Goal: Task Accomplishment & Management: Manage account settings

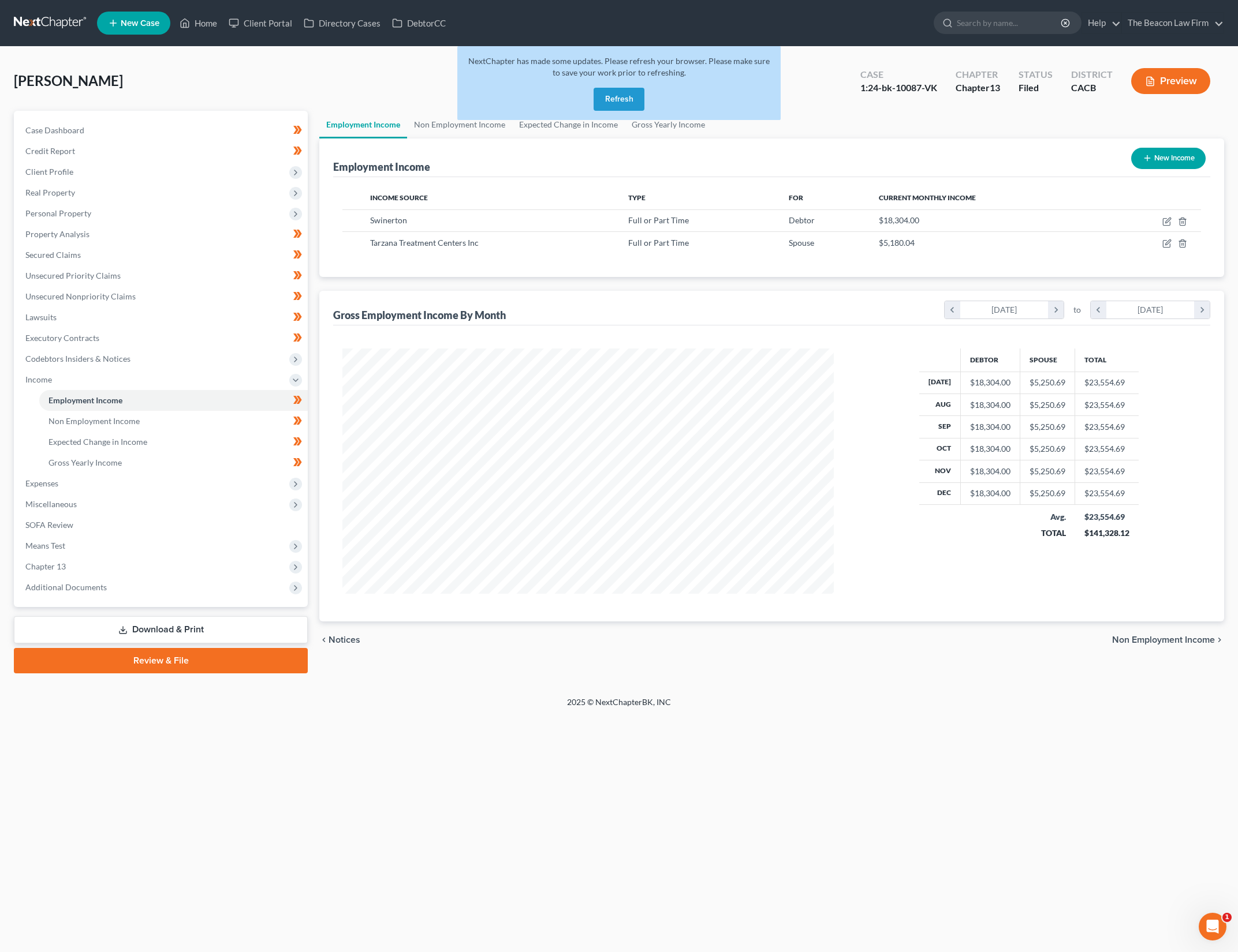
click at [621, 98] on button "Refresh" at bounding box center [619, 99] width 50 height 23
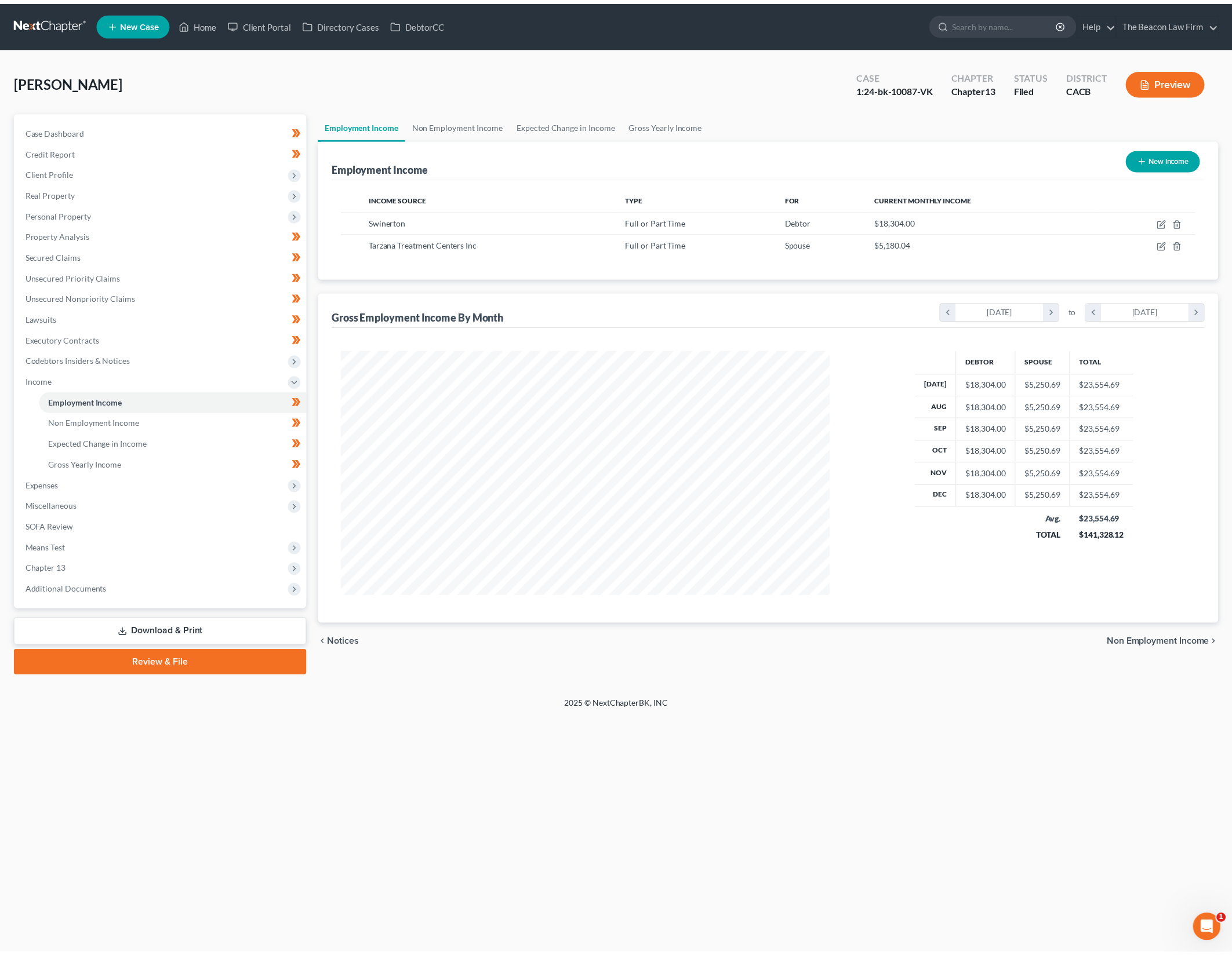
scroll to position [247, 517]
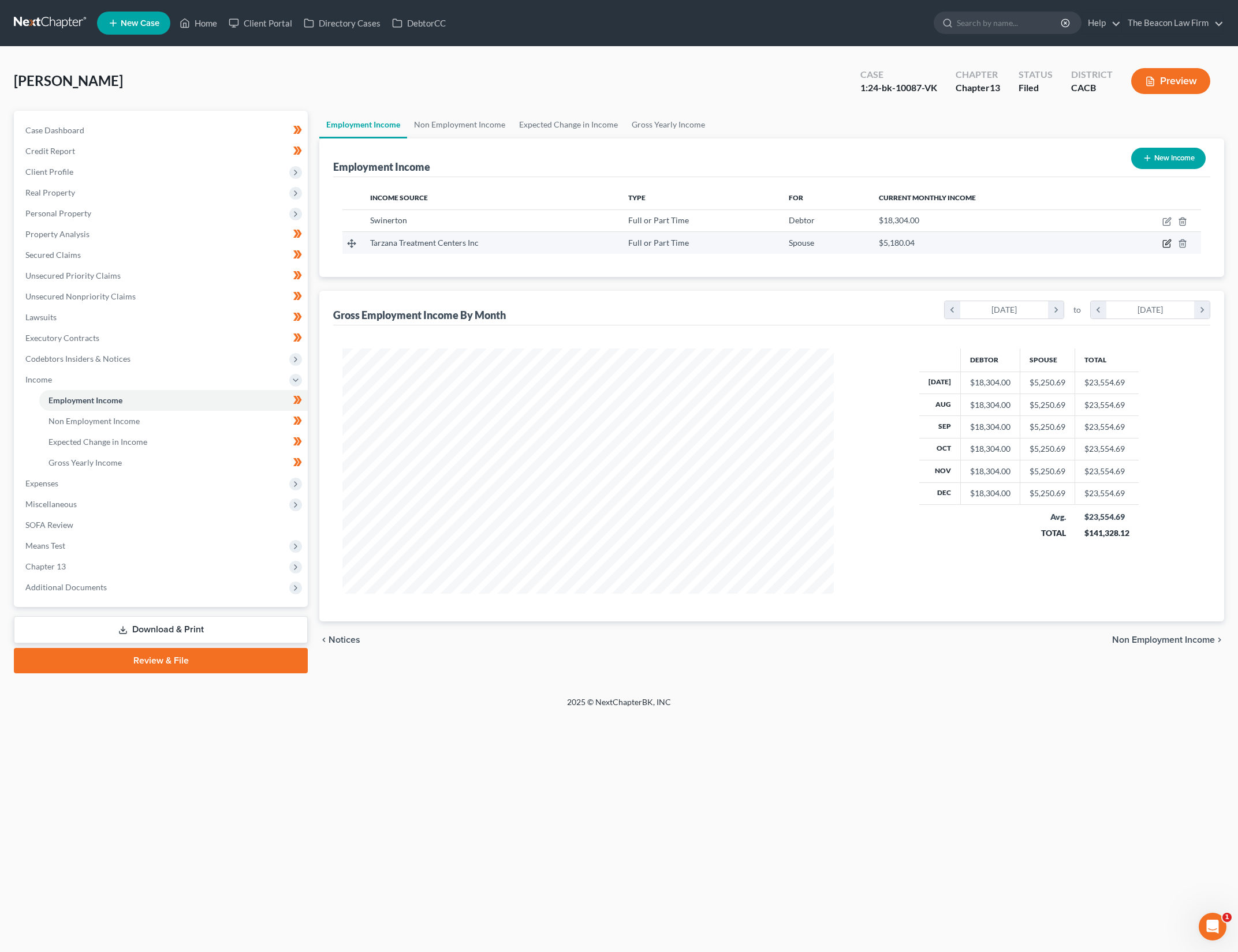
click at [1162, 243] on icon "button" at bounding box center [1167, 244] width 10 height 10
select select "0"
select select "4"
select select "1"
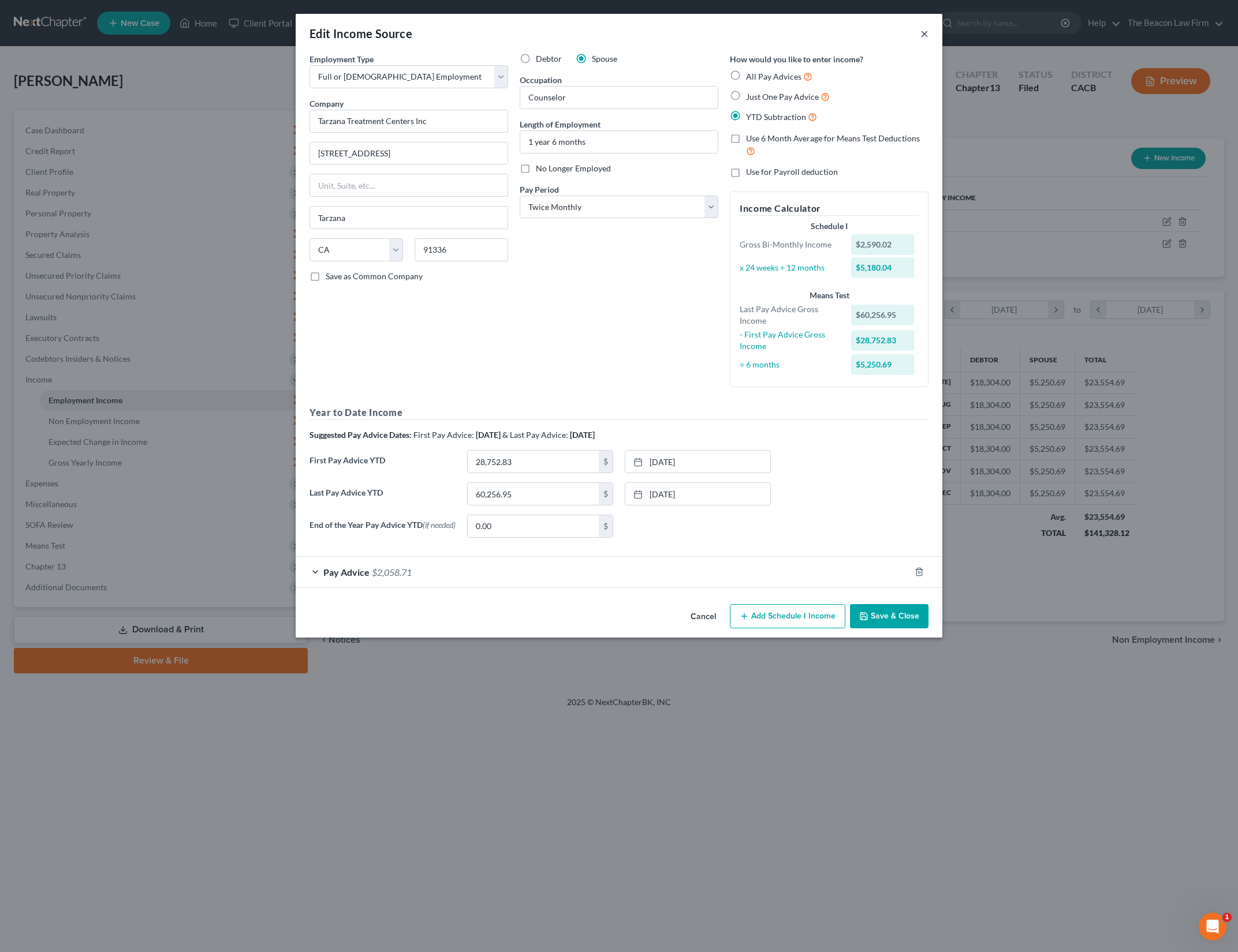
click at [925, 31] on button "×" at bounding box center [924, 33] width 8 height 14
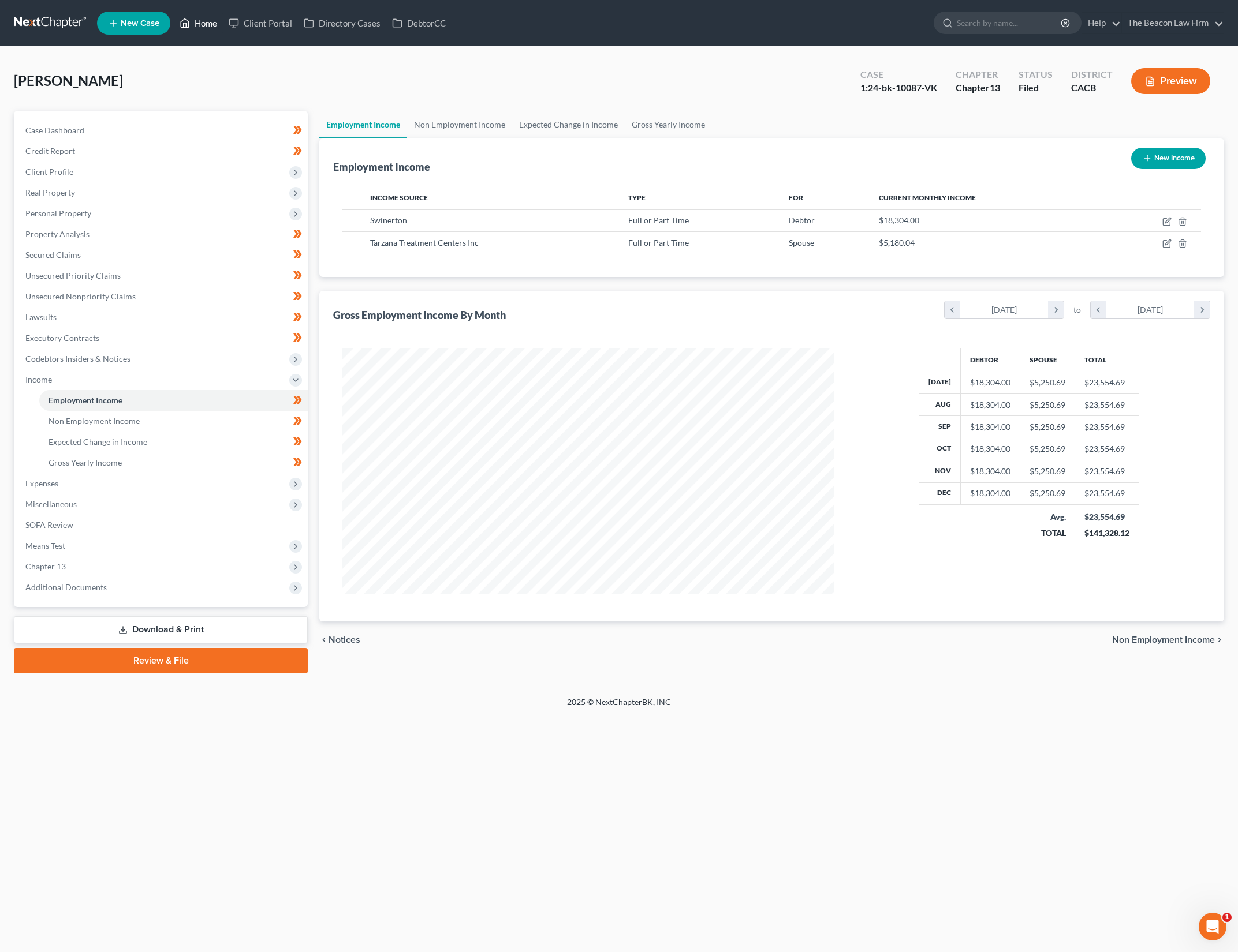
drag, startPoint x: 199, startPoint y: 18, endPoint x: 208, endPoint y: 21, distance: 9.5
click at [199, 18] on link "Home" at bounding box center [198, 23] width 49 height 21
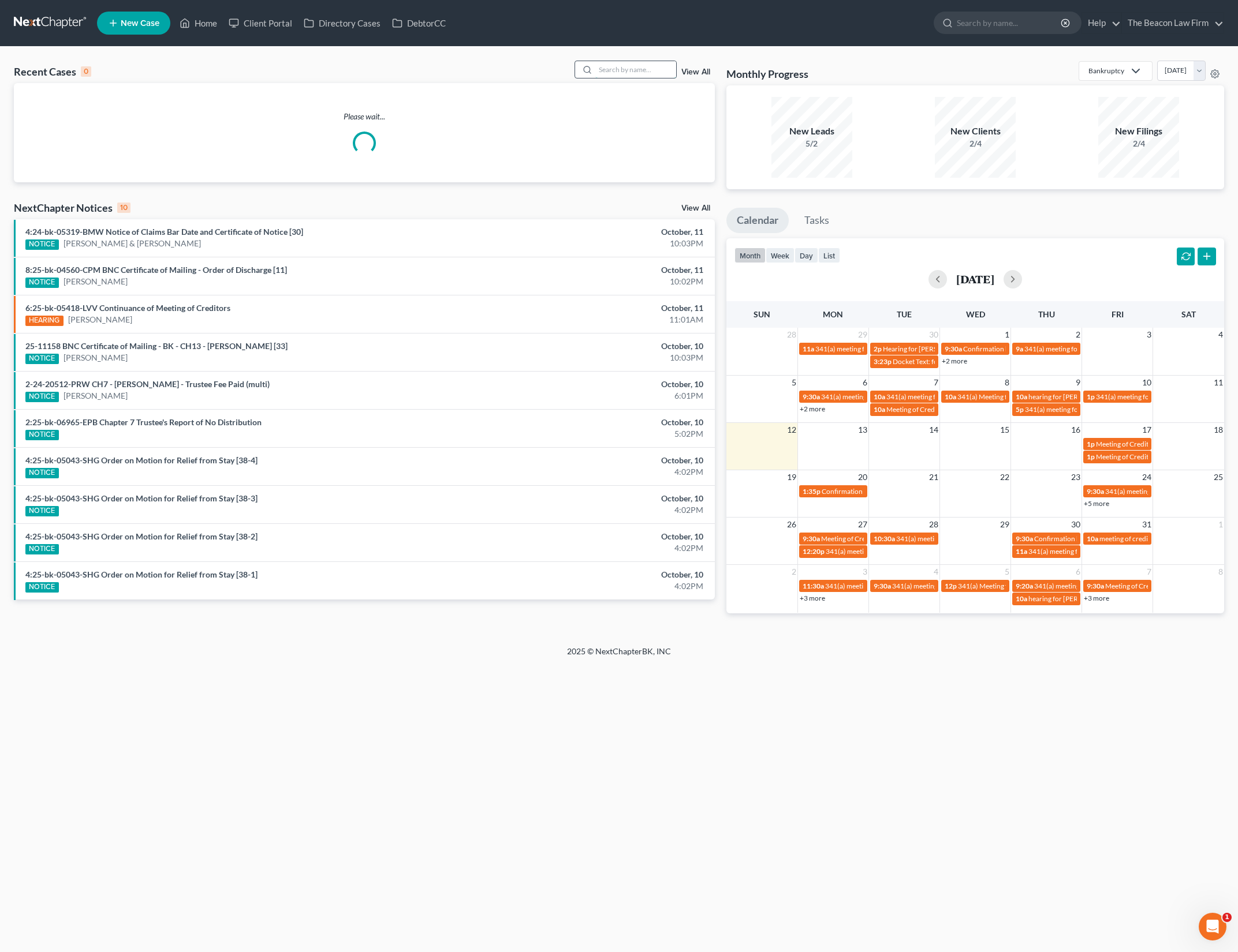
click at [637, 71] on input "search" at bounding box center [635, 69] width 81 height 17
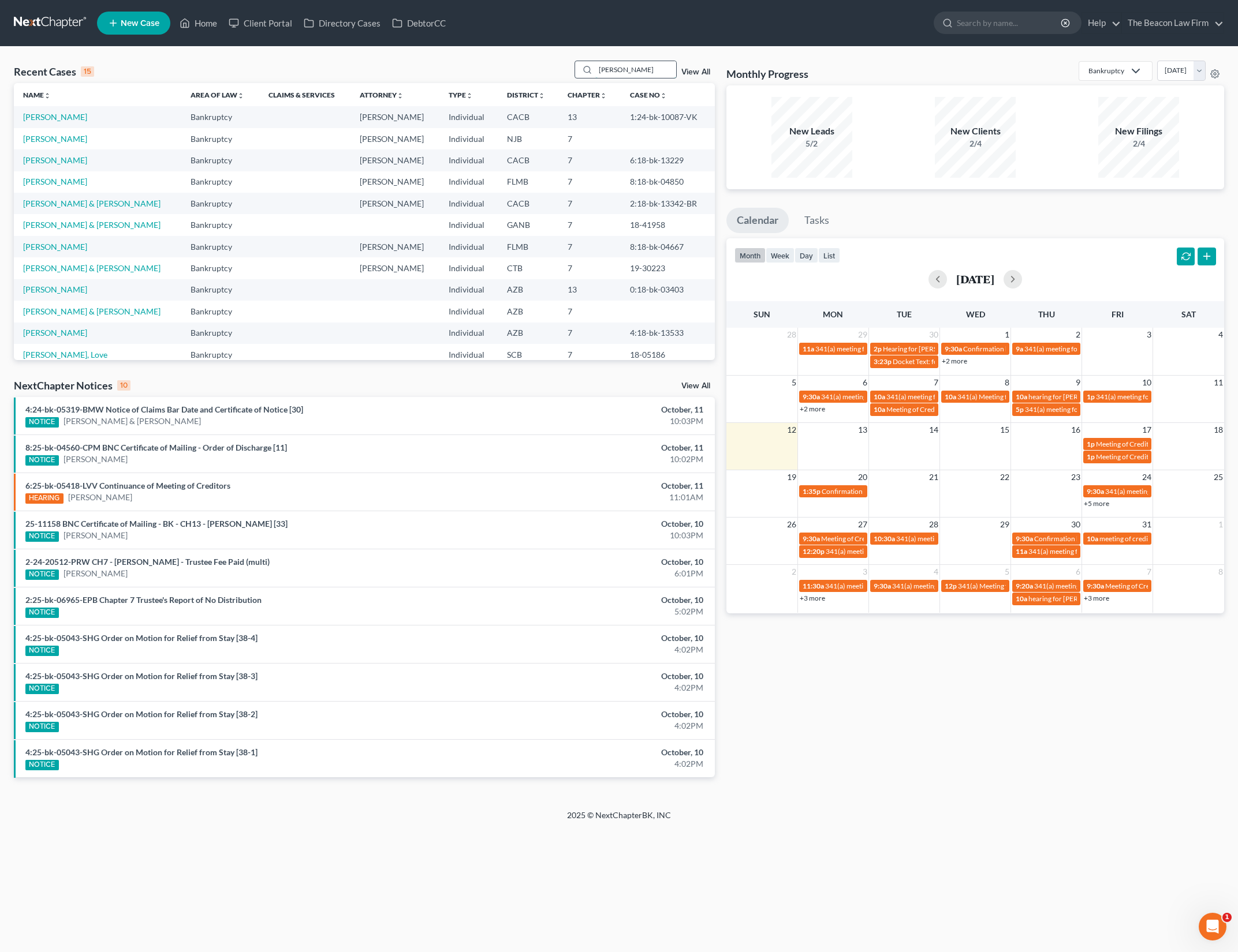
type input "arlene"
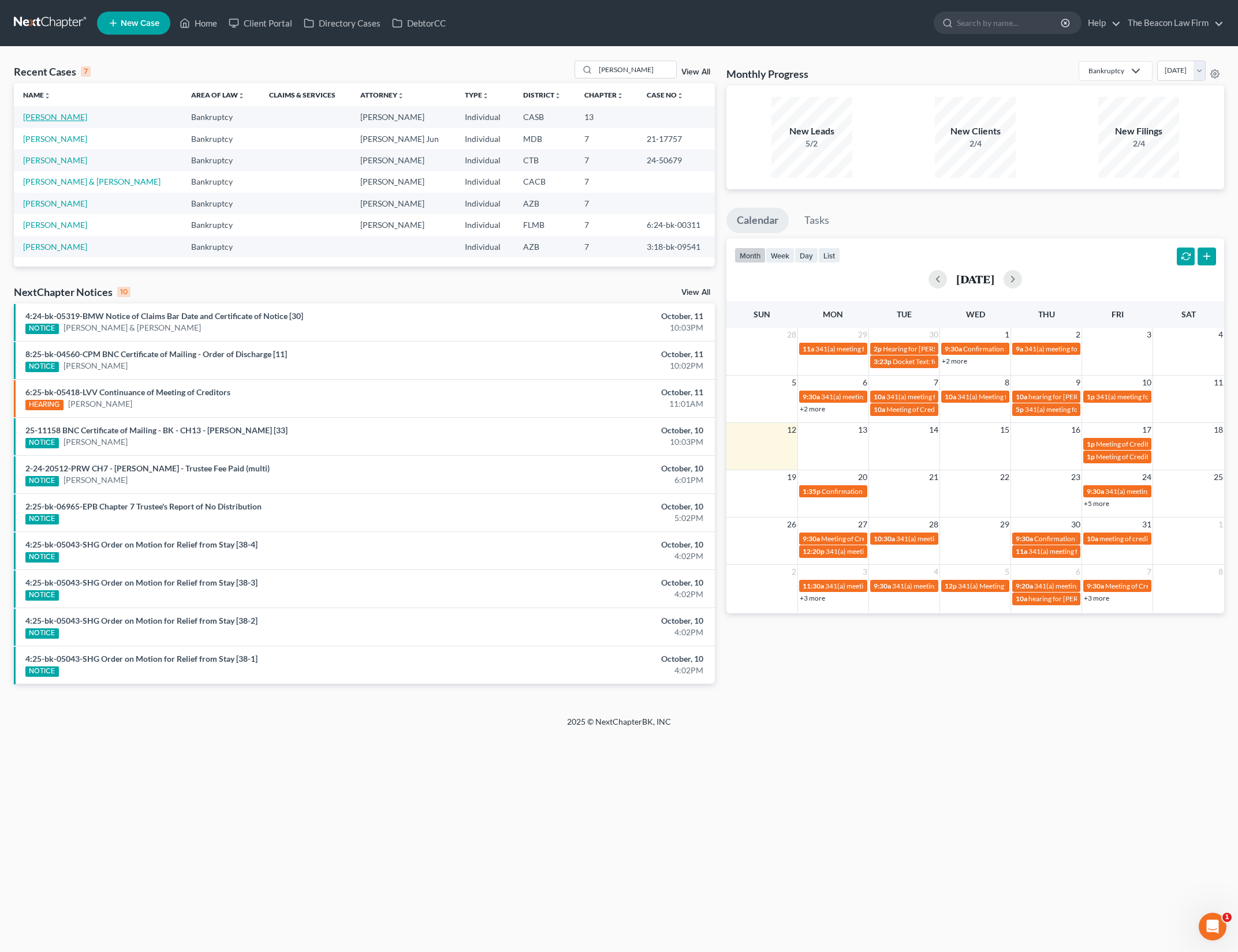
click at [65, 117] on link "Nave, Arlene" at bounding box center [55, 117] width 64 height 10
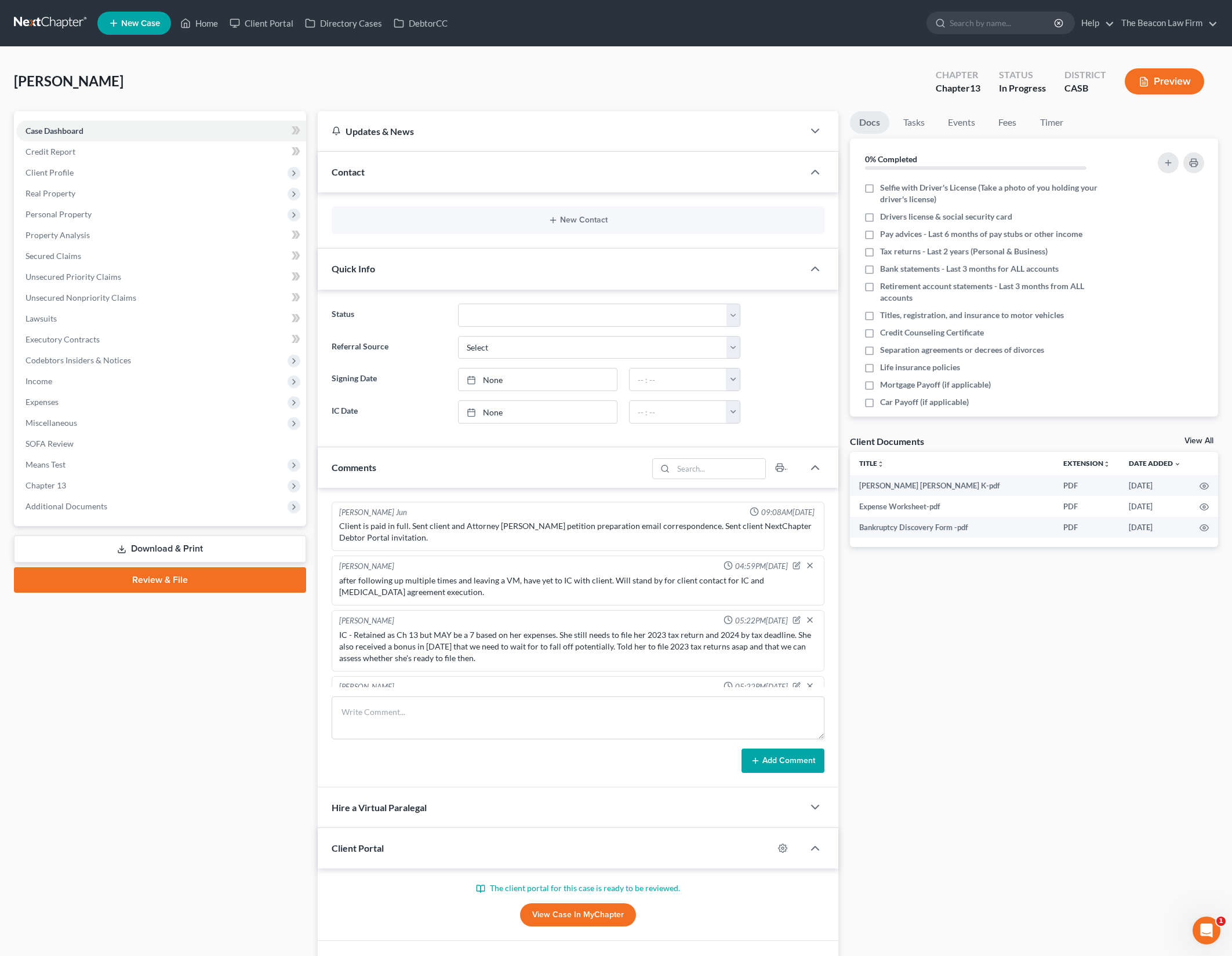
scroll to position [1037, 0]
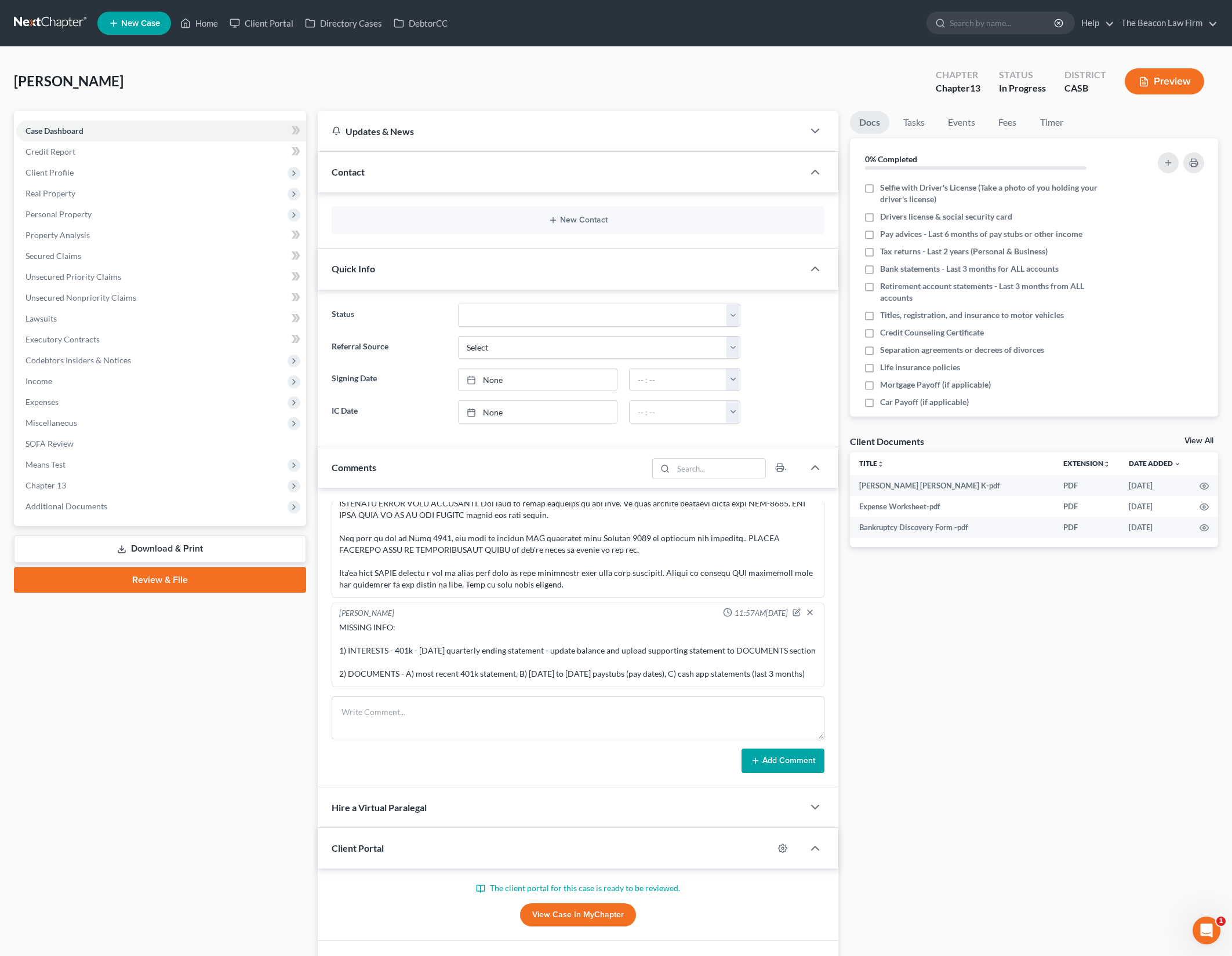
click at [965, 635] on div "Docs Tasks Events Fees Timer 0% Completed Nothing here yet! Selfie with Driver'…" at bounding box center [1033, 567] width 380 height 912
click at [487, 704] on textarea at bounding box center [578, 717] width 492 height 43
paste textarea "ou were also instructed NOT to upload any docs that weren't in PDF format besid…"
type textarea "ou were also instructed NOT to upload any docs that weren't in PDF format besid…"
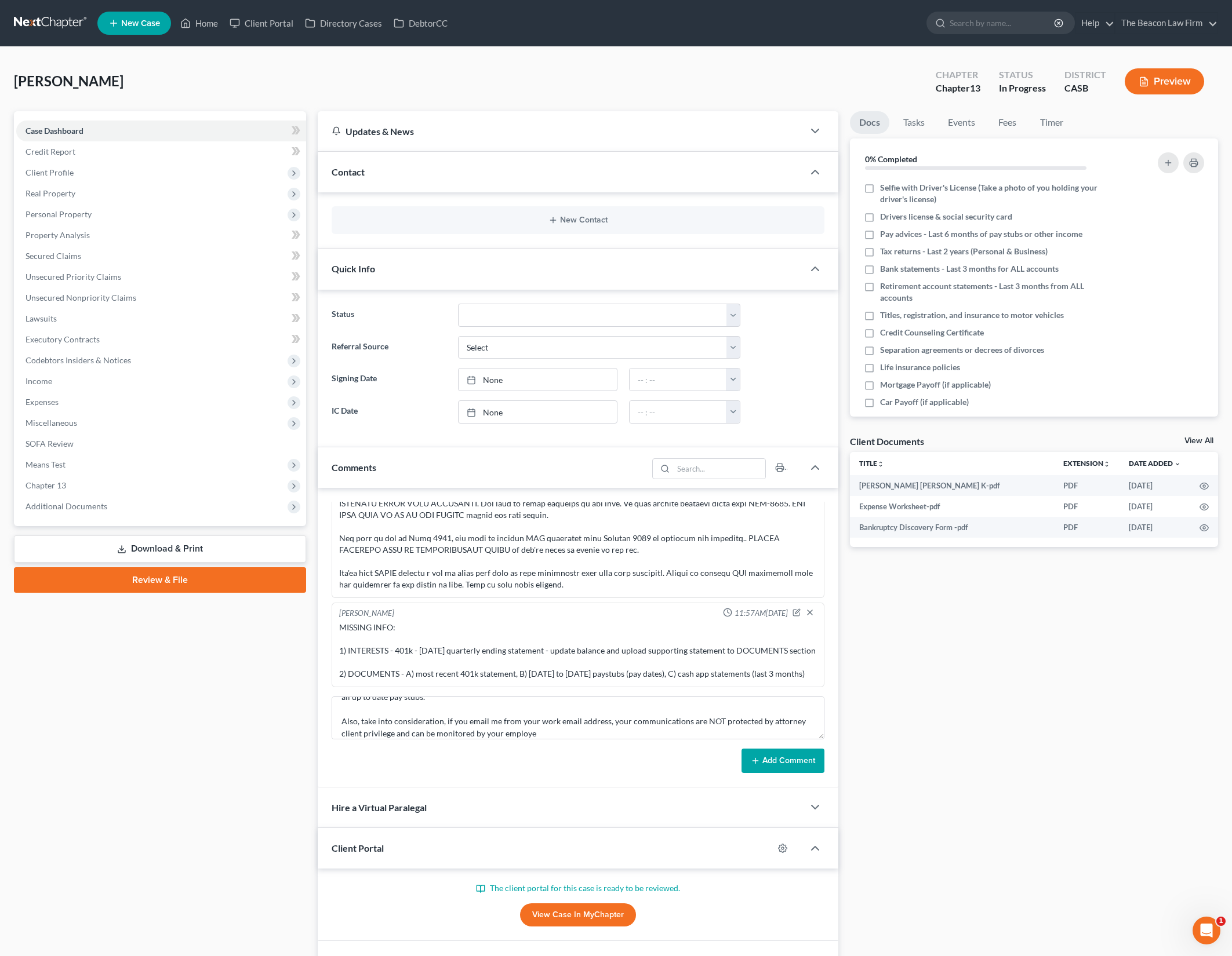
click at [759, 756] on icon at bounding box center [755, 761] width 10 height 10
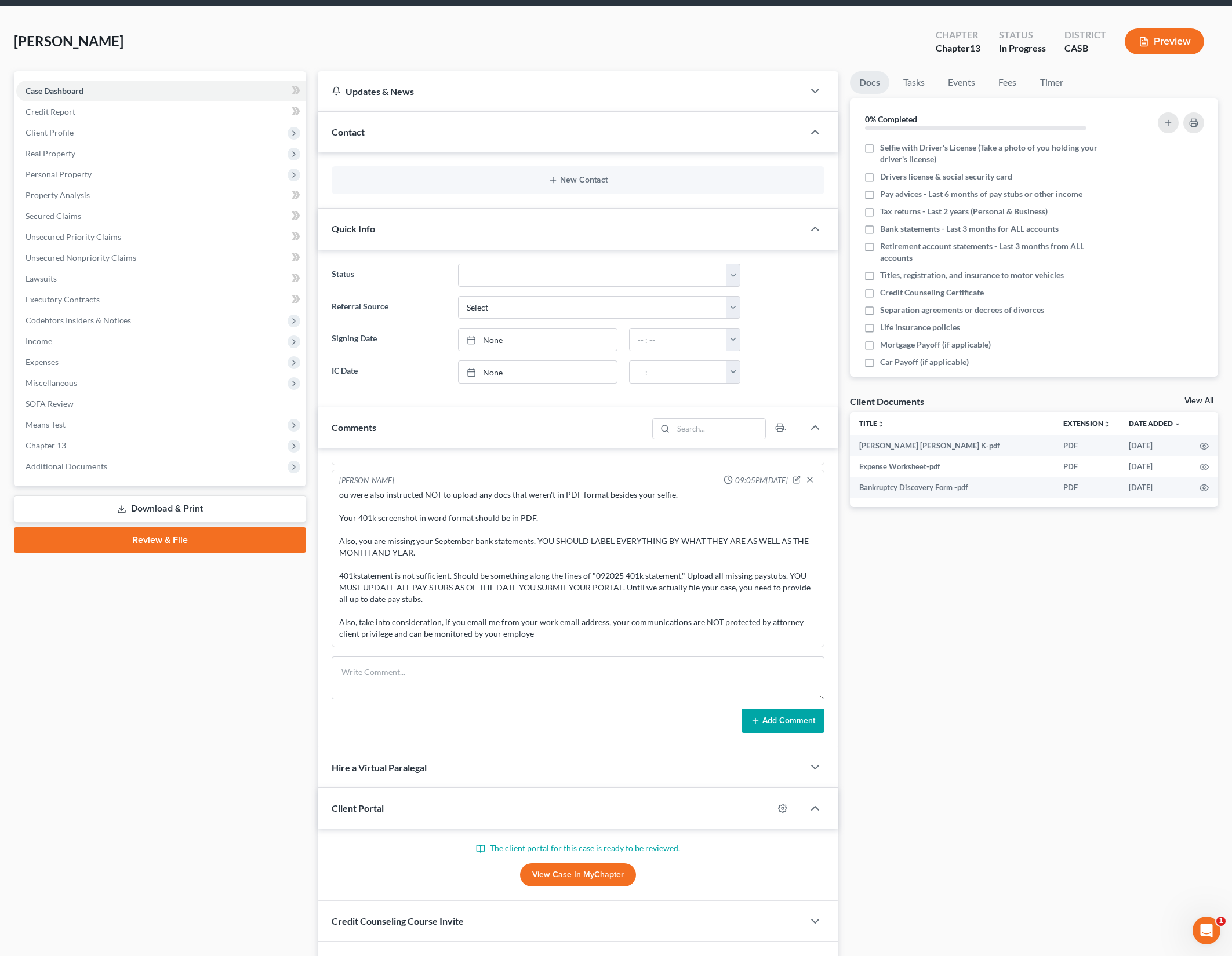
scroll to position [39, 0]
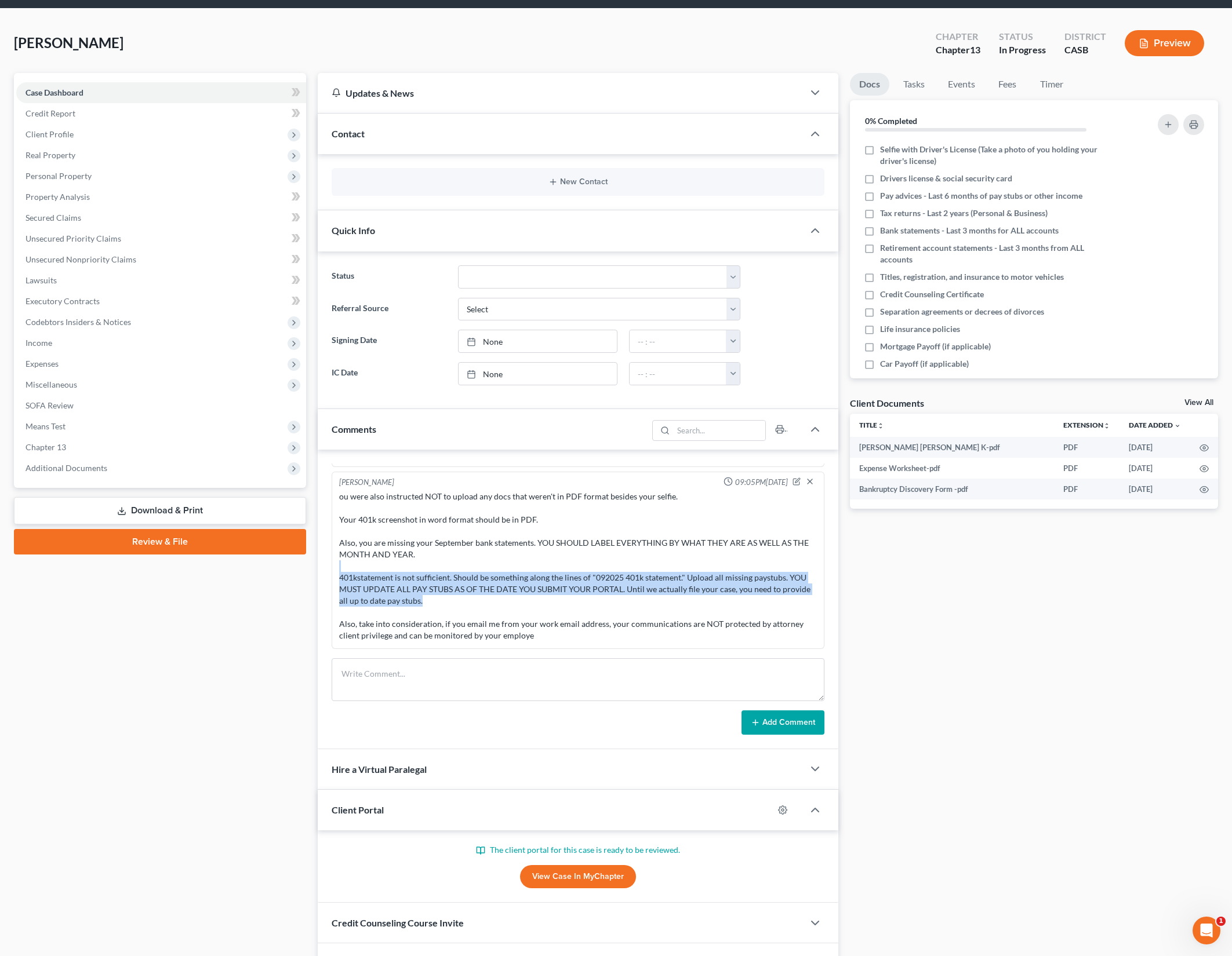
drag, startPoint x: 673, startPoint y: 571, endPoint x: 752, endPoint y: 608, distance: 87.2
click at [752, 608] on div "ou were also instructed NOT to upload any docs that weren't in PDF format besid…" at bounding box center [578, 566] width 477 height 151
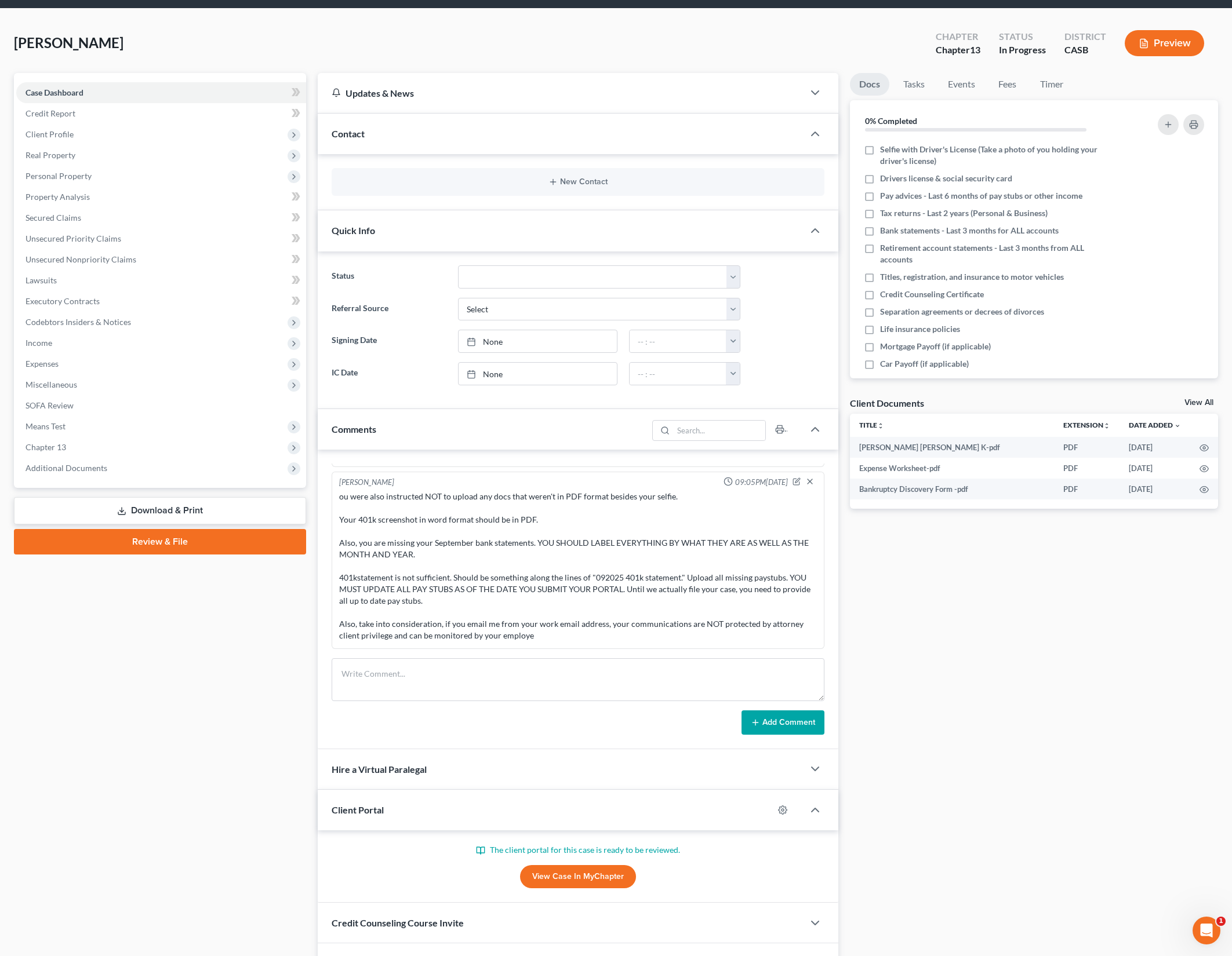
scroll to position [1219, 0]
click at [879, 640] on div "Docs Tasks Events Fees Timer 0% Completed Nothing here yet! Selfie with Driver'…" at bounding box center [1033, 529] width 380 height 912
drag, startPoint x: 925, startPoint y: 639, endPoint x: 998, endPoint y: 556, distance: 110.5
click at [925, 639] on div "Docs Tasks Events Fees Timer 0% Completed Nothing here yet! Selfie with Driver'…" at bounding box center [1033, 529] width 380 height 912
click at [1205, 488] on icon "button" at bounding box center [1205, 490] width 10 height 10
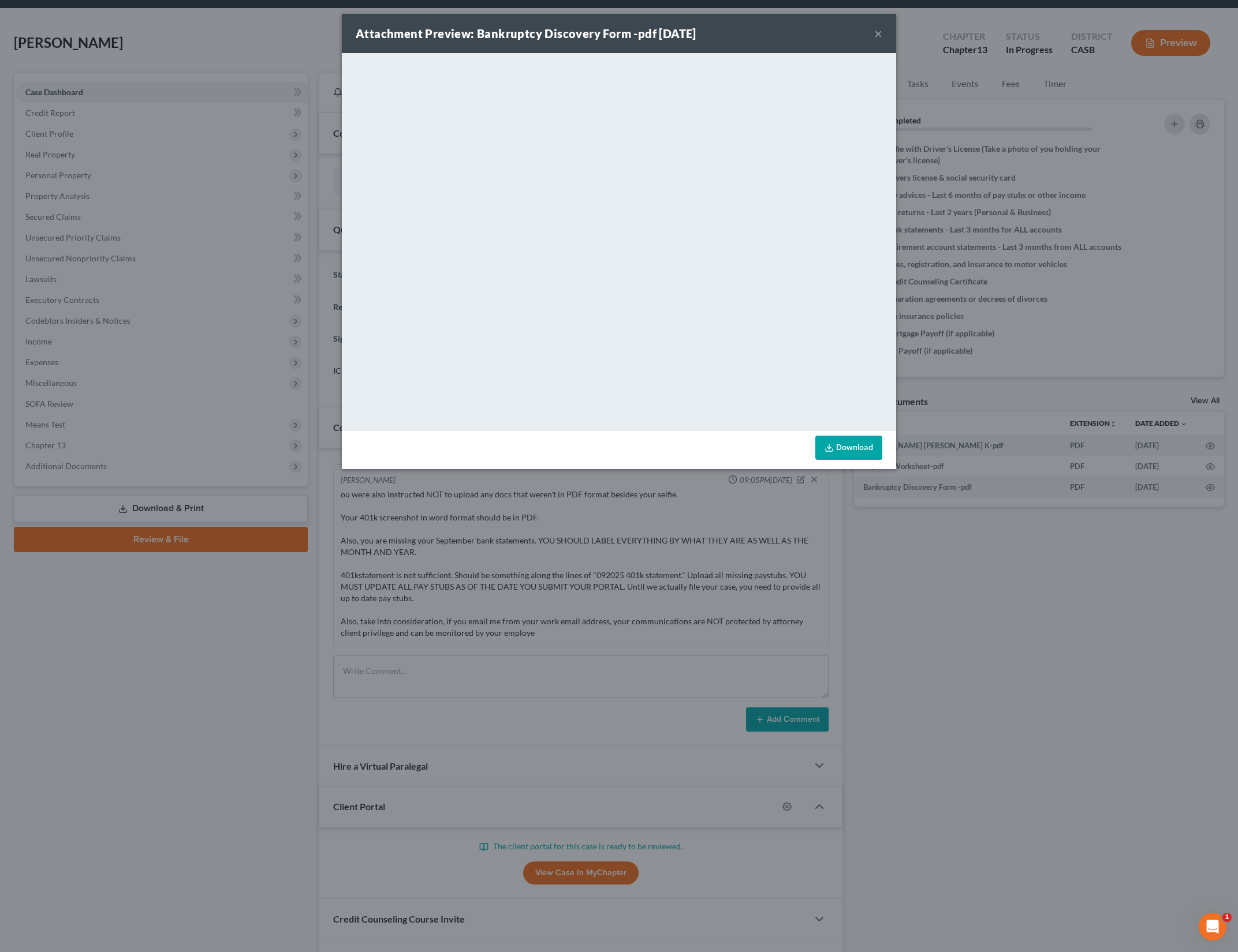
click at [848, 446] on link "Download" at bounding box center [849, 448] width 67 height 24
click at [877, 37] on button "×" at bounding box center [878, 33] width 8 height 14
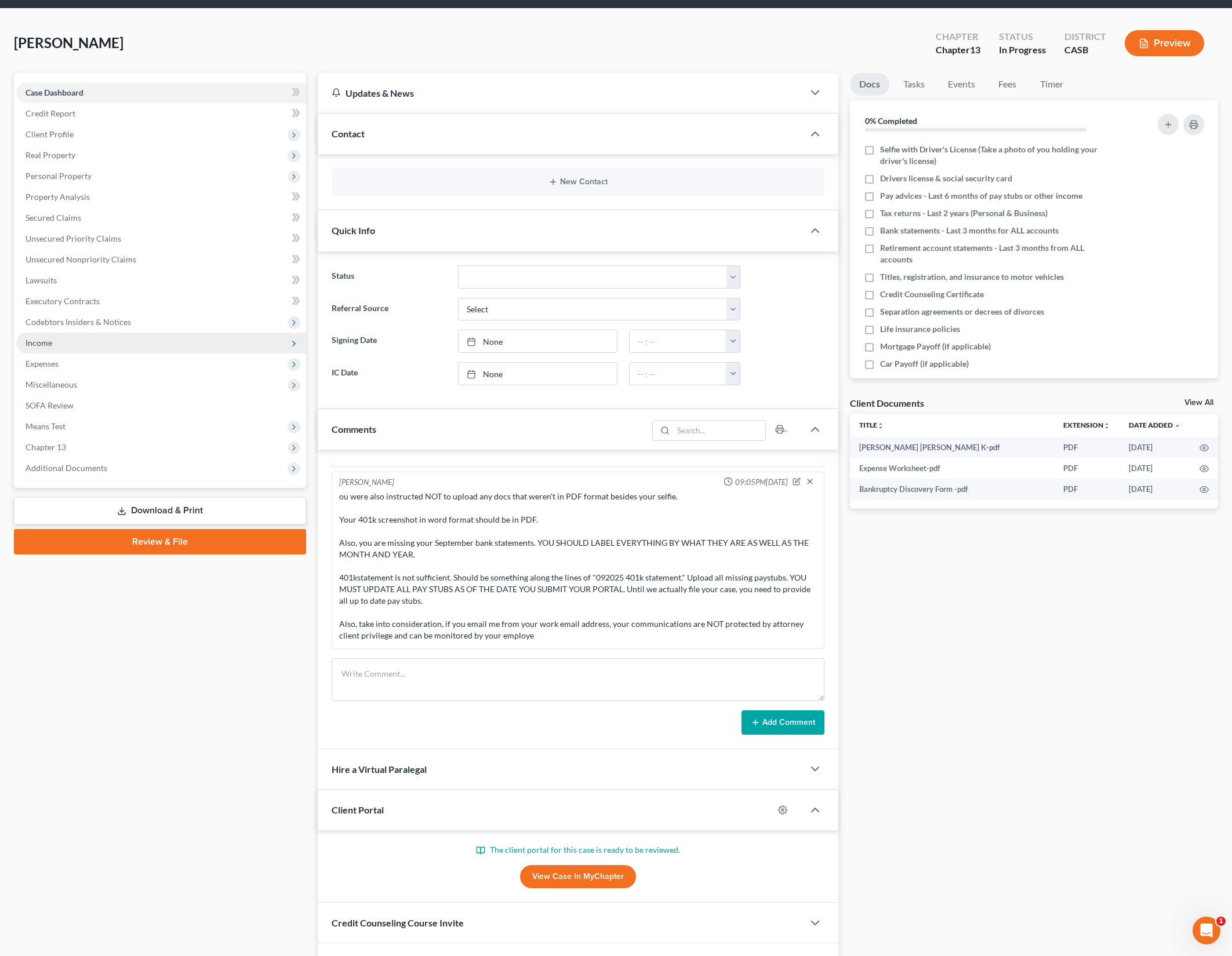
click at [105, 342] on span "Income" at bounding box center [161, 343] width 290 height 21
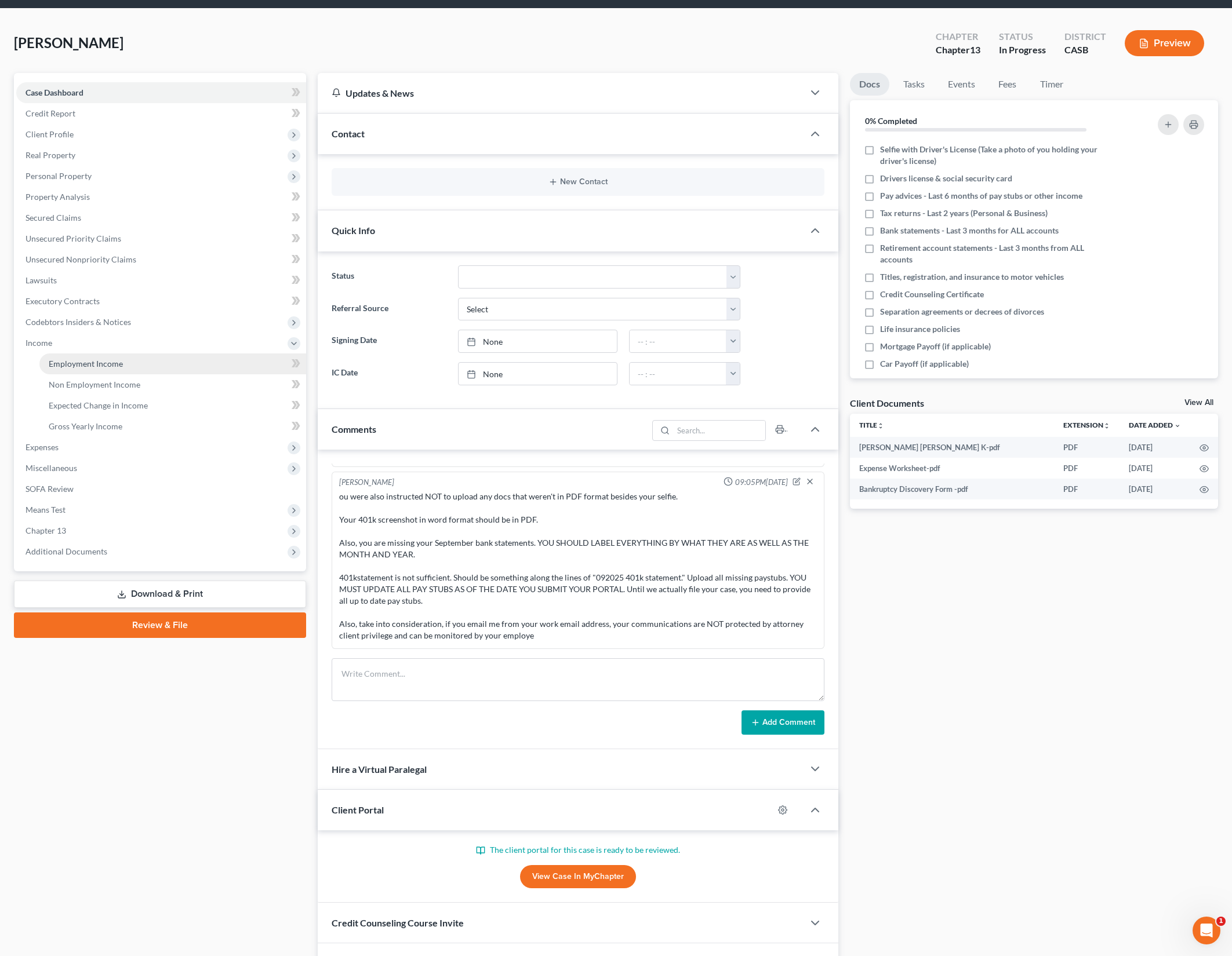
click at [117, 362] on span "Employment Income" at bounding box center [86, 364] width 74 height 10
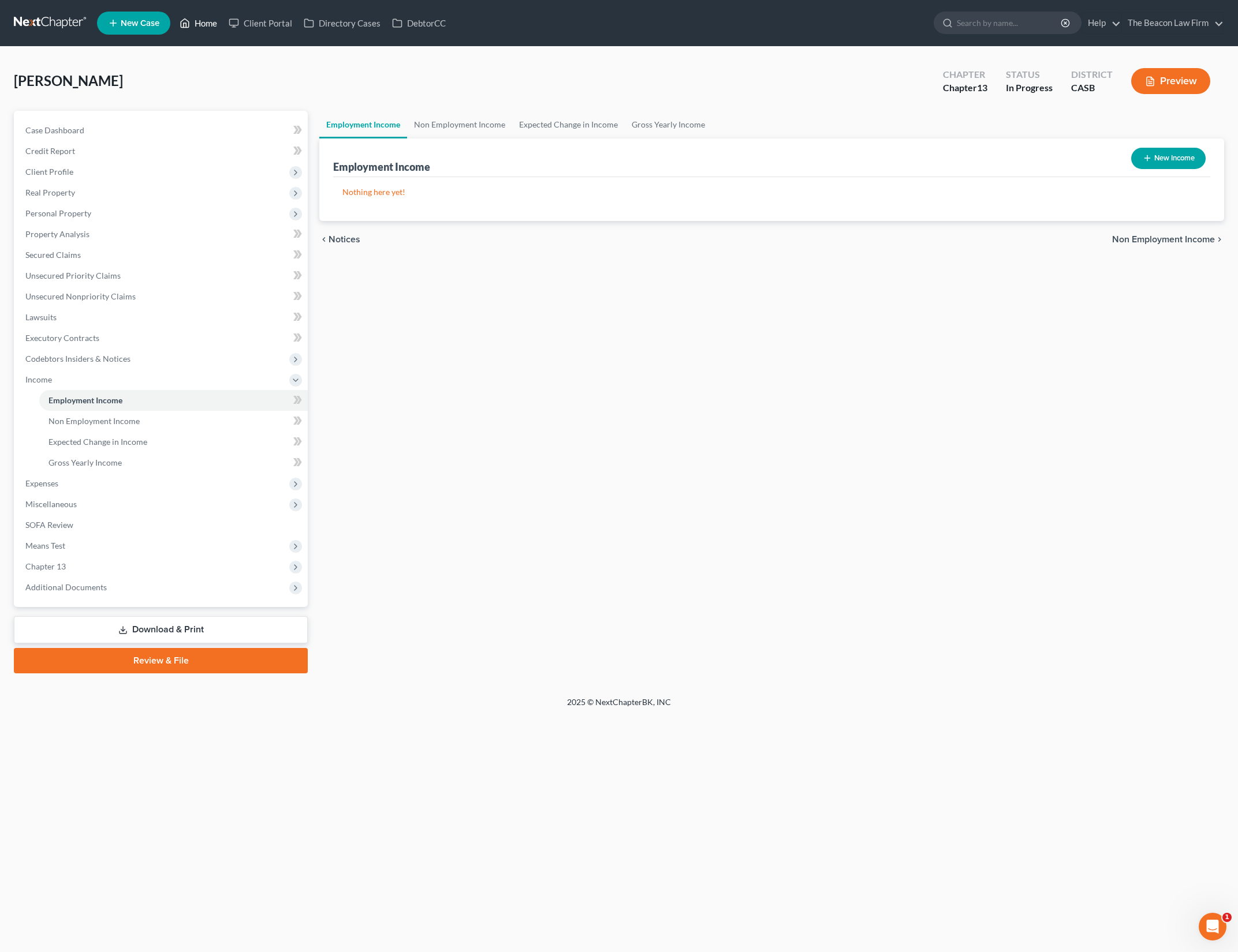
click at [194, 25] on link "Home" at bounding box center [198, 23] width 49 height 21
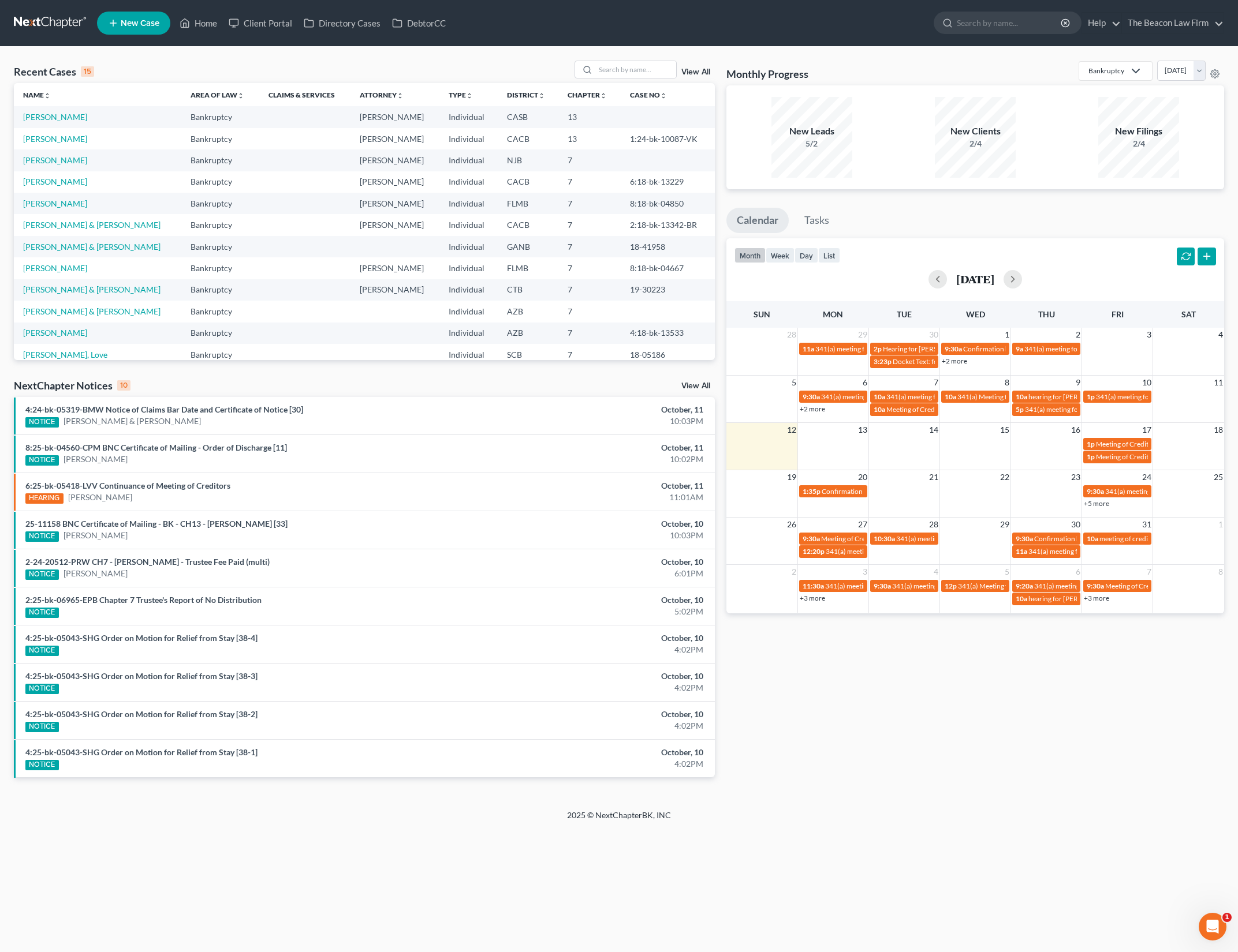
click at [33, 109] on td "Nave, Arlene" at bounding box center [97, 117] width 167 height 22
click at [33, 116] on link "Nave, Arlene" at bounding box center [55, 117] width 64 height 10
select select "3"
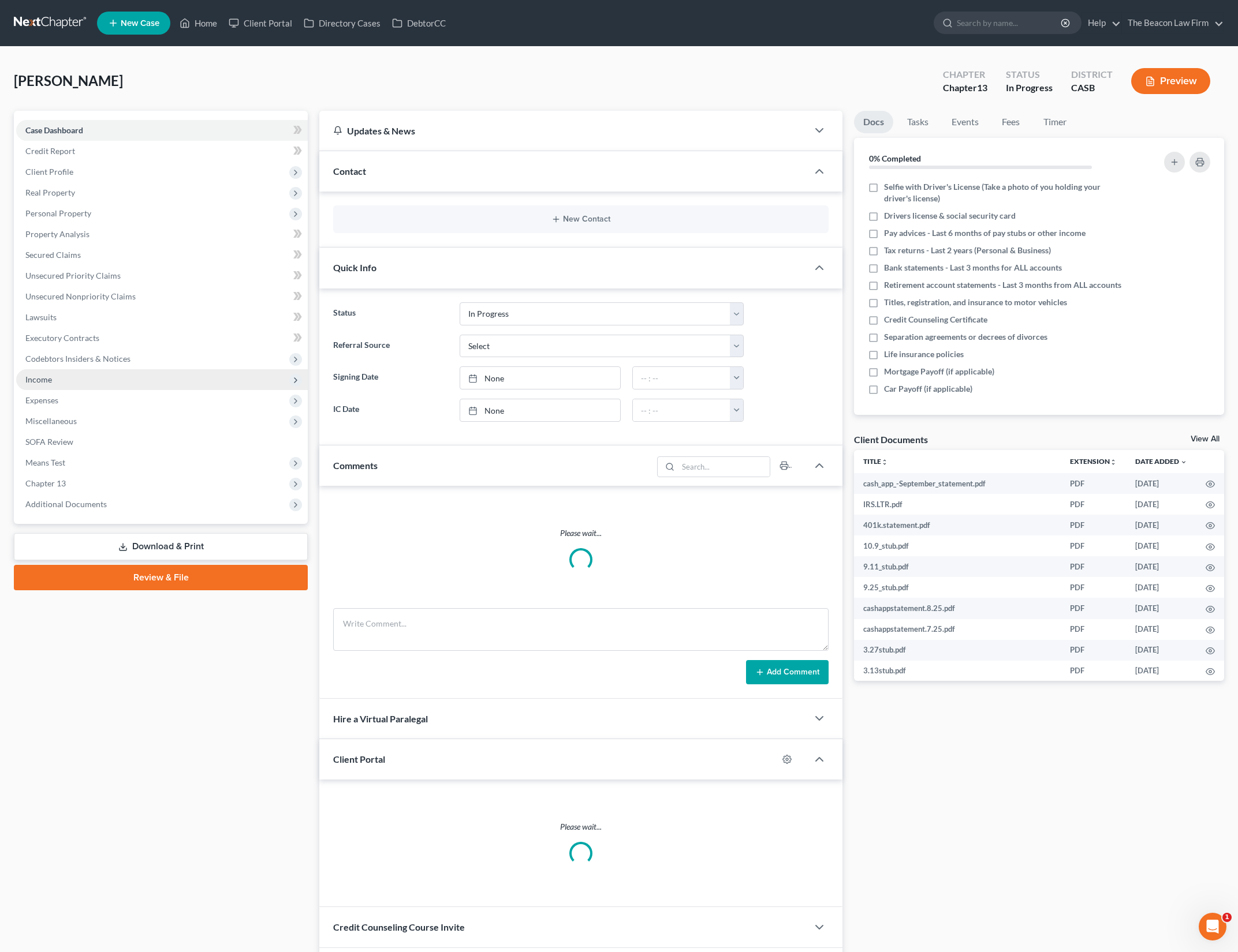
click at [194, 388] on span "Income" at bounding box center [162, 380] width 291 height 21
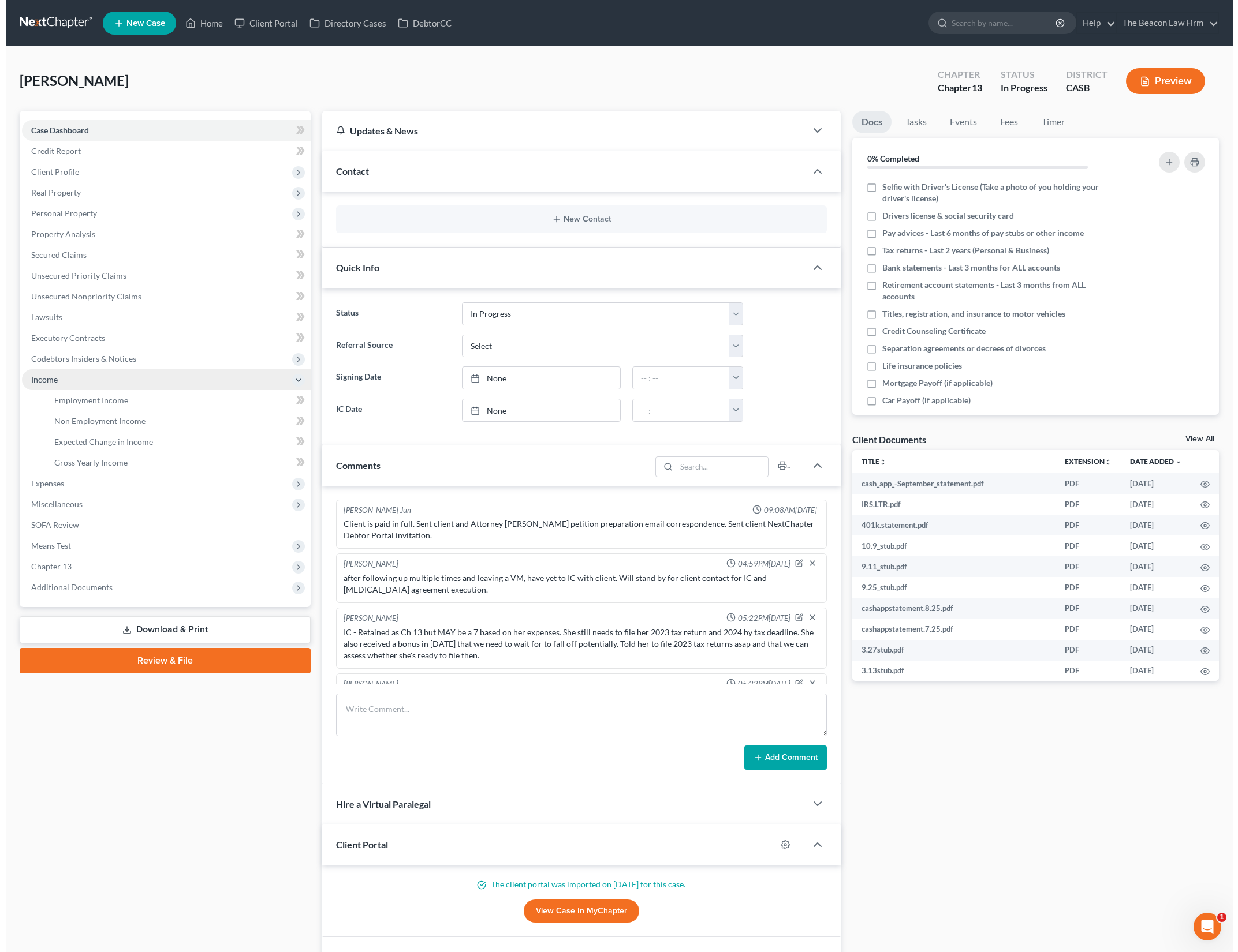
scroll to position [1609, 0]
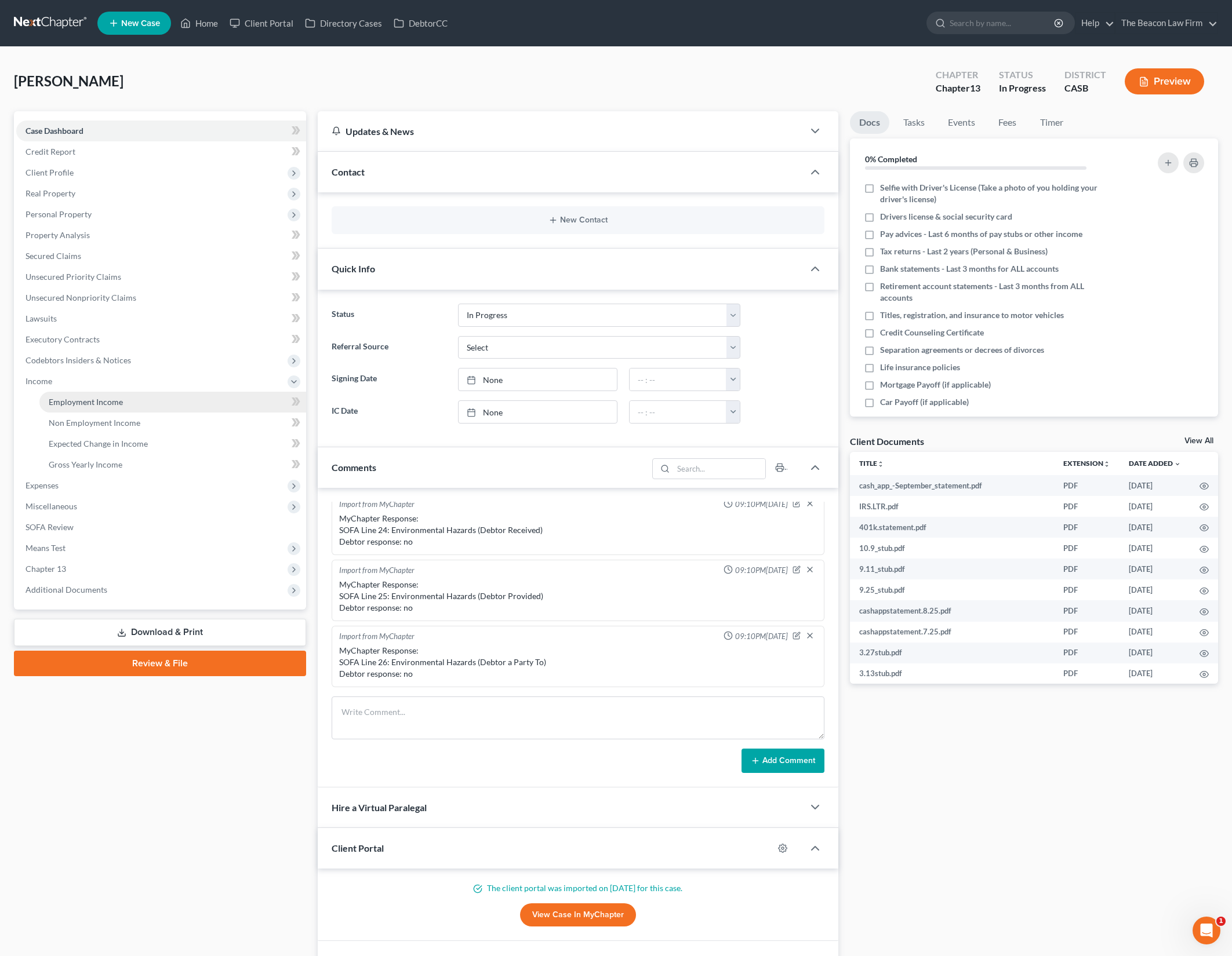
click at [197, 398] on link "Employment Income" at bounding box center [173, 402] width 267 height 21
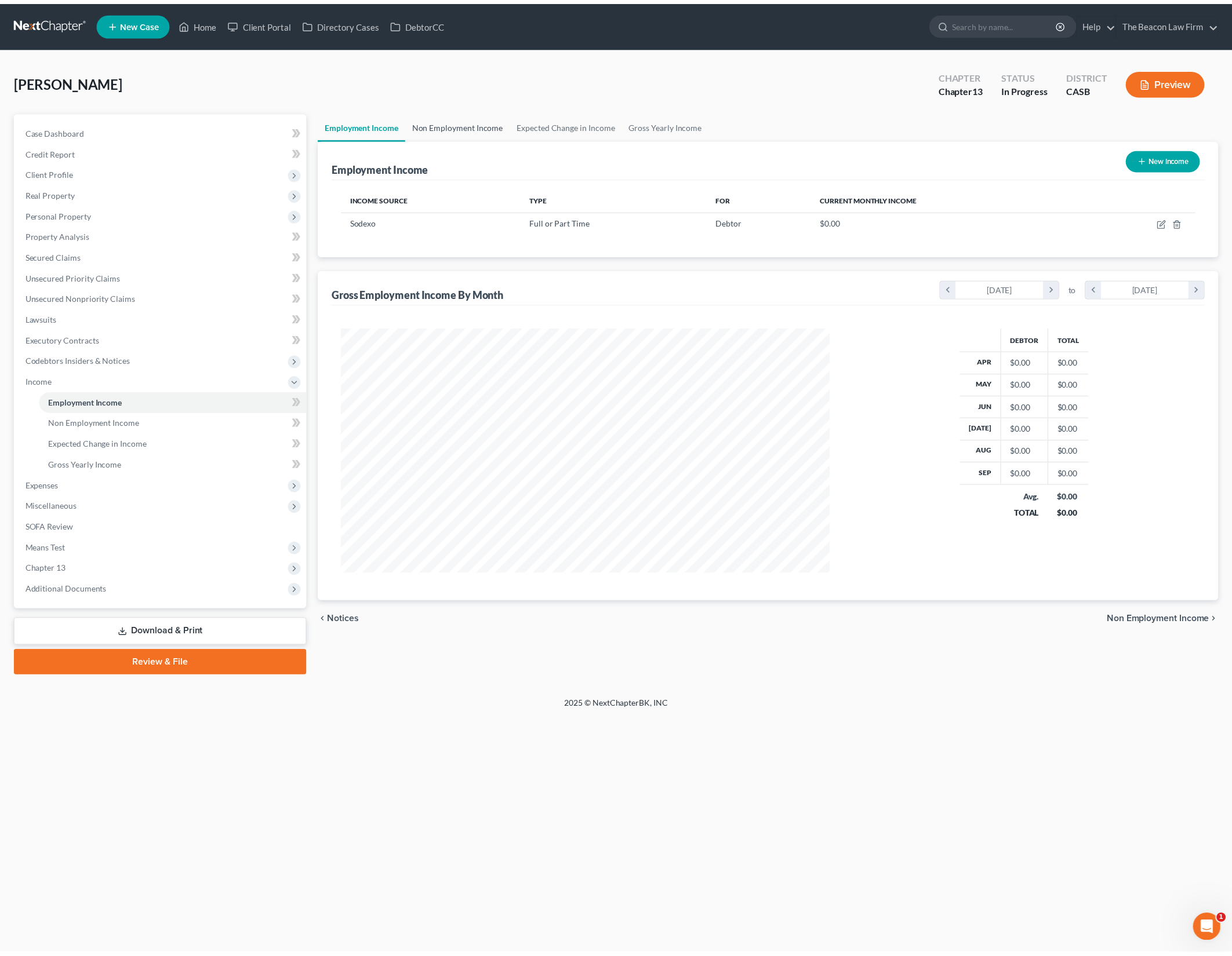
scroll to position [247, 517]
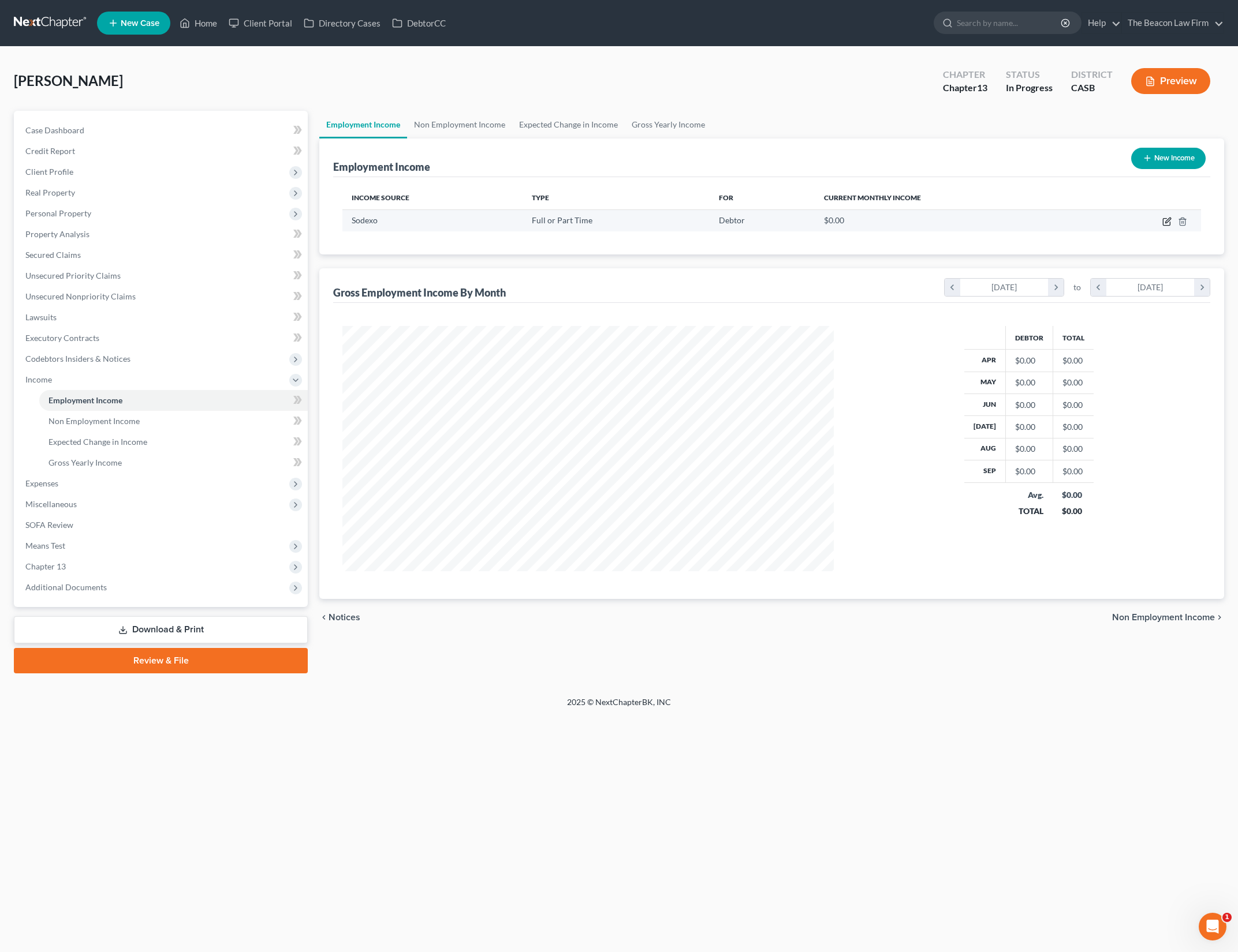
click at [1168, 219] on icon "button" at bounding box center [1168, 220] width 5 height 5
select select "0"
select select "4"
select select "2"
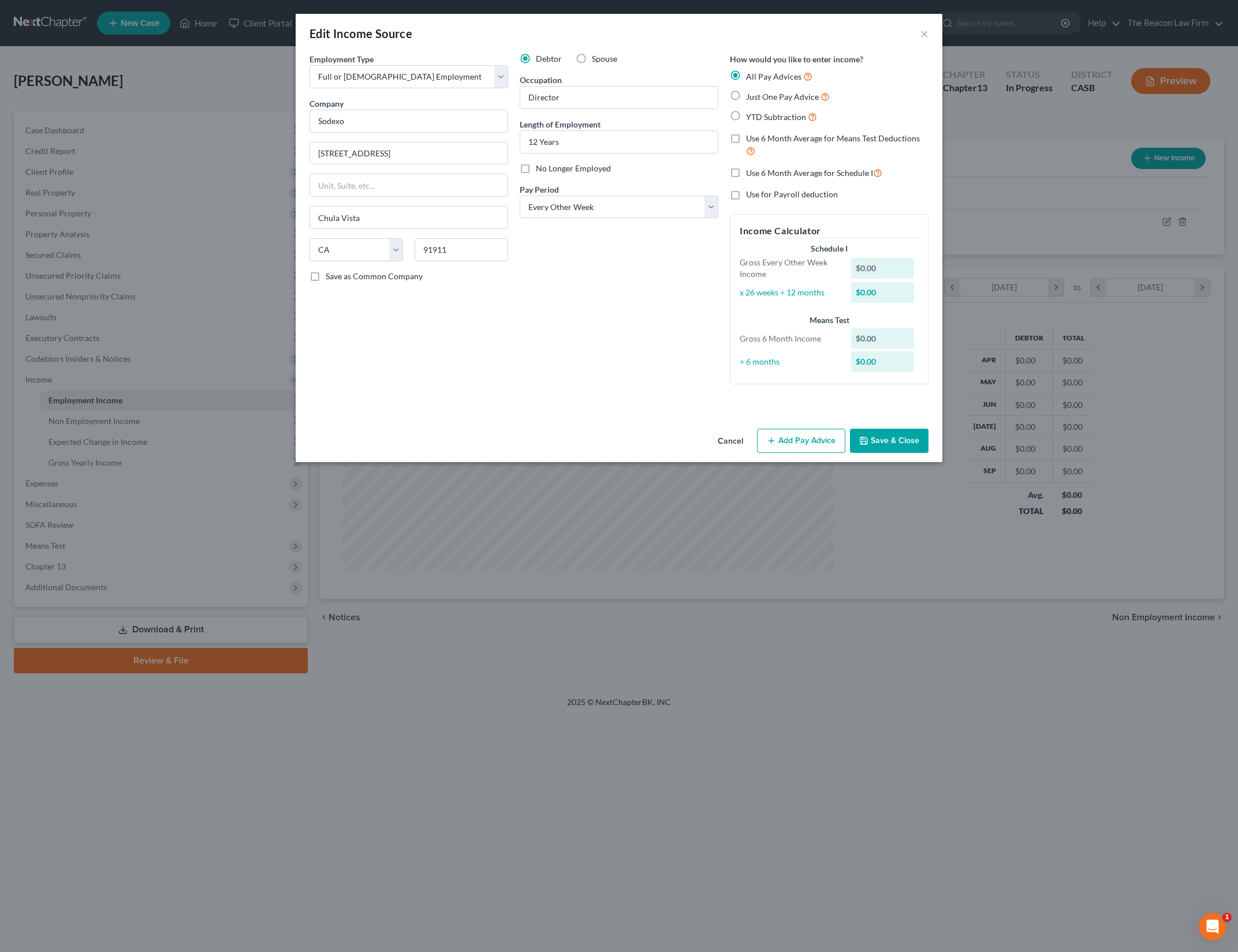
drag, startPoint x: 803, startPoint y: 442, endPoint x: 535, endPoint y: 290, distance: 308.1
click at [535, 290] on div "Edit Income Source × Employment Type * Select Full or Part Time Employment Self…" at bounding box center [619, 238] width 647 height 449
click at [757, 115] on span "YTD Subtraction" at bounding box center [775, 117] width 60 height 10
click at [757, 115] on input "YTD Subtraction" at bounding box center [754, 114] width 7 height 7
radio input "true"
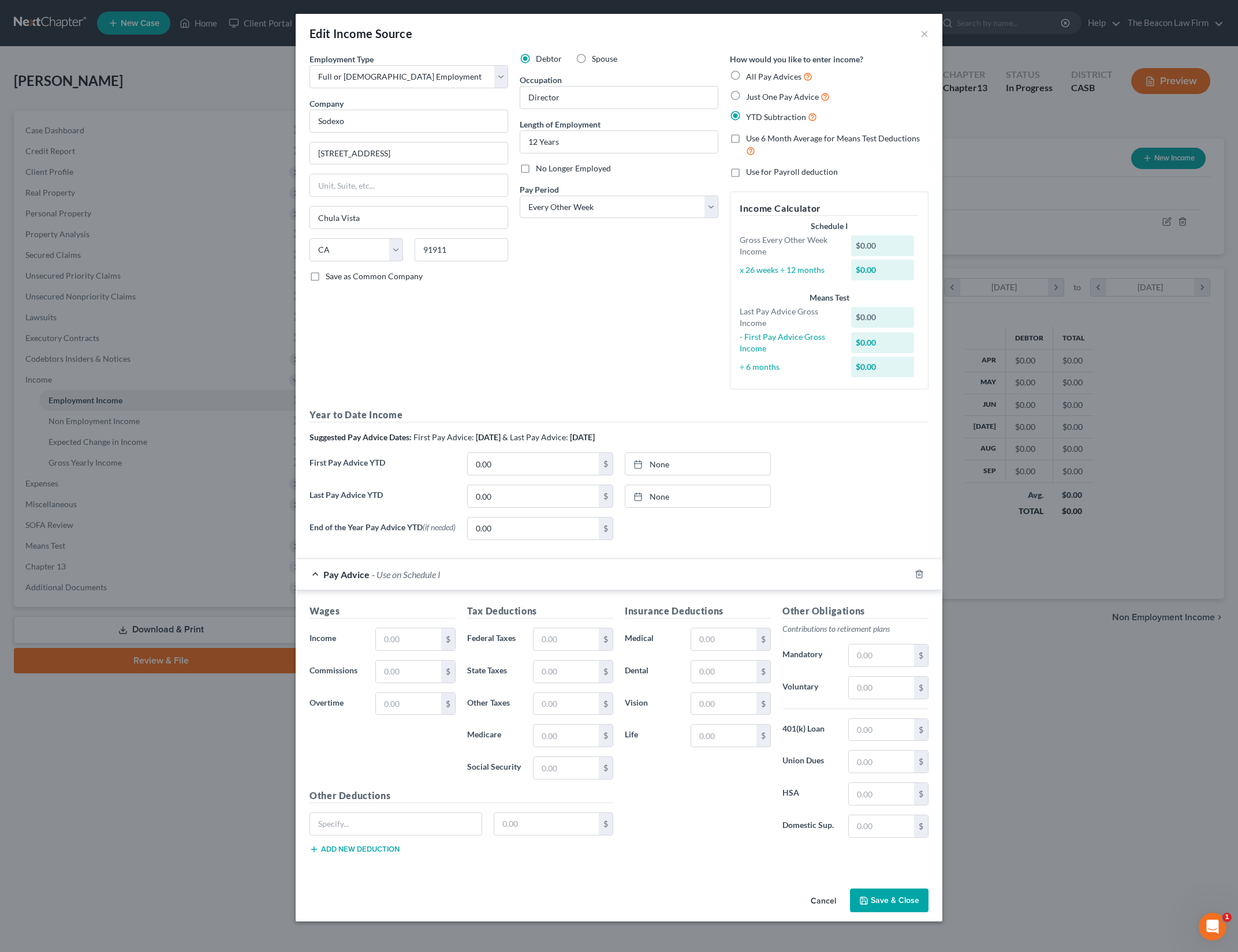
click at [721, 428] on div "Year to Date Income Suggested Pay Advice Dates: First Pay Advice: April 2025 & …" at bounding box center [619, 478] width 619 height 141
click at [715, 467] on link "None" at bounding box center [697, 463] width 145 height 22
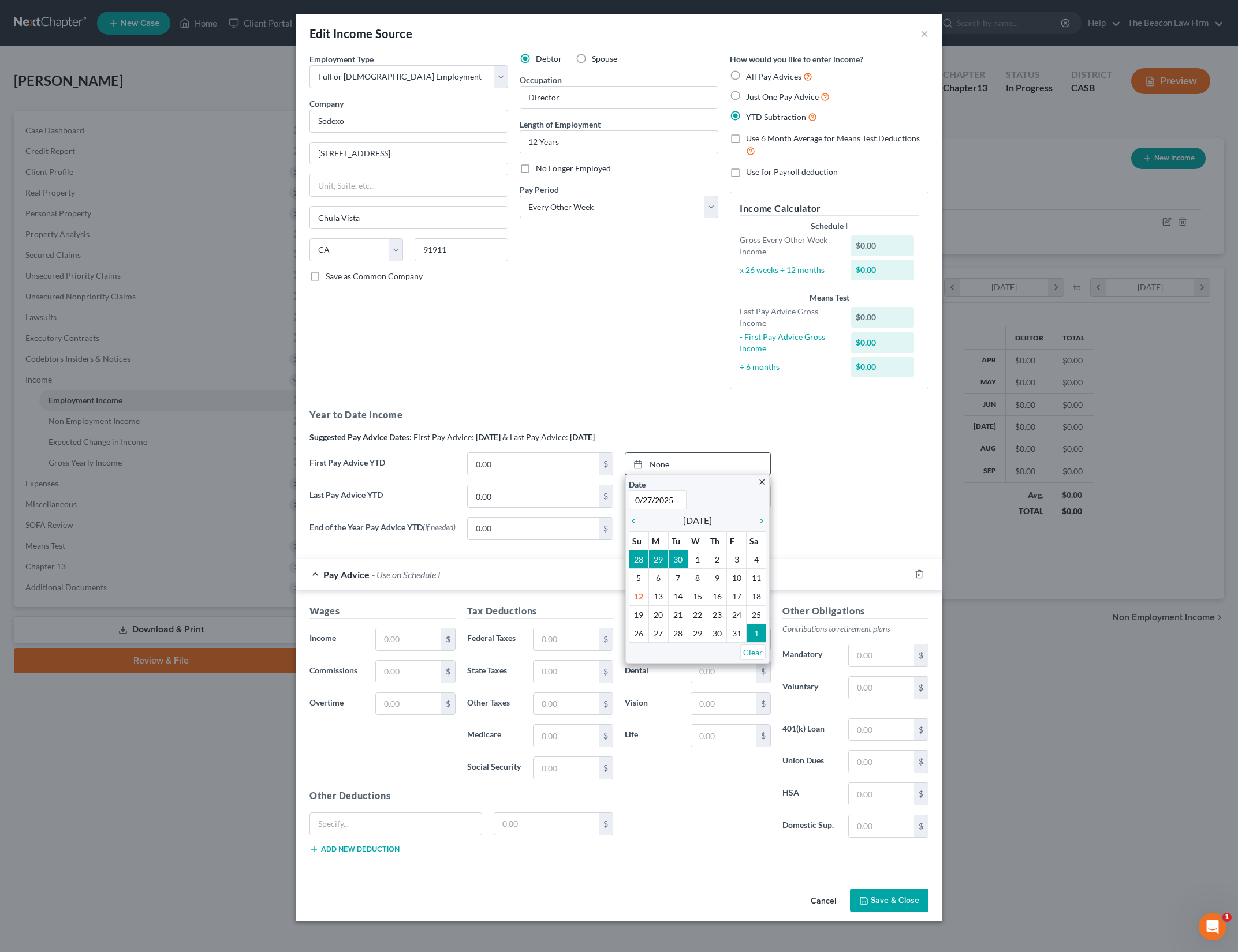
type input "03/27/2025"
click at [844, 456] on div "First Pay Advice YTD 0.00 $ None close Date 03/27/2025 Time chevron_left Octobe…" at bounding box center [619, 469] width 631 height 32
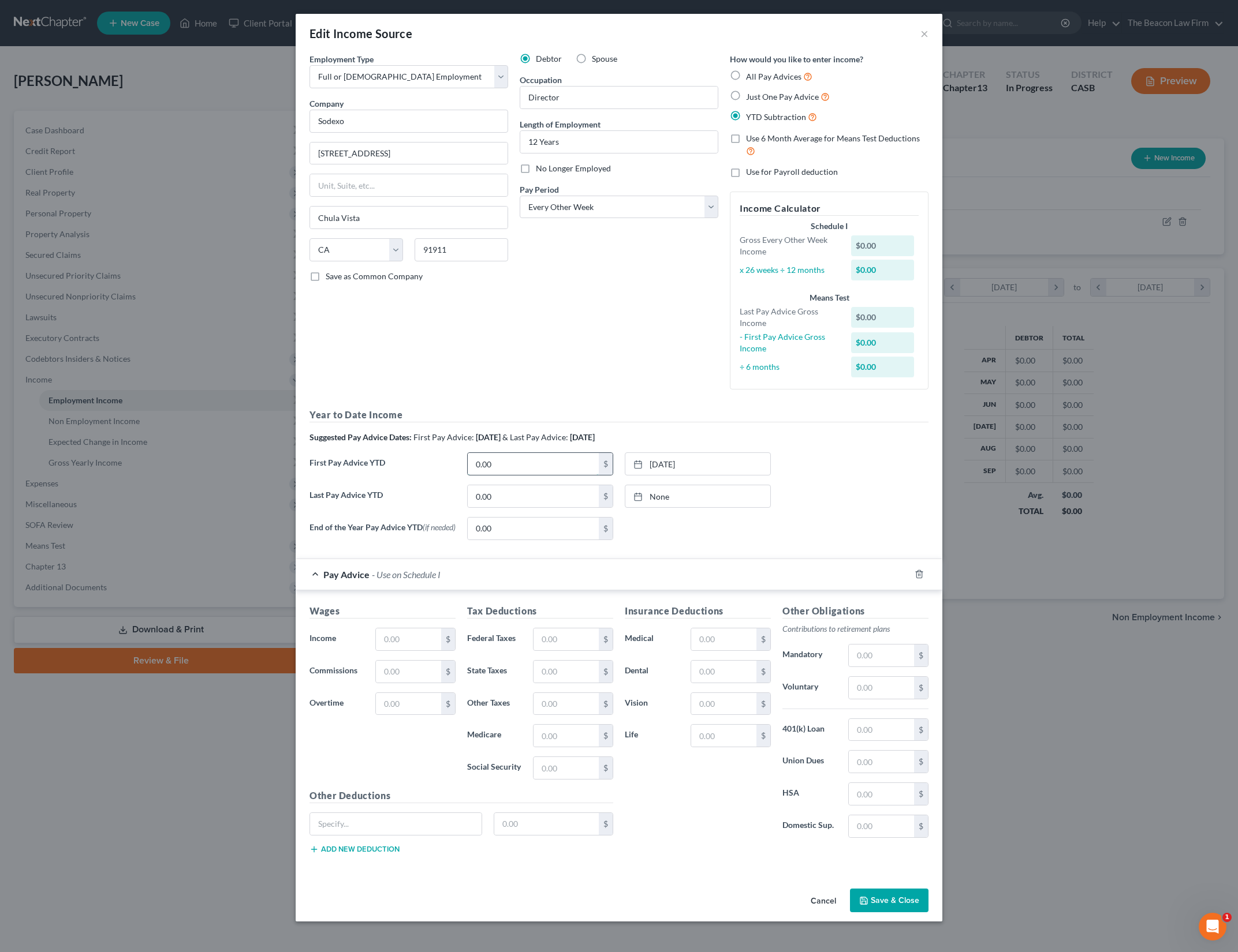
click at [513, 463] on input "0.00" at bounding box center [533, 463] width 131 height 22
type input "33,078.46"
click at [667, 494] on link "None" at bounding box center [697, 496] width 145 height 22
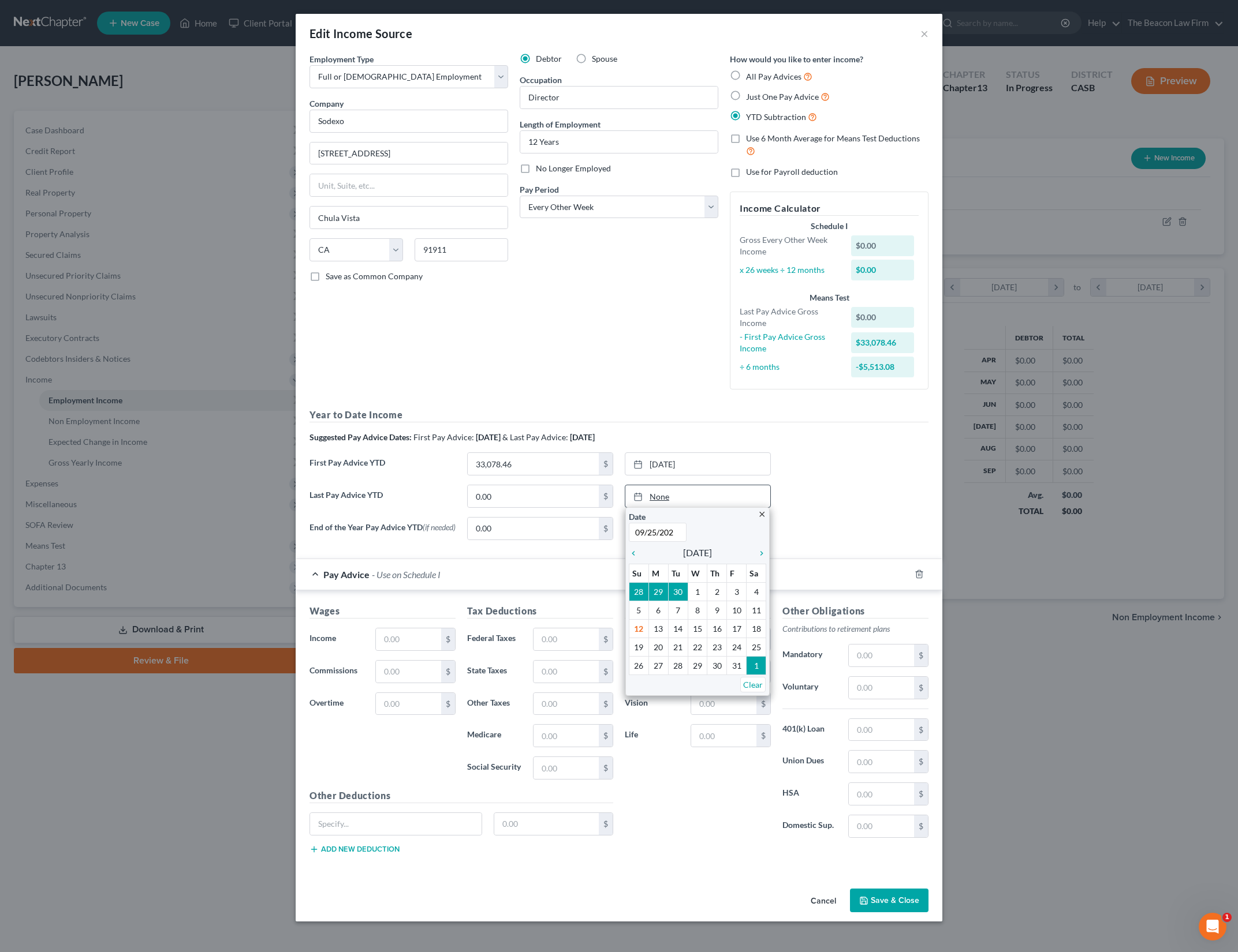
type input "09/25/2025"
click at [863, 481] on div "First Pay Advice YTD 33,078.46 $ 3/27/2025 close Date 3/27/2025 Time 12:00 AM c…" at bounding box center [619, 469] width 631 height 32
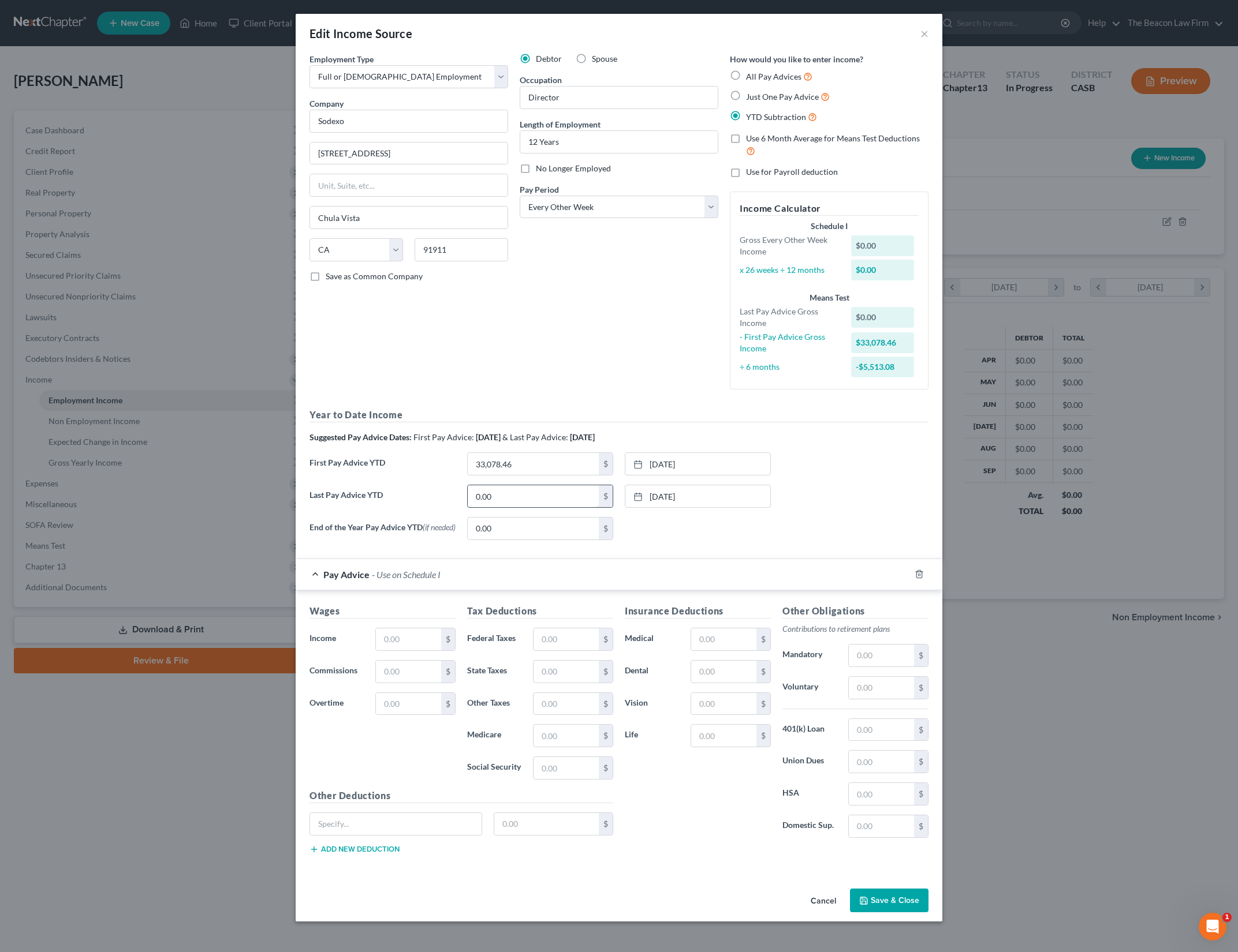
click at [576, 501] on input "0.00" at bounding box center [533, 496] width 131 height 22
type input "94,683.64"
click at [864, 459] on div "First Pay Advice YTD 33,078.46 $ 3/27/2025 close Date 3/27/2025 Time 12:00 AM c…" at bounding box center [619, 469] width 631 height 32
click at [819, 506] on div "Last Pay Advice YTD 94,683.64 $ 9/25/2025 close Date 9/25/2025 Time 12:00 AM ch…" at bounding box center [619, 501] width 631 height 32
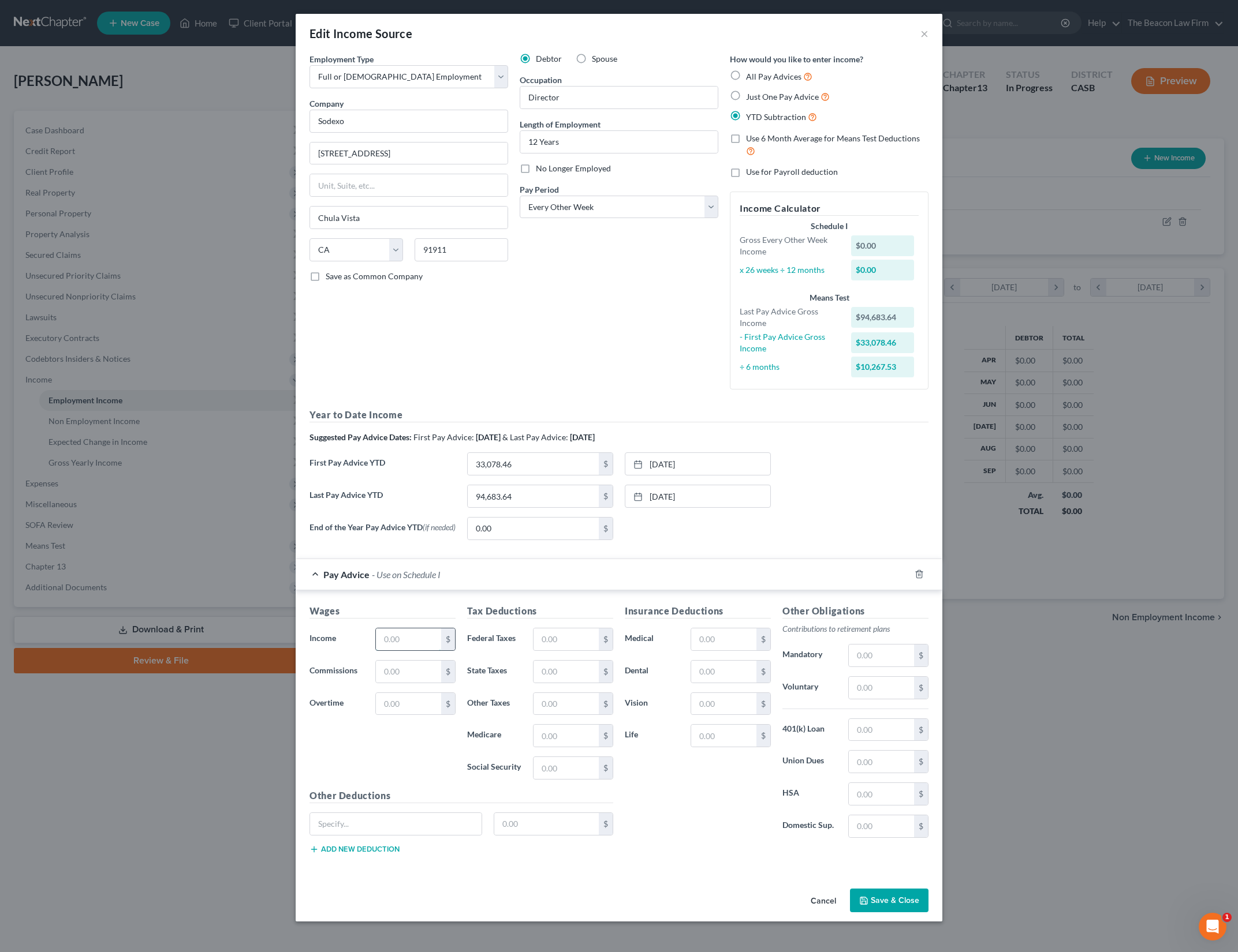
click at [381, 639] on input "text" at bounding box center [409, 639] width 66 height 22
type input "4,738.86"
click at [899, 467] on div "First Pay Advice YTD 33,078.46 $ 3/27/2025 close Date 3/27/2025 Time 12:00 AM c…" at bounding box center [619, 469] width 631 height 32
click at [583, 645] on input "text" at bounding box center [567, 639] width 66 height 22
click at [903, 908] on button "Save & Close" at bounding box center [889, 901] width 78 height 24
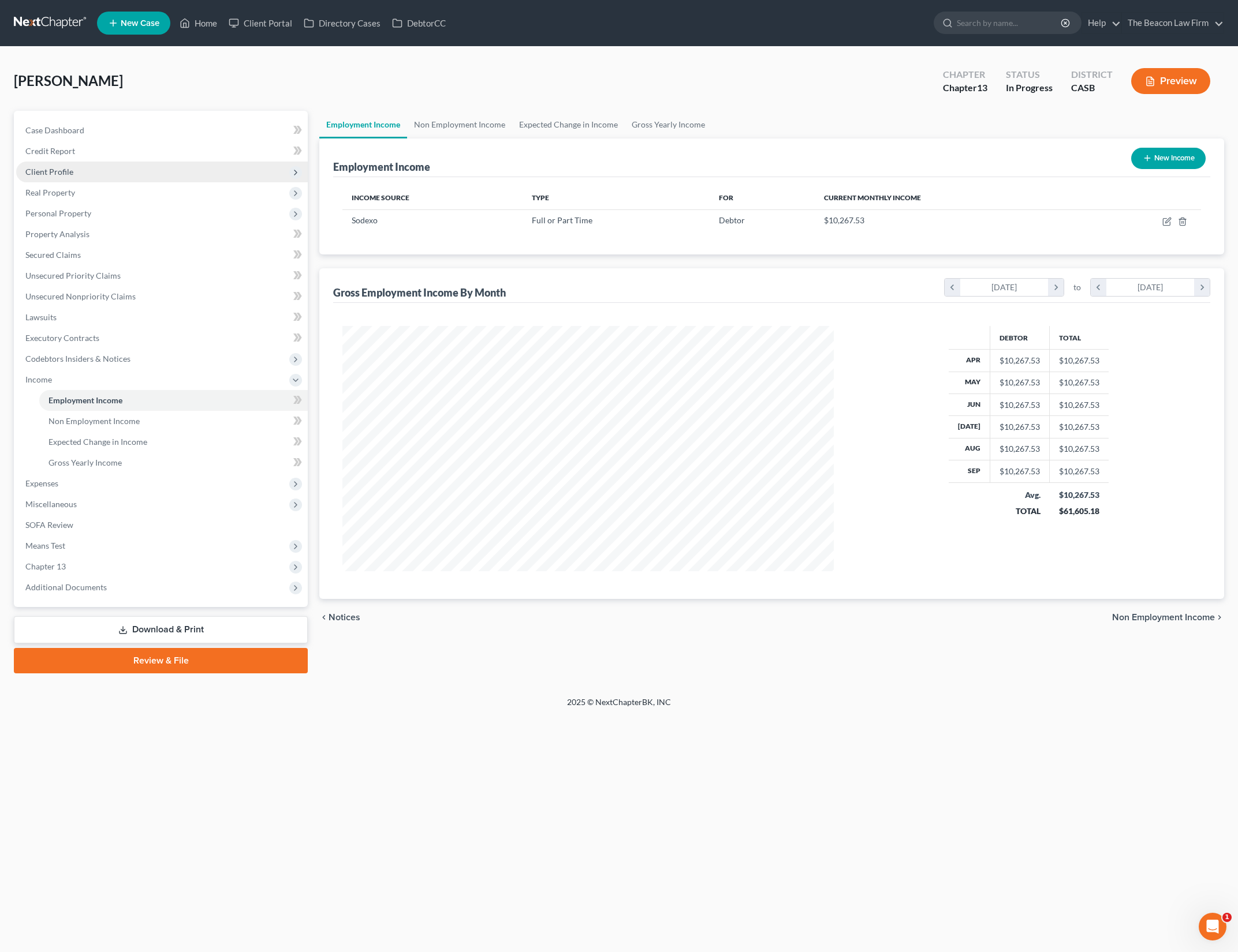
click at [141, 168] on span "Client Profile" at bounding box center [162, 172] width 291 height 21
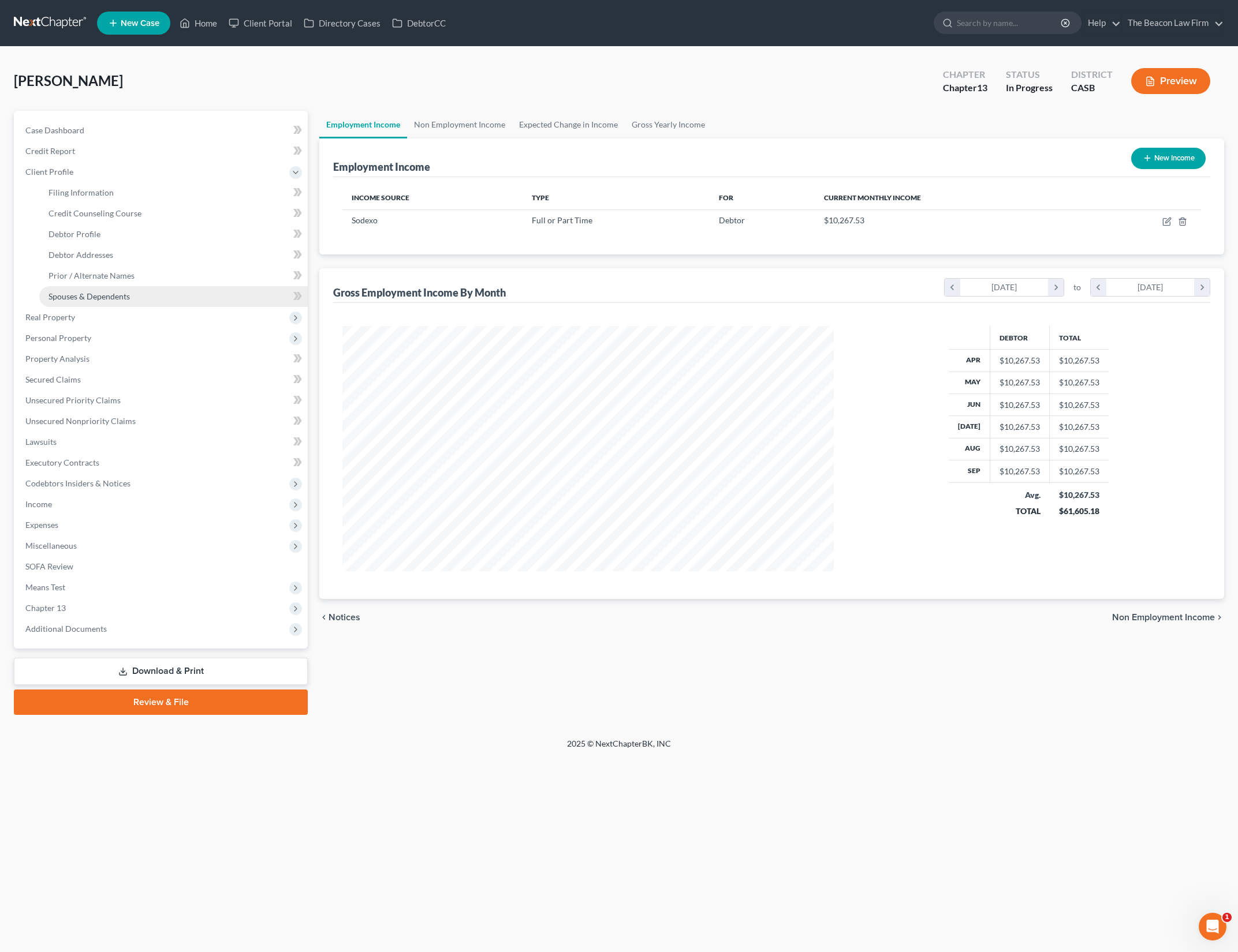
click at [204, 295] on link "Spouses & Dependents" at bounding box center [173, 297] width 268 height 21
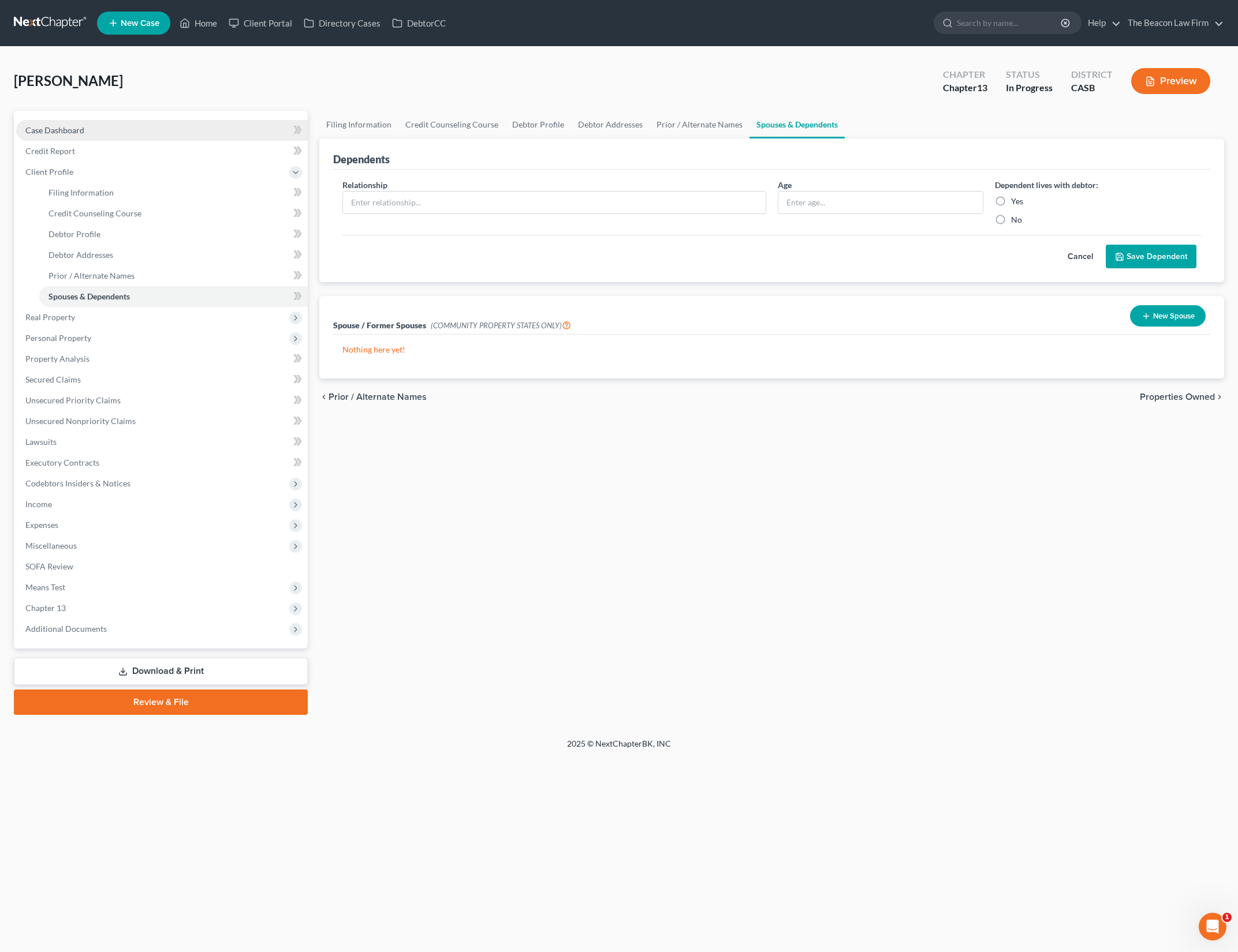
click at [177, 134] on link "Case Dashboard" at bounding box center [162, 130] width 291 height 21
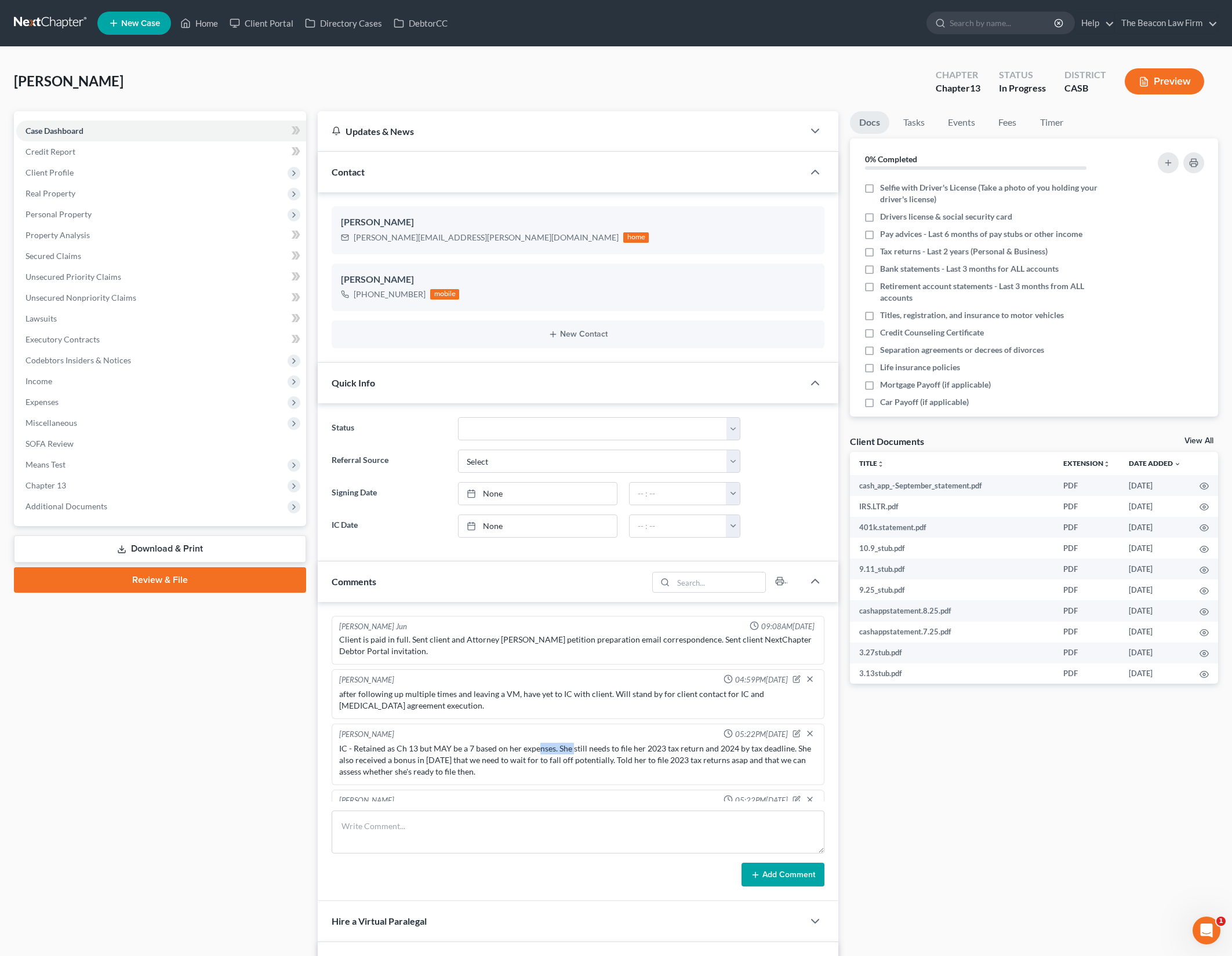
drag, startPoint x: 540, startPoint y: 750, endPoint x: 599, endPoint y: 754, distance: 59.1
click at [596, 752] on div "IC - Retained as Ch 13 but MAY be a 7 based on her expenses. She still needs to…" at bounding box center [578, 760] width 477 height 35
click at [599, 754] on div "IC - Retained as Ch 13 but MAY be a 7 based on her expenses. She still needs to…" at bounding box center [578, 760] width 477 height 35
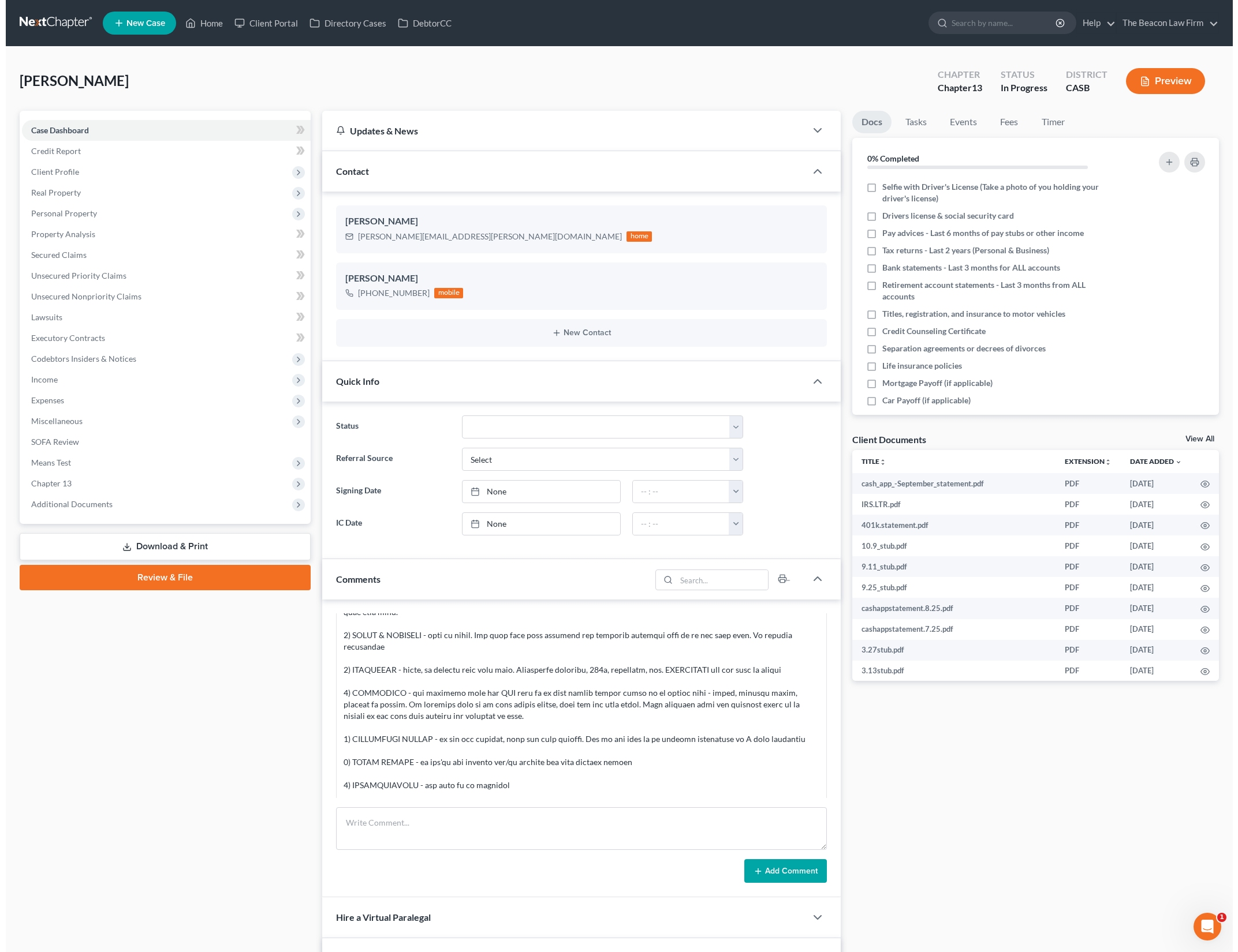
scroll to position [361, 0]
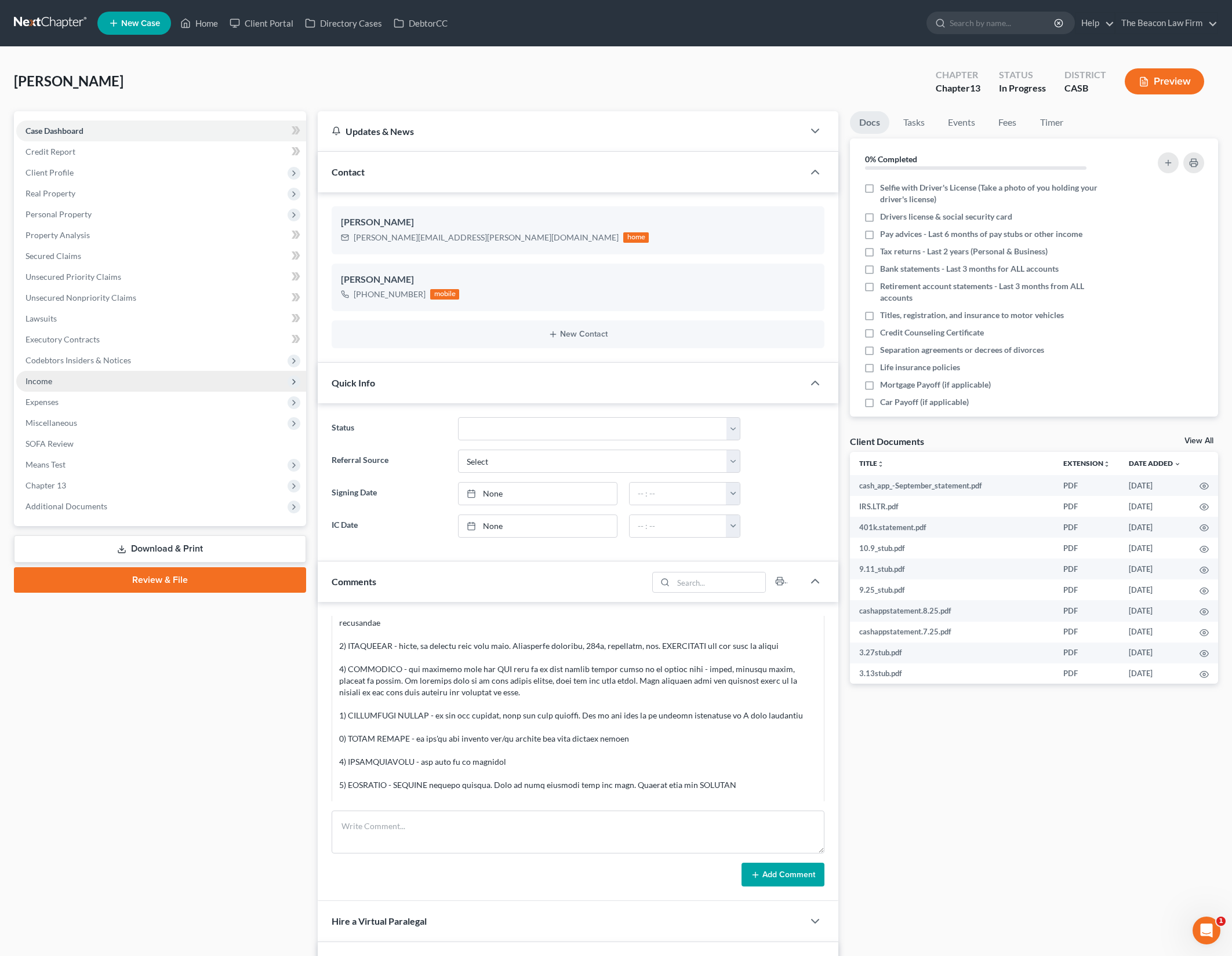
click at [178, 377] on span "Income" at bounding box center [161, 382] width 290 height 21
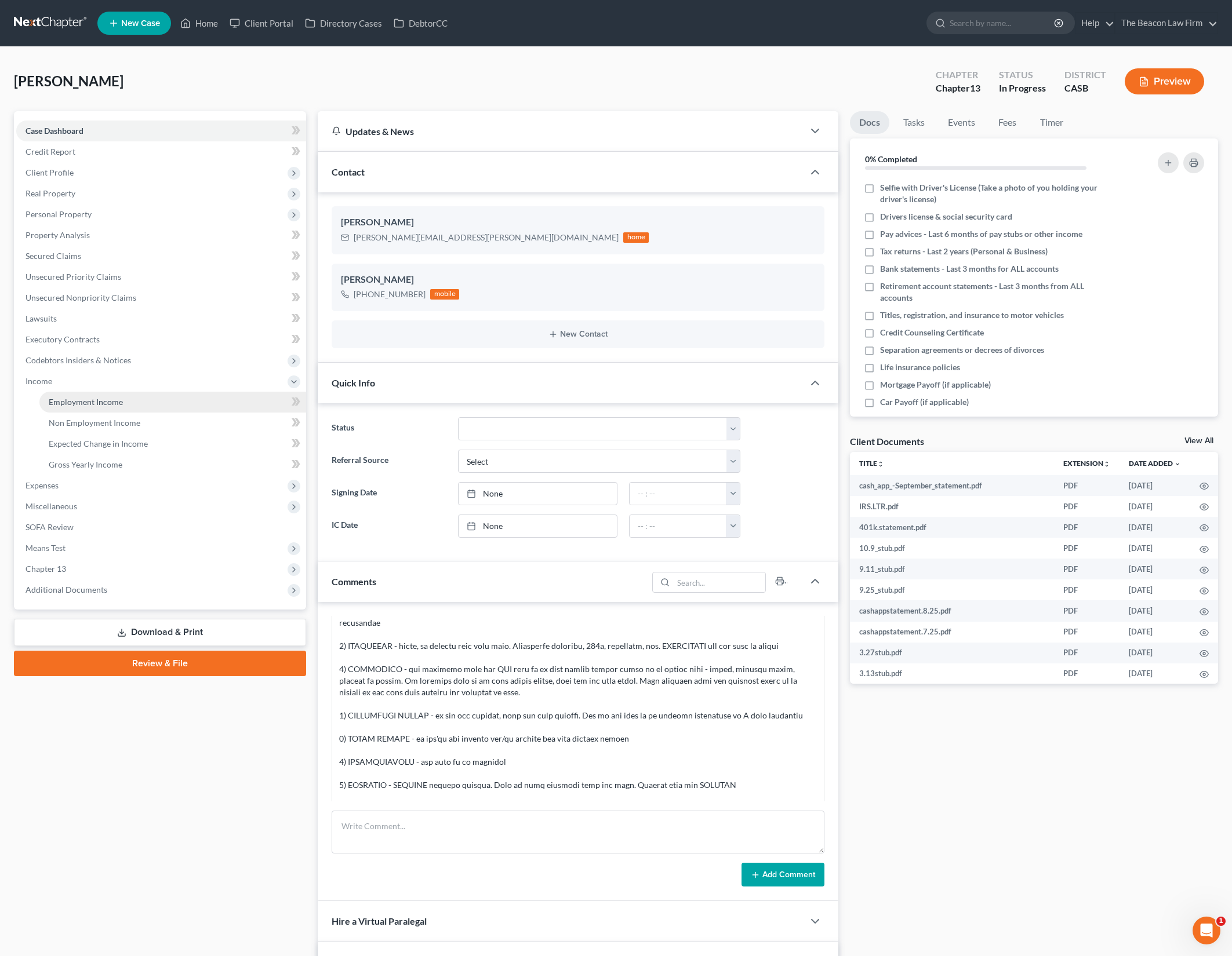
click at [219, 410] on link "Employment Income" at bounding box center [173, 402] width 267 height 21
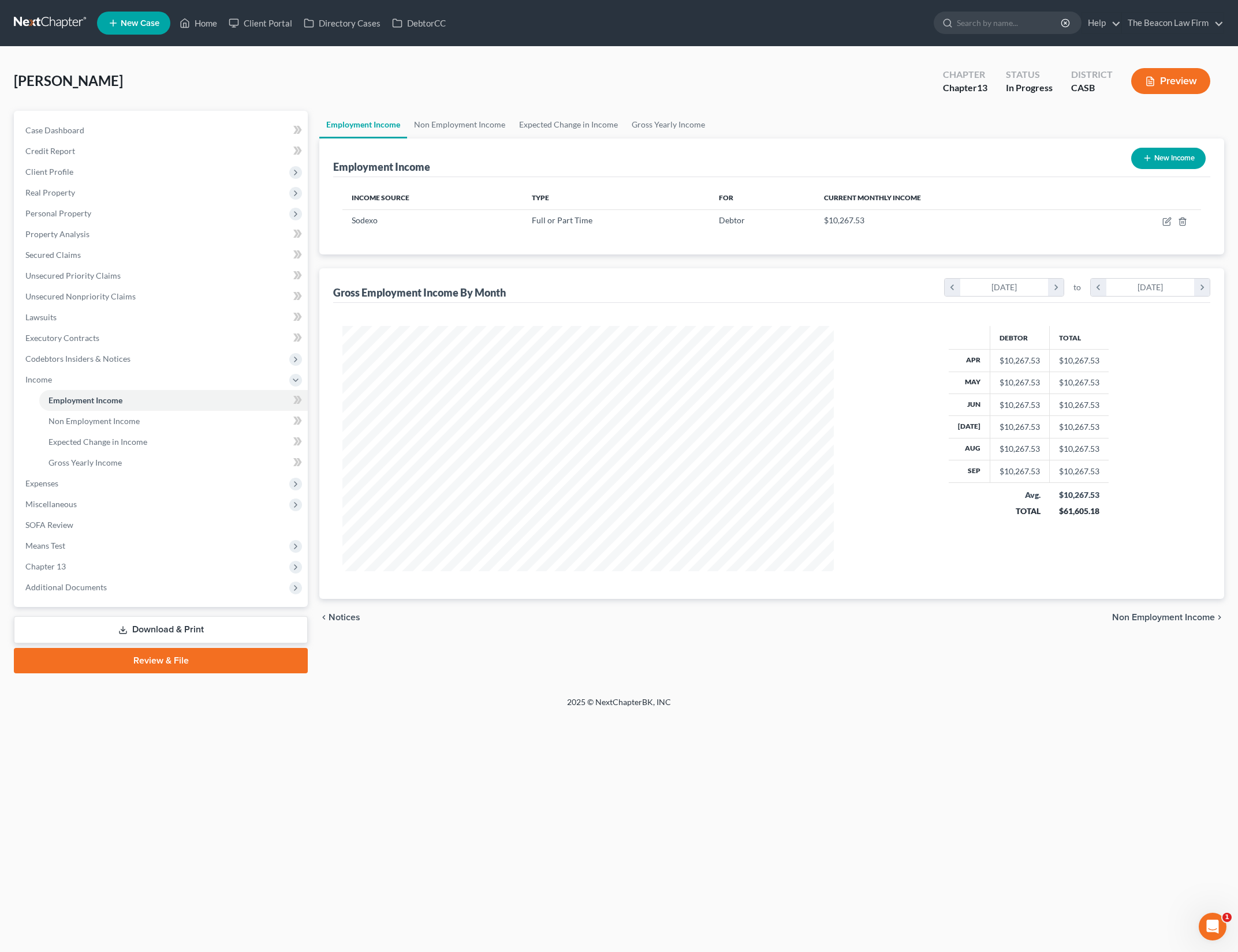
scroll to position [246, 515]
click at [1164, 222] on icon "button" at bounding box center [1167, 222] width 10 height 10
select select "0"
select select "4"
select select "2"
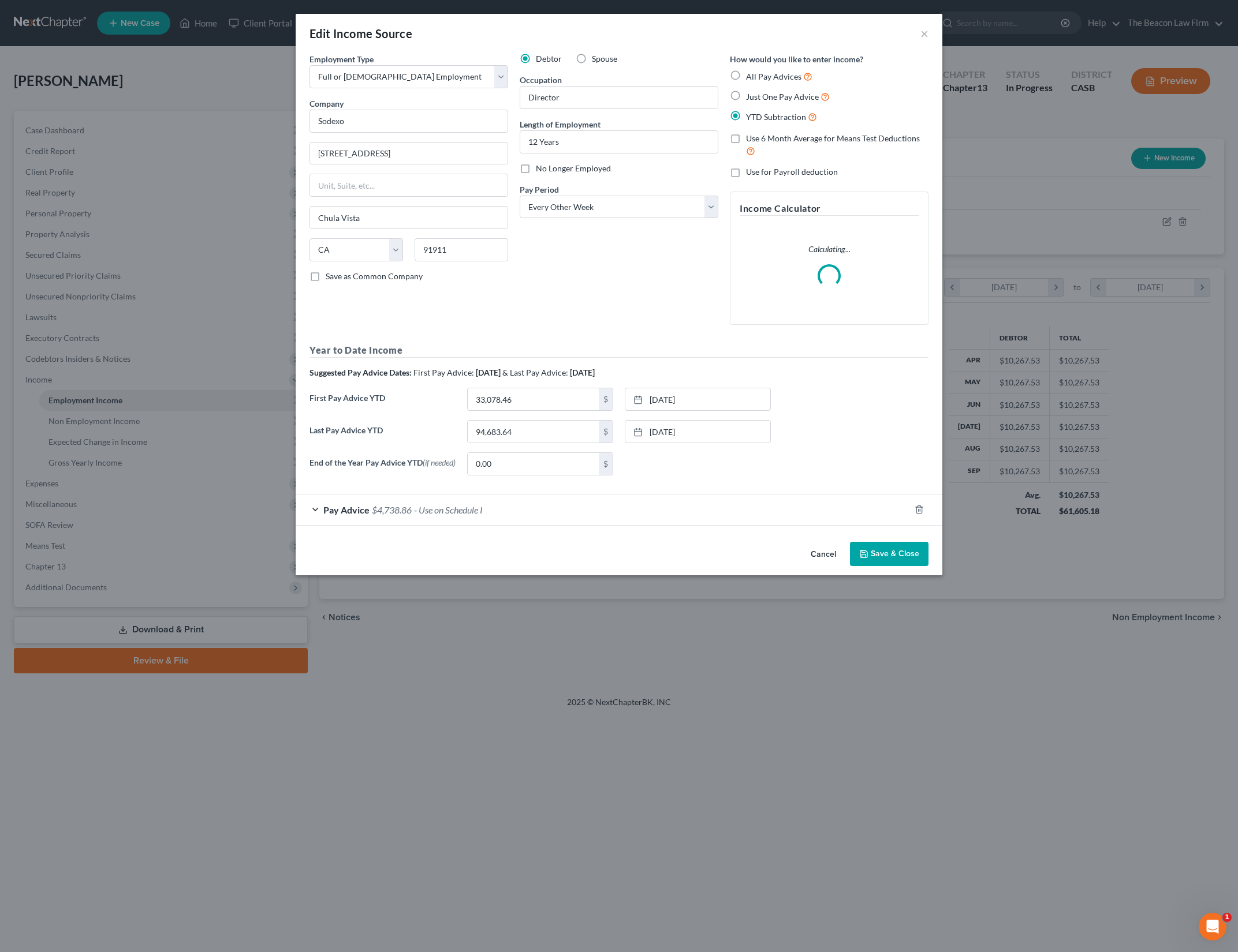
click at [435, 509] on span "- Use on Schedule I" at bounding box center [448, 510] width 69 height 11
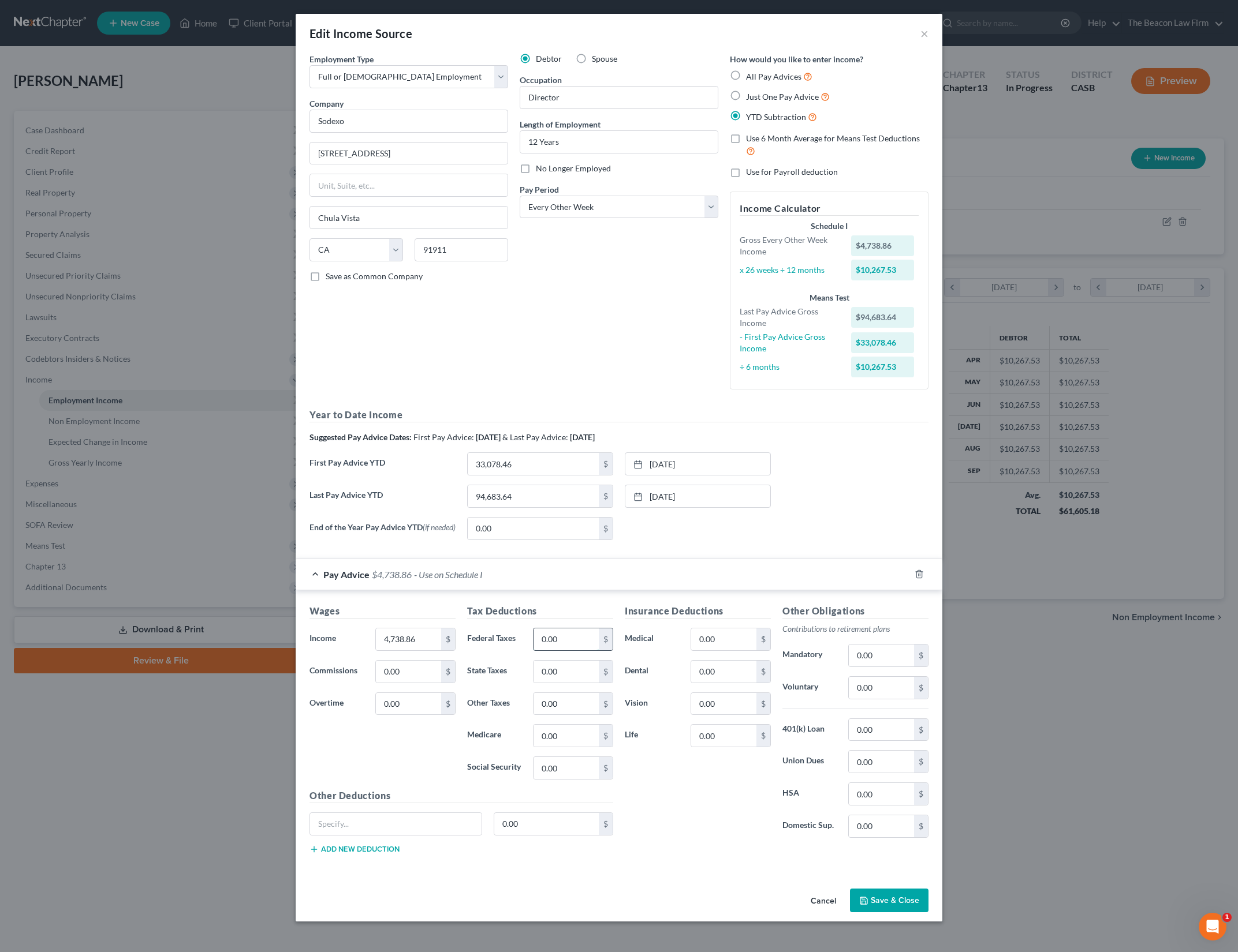
click at [579, 638] on input "0.00" at bounding box center [567, 639] width 66 height 22
click at [560, 646] on input "0.00" at bounding box center [567, 639] width 66 height 22
click at [559, 646] on input "0.00" at bounding box center [567, 639] width 66 height 22
type input "334.43"
click at [546, 673] on input "0.00" at bounding box center [567, 671] width 66 height 22
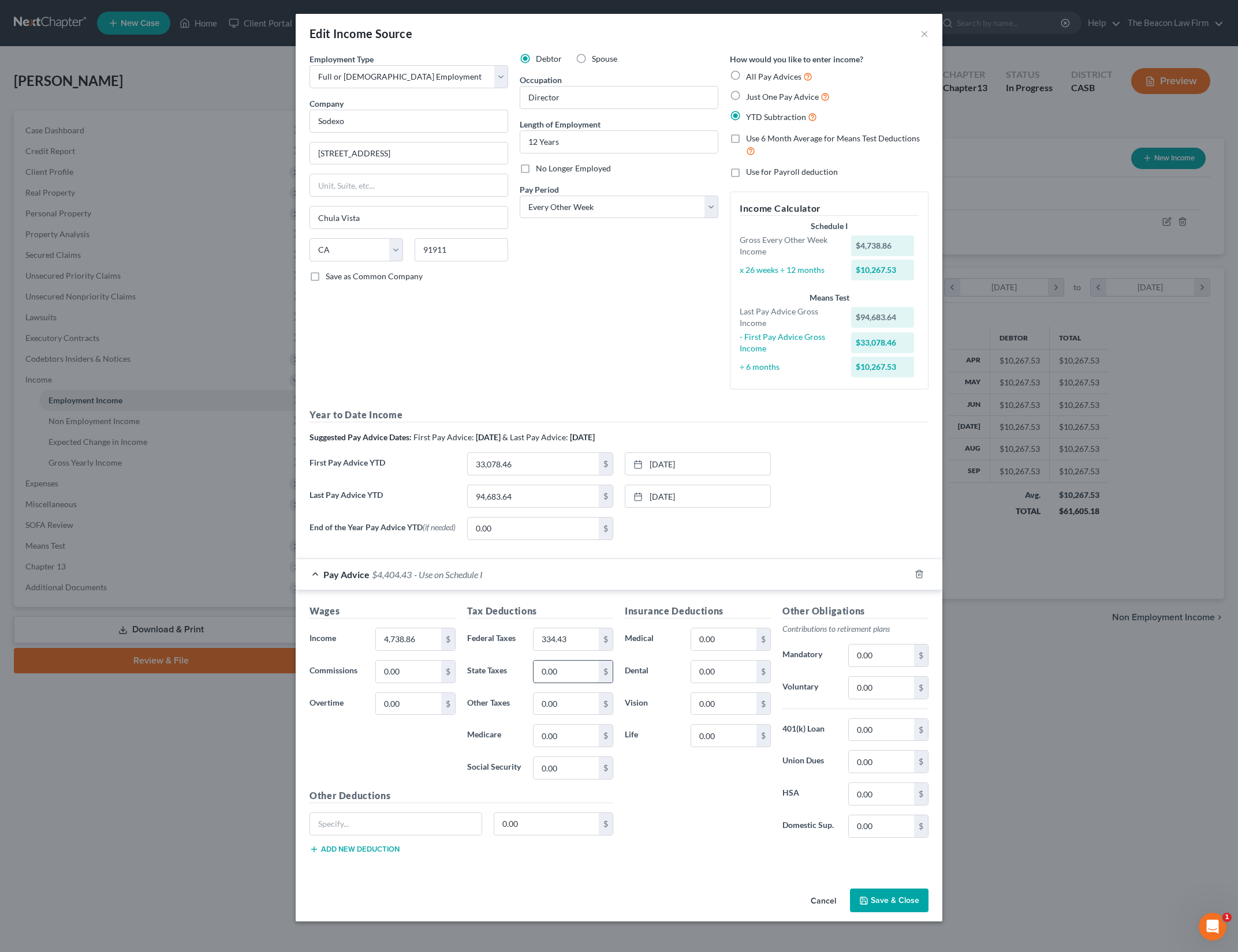
click at [546, 673] on input "0.00" at bounding box center [567, 671] width 66 height 22
click at [570, 759] on input "0.00" at bounding box center [567, 767] width 66 height 22
type input "283.08"
click at [563, 739] on input "0.00" at bounding box center [567, 735] width 66 height 22
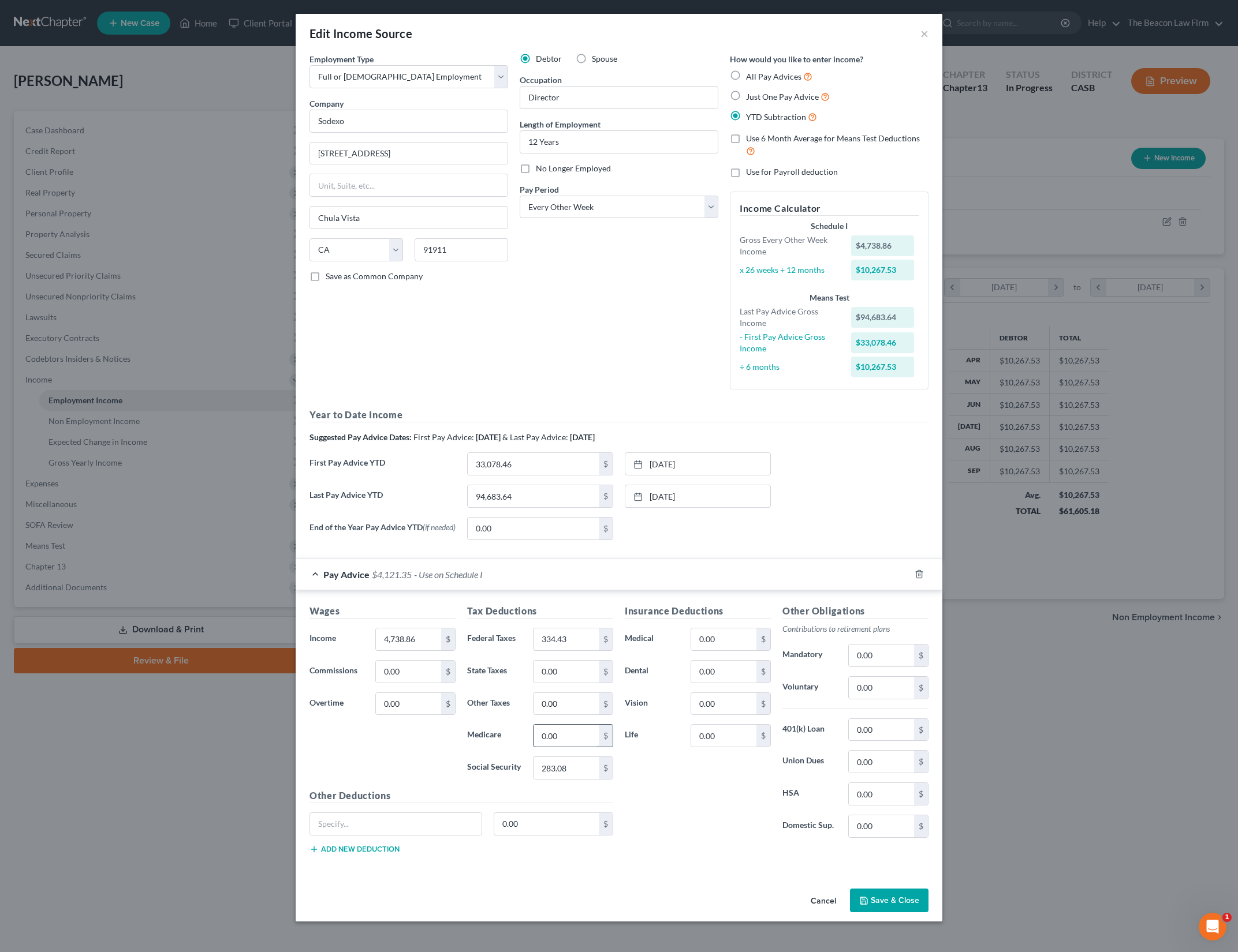
click at [563, 739] on input "0.00" at bounding box center [567, 735] width 66 height 22
type input "66.21"
click at [553, 707] on input "0.00" at bounding box center [567, 703] width 66 height 22
type input "1"
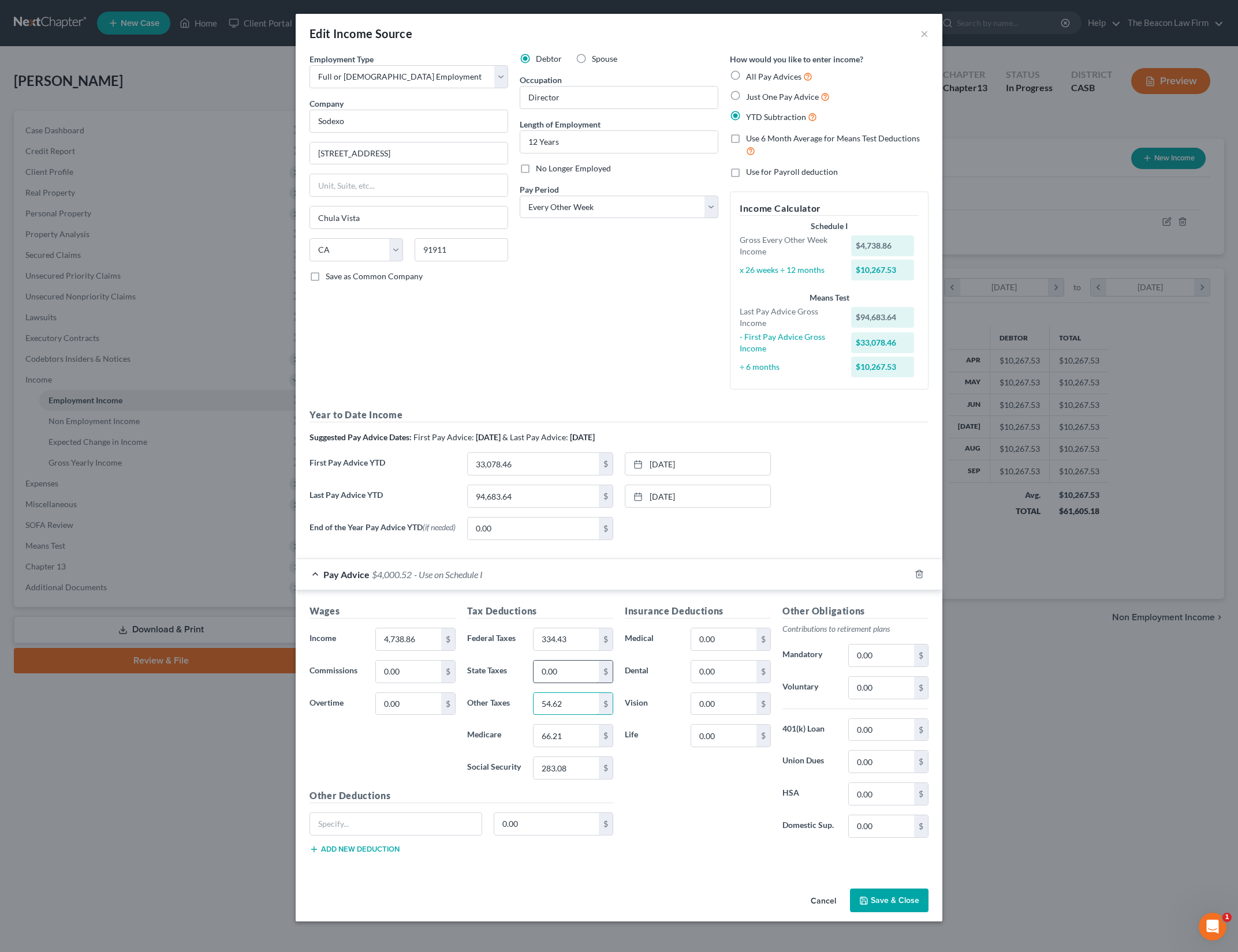
type input "54.62"
click at [562, 676] on input "0.00" at bounding box center [567, 671] width 66 height 22
type input "102.79"
click at [715, 788] on div "Insurance Deductions Medical 0.00 $ Dental 0.00 $ Vision 0.00 $ Life 0.00 $" at bounding box center [697, 726] width 158 height 243
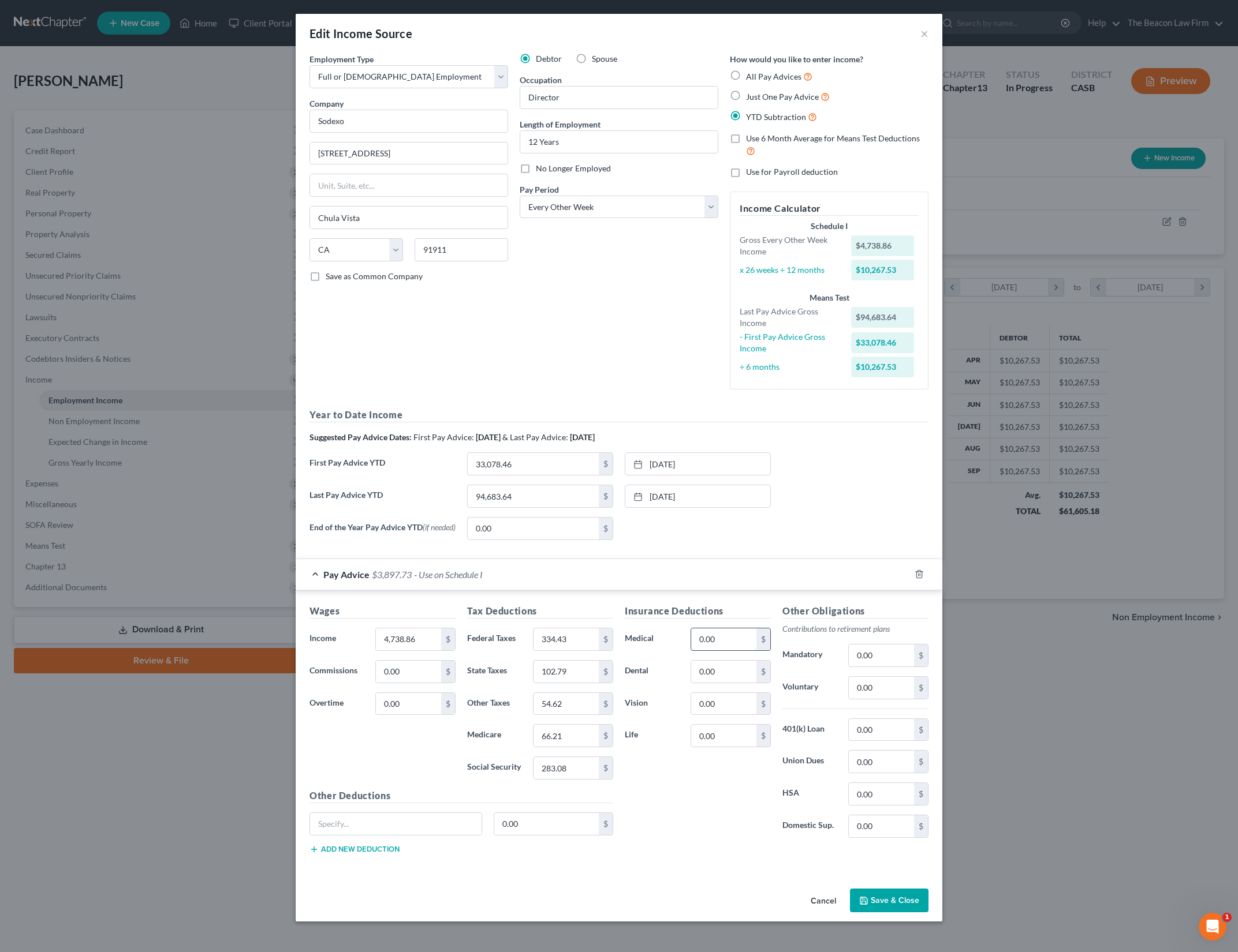
click at [714, 639] on input "0.00" at bounding box center [724, 639] width 66 height 22
type input "155.94"
click at [716, 673] on input "0.00" at bounding box center [724, 671] width 66 height 22
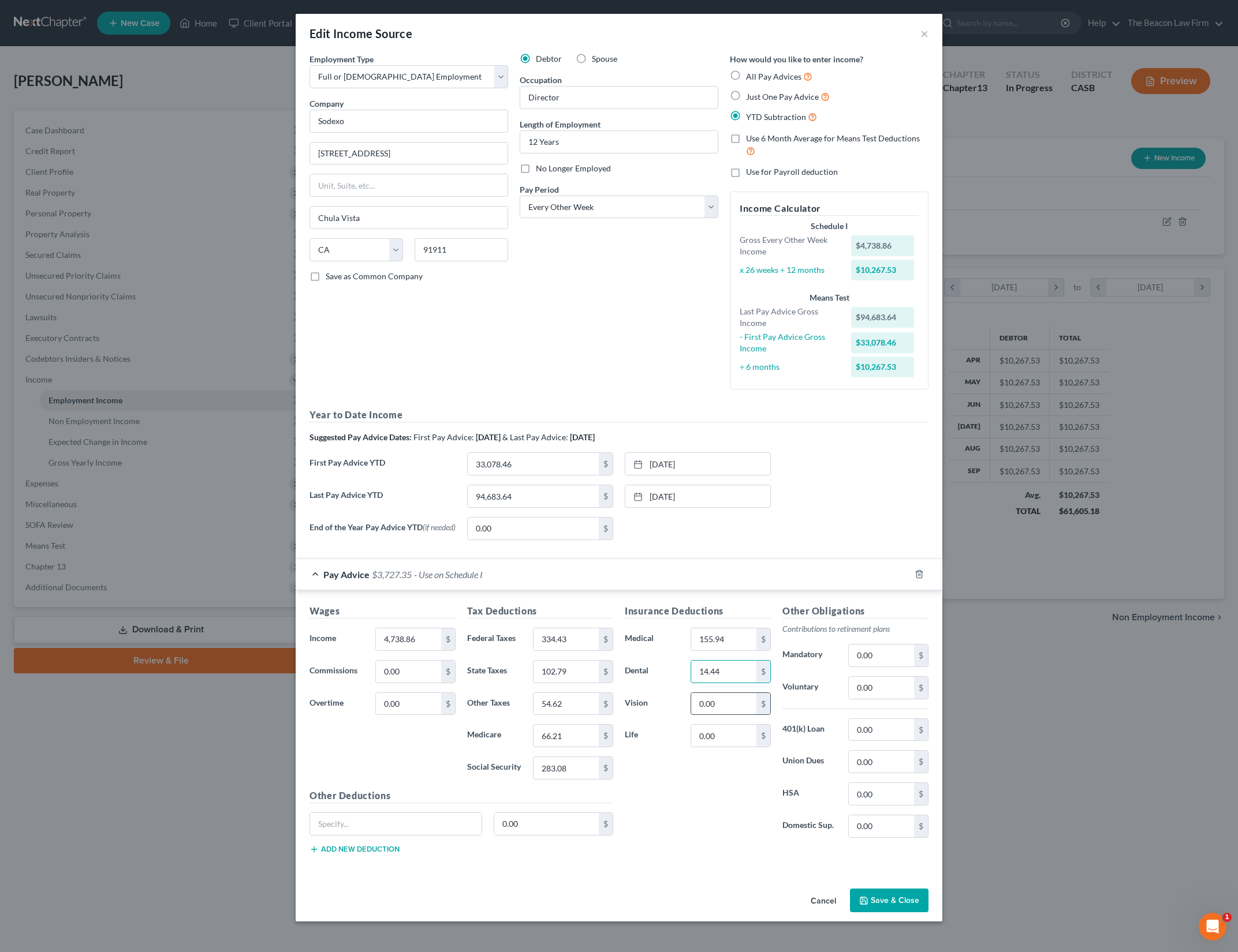
type input "14.44"
click at [723, 700] on input "0.00" at bounding box center [724, 703] width 66 height 22
type input "2.58"
click at [873, 735] on input "0.00" at bounding box center [881, 730] width 66 height 22
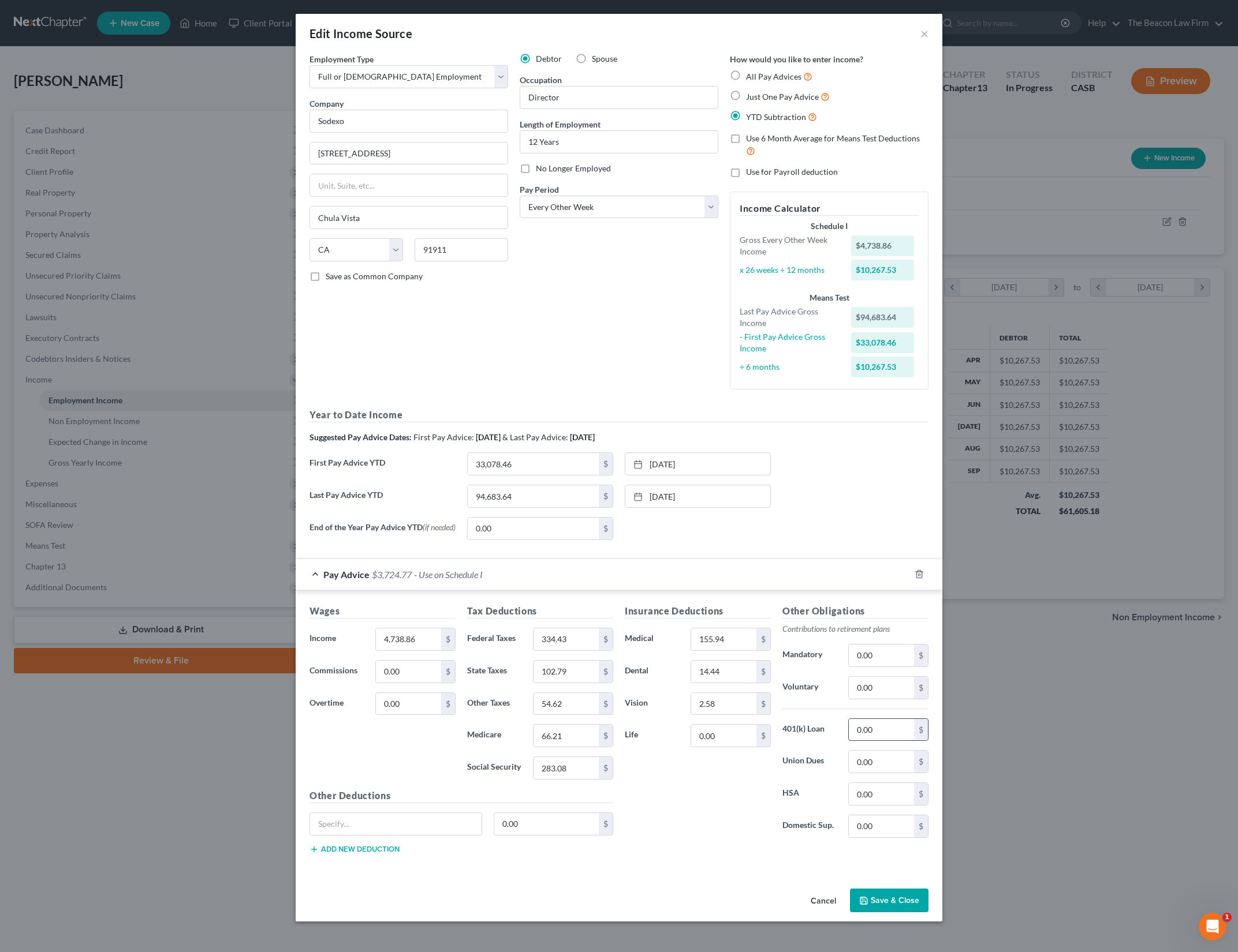
click at [873, 735] on input "0.00" at bounding box center [881, 730] width 66 height 22
type input "196.78"
click at [416, 816] on input "text" at bounding box center [395, 823] width 171 height 22
type input "Hospital Indem"
type input "16.62"
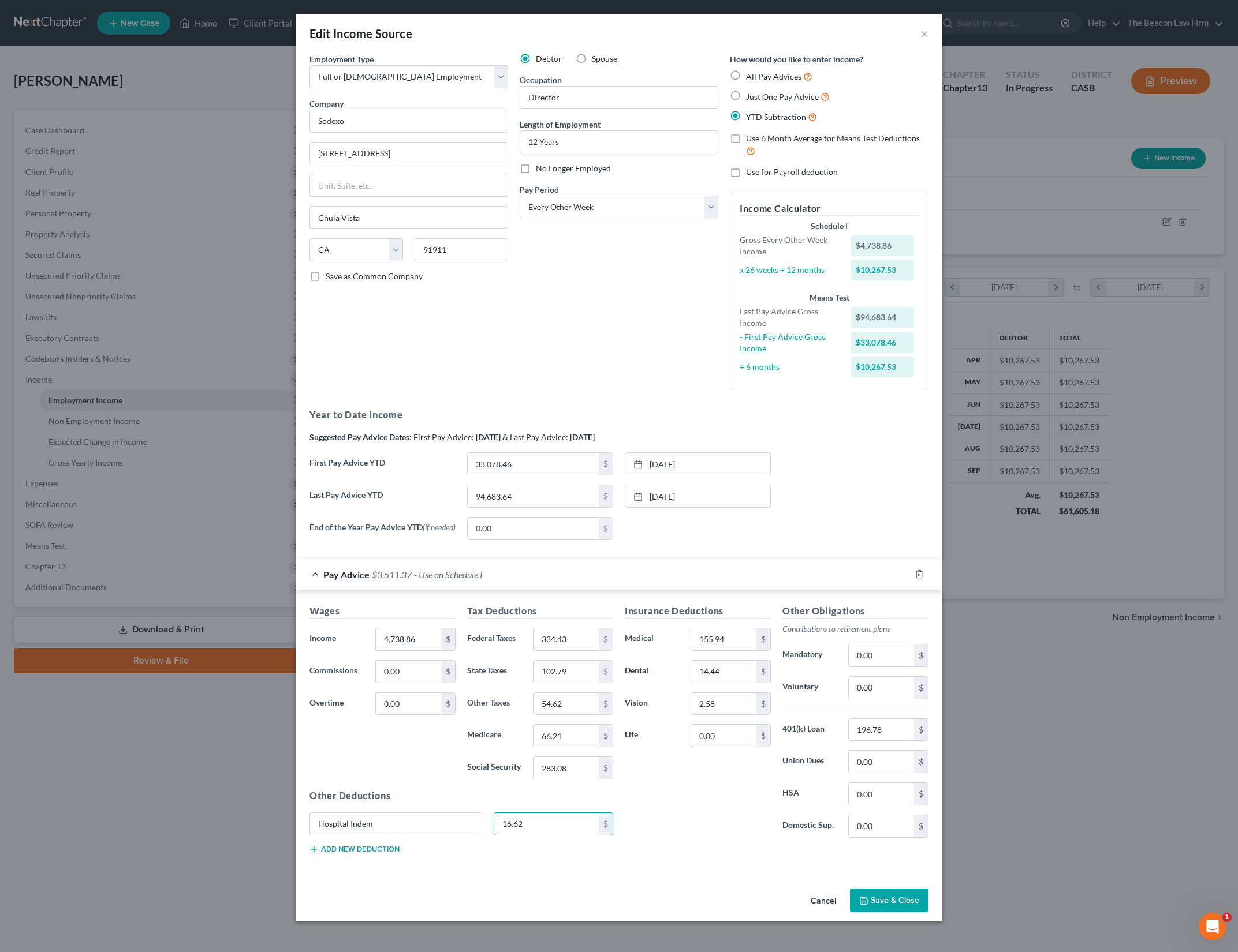
click at [363, 851] on button "Add new deduction" at bounding box center [355, 850] width 90 height 10
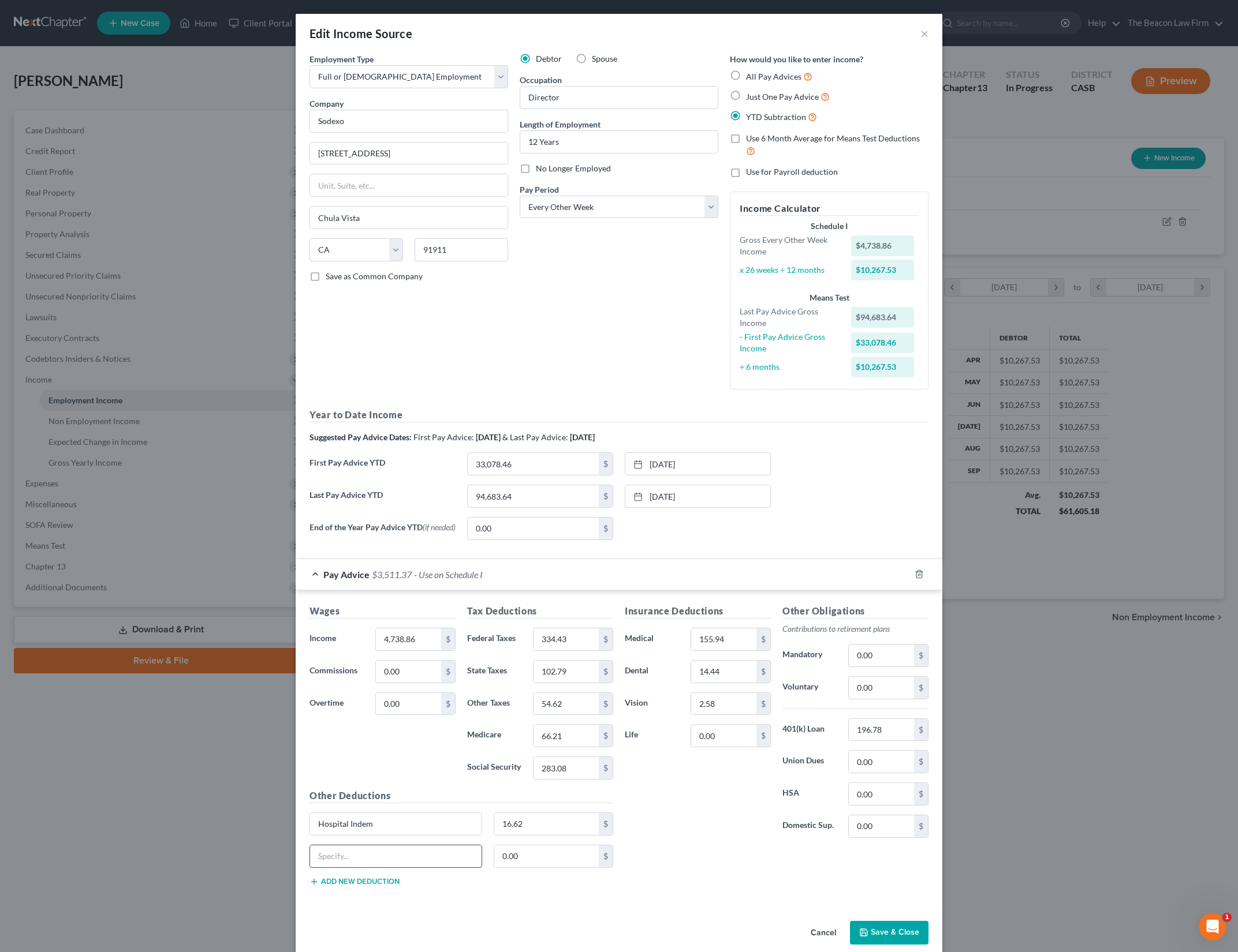
click at [371, 852] on input "text" at bounding box center [395, 856] width 171 height 22
type input "Critical Illness"
type input "37.10"
click at [366, 885] on button "Add new deduction" at bounding box center [355, 882] width 90 height 10
click at [374, 882] on input "text" at bounding box center [395, 888] width 171 height 22
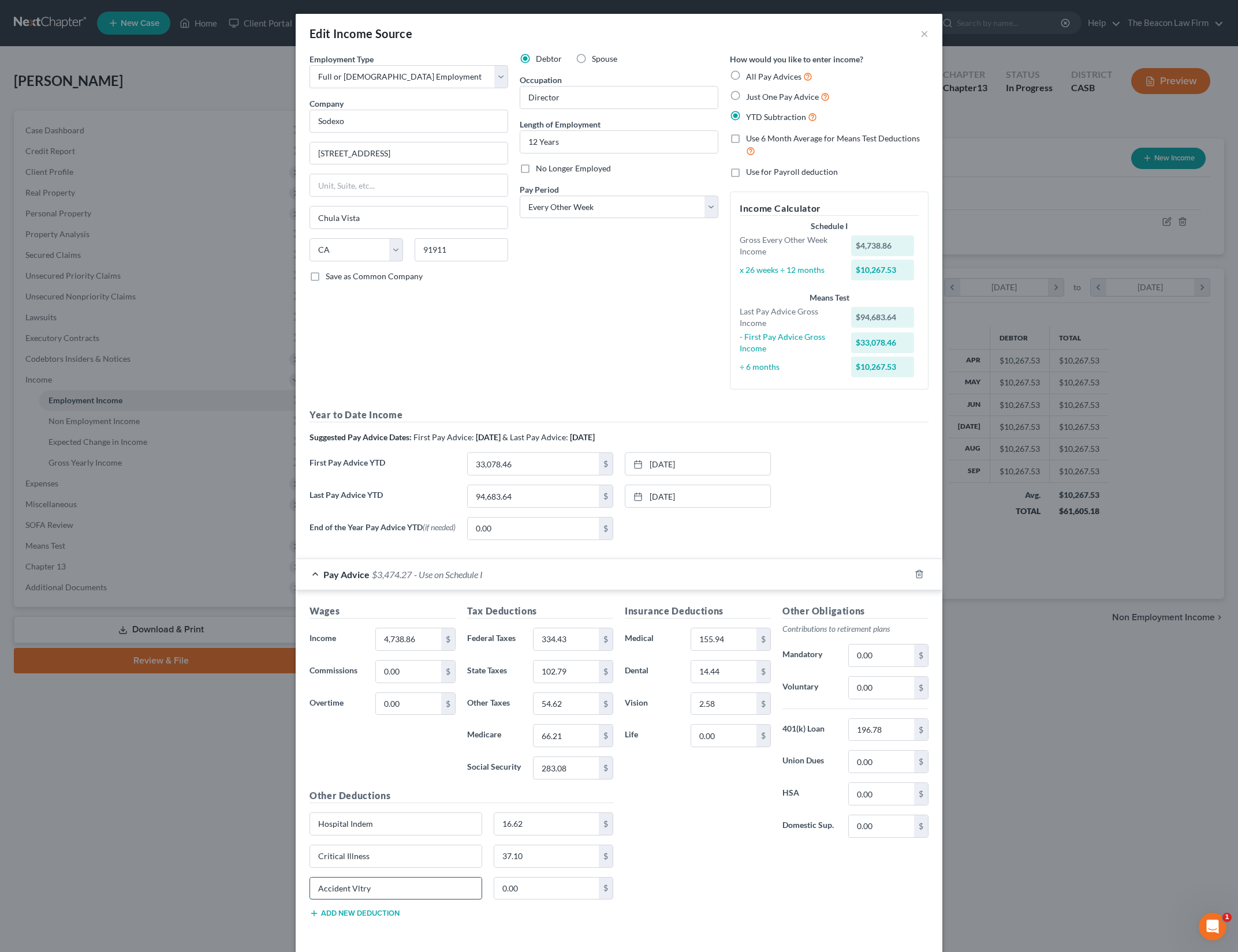
type input "Accident Vltry"
type input "4.3"
drag, startPoint x: 714, startPoint y: 826, endPoint x: 719, endPoint y: 826, distance: 5.0
click at [713, 826] on div "Insurance Deductions Medical 155.94 $ Dental 14.44 $ Vision 2.58 $ Life 0.00 $" at bounding box center [697, 726] width 158 height 243
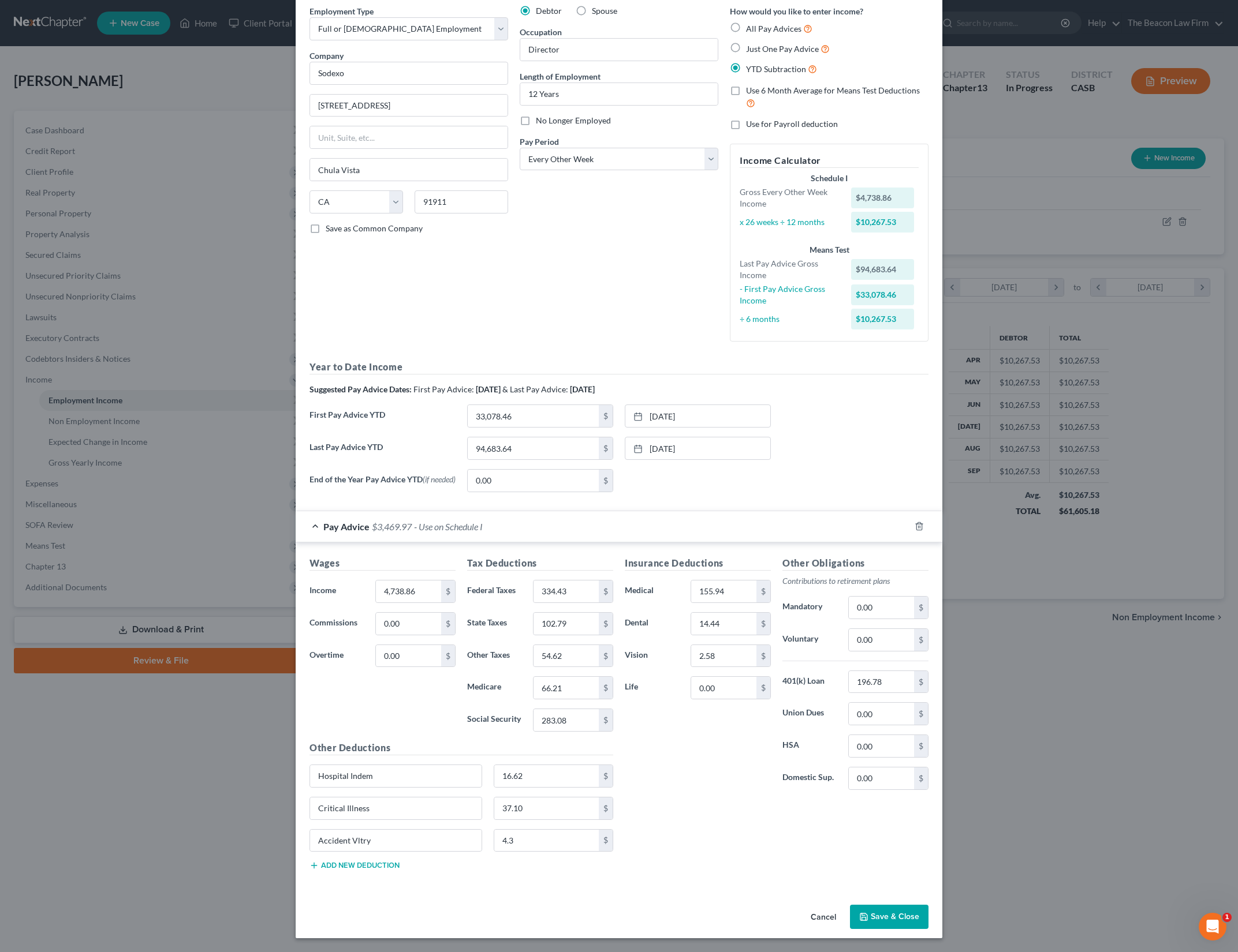
click at [864, 911] on button "Save & Close" at bounding box center [889, 917] width 78 height 24
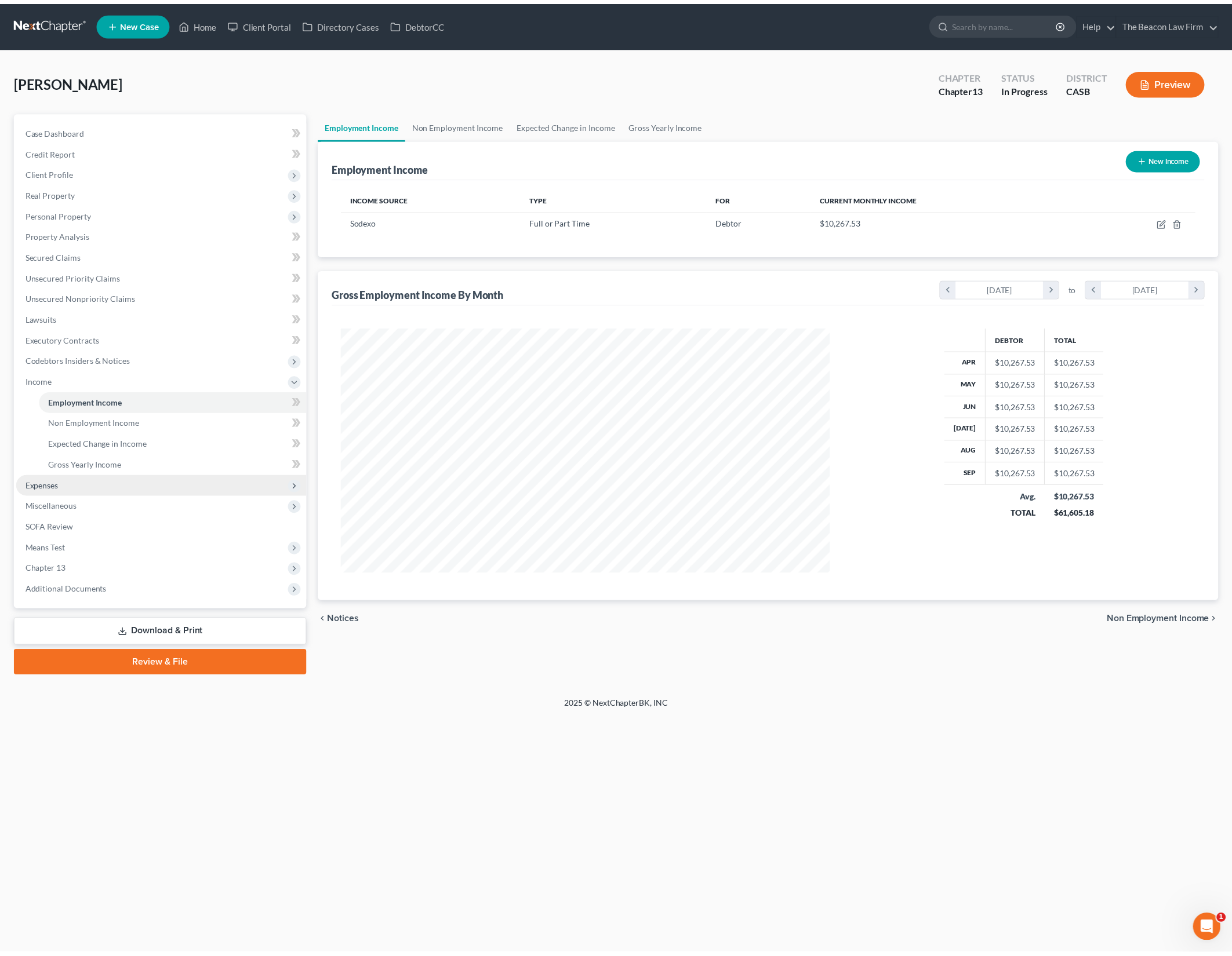
scroll to position [247, 517]
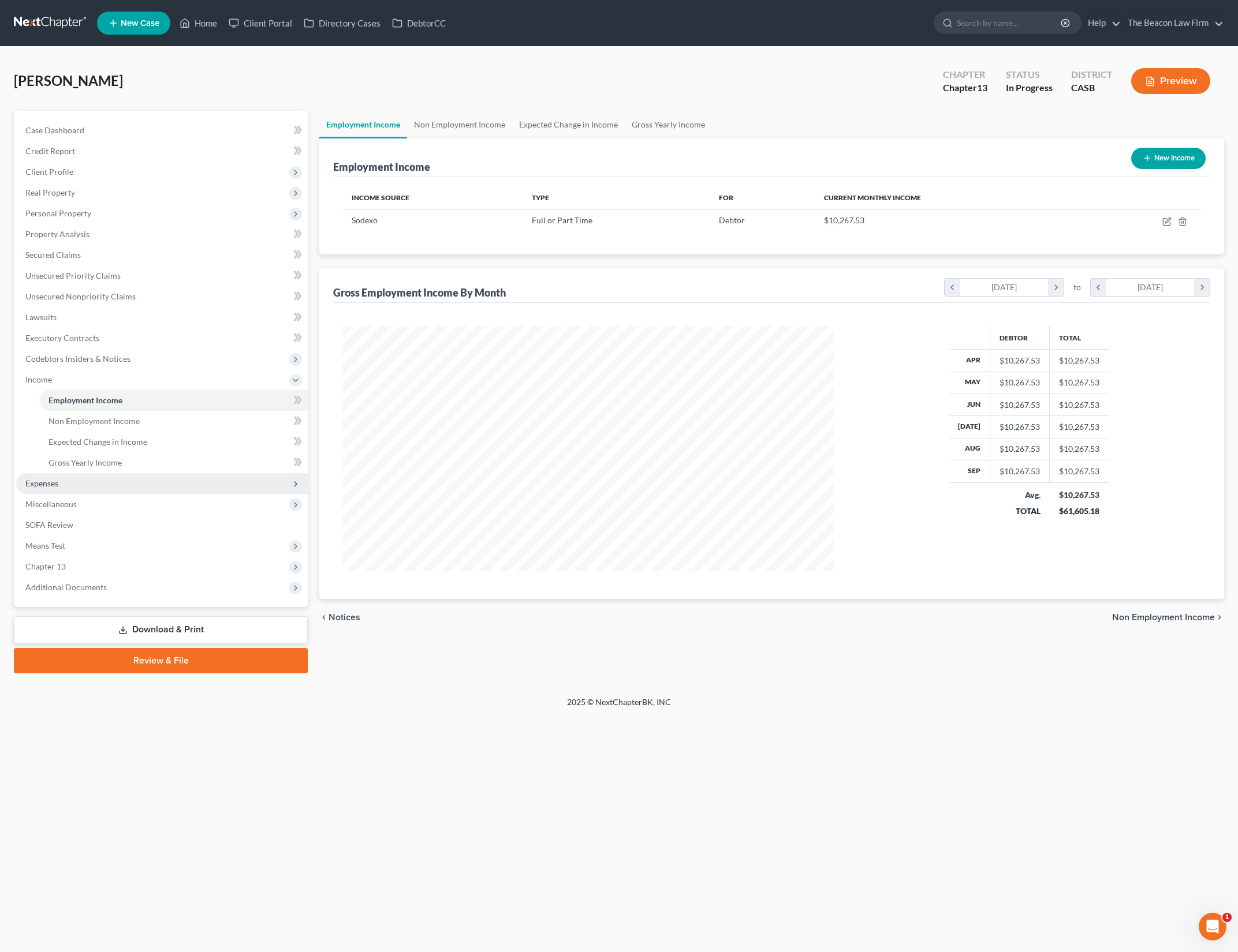
click at [152, 485] on span "Expenses" at bounding box center [162, 484] width 291 height 21
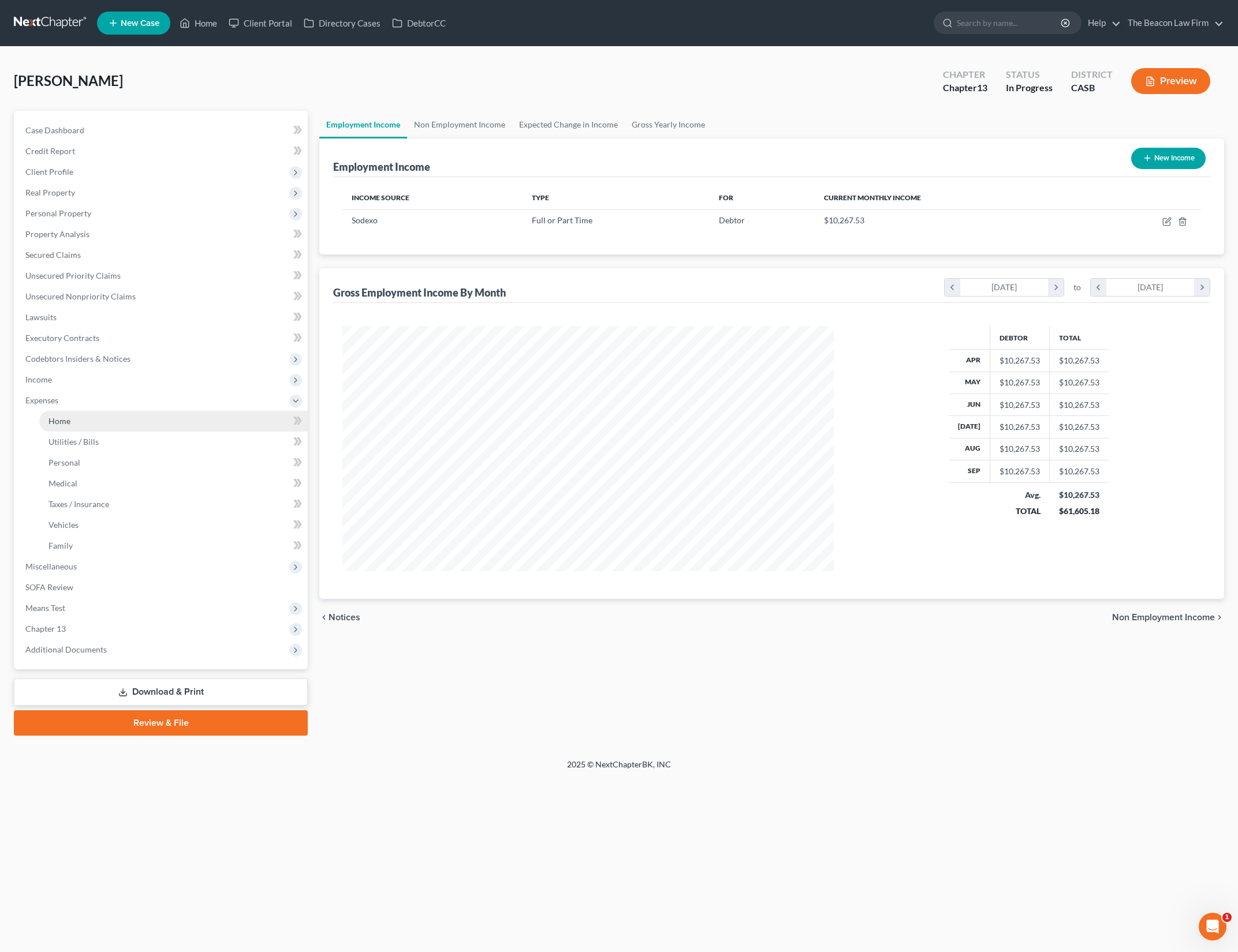
click at [183, 428] on link "Home" at bounding box center [173, 422] width 268 height 21
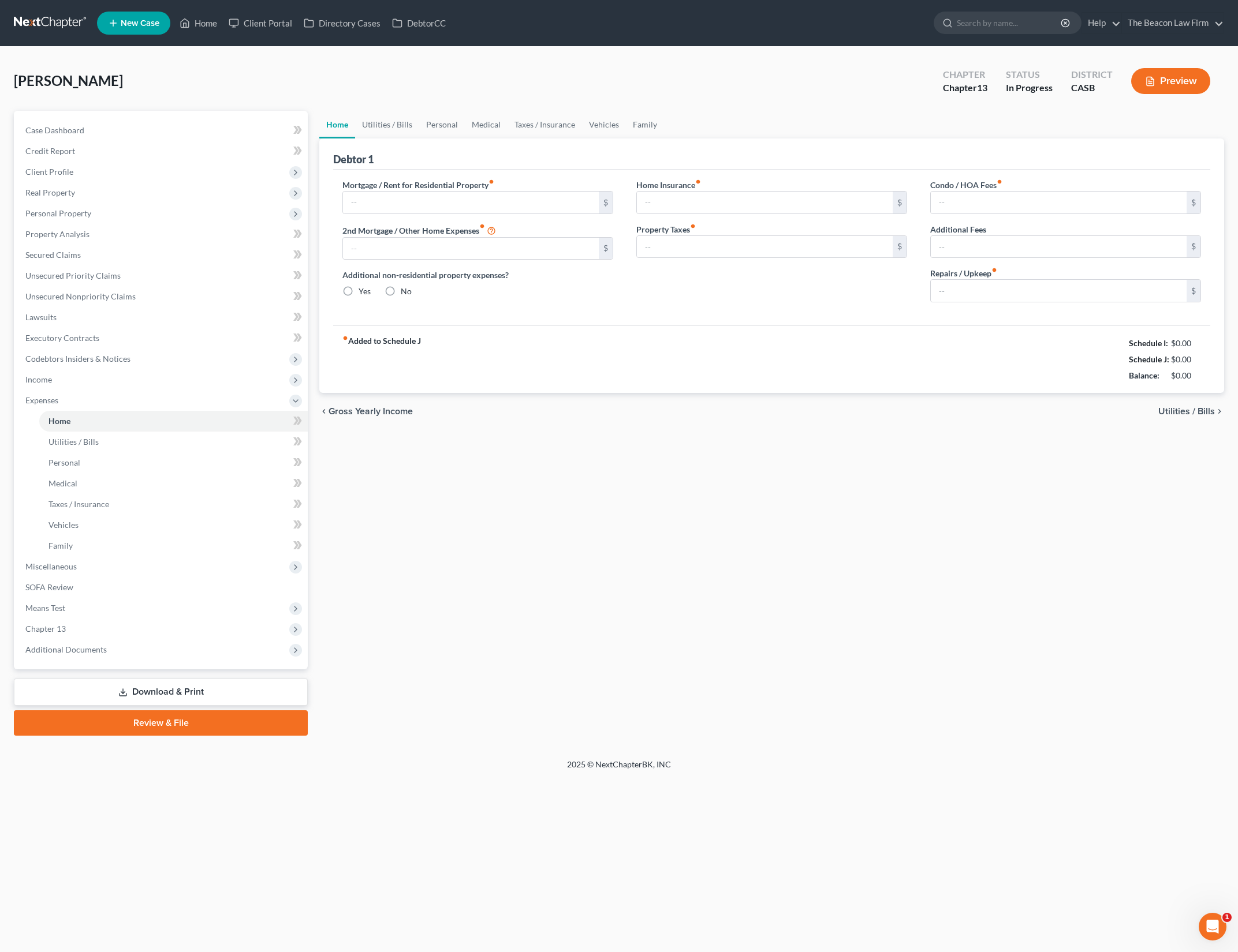
type input "3,200.00"
type input "0.00"
radio input "true"
type input "0.00"
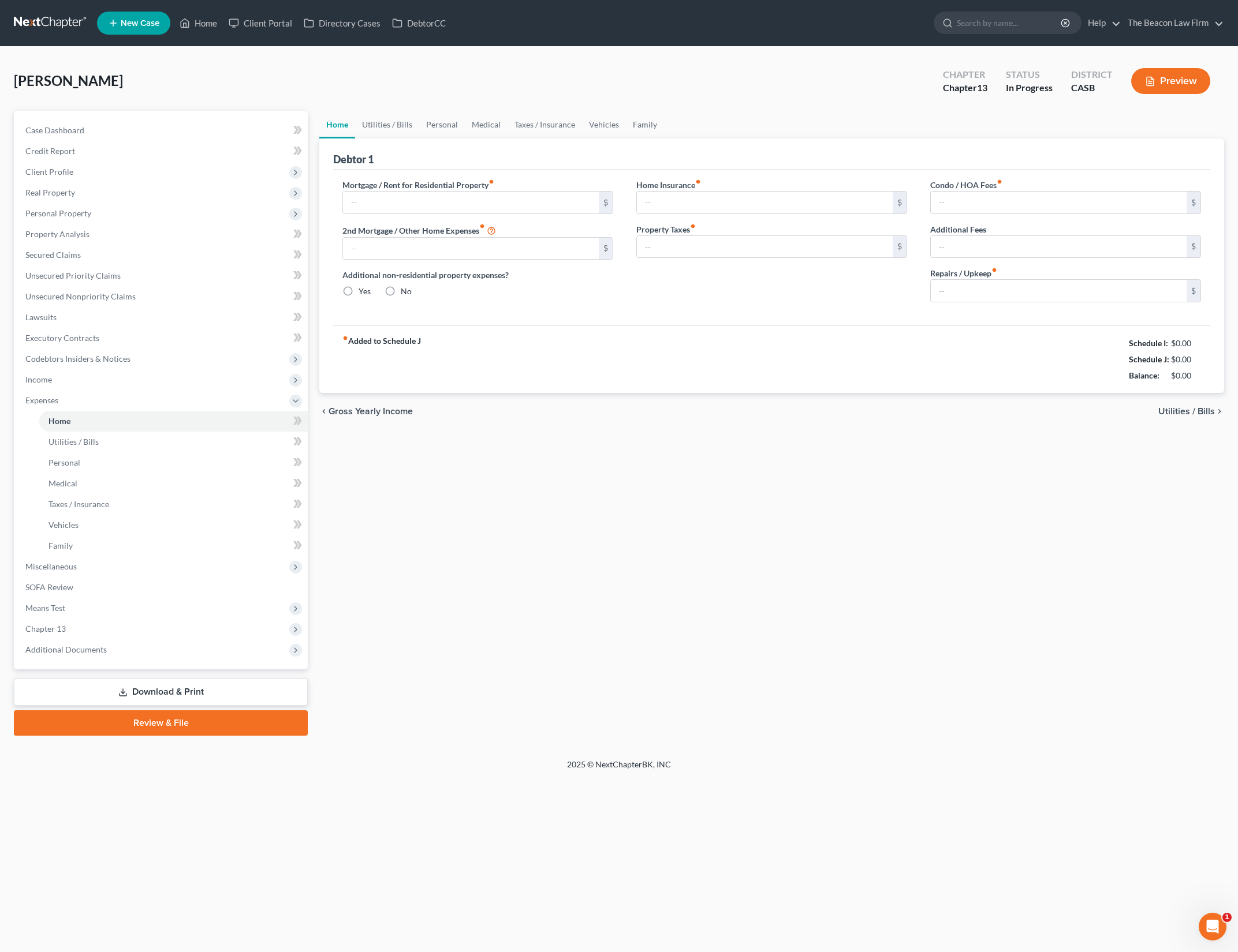
type input "0.00"
click at [395, 126] on link "Utilities / Bills" at bounding box center [387, 125] width 64 height 28
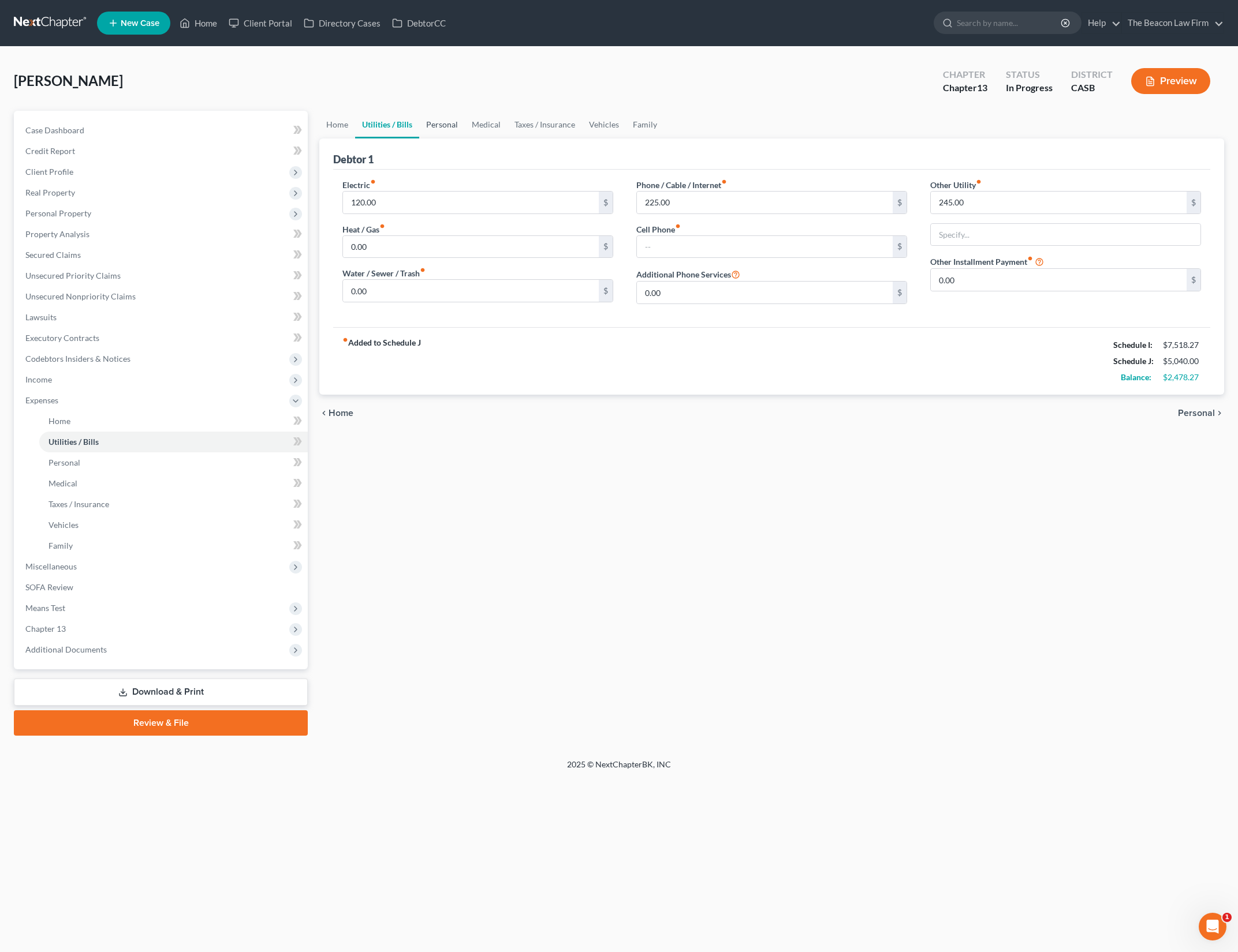
click at [453, 126] on link "Personal" at bounding box center [442, 125] width 46 height 28
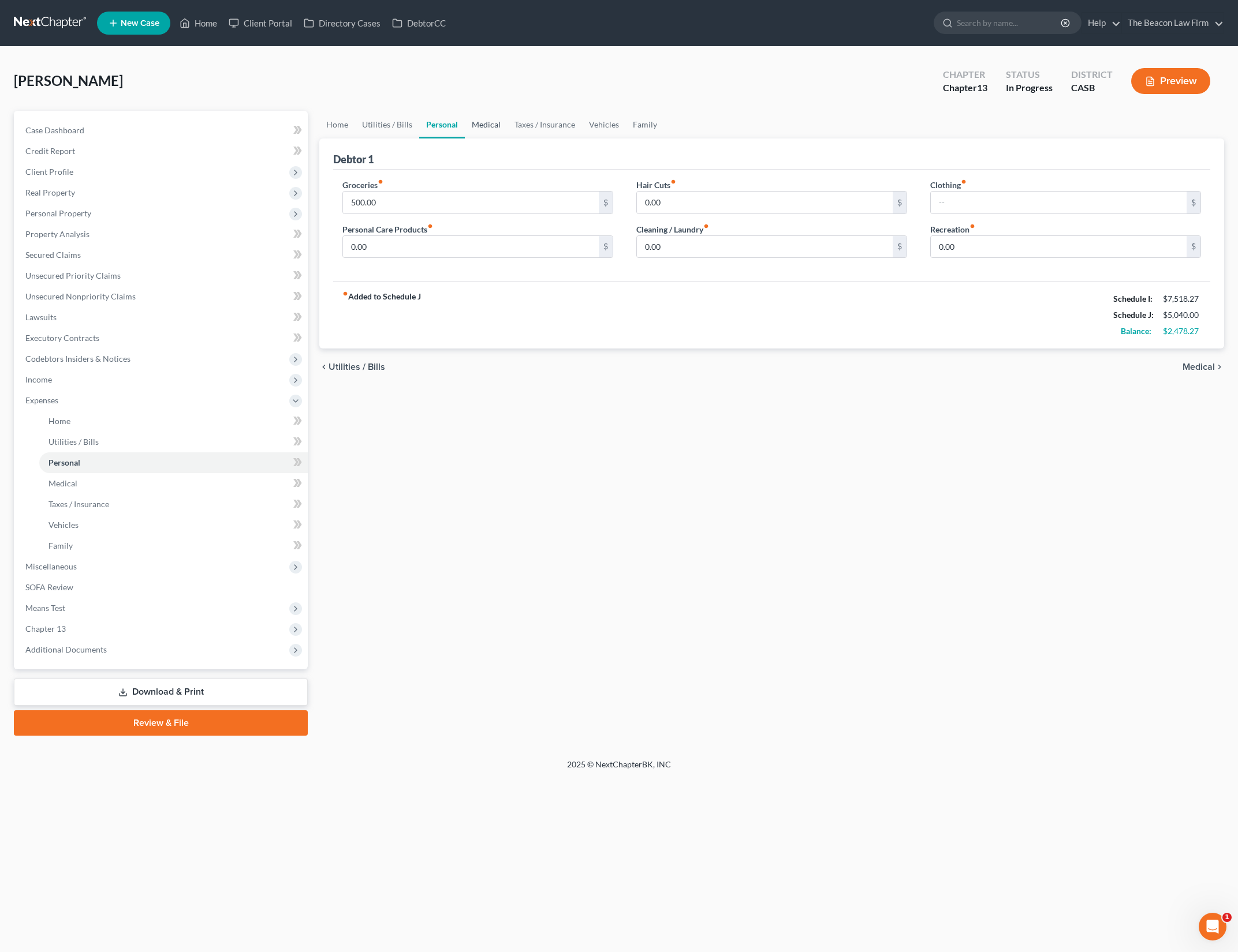
click at [483, 126] on link "Medical" at bounding box center [486, 125] width 42 height 28
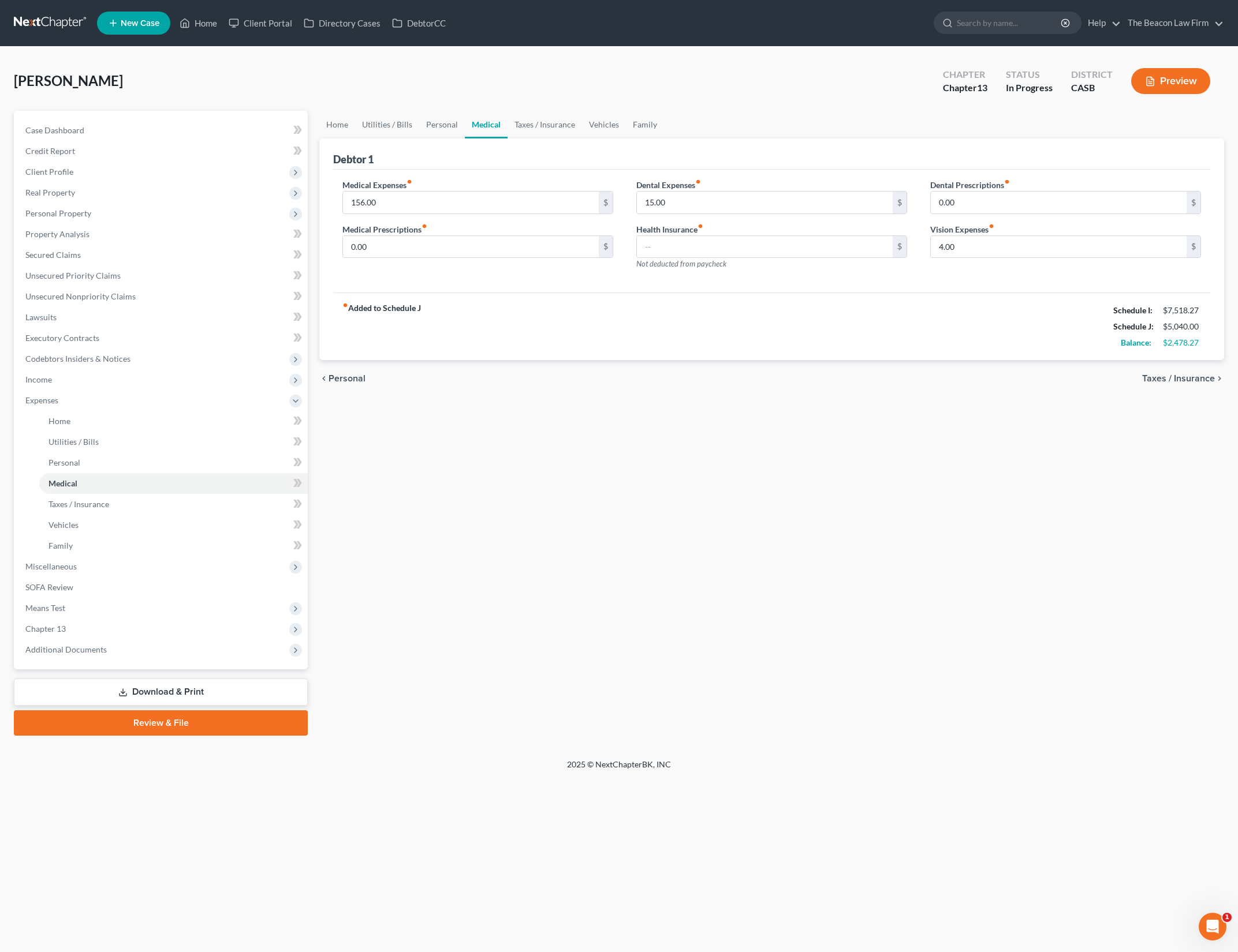
click at [803, 462] on div "Home Utilities / Bills Personal Medical Taxes / Insurance Vehicles Family Debto…" at bounding box center [771, 423] width 916 height 625
click at [174, 571] on span "Miscellaneous" at bounding box center [162, 566] width 291 height 21
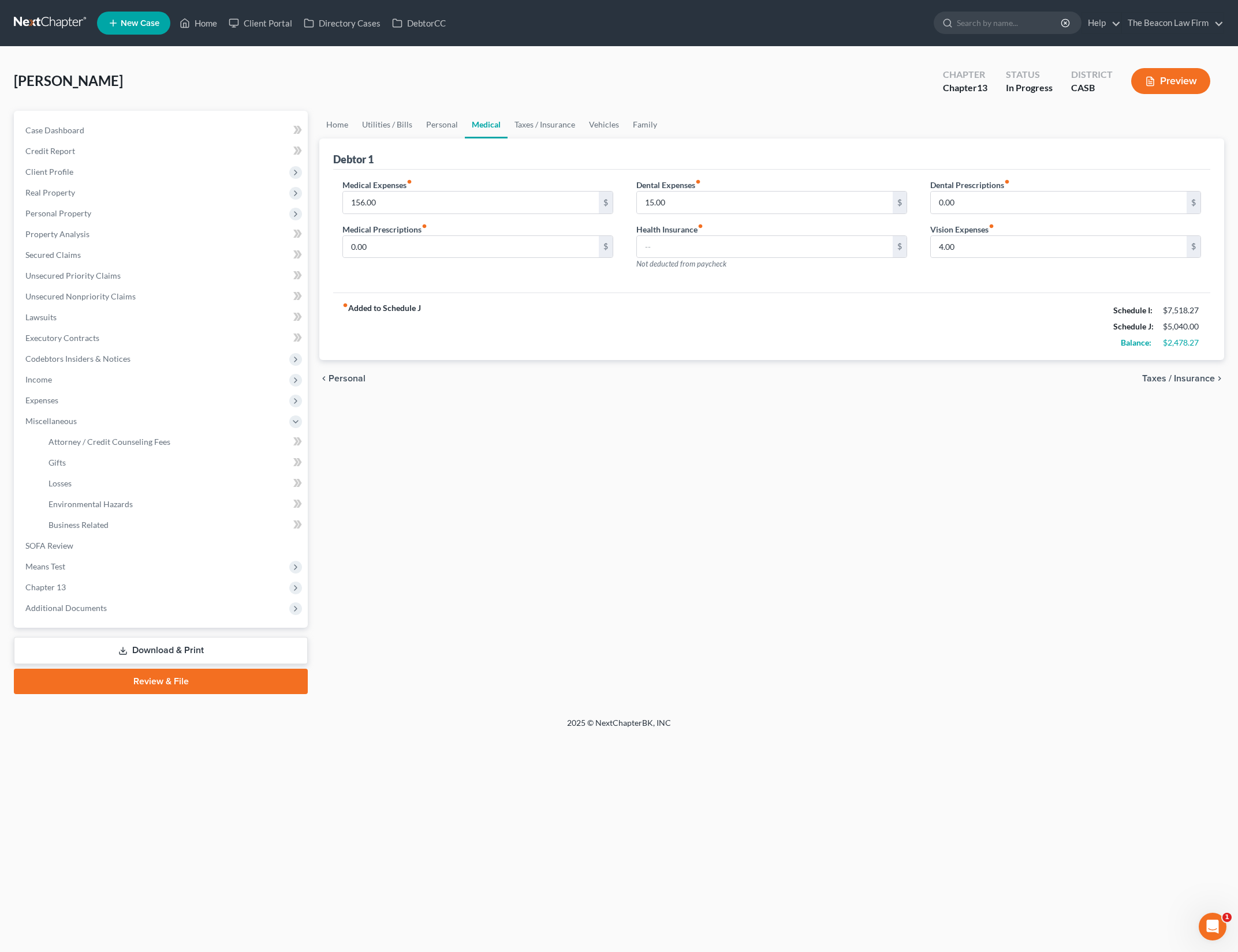
click at [448, 474] on div "Home Utilities / Bills Personal Medical Taxes / Insurance Vehicles Family Debto…" at bounding box center [771, 402] width 916 height 583
click at [256, 447] on link "Attorney / Credit Counseling Fees" at bounding box center [173, 442] width 268 height 21
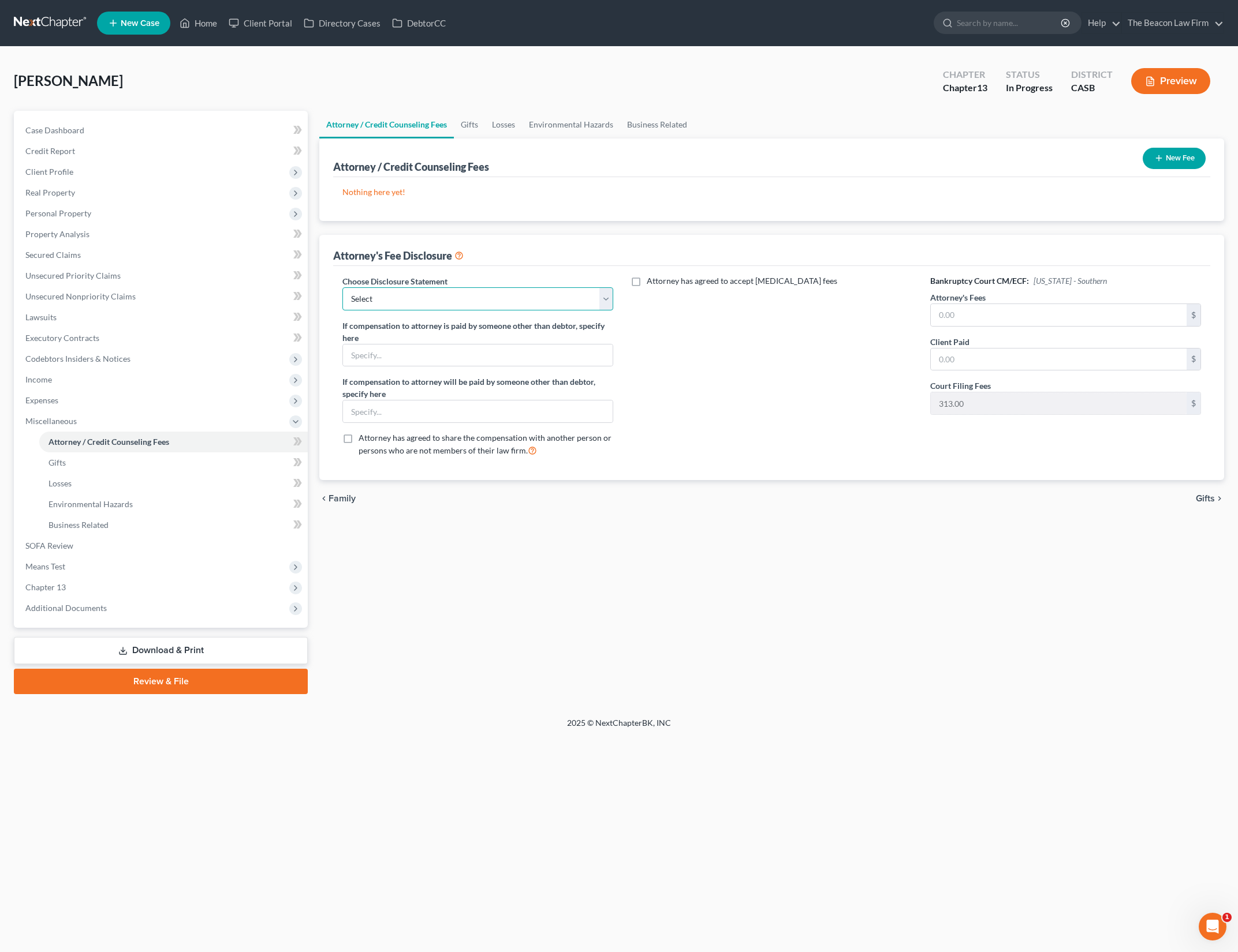
click at [601, 301] on select "Select WDPa - Andrew Carroll NY Eastern June 2 - June Nguyen (Chapter 13 FL Onl…" at bounding box center [478, 298] width 270 height 23
select select "22"
click at [343, 287] on select "Select WDPa - Andrew Carroll NY Eastern June 2 - June Nguyen (Chapter 13 FL Onl…" at bounding box center [478, 298] width 270 height 23
click at [1116, 310] on input "text" at bounding box center [1059, 314] width 256 height 22
type input "5,000"
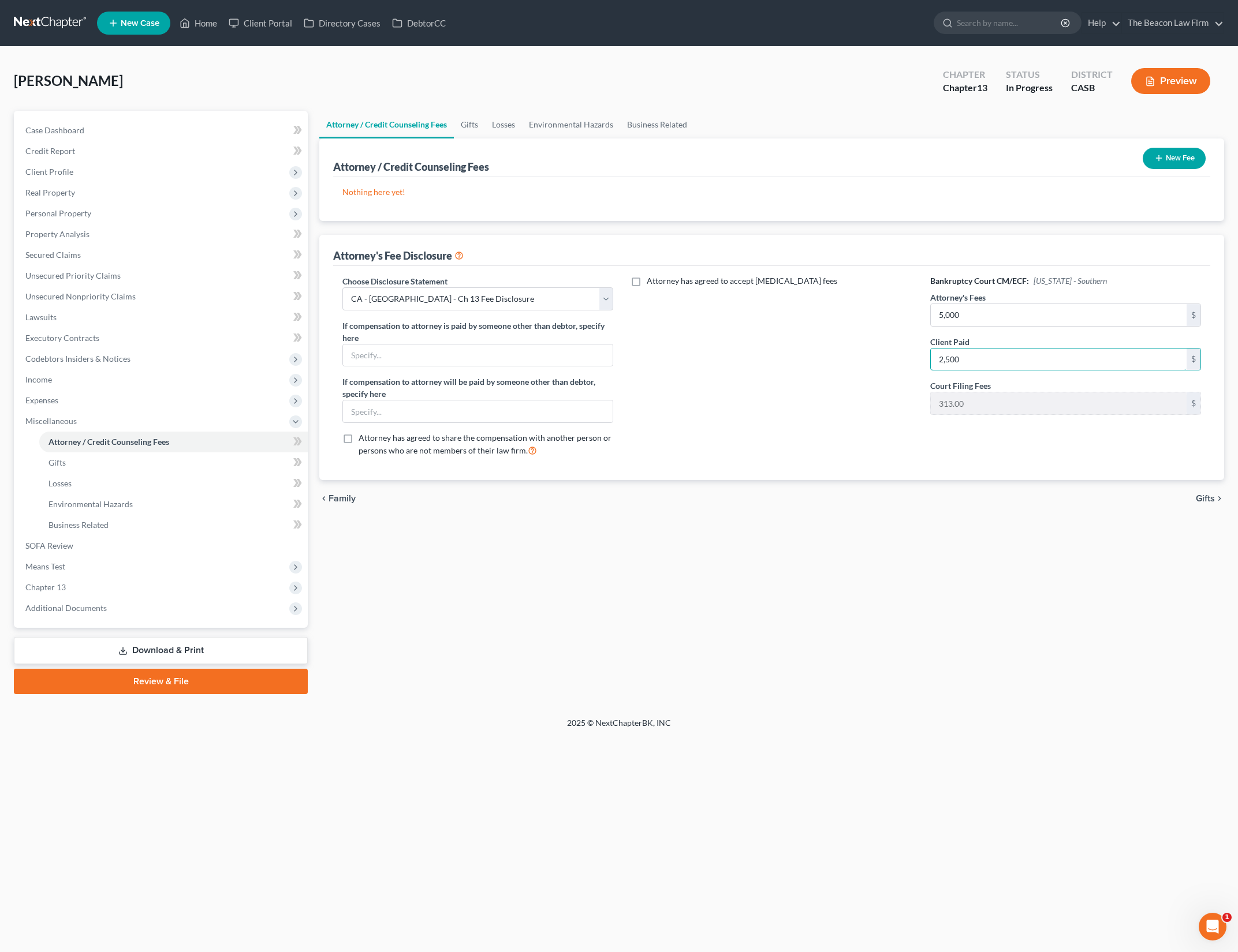
type input "2,500"
click at [828, 413] on div "Attorney has agreed to accept retainer fees" at bounding box center [771, 370] width 294 height 191
click at [885, 470] on div "Choose Disclosure Statement Select WDPa - Andrew Carroll NY Eastern June 2 - Ju…" at bounding box center [771, 374] width 877 height 214
drag, startPoint x: 293, startPoint y: 440, endPoint x: 302, endPoint y: 438, distance: 9.2
click at [293, 440] on icon at bounding box center [297, 442] width 9 height 14
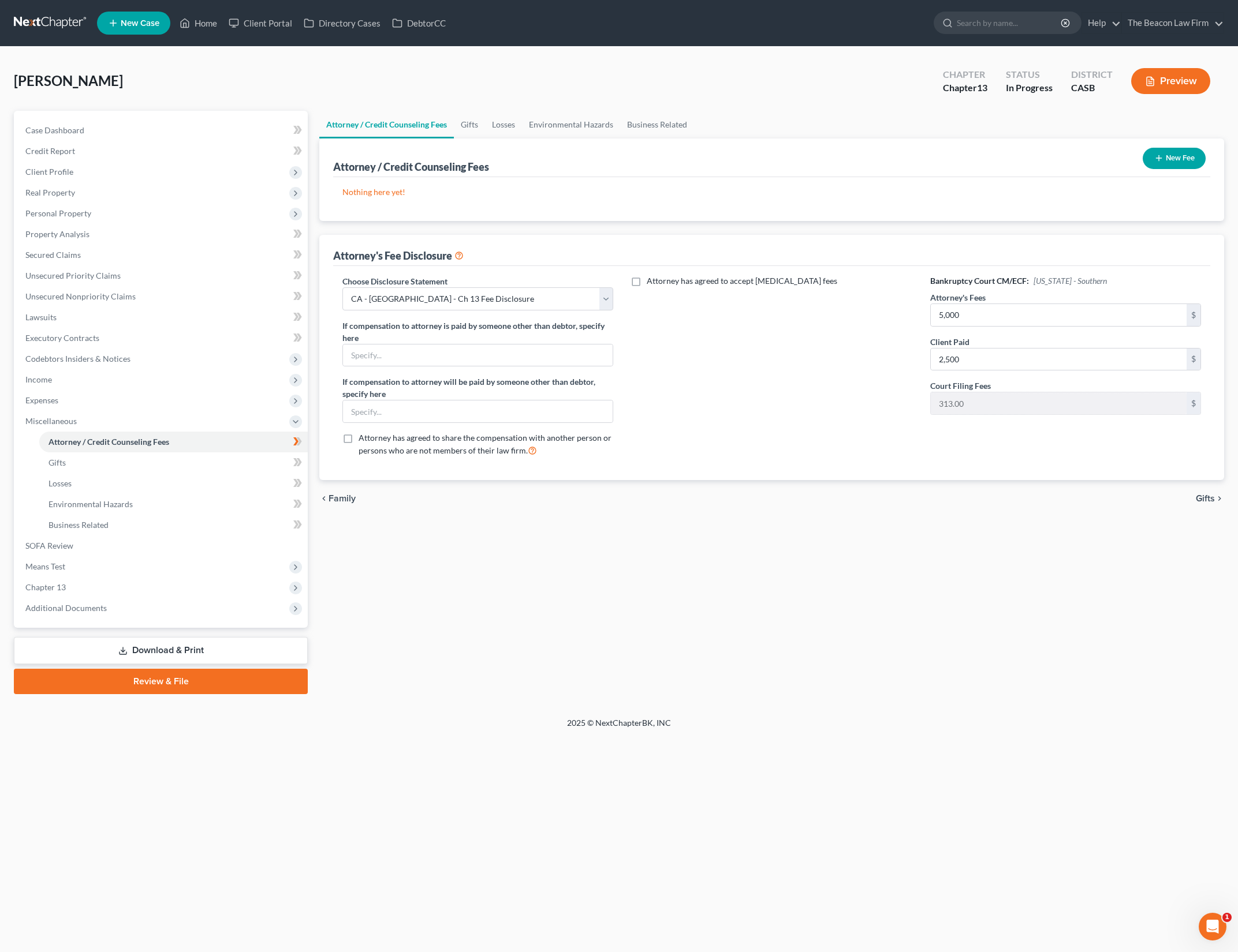
click at [1042, 598] on div "Attorney / Credit Counseling Fees Gifts Losses Environmental Hazards Business R…" at bounding box center [771, 402] width 916 height 583
click at [1181, 163] on button "New Fee" at bounding box center [1174, 158] width 63 height 22
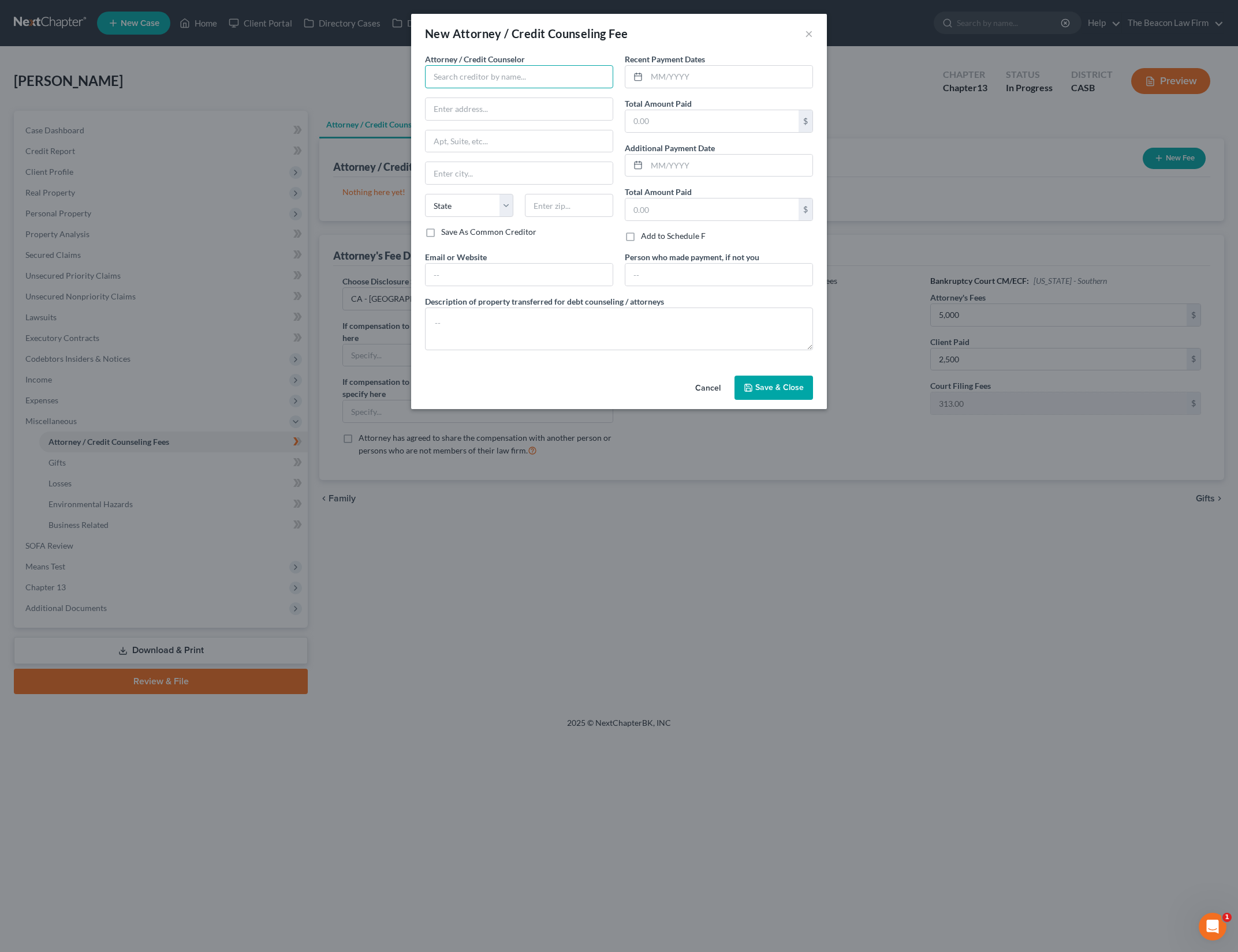
click at [571, 78] on input "text" at bounding box center [519, 77] width 188 height 23
click at [570, 78] on input "The Beacon" at bounding box center [519, 77] width 188 height 23
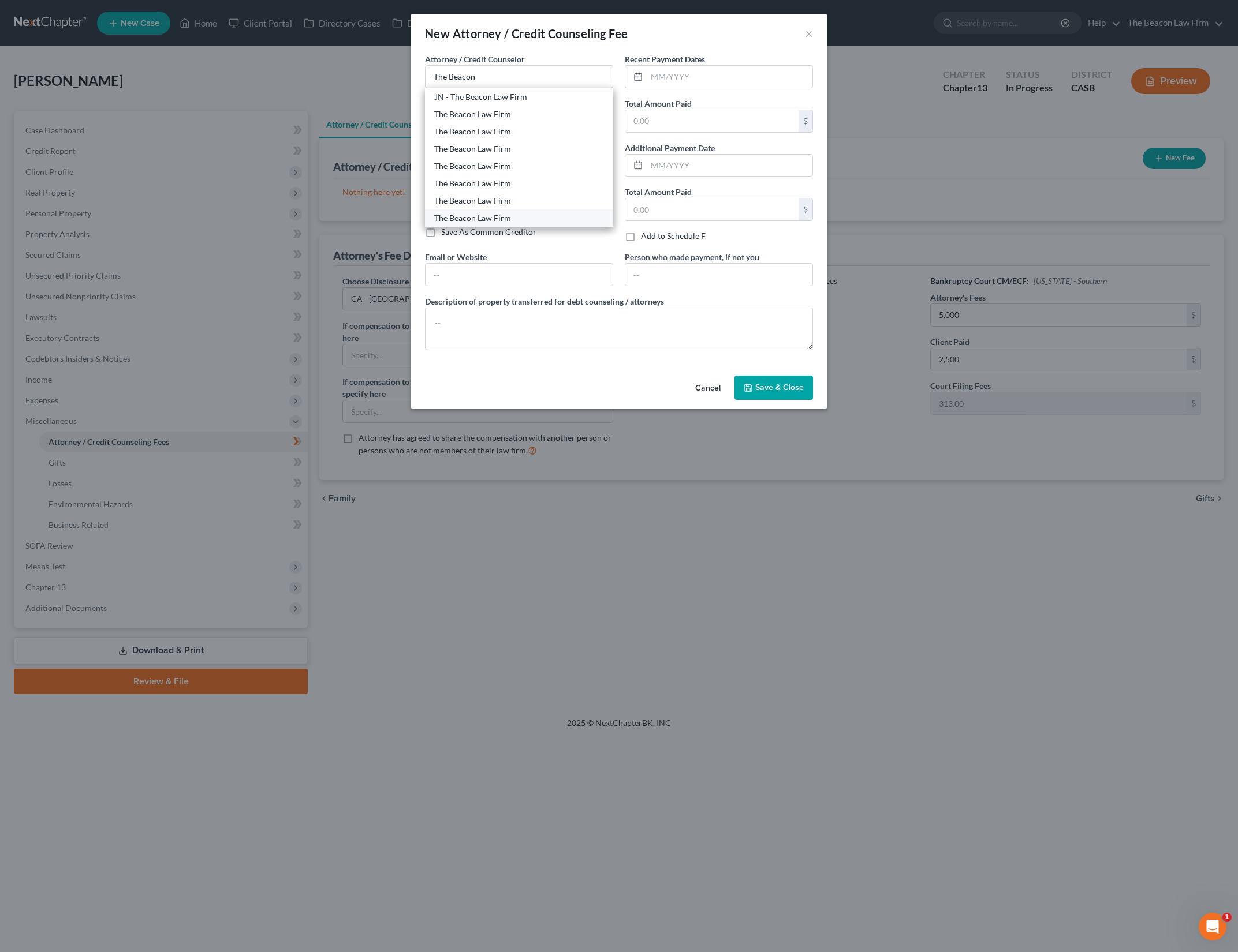
click at [510, 222] on div "The Beacon Law Firm" at bounding box center [519, 218] width 170 height 11
type input "The Beacon Law Firm"
type input "2582 Maguire Road"
type input "#124"
type input "Ocoee"
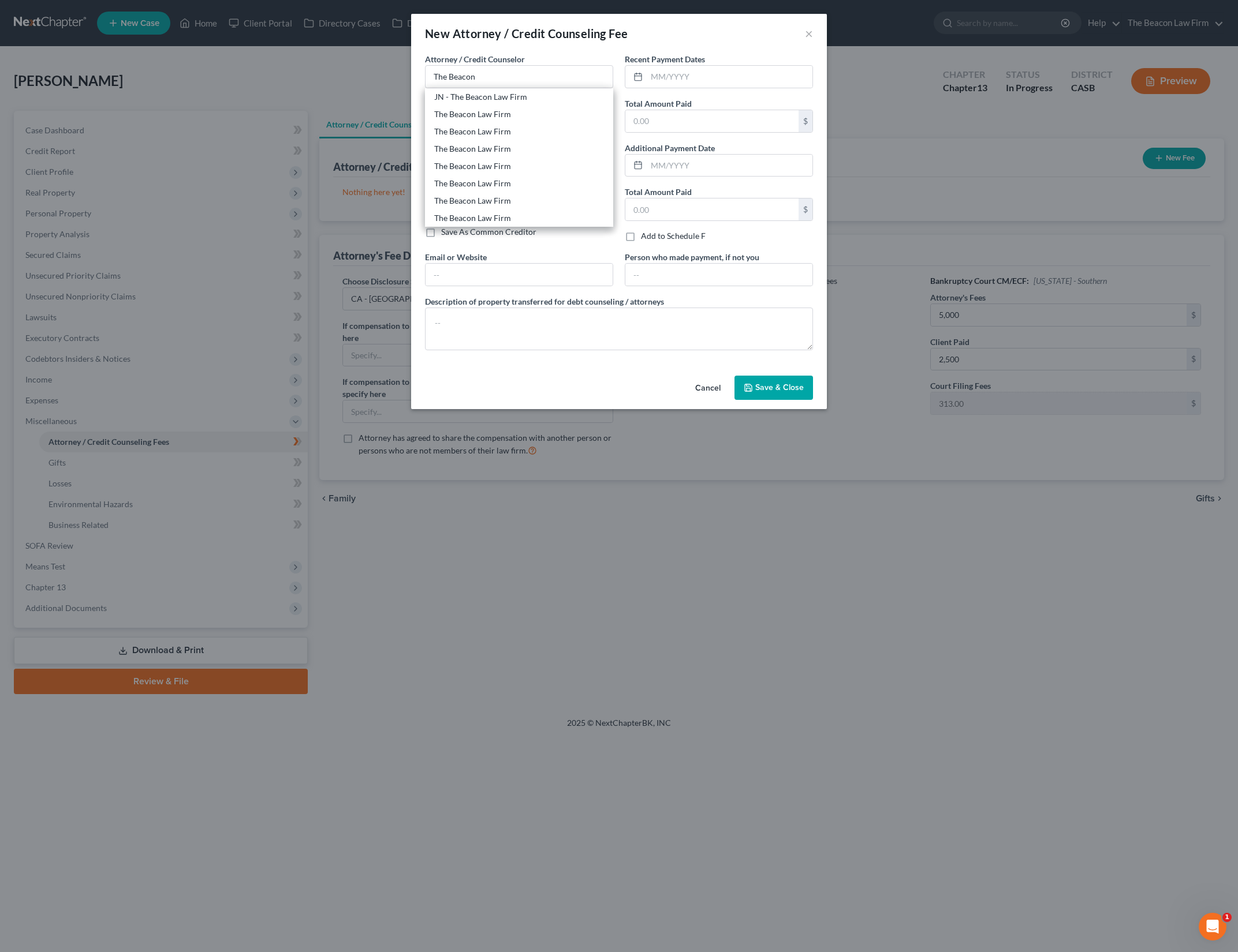
select select "9"
type input "34761"
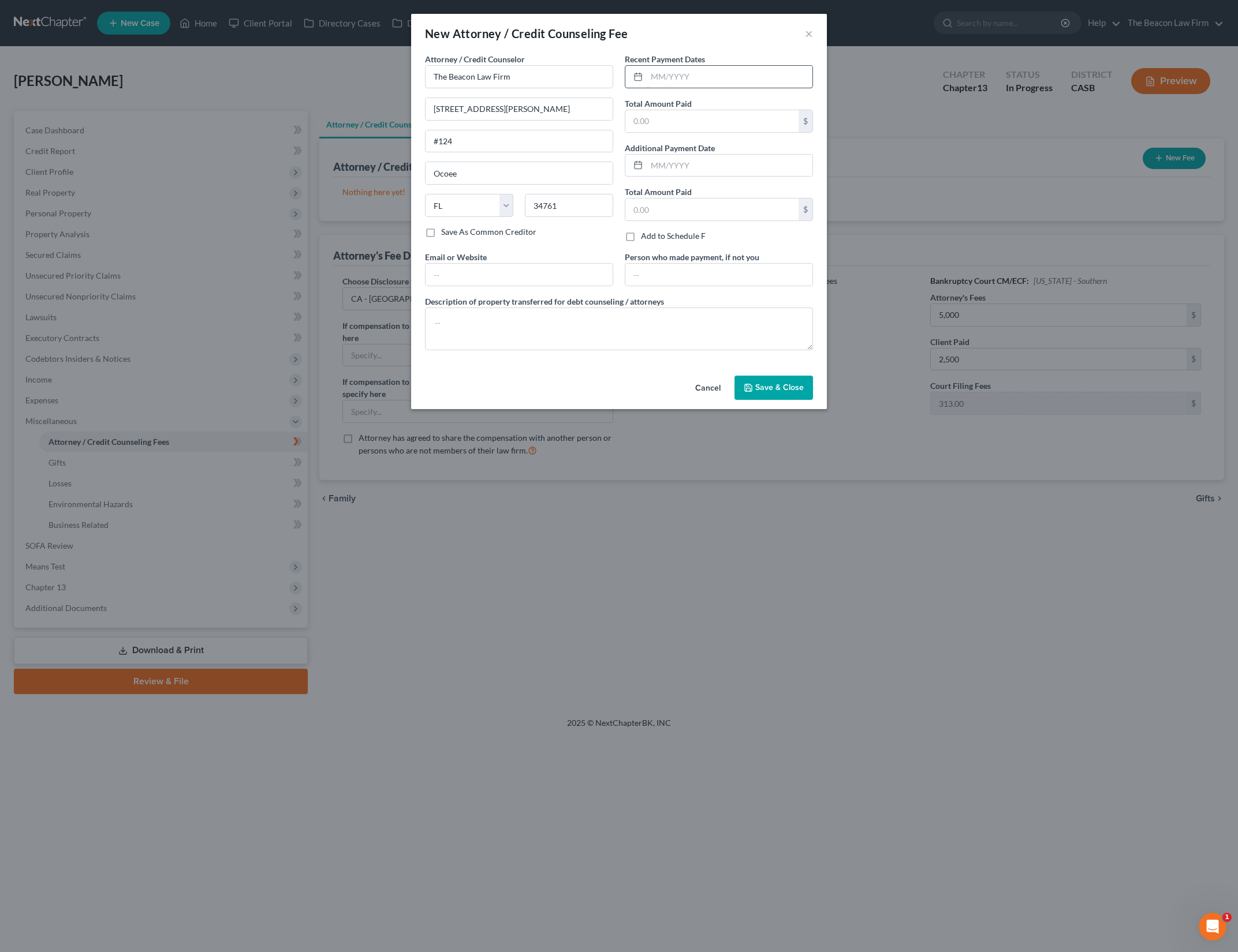
click at [691, 80] on input "text" at bounding box center [729, 76] width 166 height 22
type input "01/2025"
click at [679, 121] on input "text" at bounding box center [711, 121] width 173 height 22
type input "2,500"
click at [550, 269] on input "text" at bounding box center [519, 274] width 187 height 22
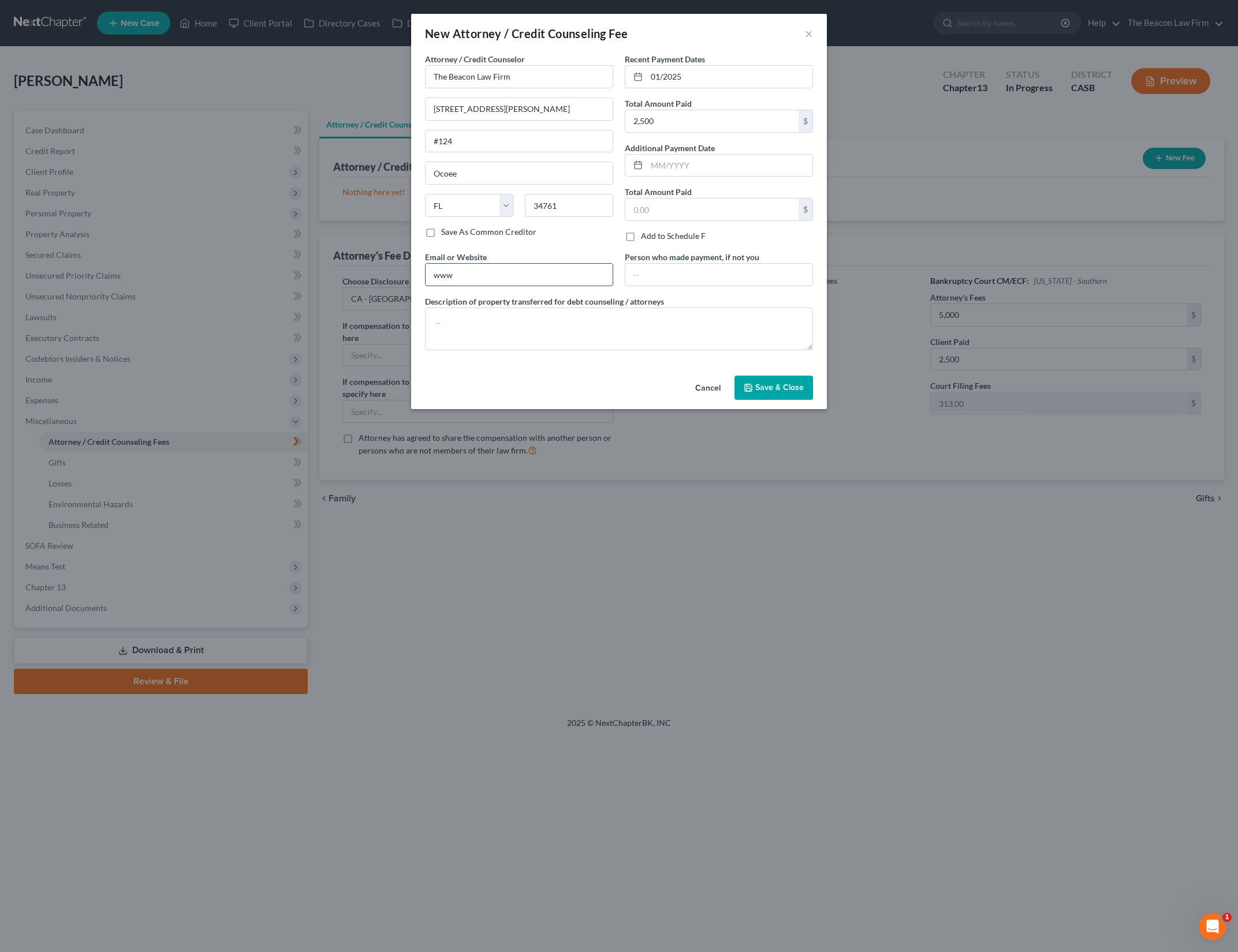
type input "www.beaconlawyer.com"
click at [566, 322] on textarea at bounding box center [619, 329] width 388 height 42
type textarea "Pre filing Ch 13 bankruptcy attorney fees"
click at [791, 393] on button "Save & Close" at bounding box center [774, 388] width 78 height 24
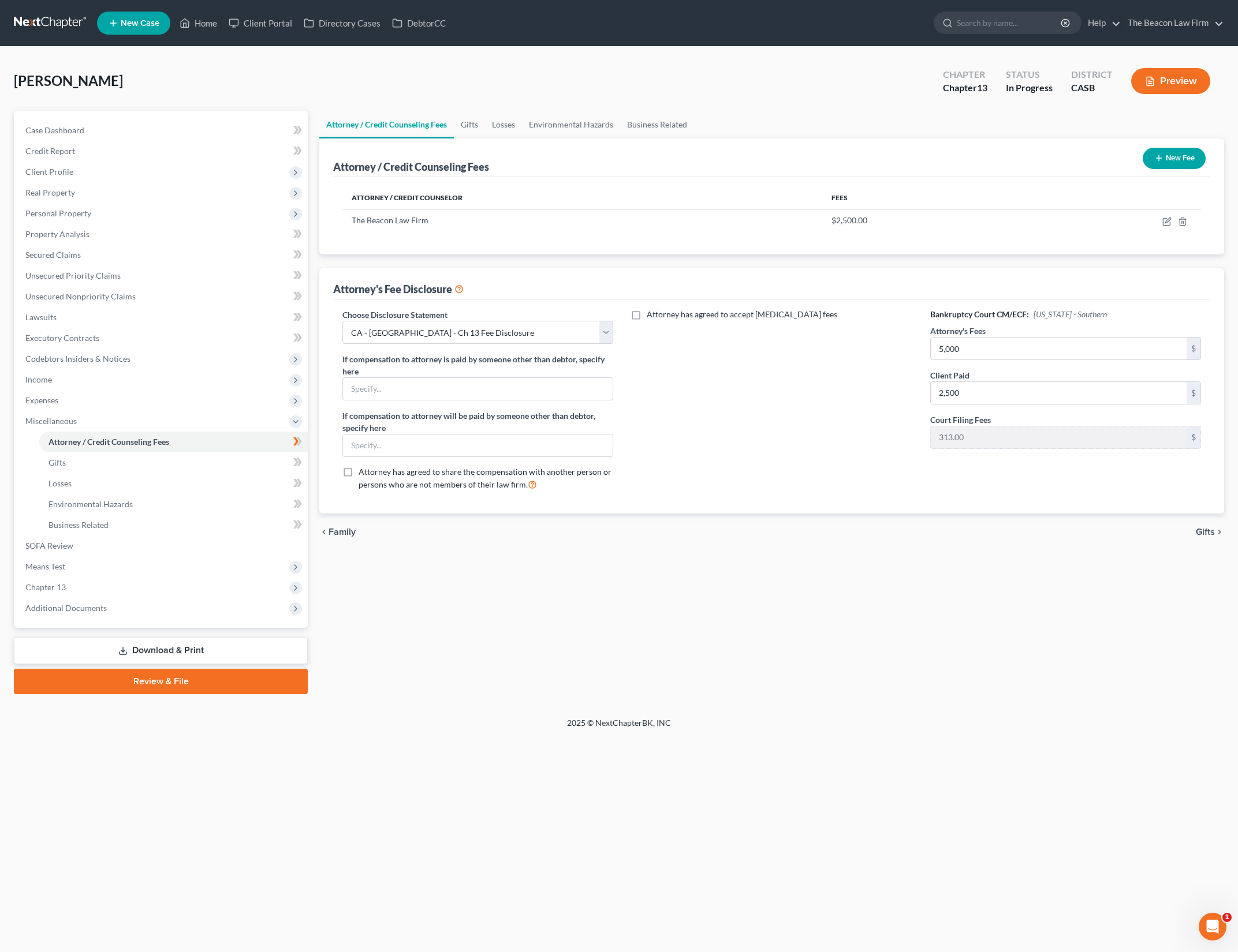
click at [1154, 156] on icon "button" at bounding box center [1159, 158] width 10 height 10
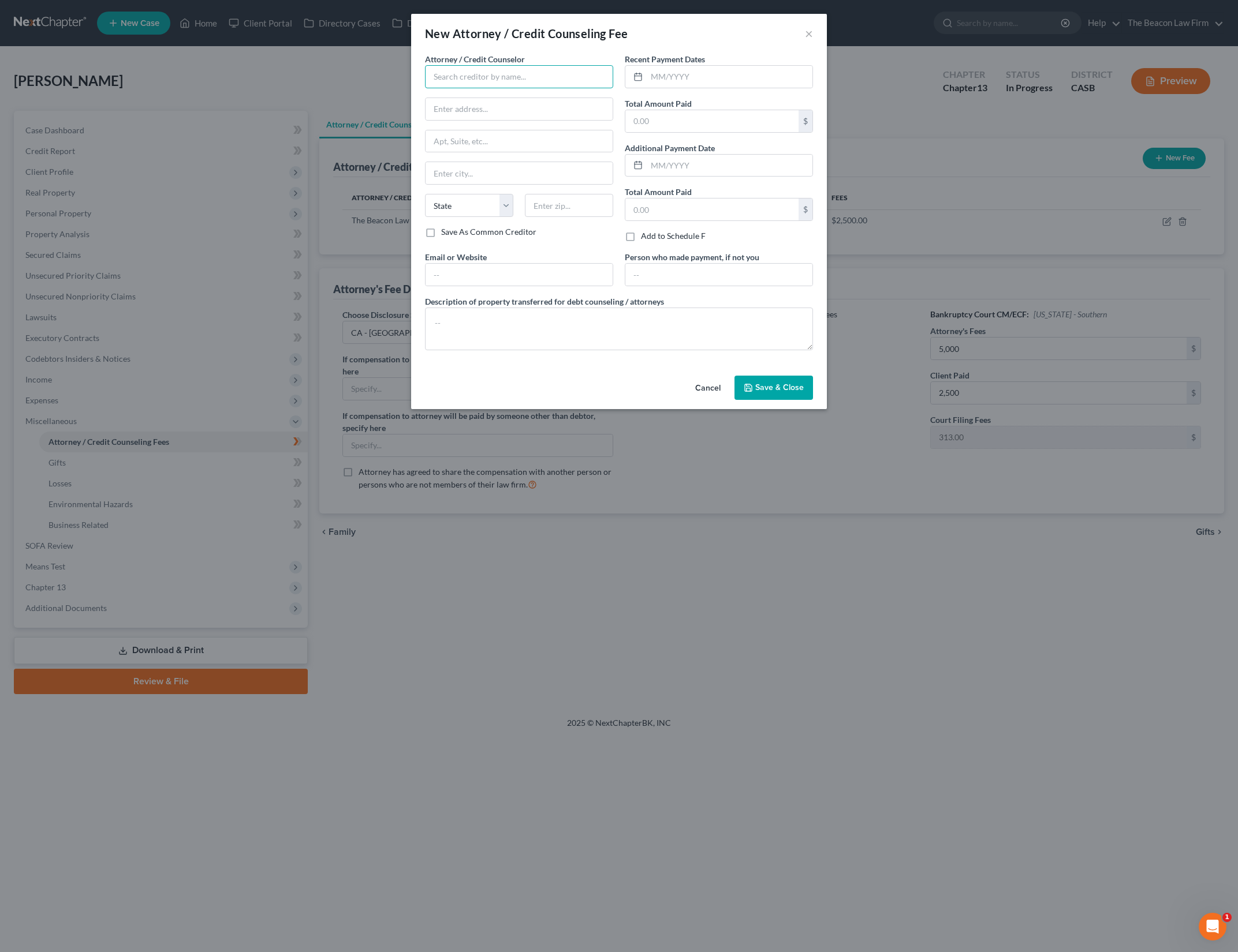
click at [509, 66] on input "text" at bounding box center [519, 77] width 188 height 23
type input "c"
click at [509, 66] on input "001" at bounding box center [519, 77] width 188 height 23
click at [507, 95] on div "001 Debtorcc, Inc." at bounding box center [494, 97] width 120 height 11
type input "001 Debtorcc, Inc."
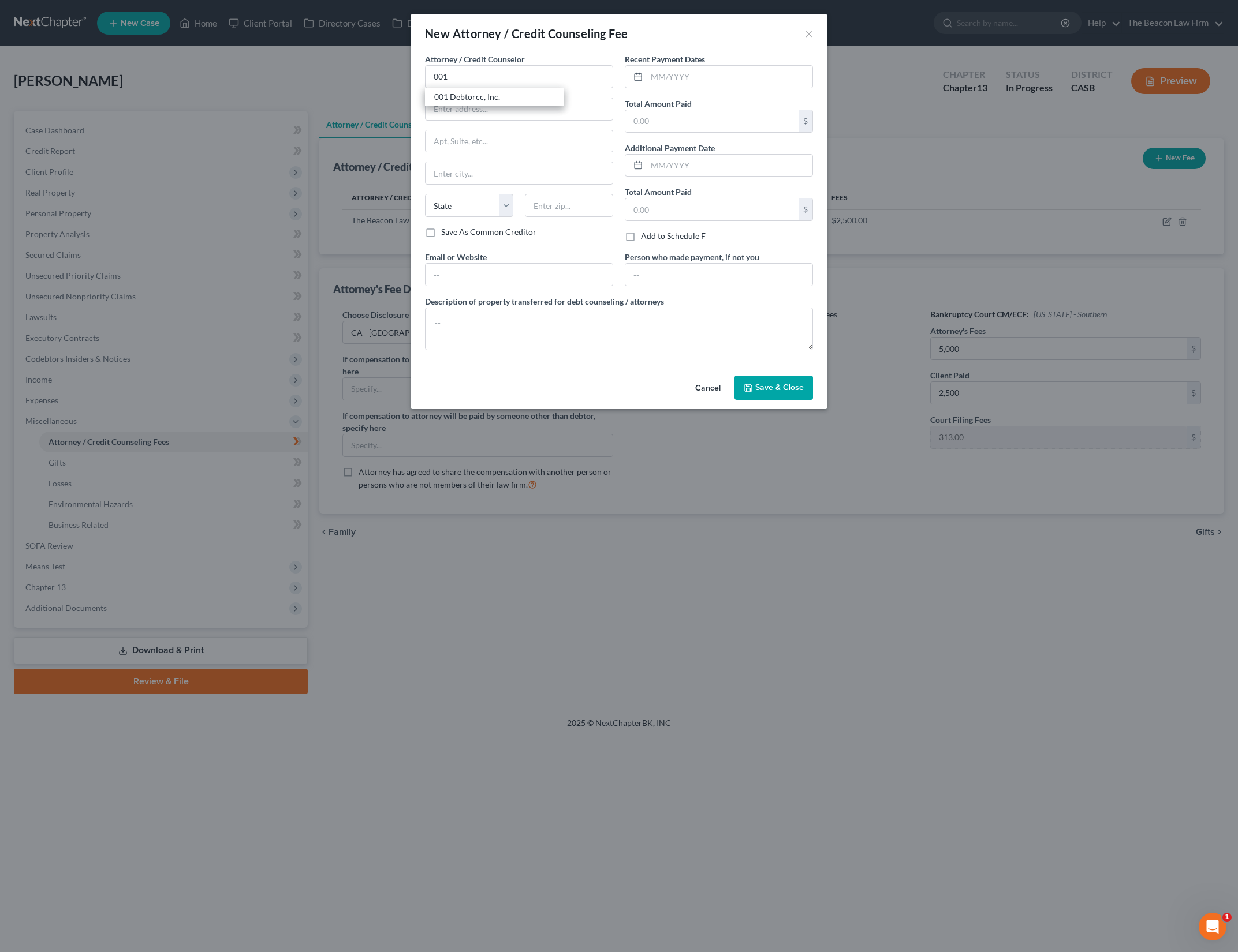
type input "378 Summit Avenue"
type input "Jersey City"
select select "33"
type input "07306"
click at [676, 82] on input "text" at bounding box center [729, 76] width 166 height 22
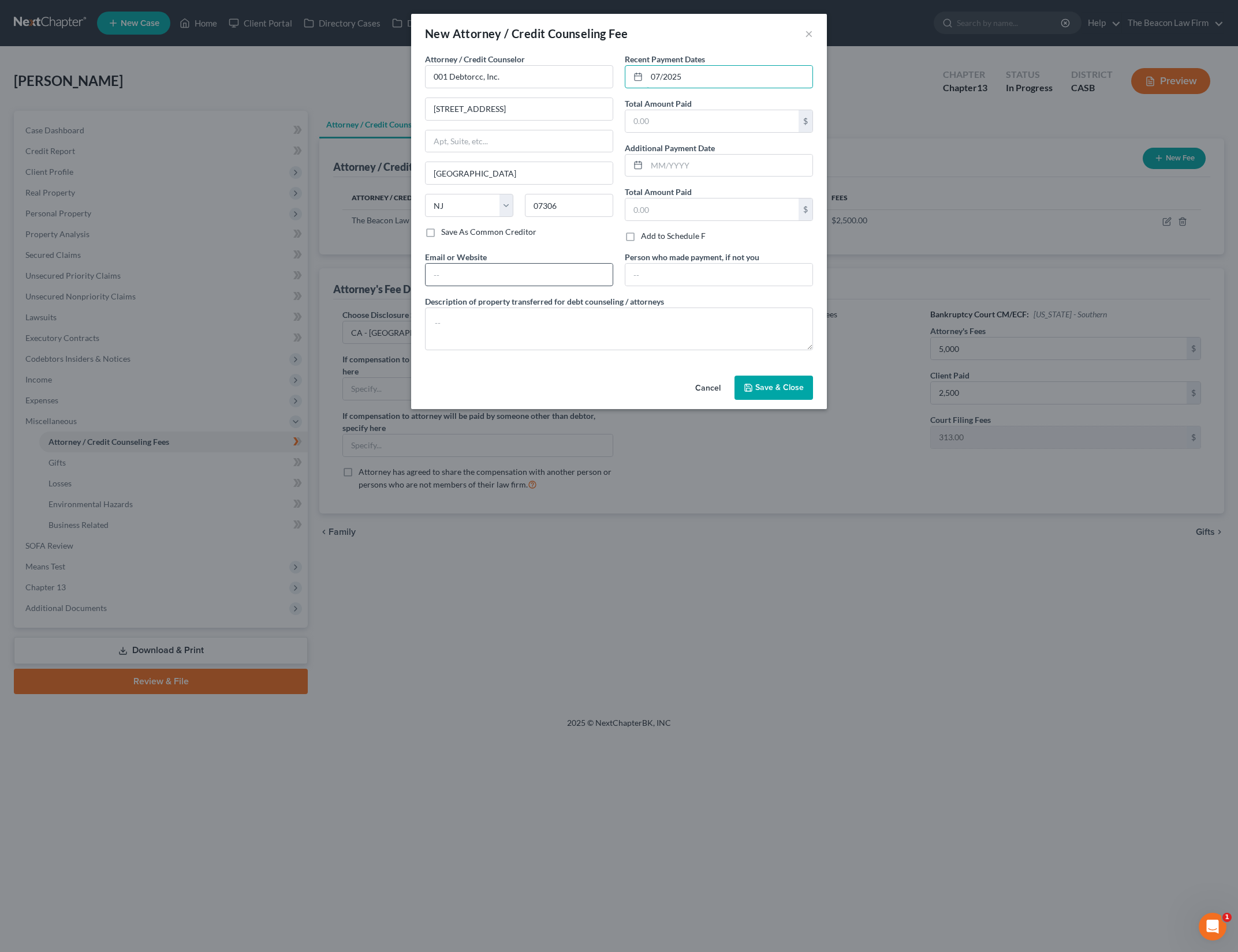
type input "07/2025"
click at [579, 274] on input "text" at bounding box center [519, 274] width 187 height 22
type input "www.debtorcc.org"
click at [594, 330] on textarea at bounding box center [619, 329] width 388 height 42
type textarea "Pre filing bankruptcy credit counseling course"
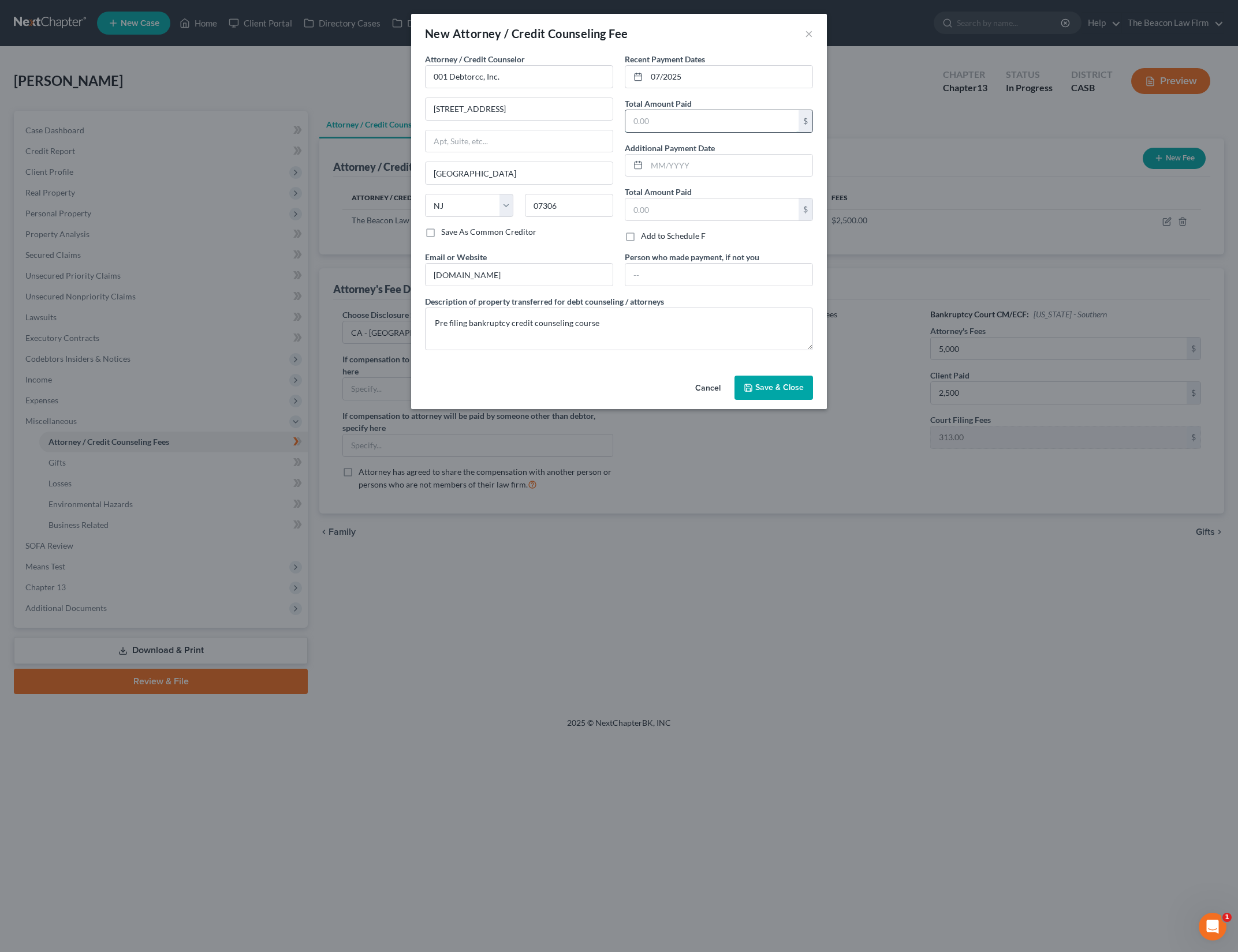
click at [701, 124] on input "text" at bounding box center [711, 121] width 173 height 22
type input "19.95"
click at [776, 382] on span "Save & Close" at bounding box center [779, 387] width 49 height 10
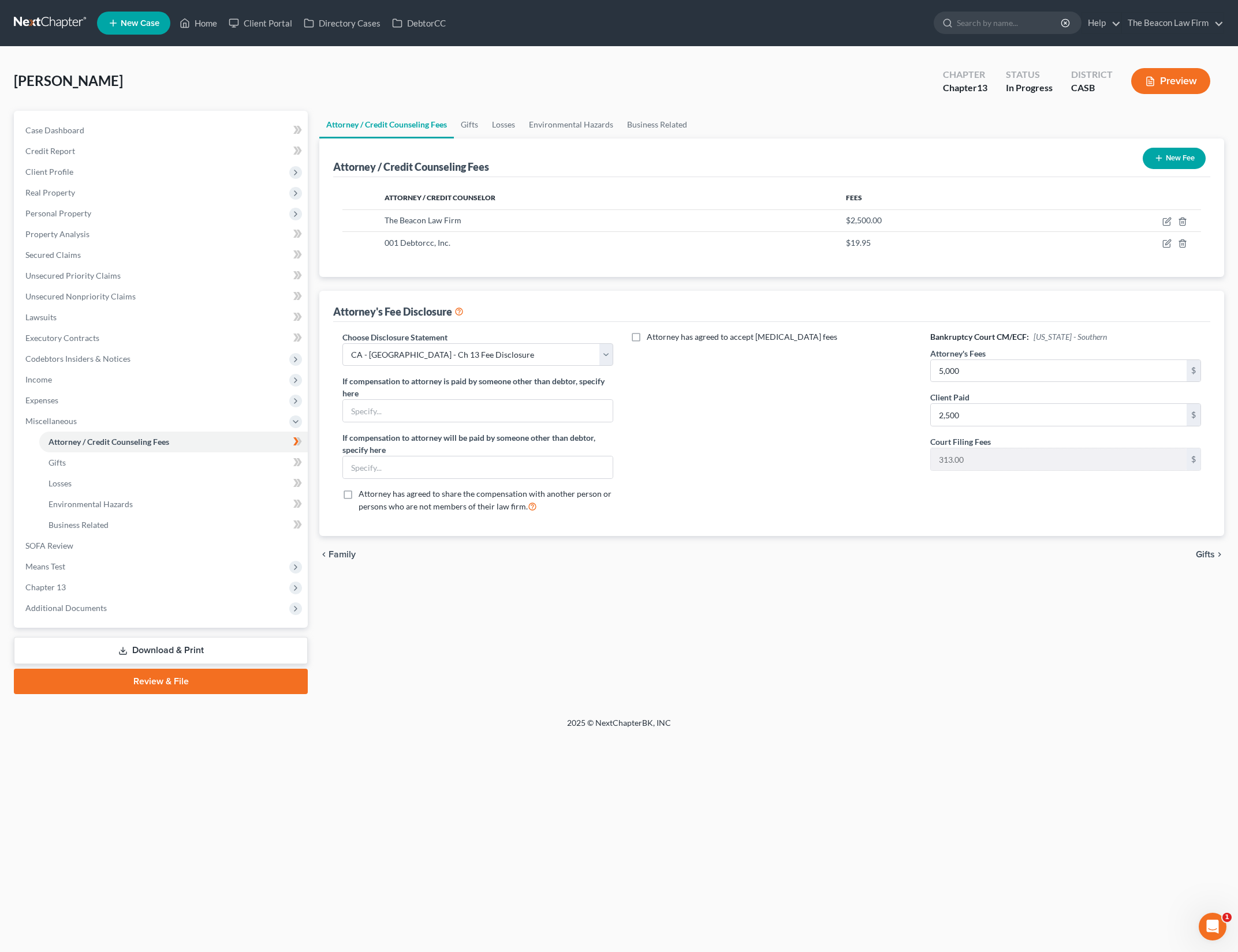
click at [720, 414] on div "Attorney has agreed to accept retainer fees" at bounding box center [771, 426] width 294 height 191
click at [192, 591] on span "Chapter 13" at bounding box center [162, 587] width 291 height 21
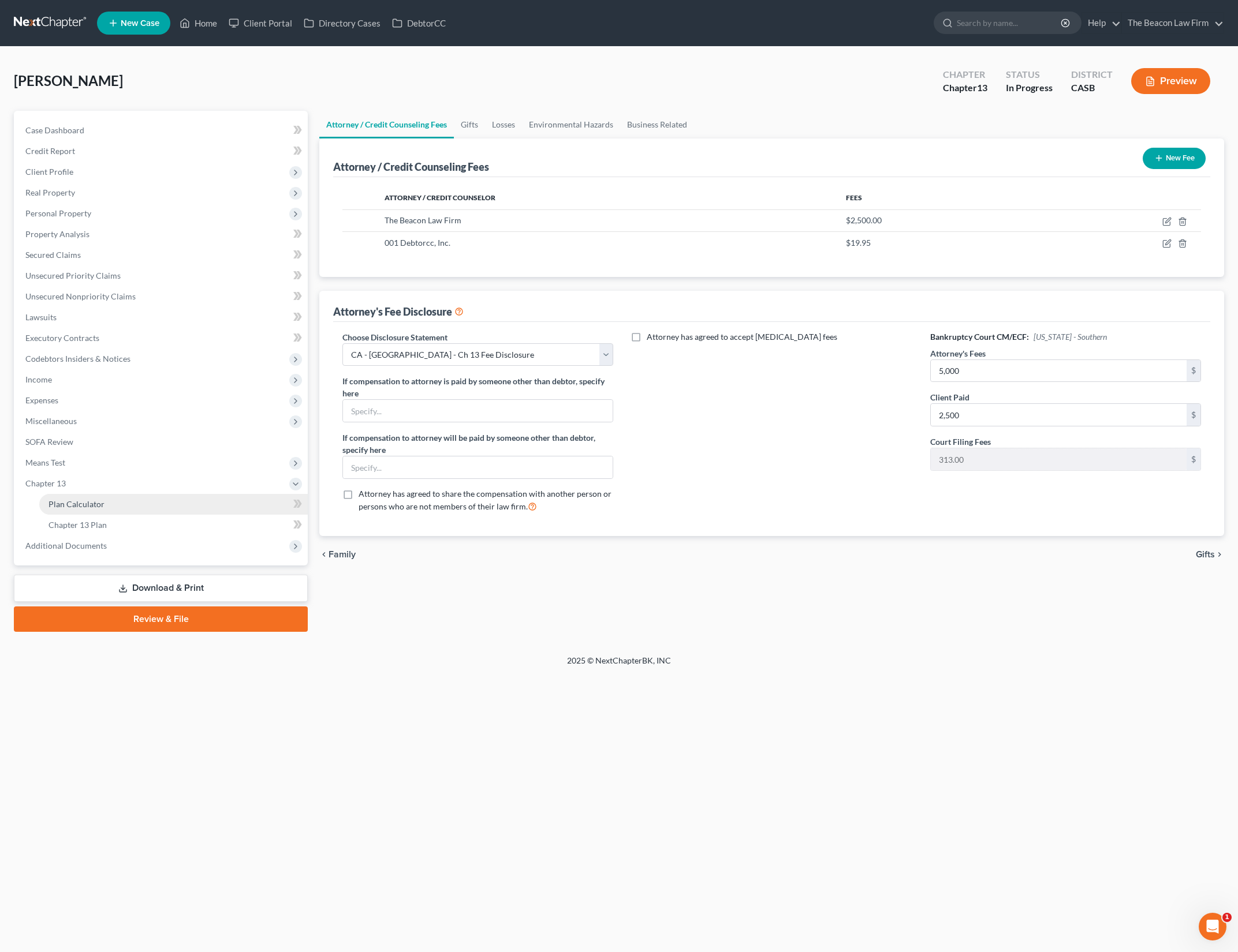
click at [204, 502] on link "Plan Calculator" at bounding box center [173, 505] width 268 height 21
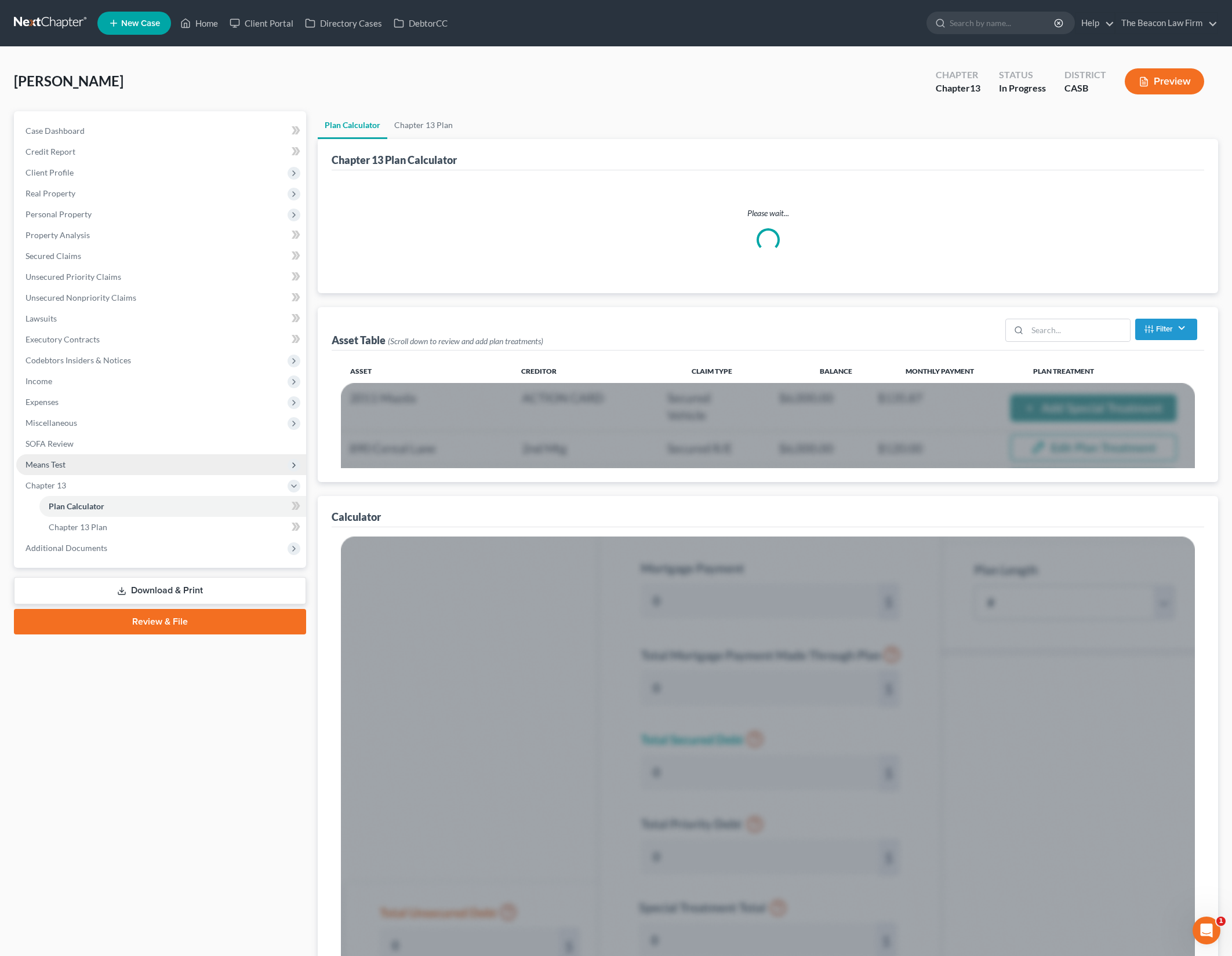
click at [92, 471] on span "Means Test" at bounding box center [161, 465] width 290 height 21
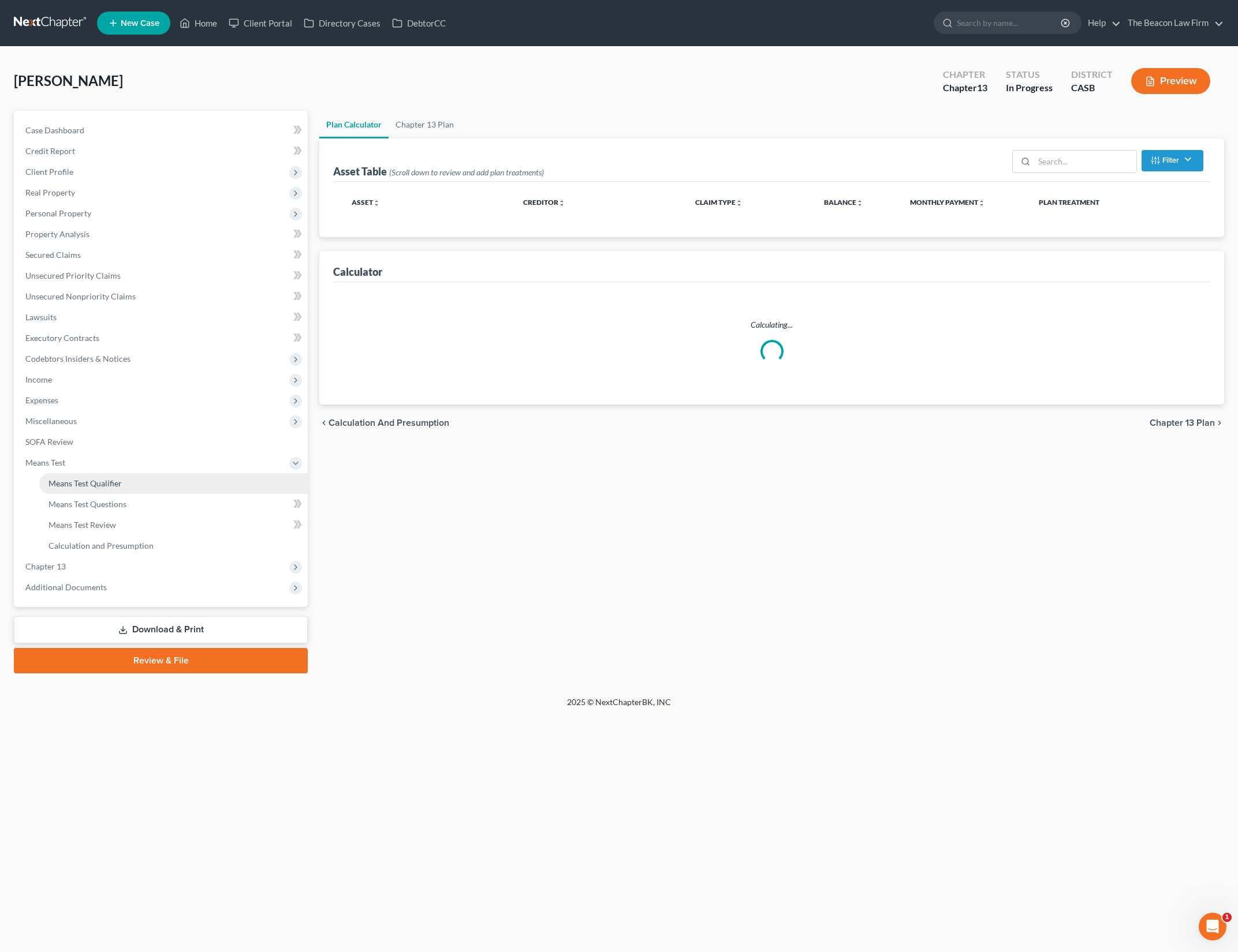
select select "59"
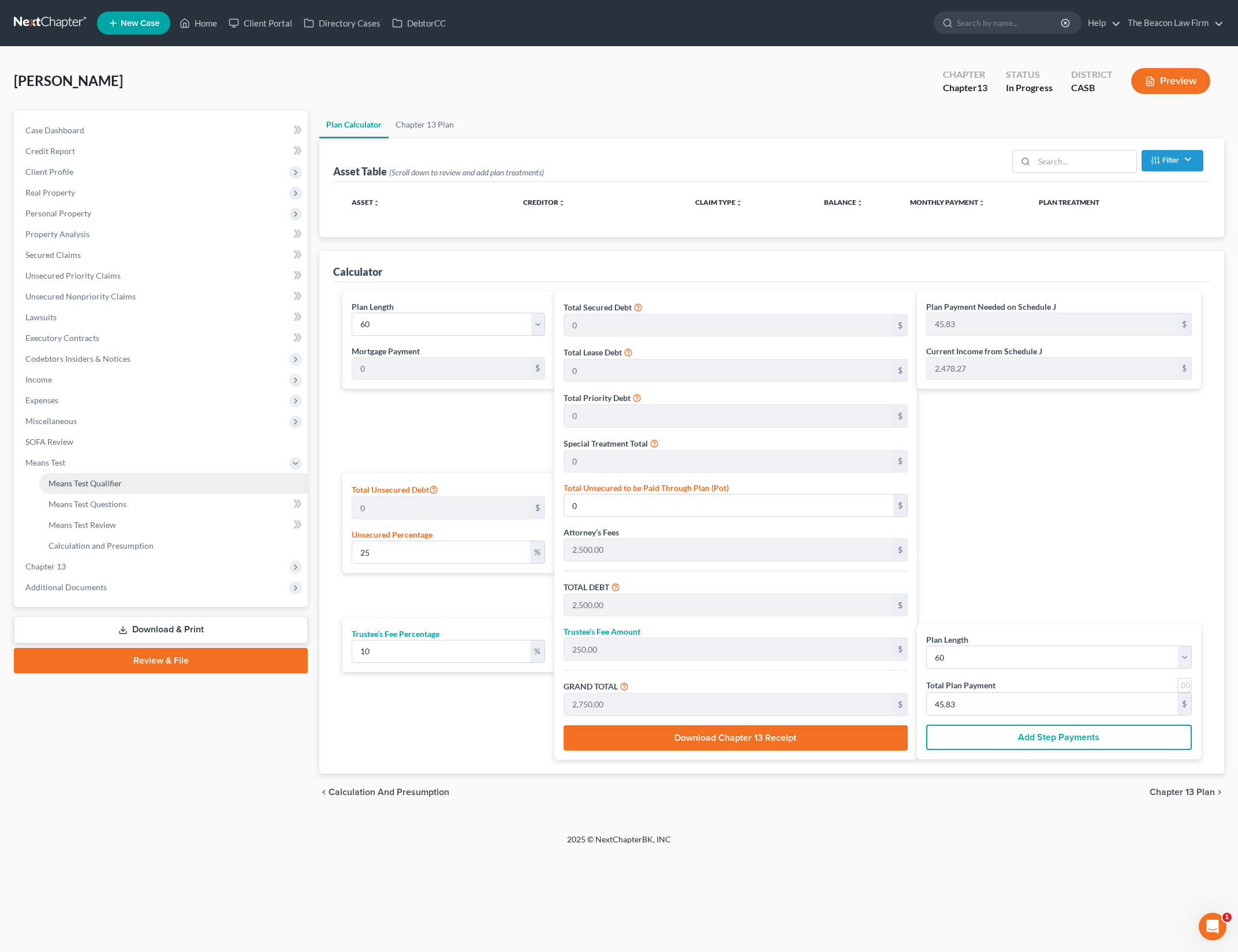
click at [136, 480] on link "Means Test Qualifier" at bounding box center [173, 484] width 268 height 21
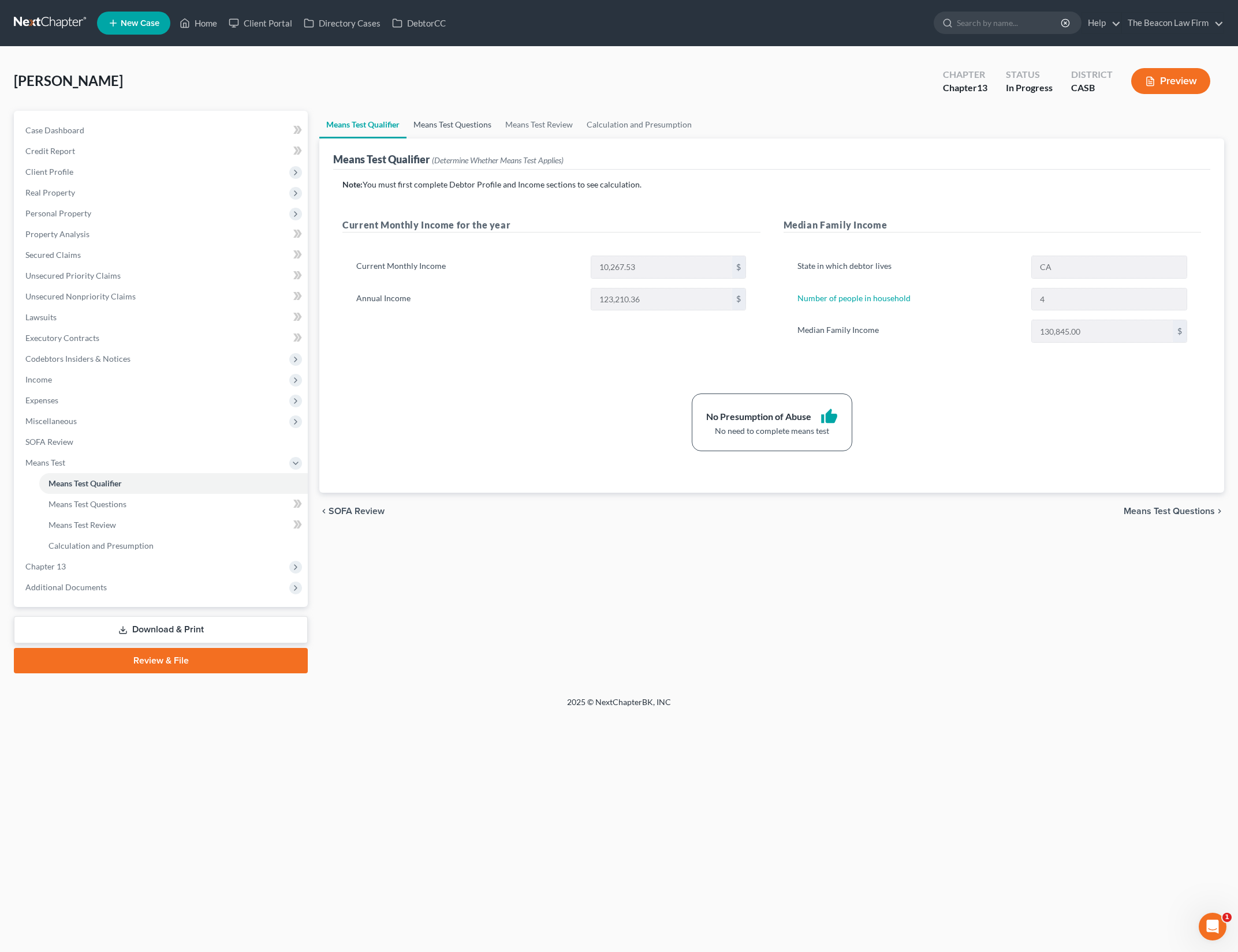
click at [459, 136] on link "Means Test Questions" at bounding box center [452, 125] width 92 height 28
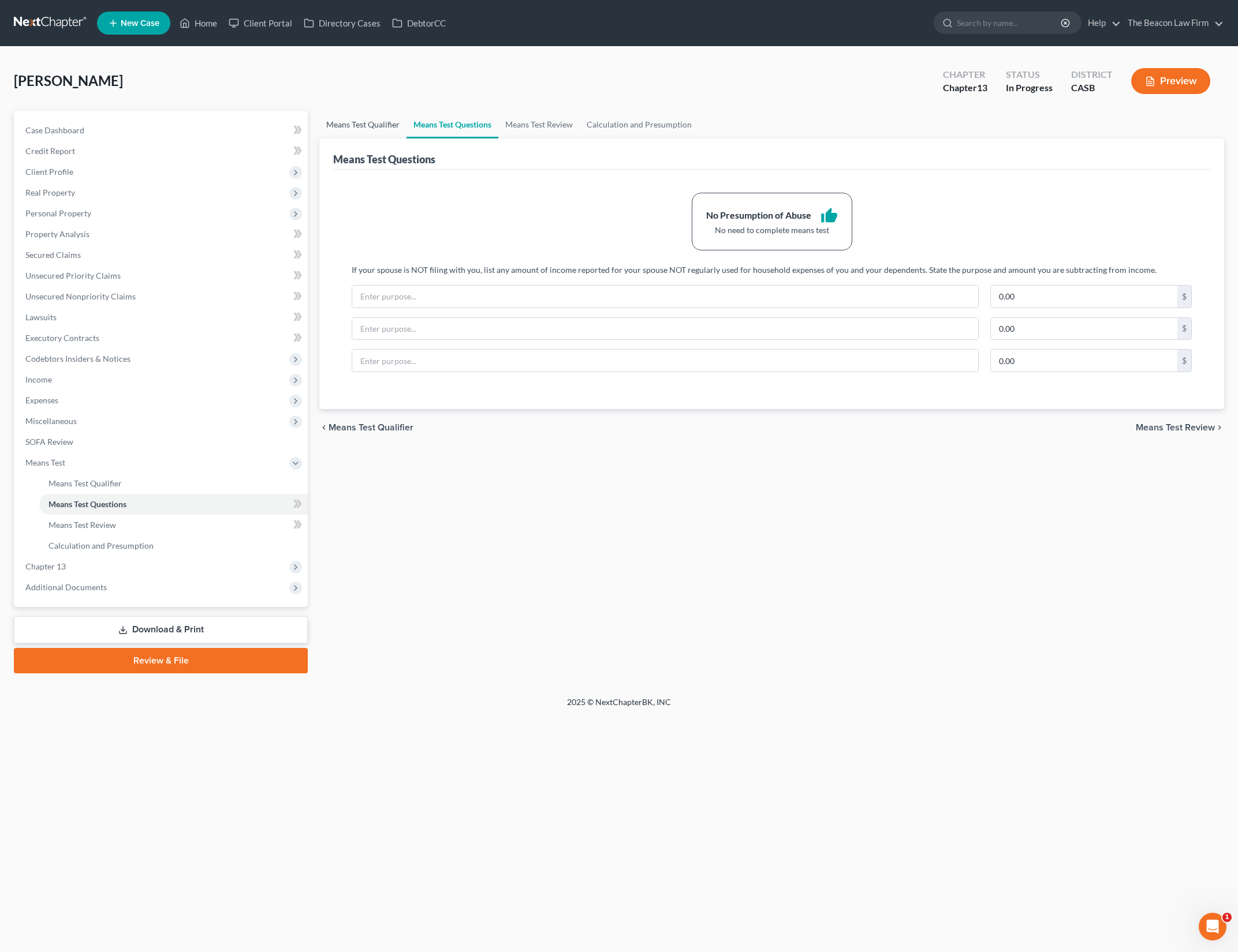
click at [366, 121] on link "Means Test Qualifier" at bounding box center [363, 125] width 87 height 28
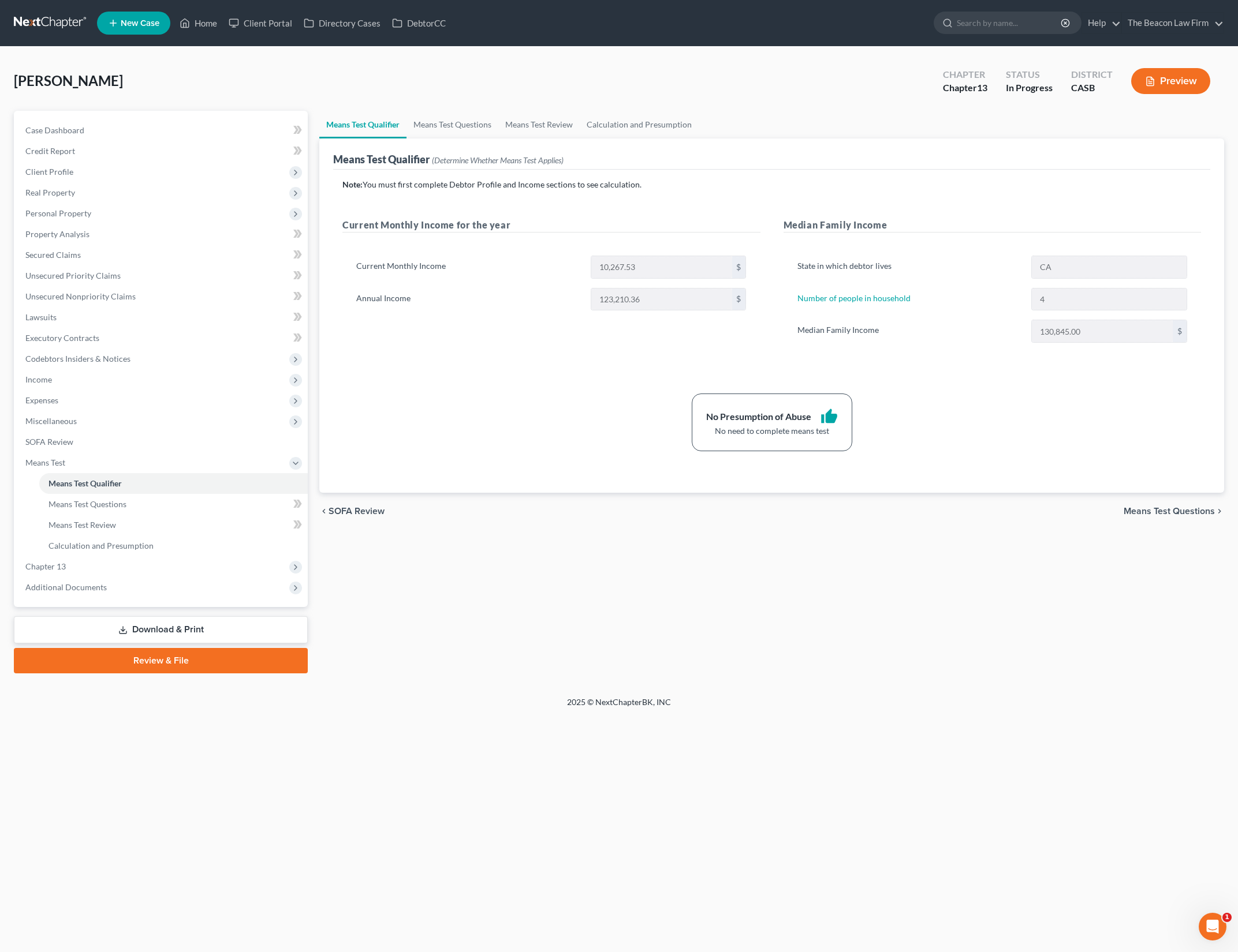
click at [938, 442] on div "No Presumption of Abuse thumb_up No need to complete means test" at bounding box center [771, 422] width 870 height 58
click at [209, 171] on span "Client Profile" at bounding box center [162, 172] width 291 height 21
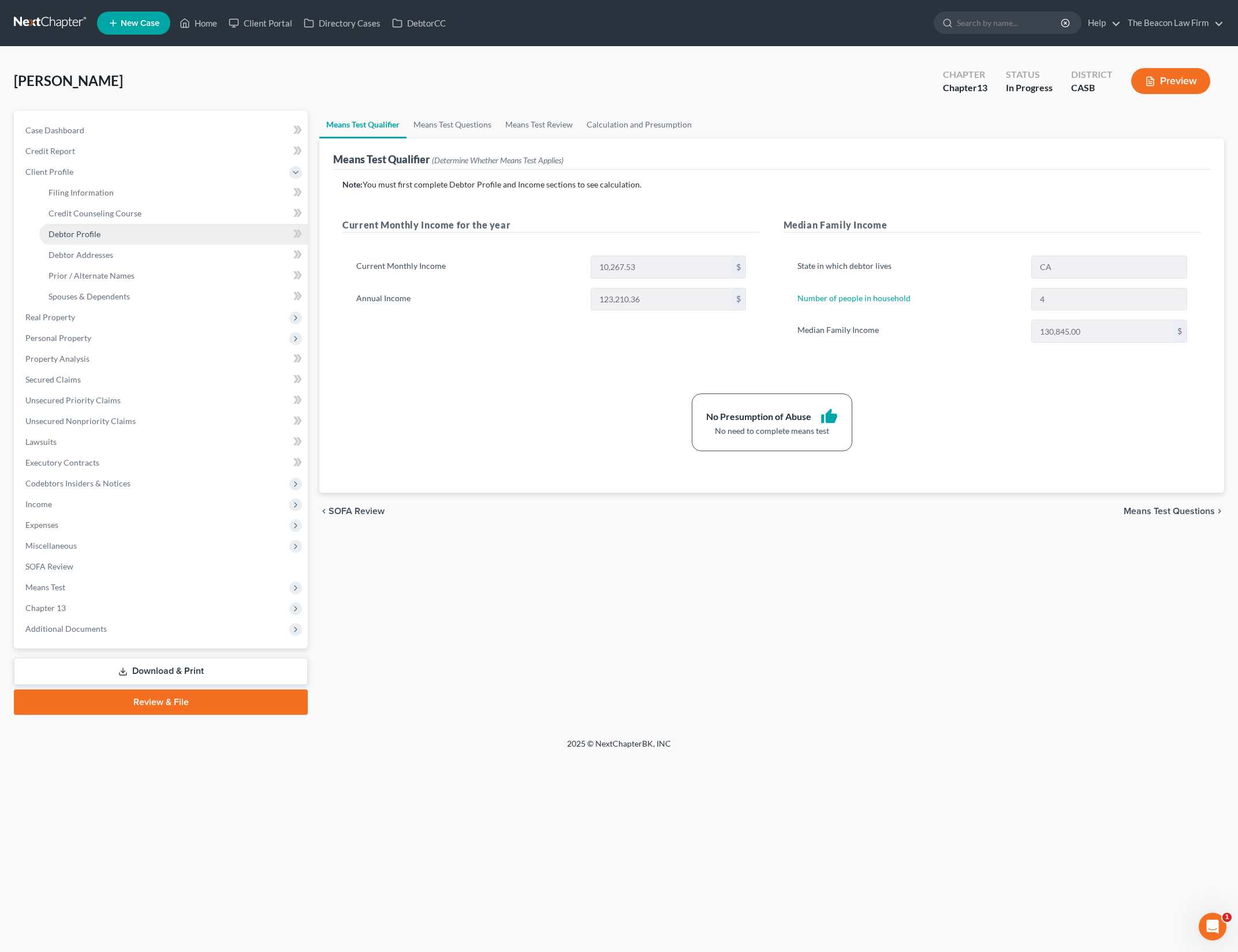
click at [210, 233] on link "Debtor Profile" at bounding box center [173, 234] width 268 height 21
select select "0"
select select "3"
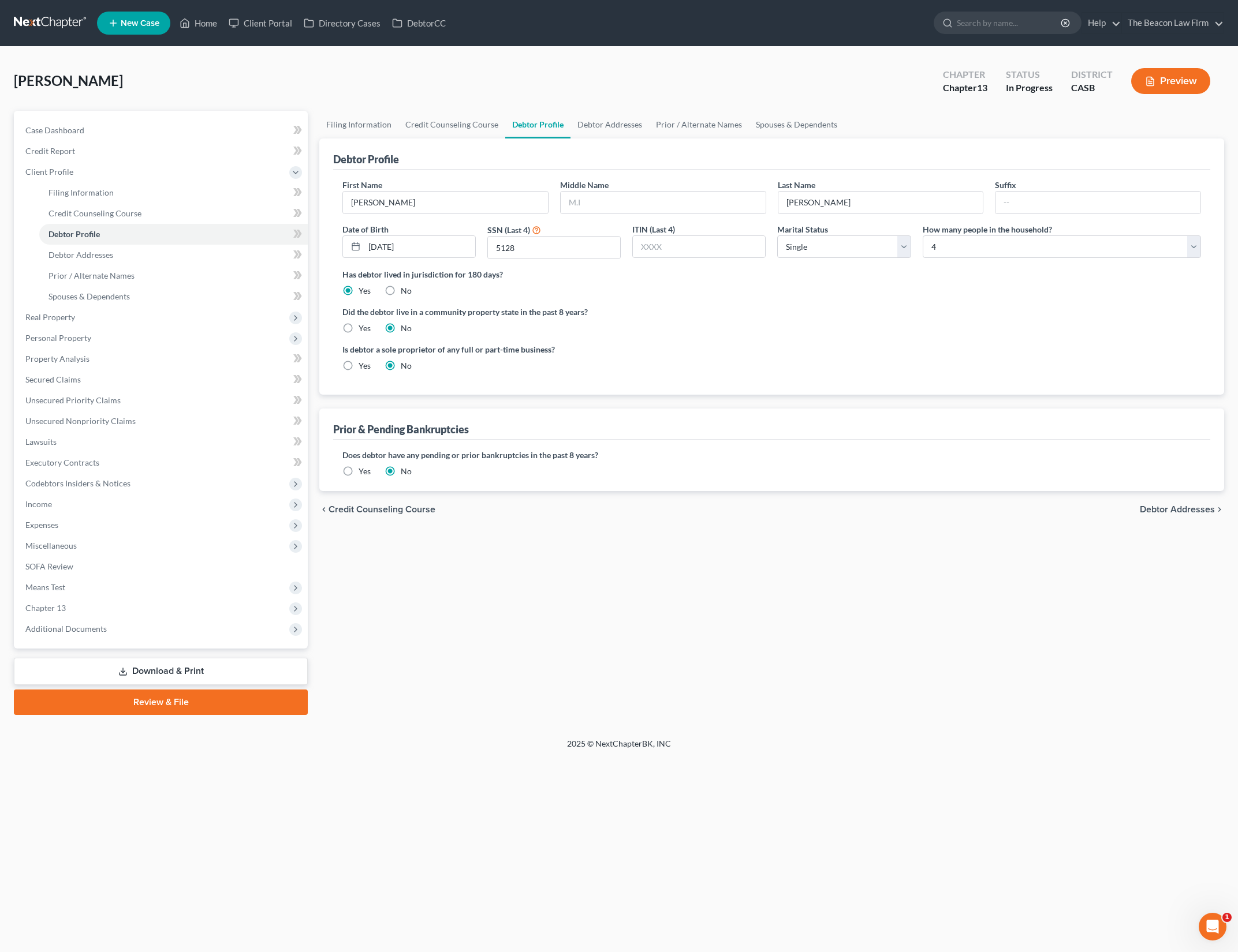
click at [359, 324] on label "Yes" at bounding box center [364, 328] width 12 height 11
click at [363, 324] on input "Yes" at bounding box center [367, 326] width 7 height 7
radio input "true"
radio input "false"
click at [766, 306] on label "Did the debtor live in a community property state in the past 8 years?" at bounding box center [771, 311] width 859 height 12
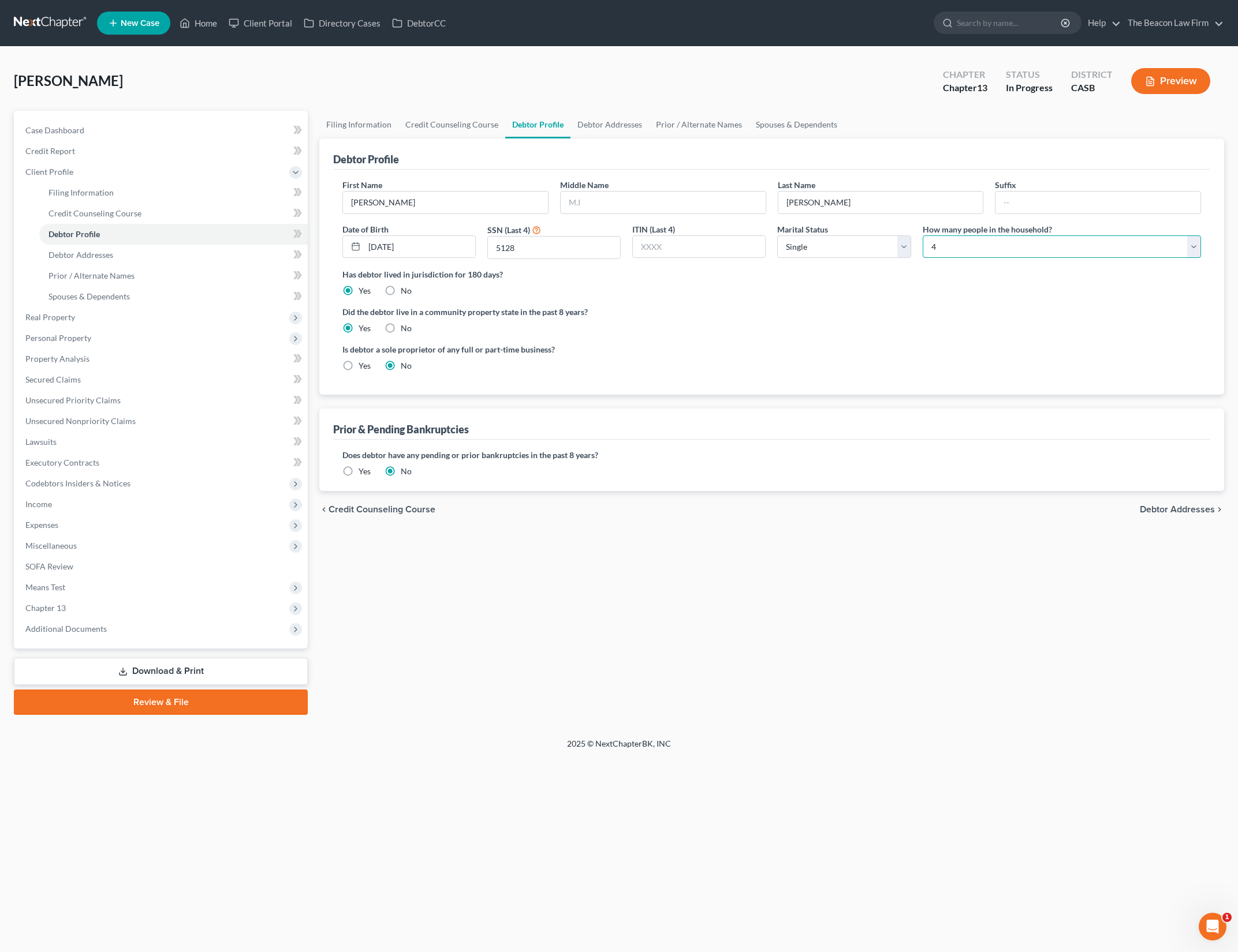
click at [1160, 241] on select "Select 1 2 3 4 5 6 7 8 9 10 11 12 13 14 15 16 17 18 19 20" at bounding box center [1062, 246] width 278 height 23
select select "0"
click at [923, 235] on select "Select 1 2 3 4 5 6 7 8 9 10 11 12 13 14 15 16 17 18 19 20" at bounding box center [1062, 246] width 278 height 23
drag, startPoint x: 968, startPoint y: 320, endPoint x: 511, endPoint y: 477, distance: 483.2
click at [966, 322] on div "Did the debtor live in a community property state in the past 8 years? Yes No" at bounding box center [771, 319] width 859 height 28
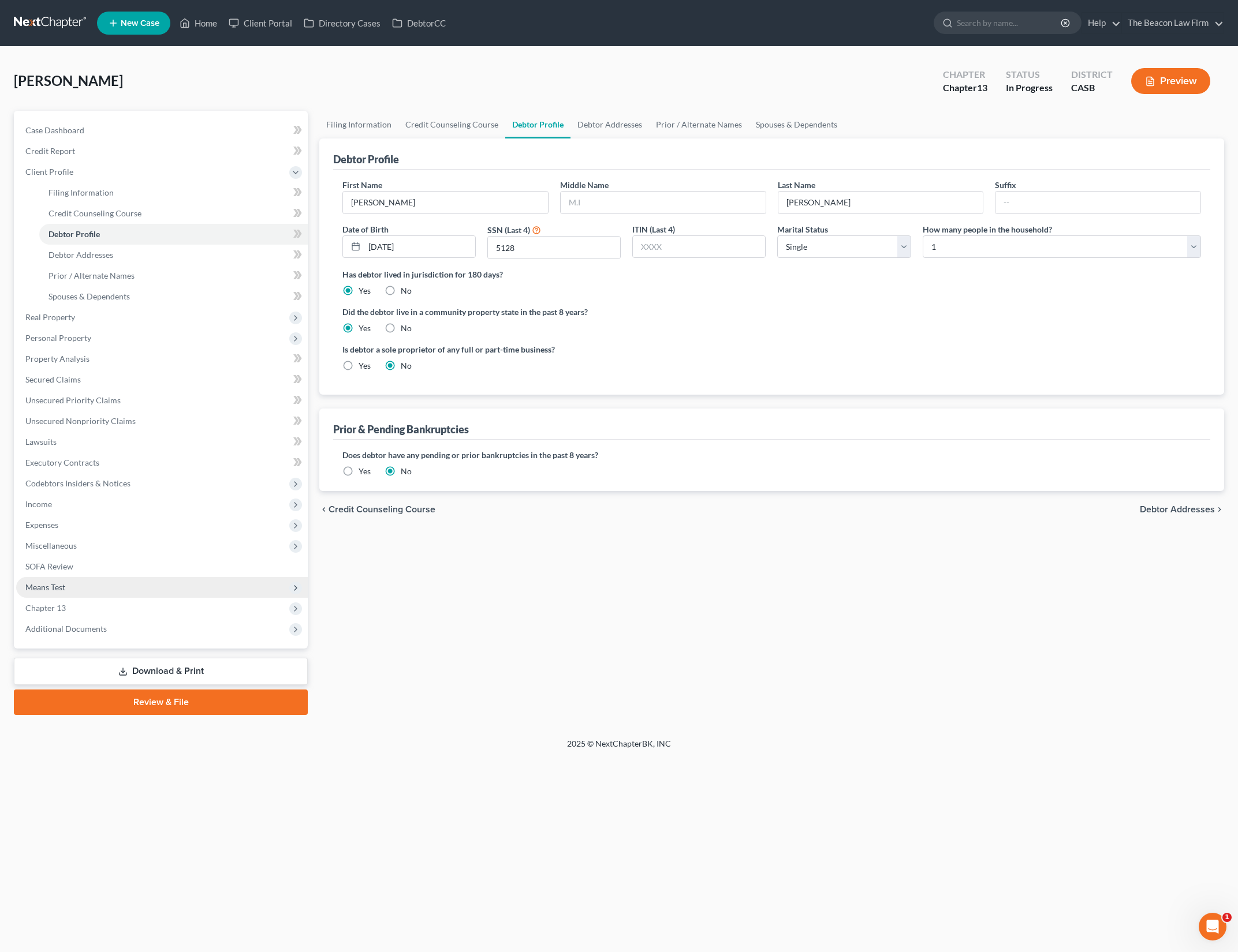
click at [155, 591] on span "Means Test" at bounding box center [162, 587] width 291 height 21
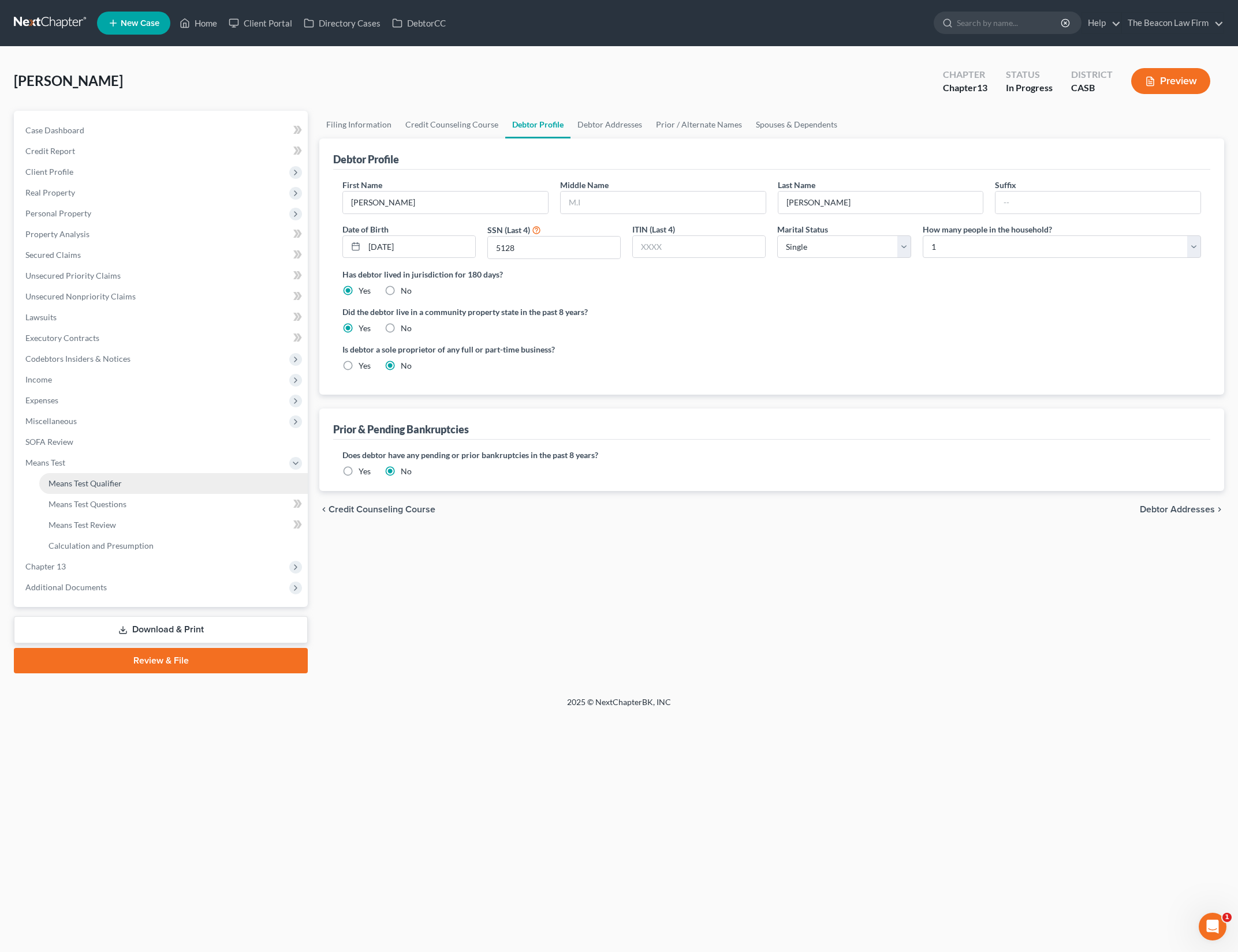
click at [192, 483] on link "Means Test Qualifier" at bounding box center [173, 484] width 268 height 21
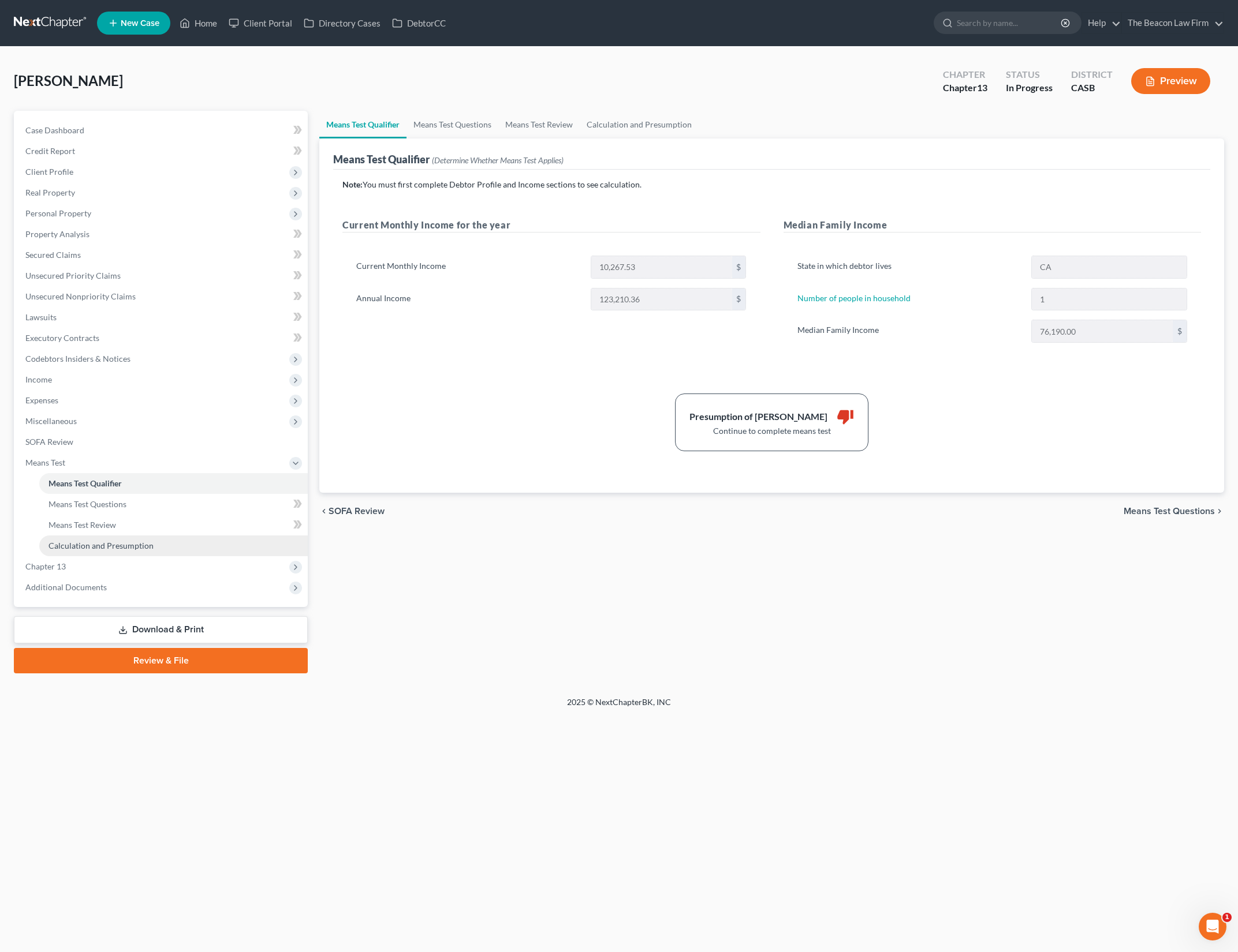
click at [194, 546] on link "Calculation and Presumption" at bounding box center [173, 546] width 268 height 21
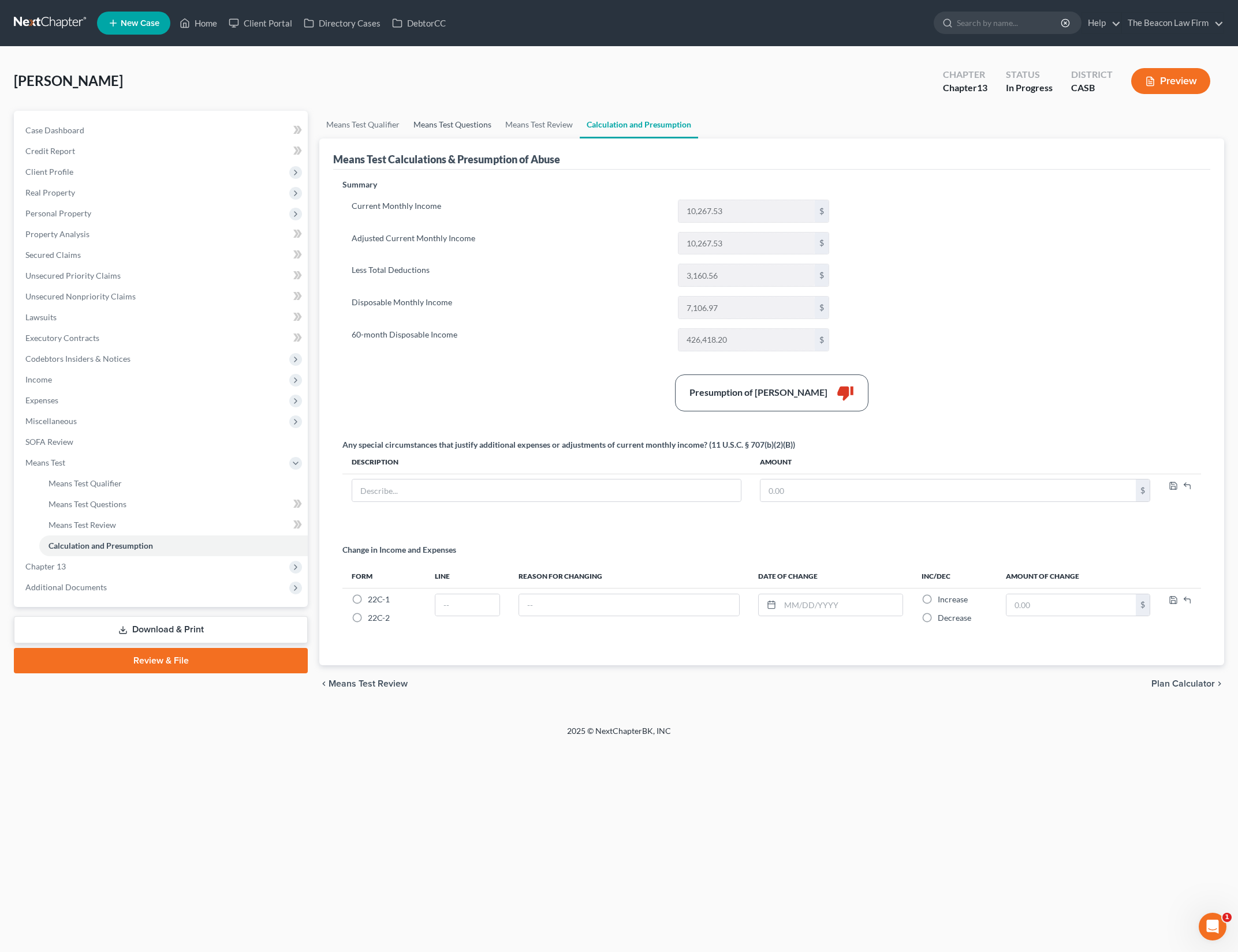
click at [437, 131] on link "Means Test Questions" at bounding box center [452, 125] width 92 height 28
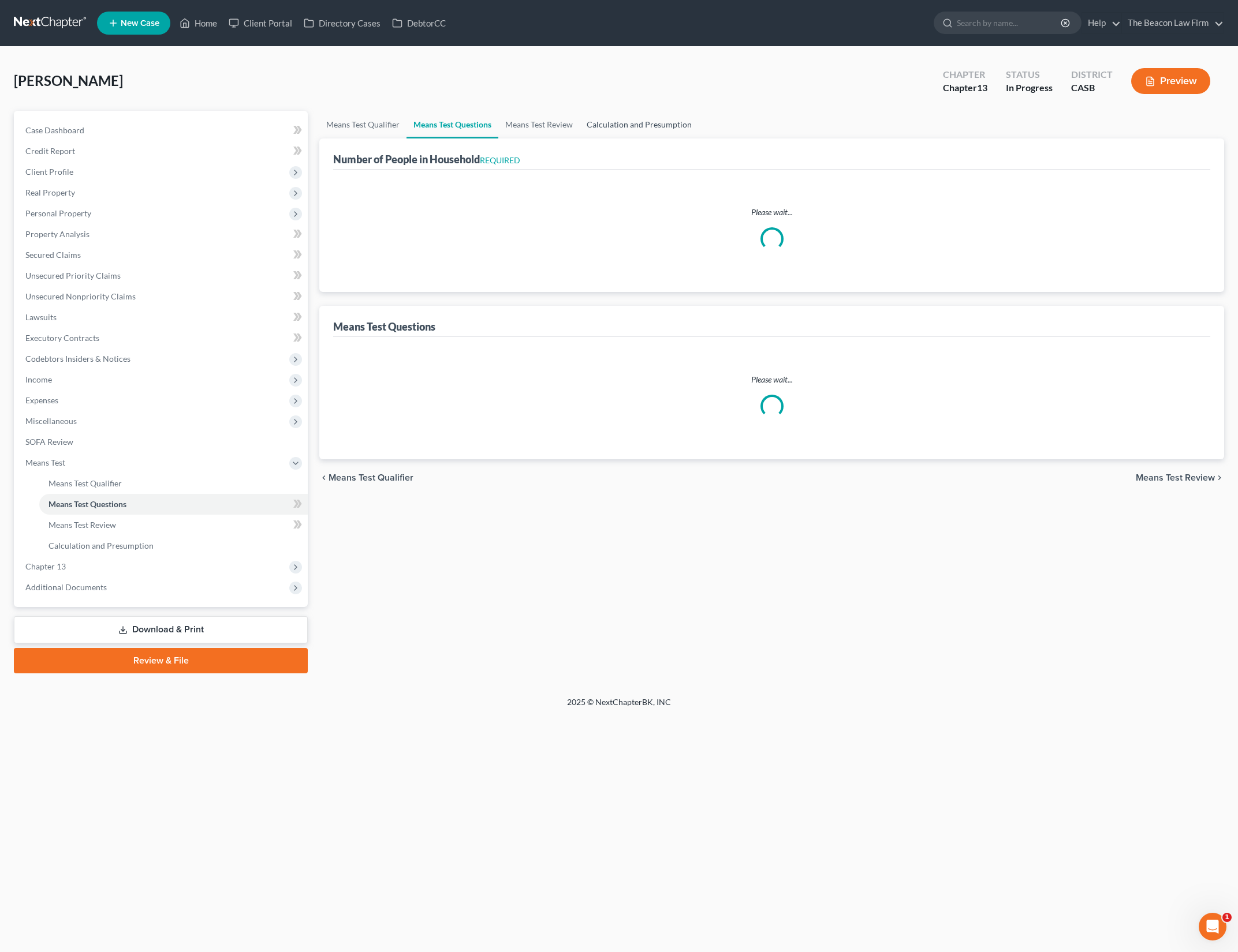
select select "1"
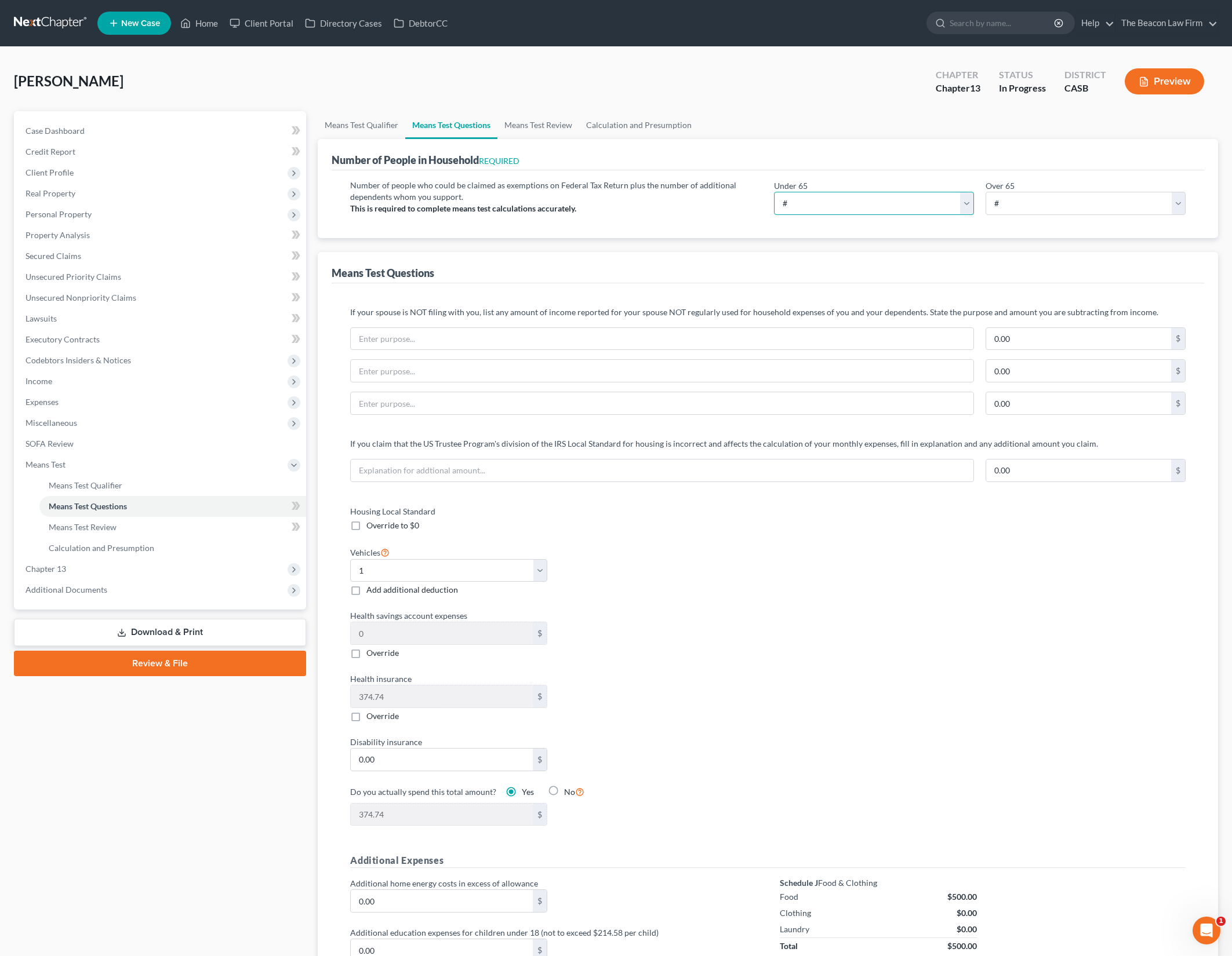
click at [898, 200] on select "# 0 1 2 3 4 5 6 7 8 9 10" at bounding box center [874, 203] width 200 height 23
select select "1"
click at [774, 192] on select "# 0 1 2 3 4 5 6 7 8 9 10" at bounding box center [874, 203] width 200 height 23
click at [997, 254] on div "Means Test Questions" at bounding box center [768, 268] width 873 height 31
click at [757, 575] on div "Vehicles Select 0 1 2 3 4 5 Add additional deduction" at bounding box center [553, 570] width 417 height 51
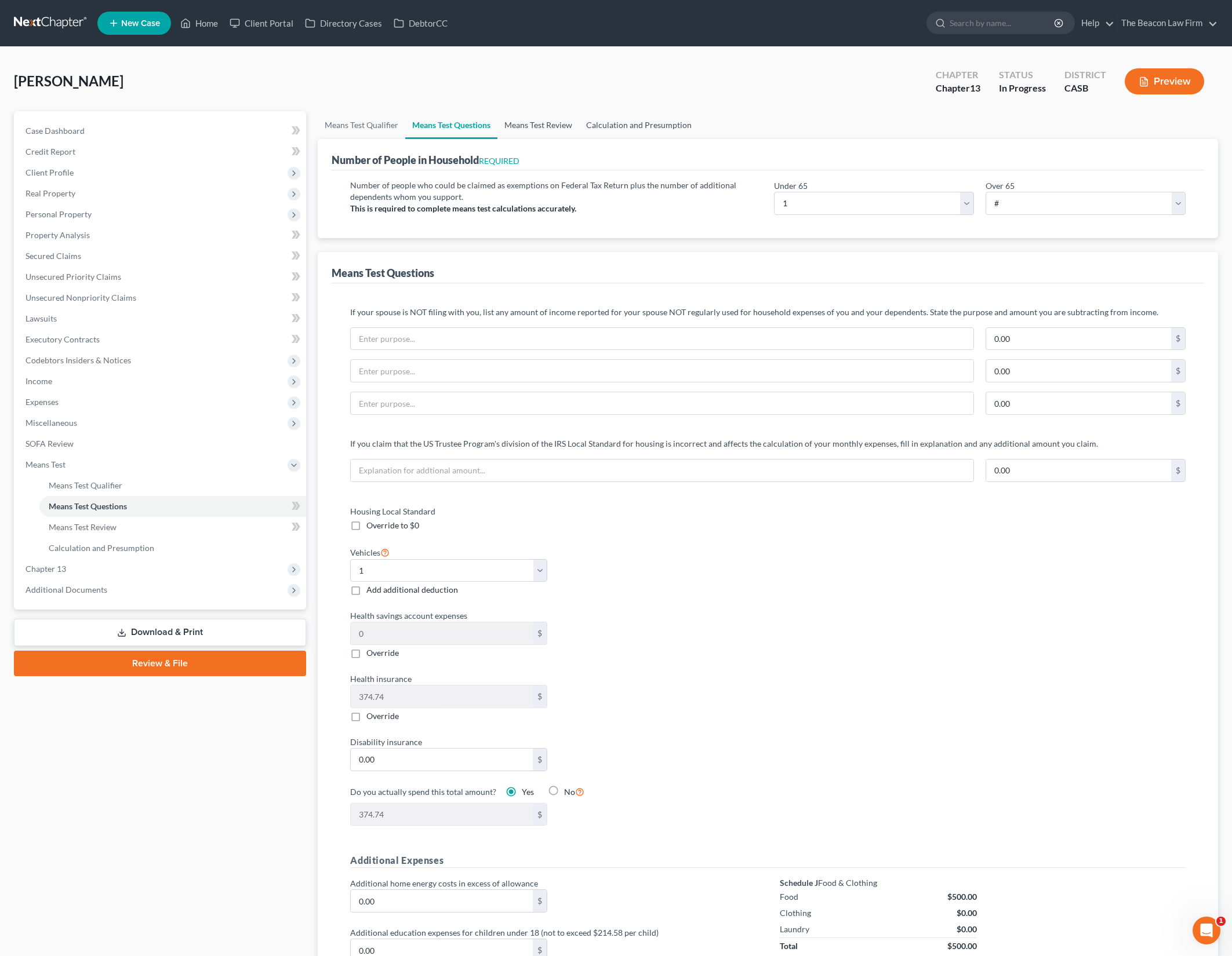
drag, startPoint x: 532, startPoint y: 129, endPoint x: 584, endPoint y: 129, distance: 52.0
click at [532, 129] on link "Means Test Review" at bounding box center [538, 125] width 82 height 28
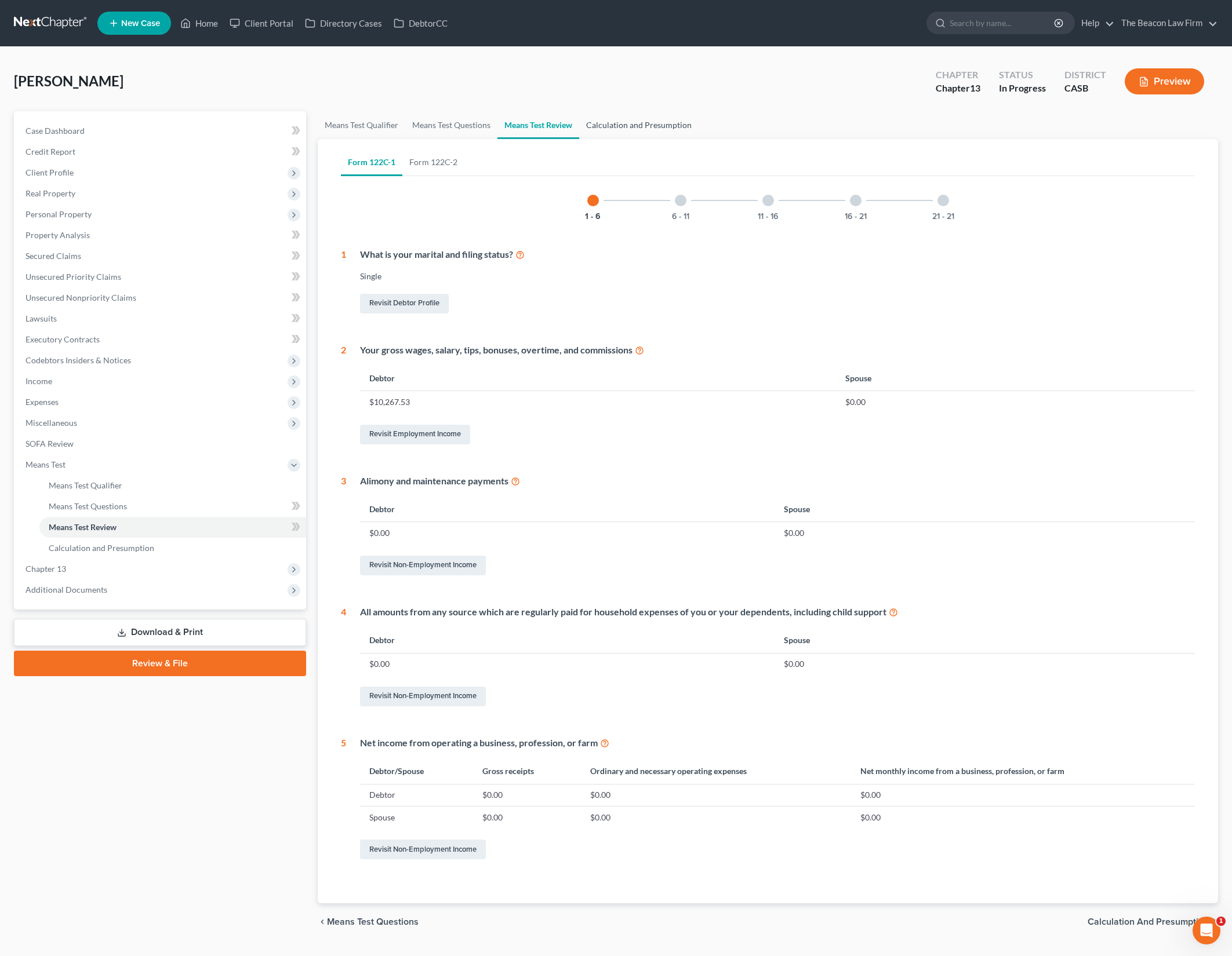
click at [624, 123] on link "Calculation and Presumption" at bounding box center [639, 125] width 120 height 28
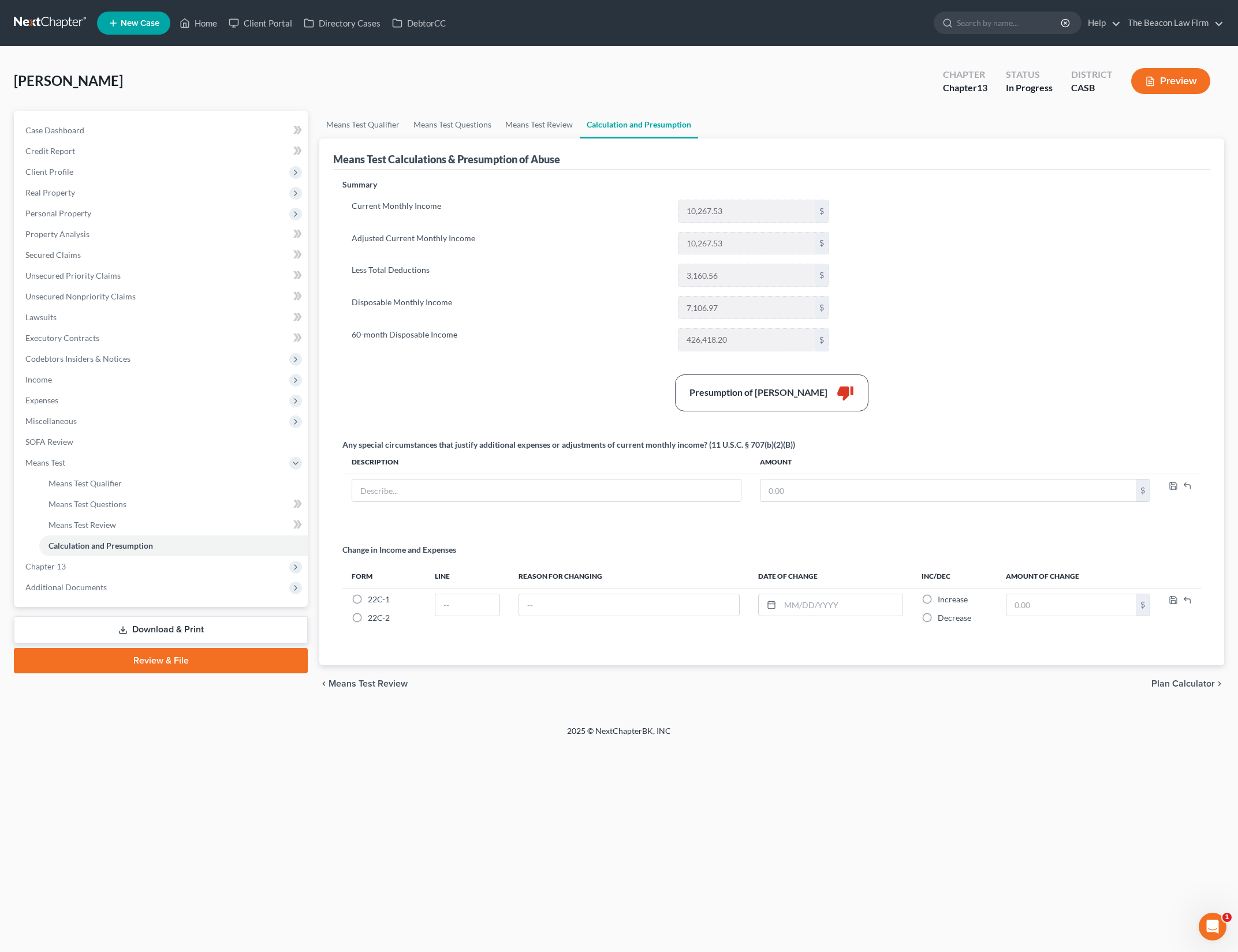
click at [977, 292] on div "Summary Current Monthly Income 10,267.53 $ Adjusted Current Monthly Income 10,2…" at bounding box center [771, 415] width 870 height 473
click at [167, 419] on span "Miscellaneous" at bounding box center [162, 422] width 291 height 21
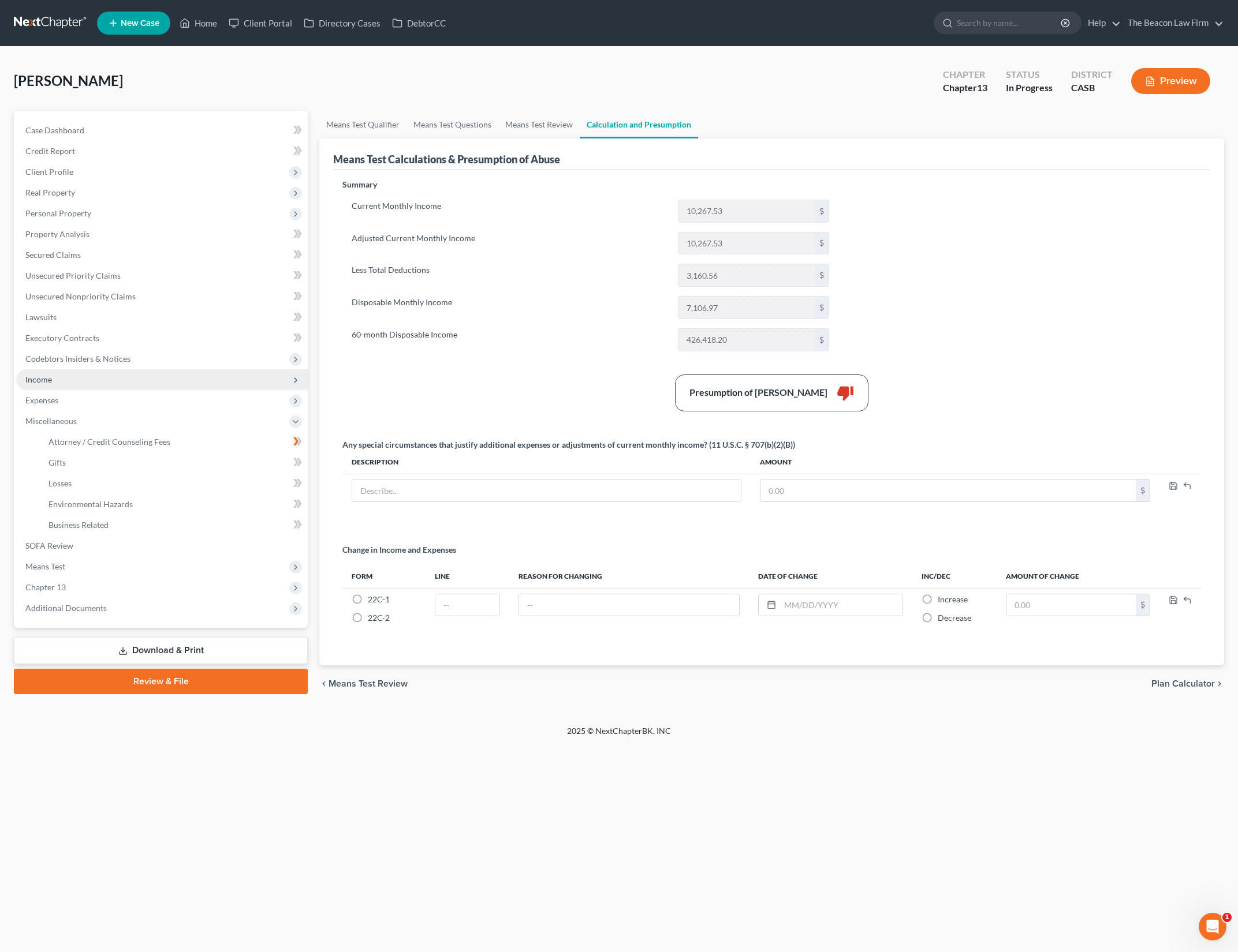
click at [211, 378] on span "Income" at bounding box center [162, 380] width 291 height 21
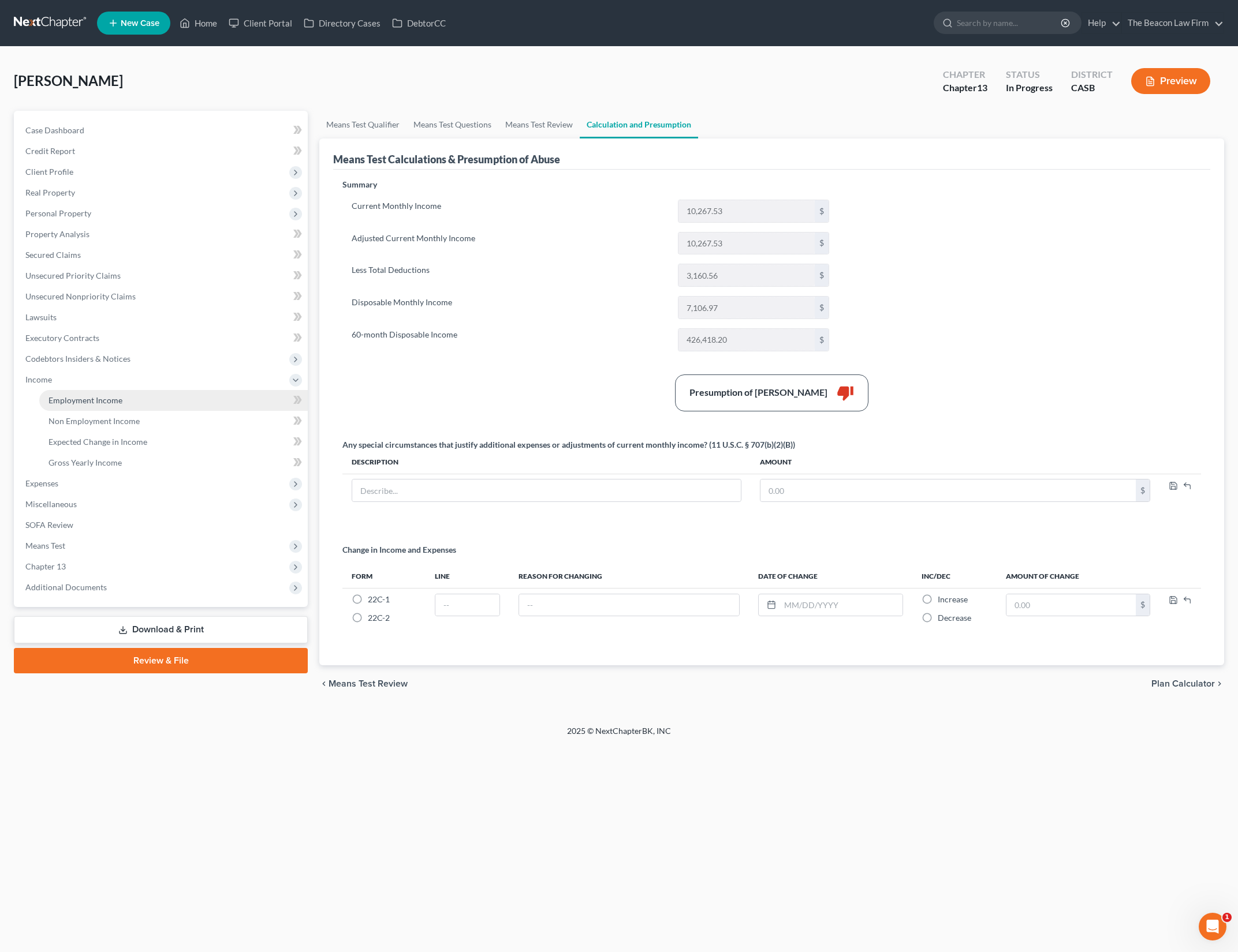
click at [210, 397] on link "Employment Income" at bounding box center [173, 401] width 268 height 21
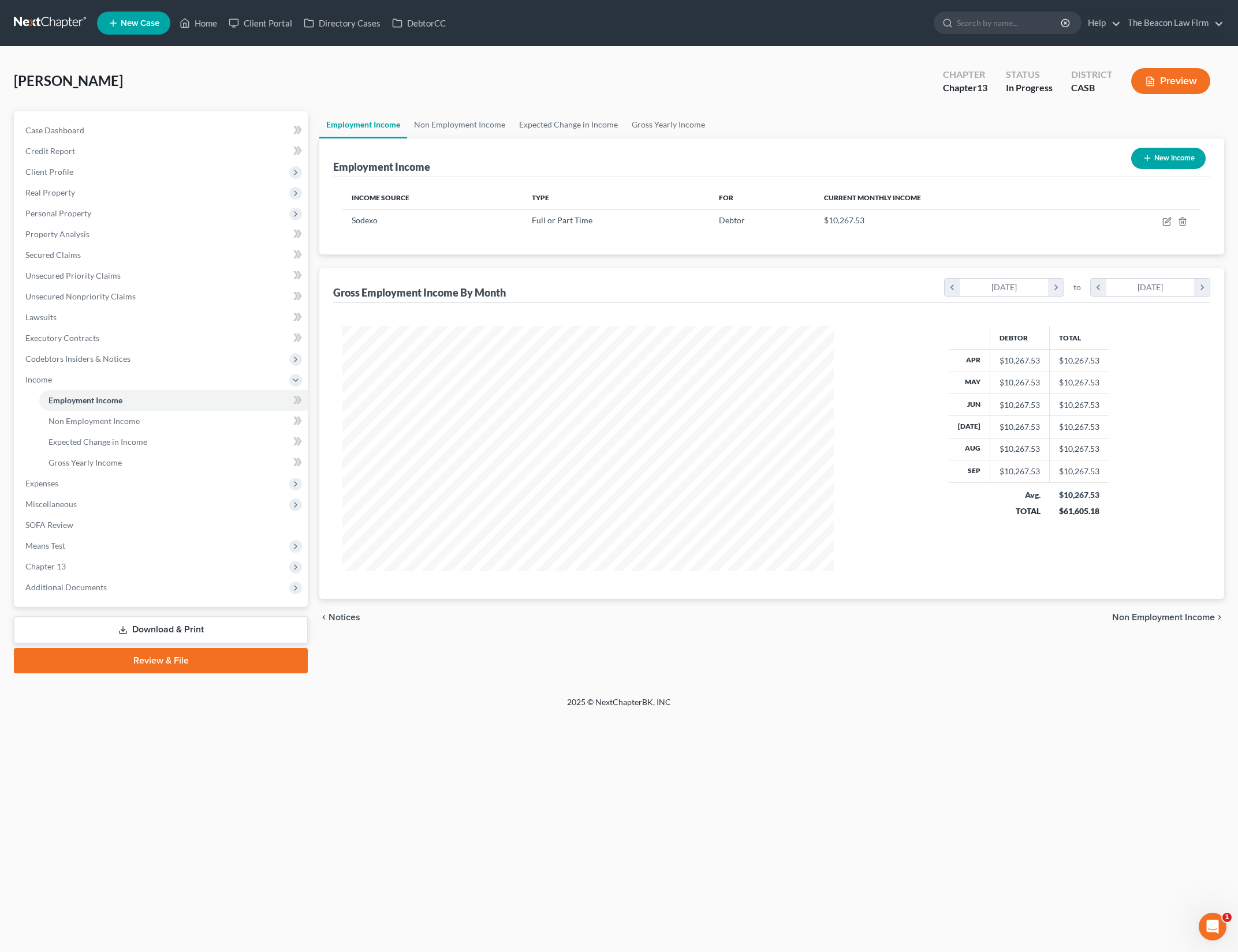
scroll to position [246, 515]
click at [294, 400] on icon at bounding box center [297, 400] width 9 height 14
click at [198, 210] on span "Personal Property" at bounding box center [162, 214] width 291 height 21
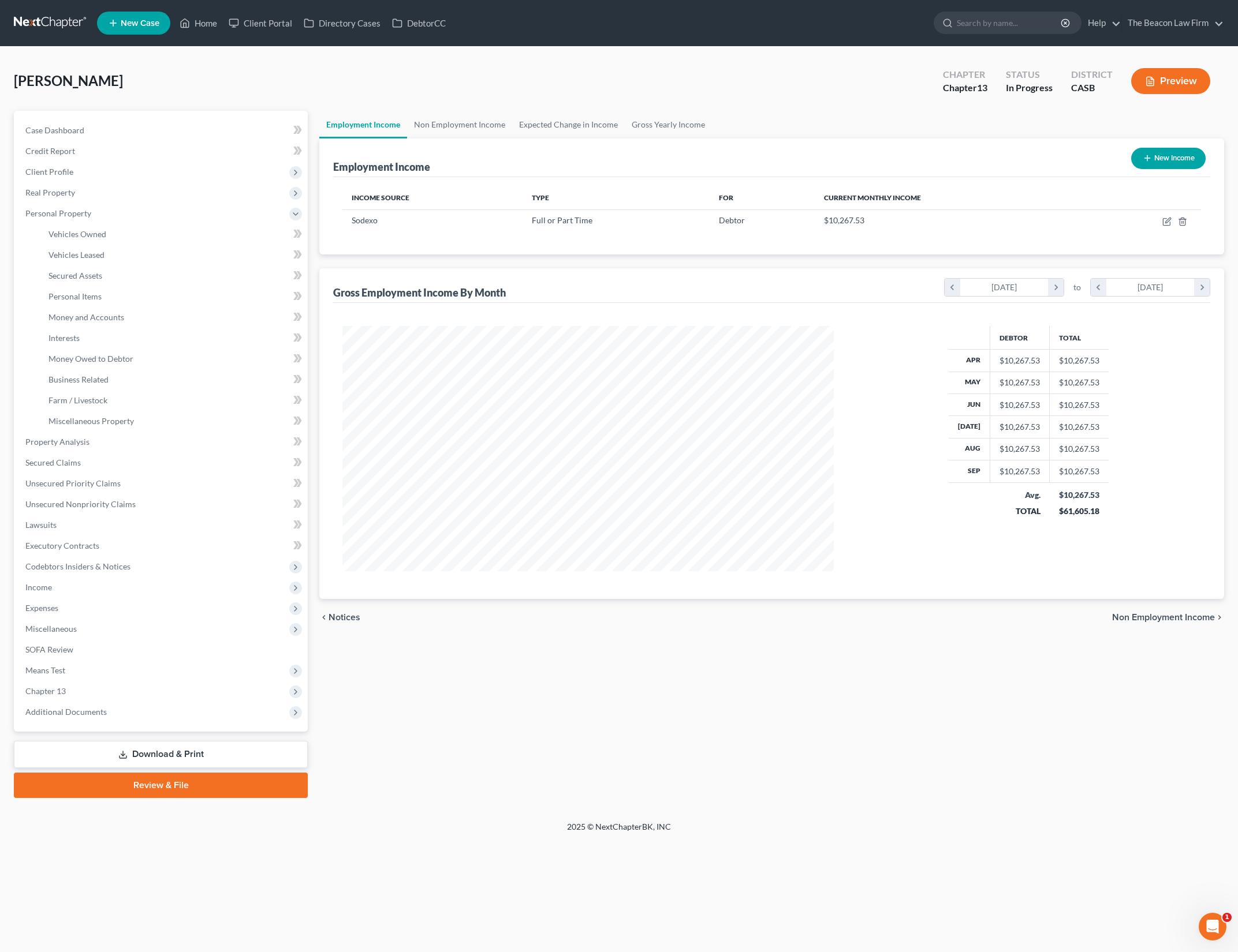
click at [915, 393] on div "Debtor Total Apr $10,267.53 $10,267.53 May $10,267.53 $10,267.53 Jun $10,267.53…" at bounding box center [1028, 449] width 367 height 246
click at [486, 124] on link "Non Employment Income" at bounding box center [459, 125] width 105 height 28
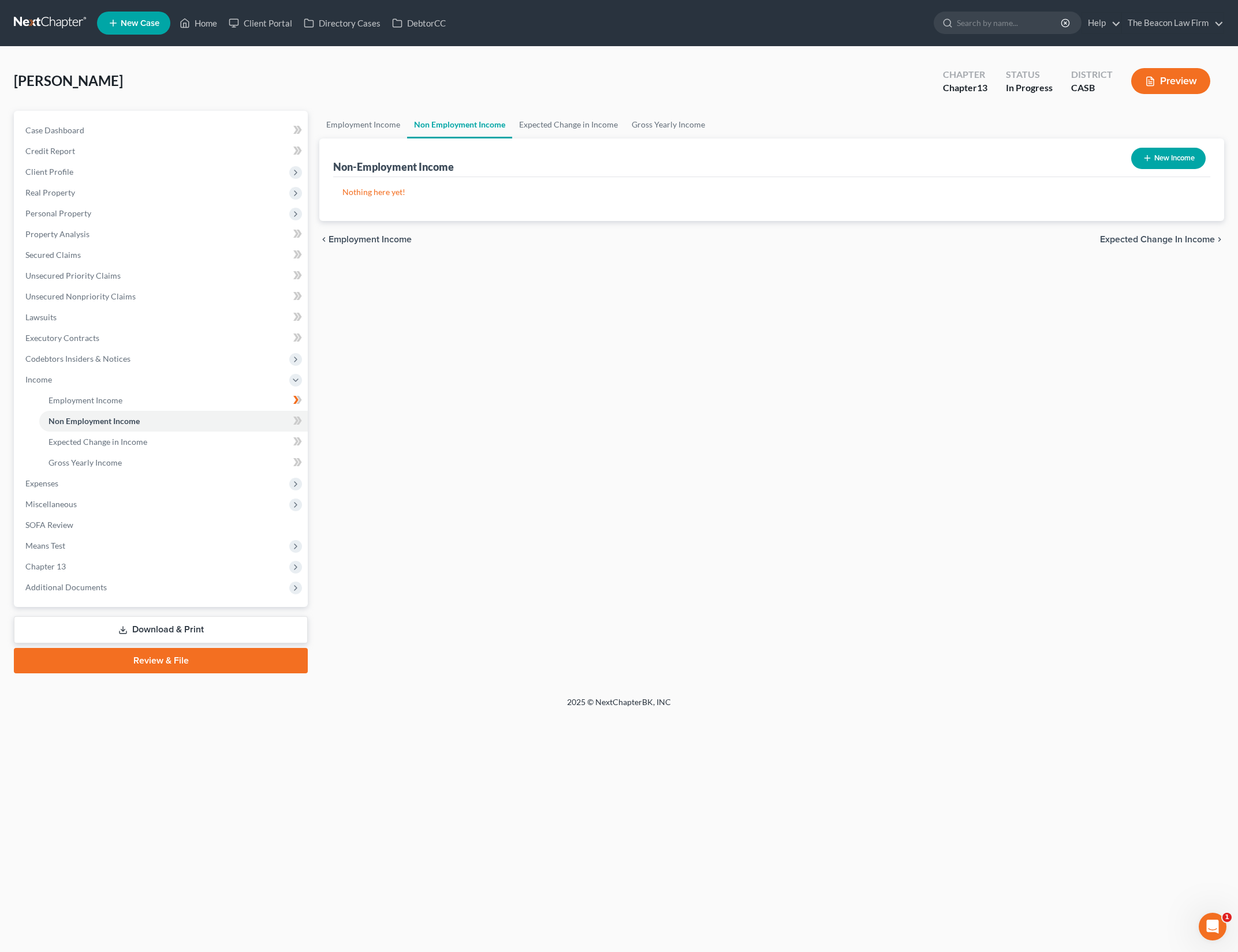
click at [854, 322] on div "Employment Income Non Employment Income Expected Change in Income Gross Yearly …" at bounding box center [771, 392] width 916 height 562
click at [525, 530] on div "Employment Income Non Employment Income Expected Change in Income Gross Yearly …" at bounding box center [771, 392] width 916 height 562
click at [114, 486] on span "Expenses" at bounding box center [162, 484] width 291 height 21
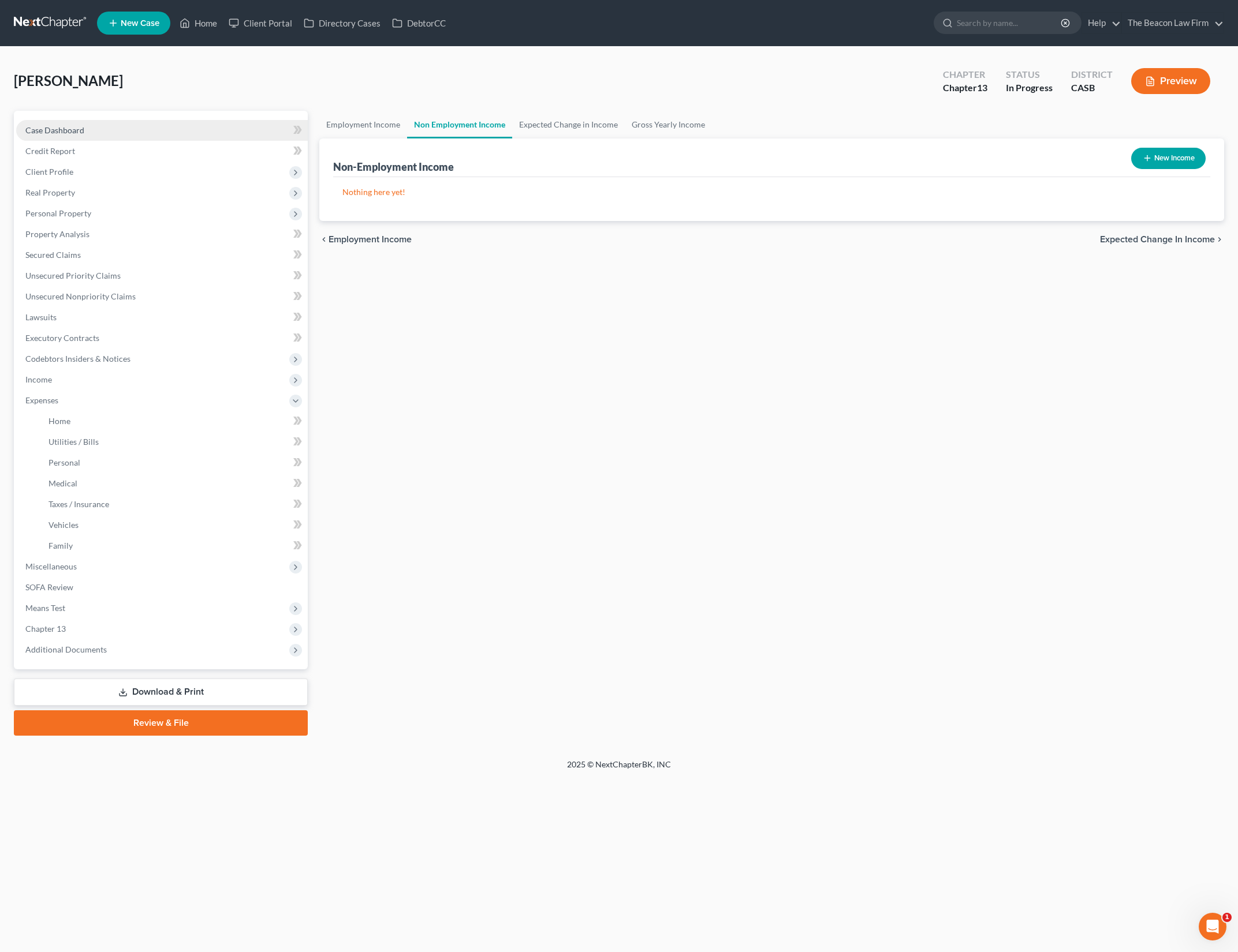
click at [235, 123] on link "Case Dashboard" at bounding box center [162, 130] width 291 height 21
select select "3"
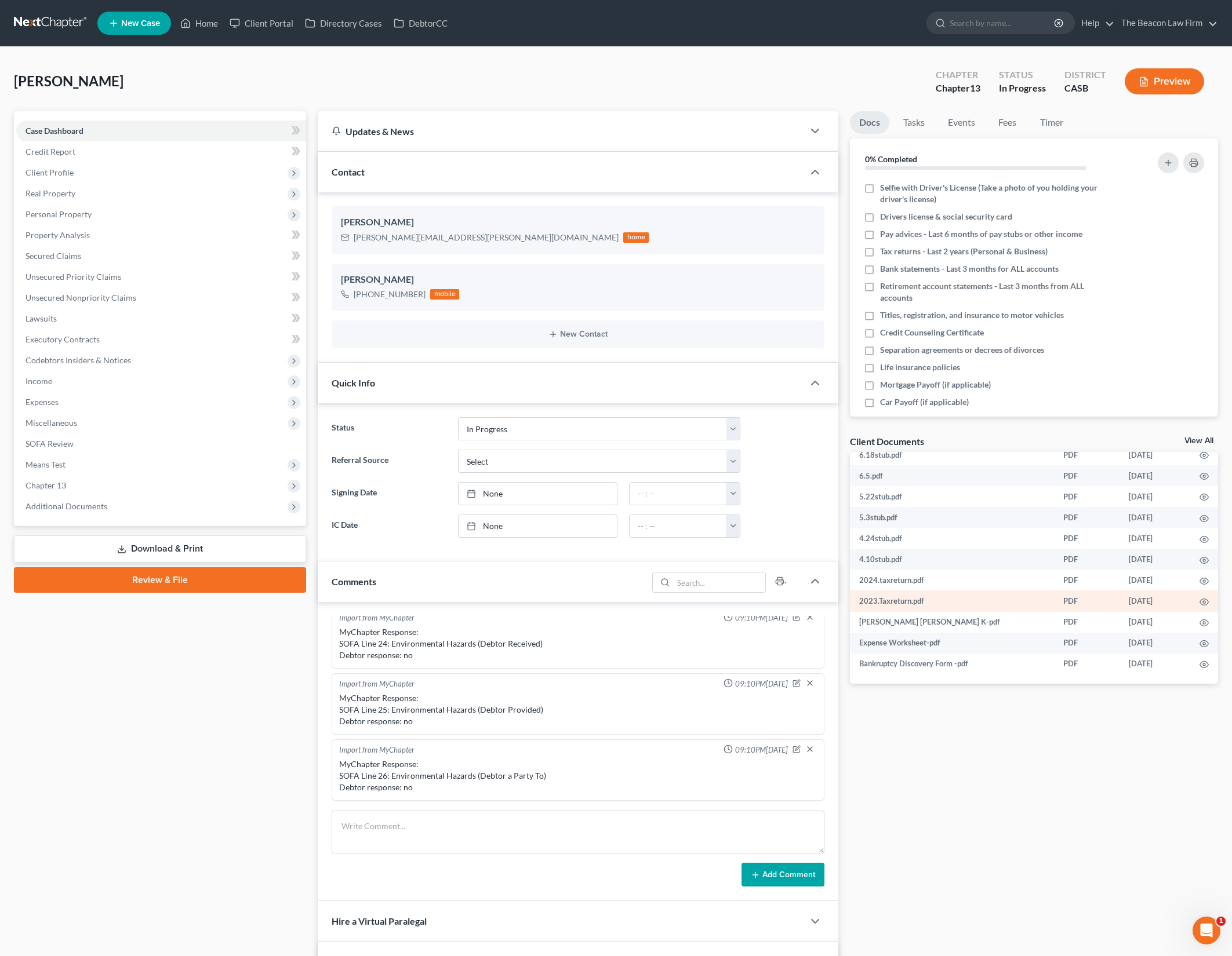
scroll to position [224, 0]
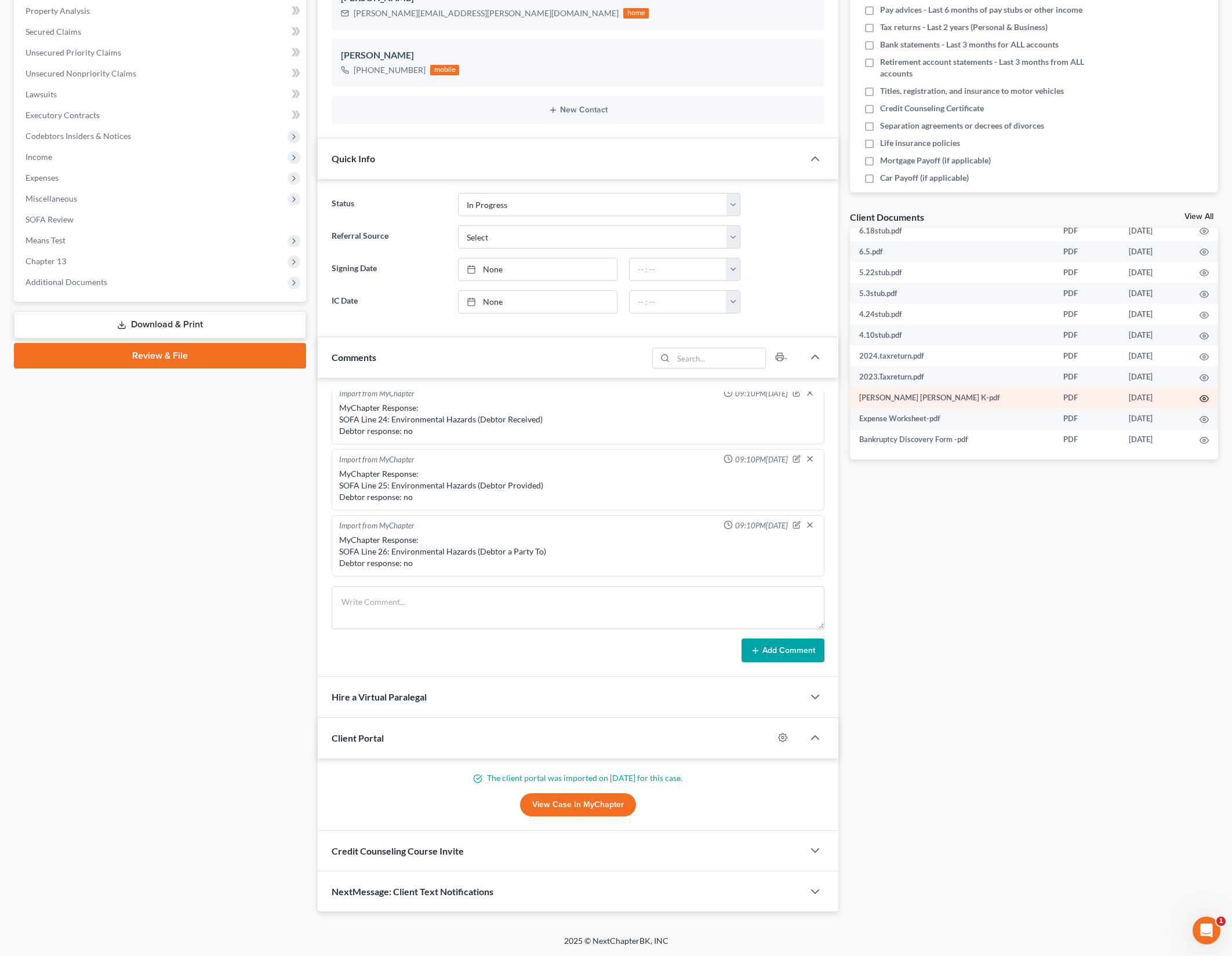
click at [1193, 393] on td at bounding box center [1204, 398] width 28 height 21
click at [1200, 396] on icon "button" at bounding box center [1205, 399] width 10 height 10
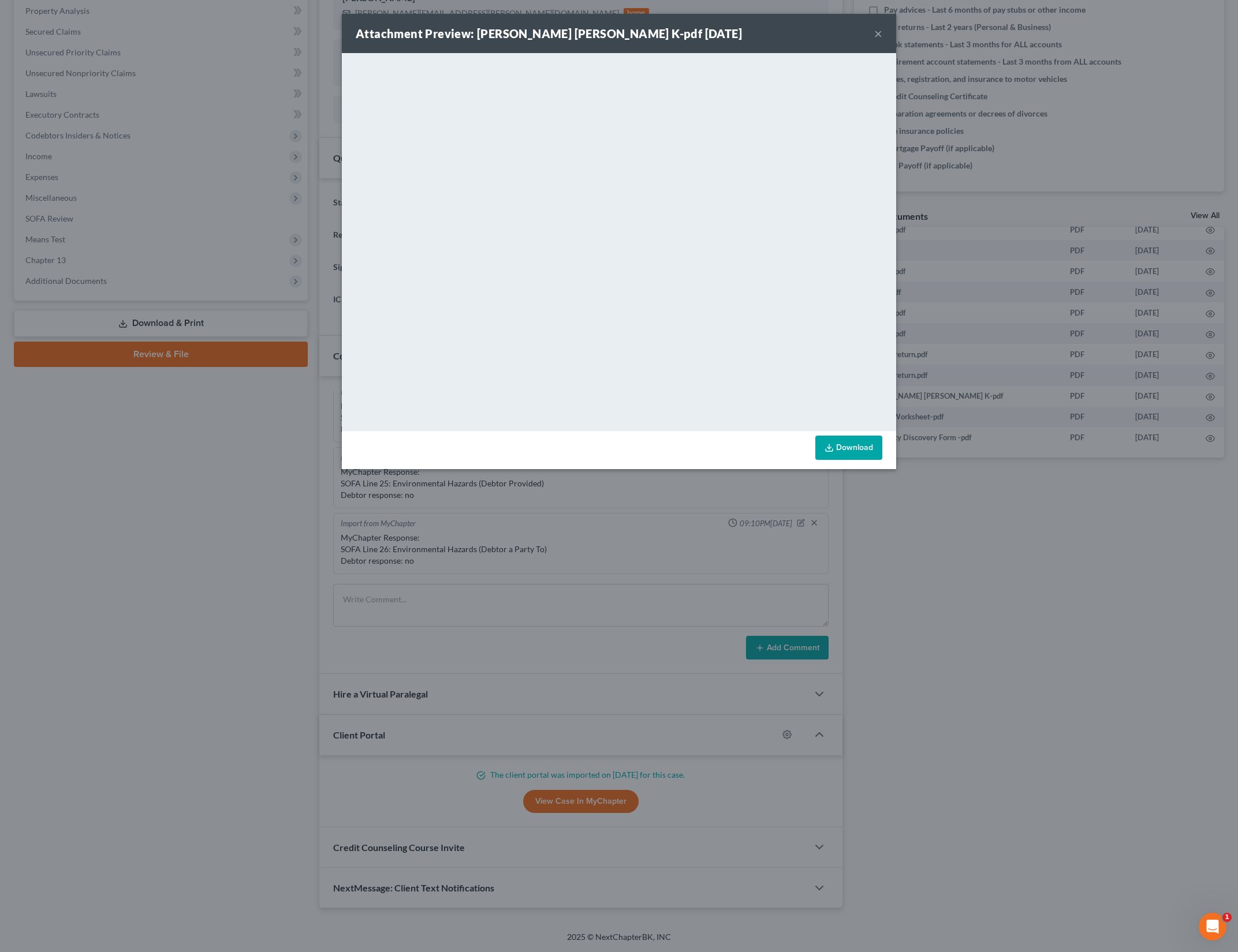
click at [875, 30] on button "×" at bounding box center [878, 33] width 8 height 14
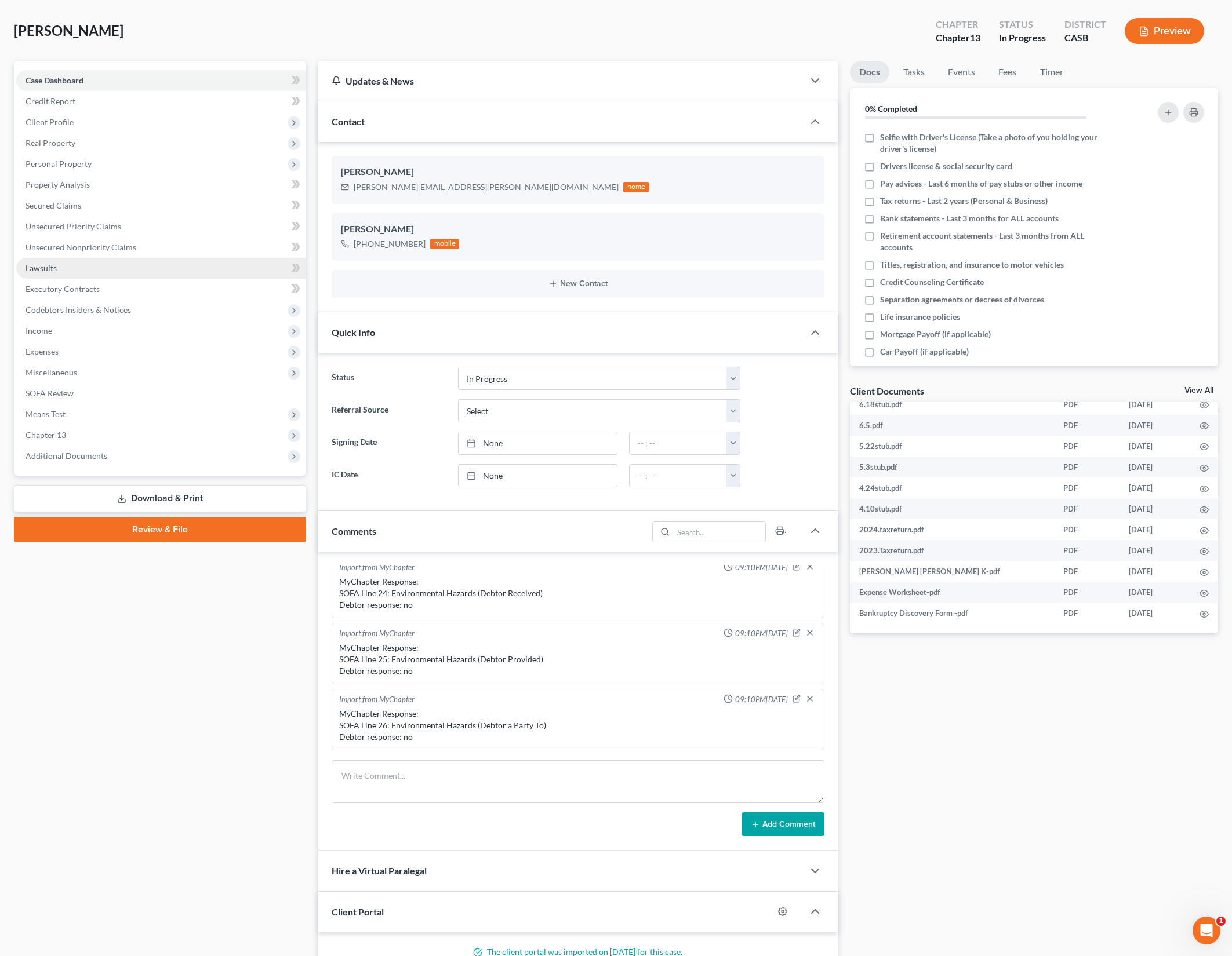
scroll to position [0, 0]
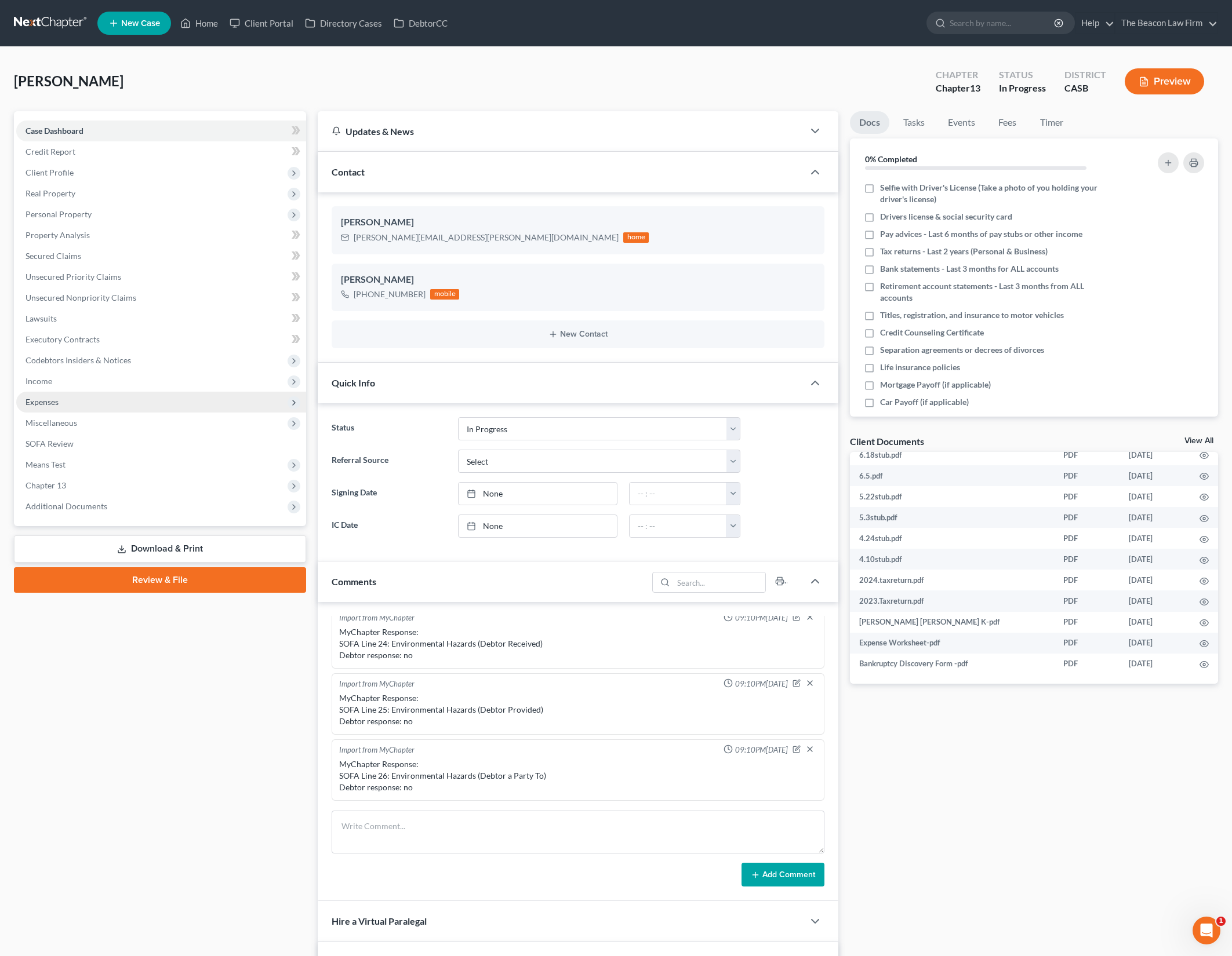
click at [160, 411] on span "Expenses" at bounding box center [161, 402] width 290 height 21
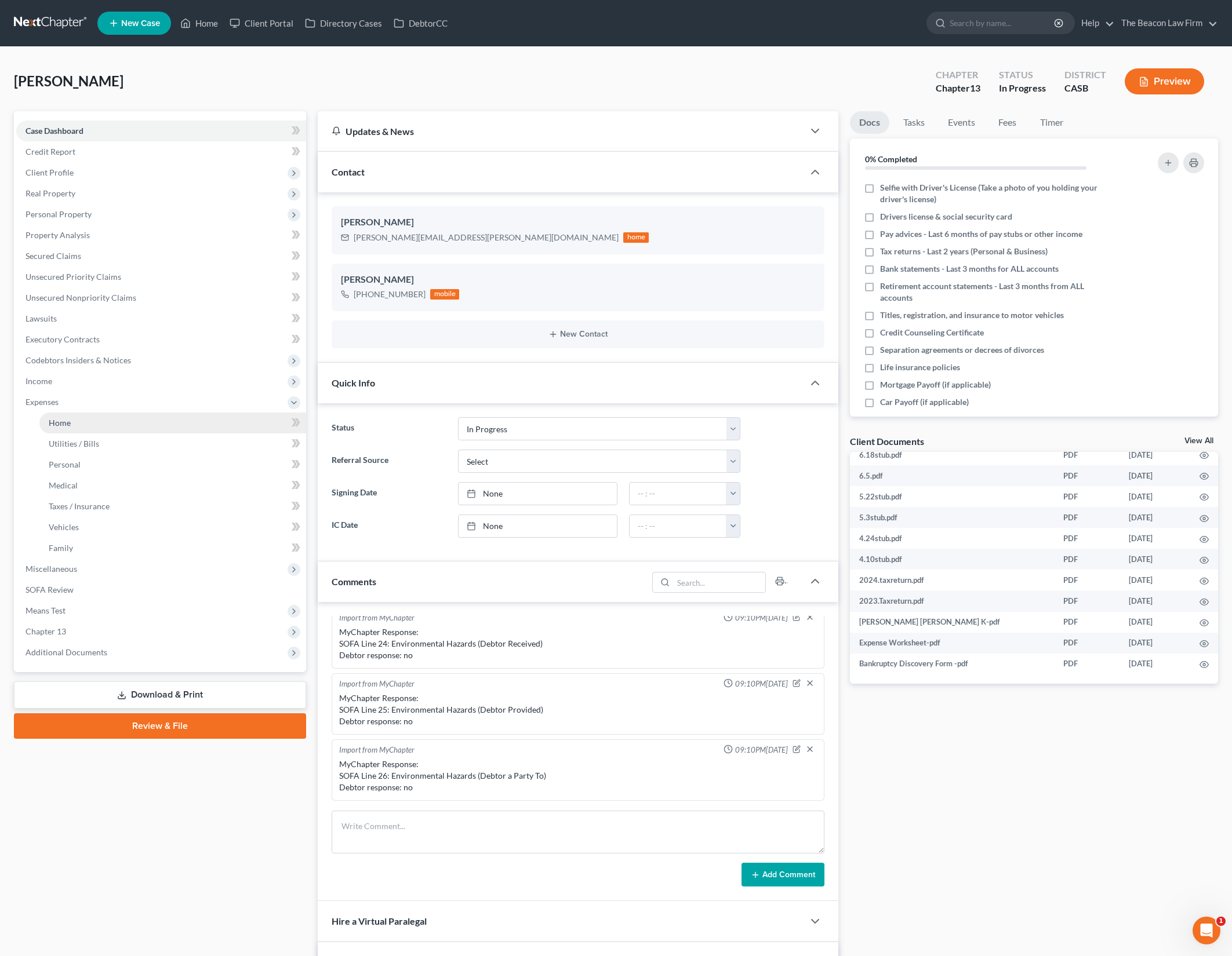
click at [190, 423] on link "Home" at bounding box center [173, 423] width 267 height 21
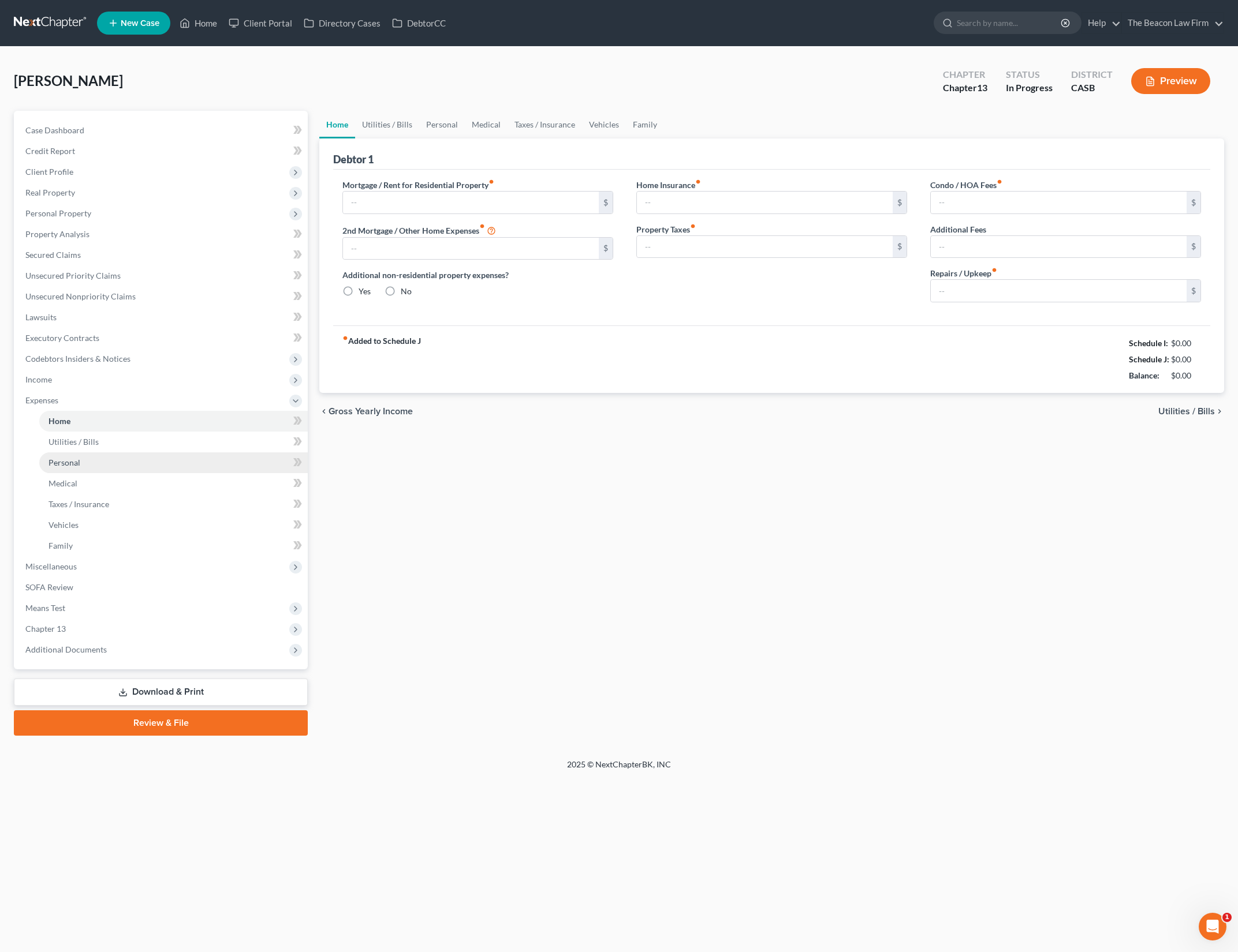
type input "3,200.00"
type input "0.00"
radio input "true"
type input "0.00"
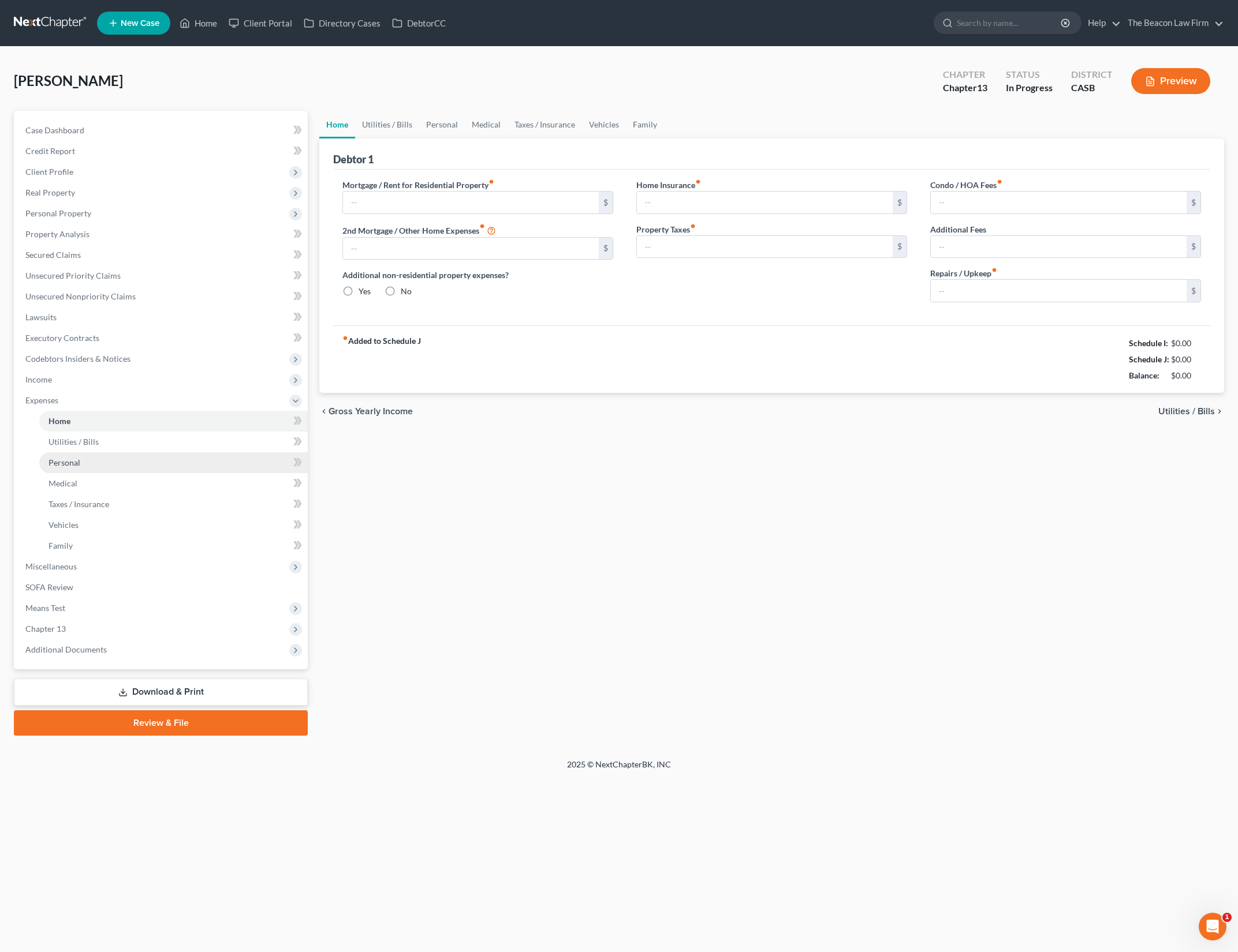
type input "0.00"
click at [402, 126] on link "Utilities / Bills" at bounding box center [387, 125] width 64 height 28
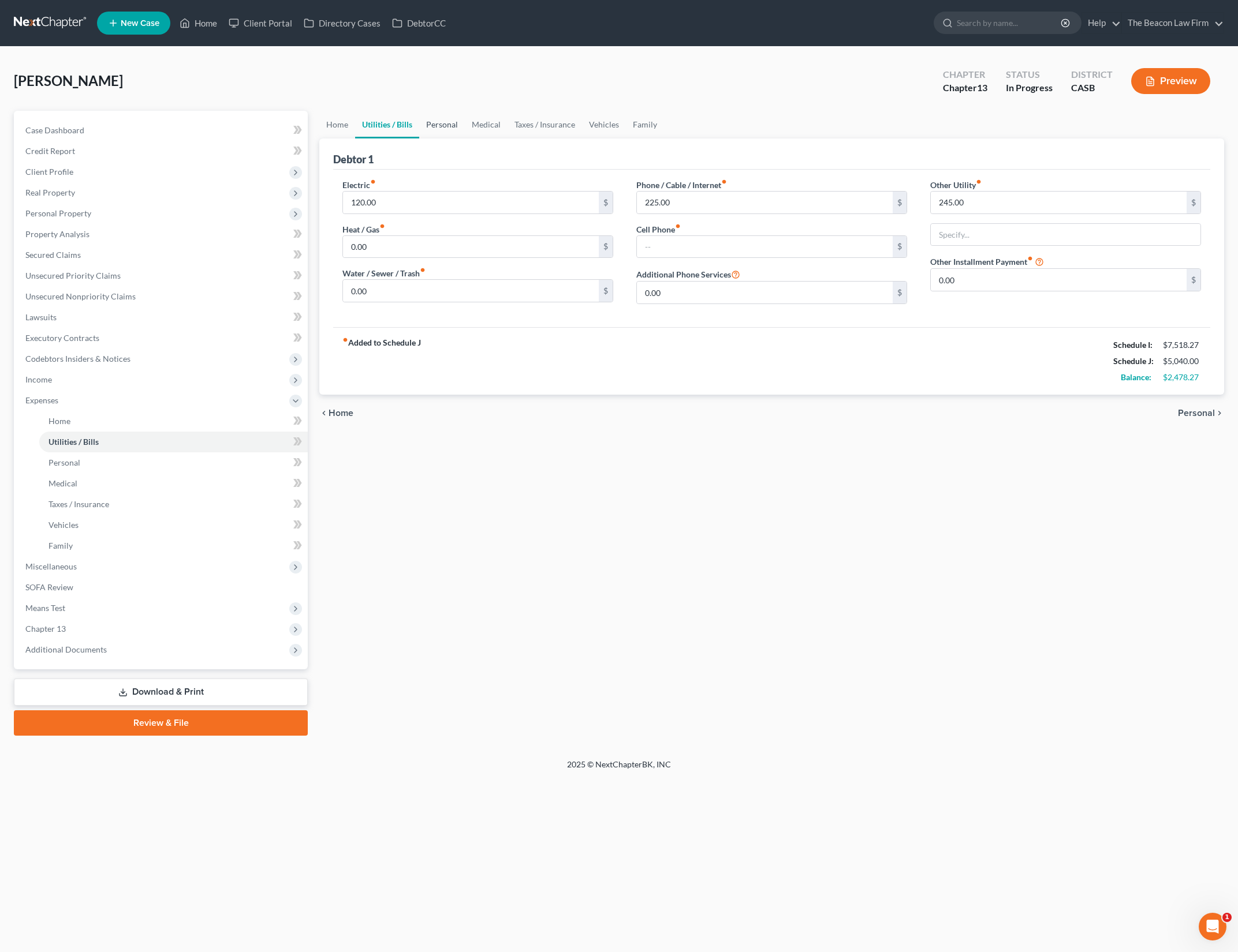
click at [451, 126] on link "Personal" at bounding box center [442, 125] width 46 height 28
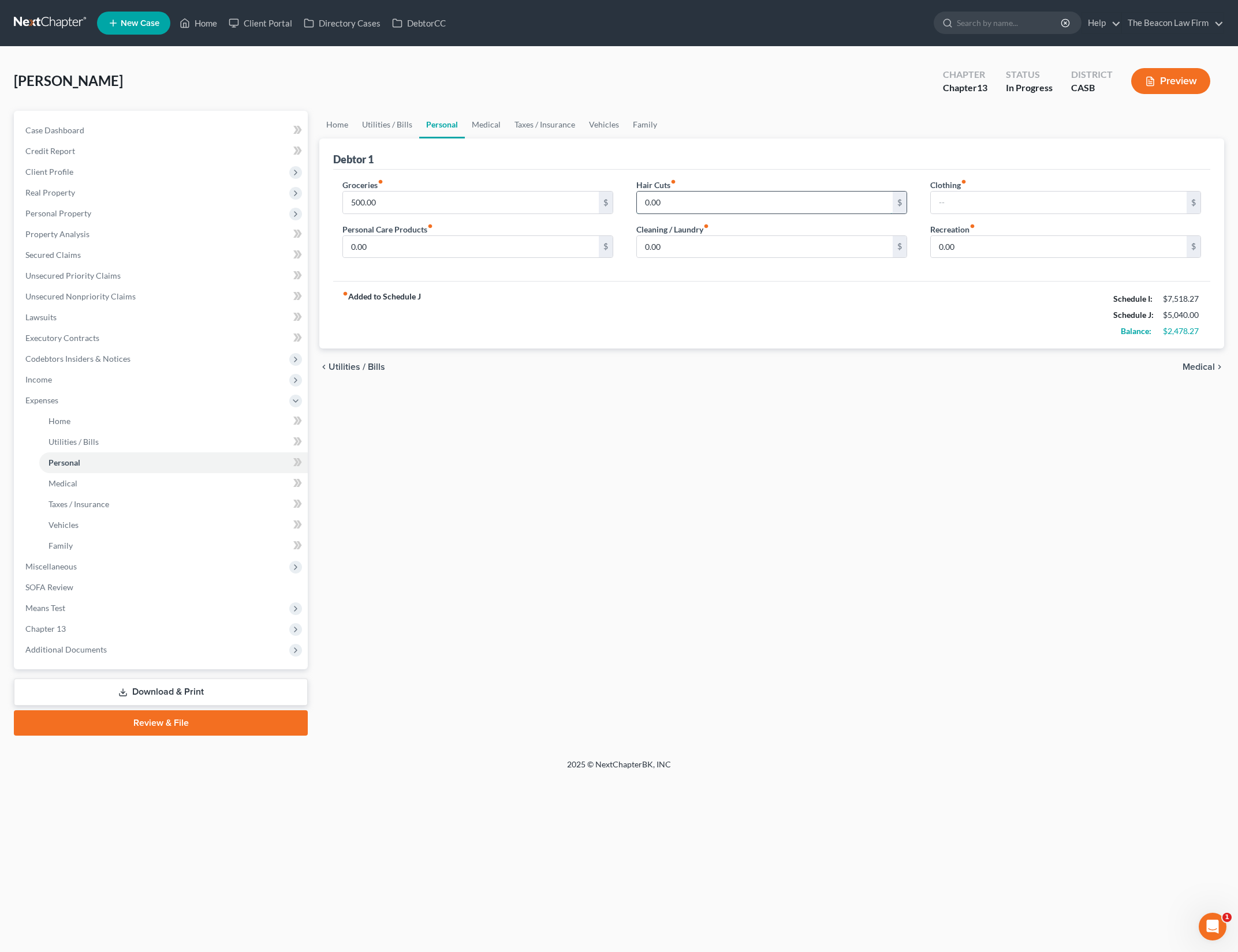
click at [691, 198] on input "0.00" at bounding box center [765, 202] width 256 height 22
type input "4"
click at [547, 251] on input "0.00" at bounding box center [471, 246] width 256 height 22
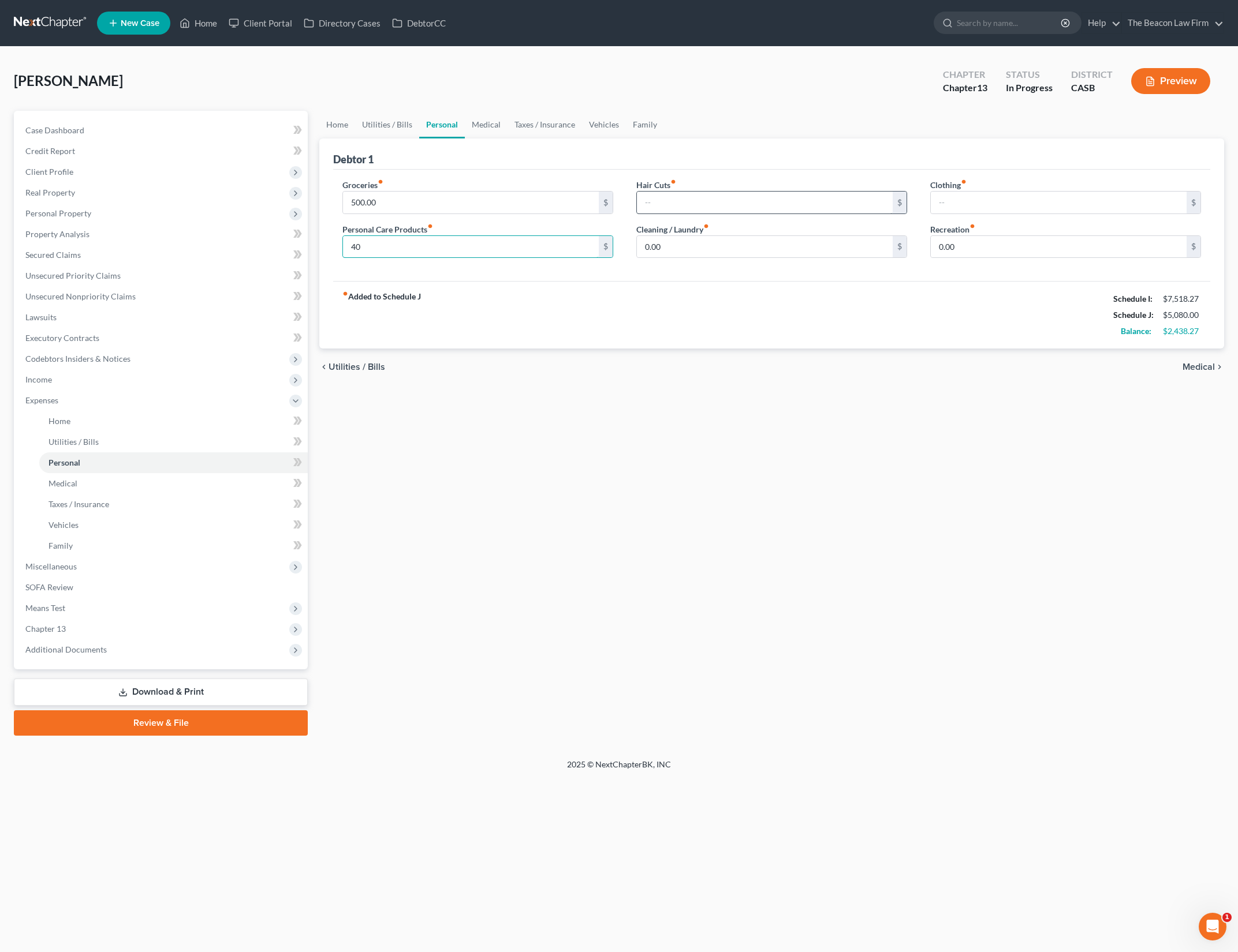
type input "40"
click at [843, 199] on input "text" at bounding box center [765, 202] width 256 height 22
type input "20"
drag, startPoint x: 726, startPoint y: 614, endPoint x: 628, endPoint y: 461, distance: 181.7
click at [726, 614] on div "Home Utilities / Bills Personal Medical Taxes / Insurance Vehicles Family Debto…" at bounding box center [771, 423] width 916 height 625
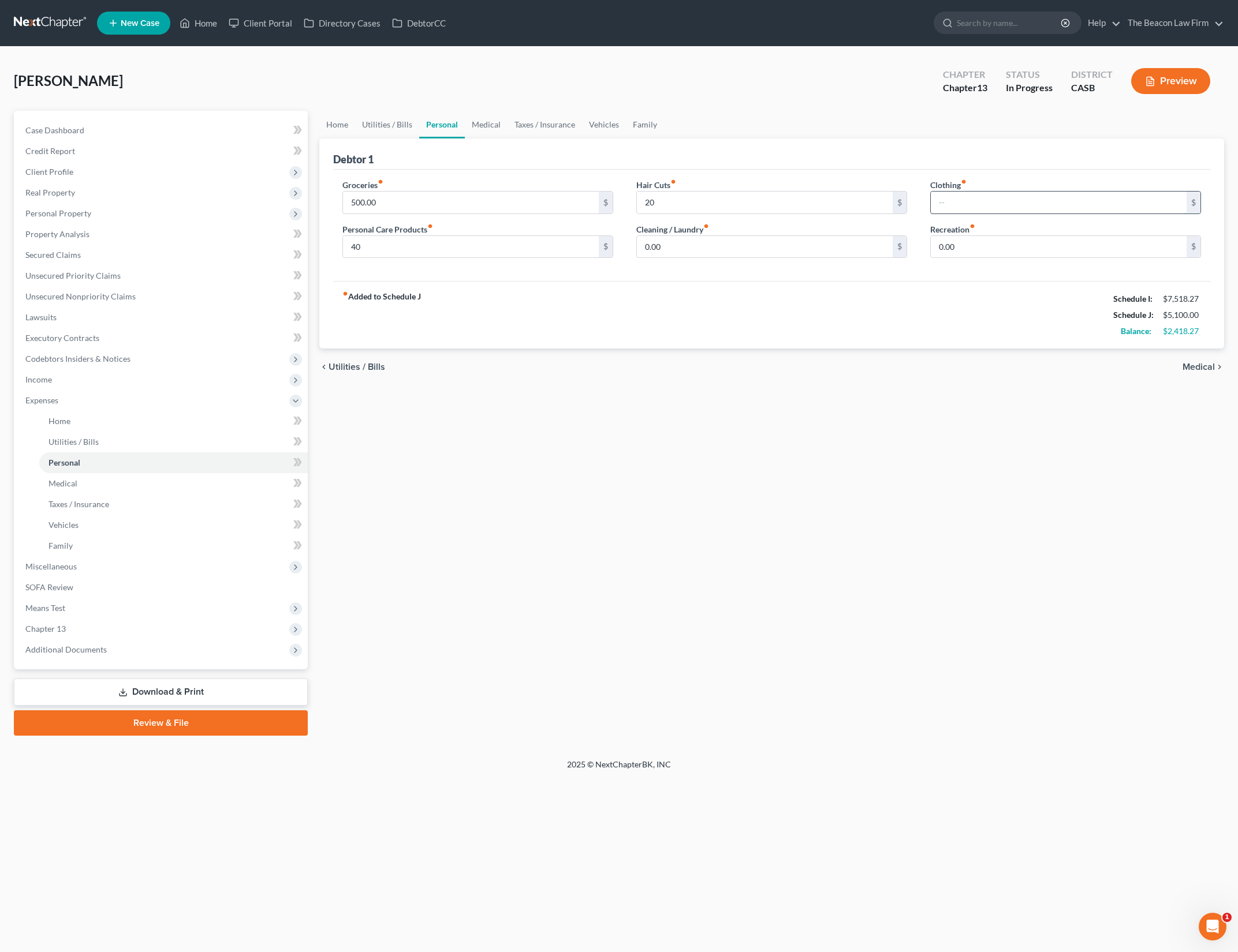
click at [977, 205] on input "text" at bounding box center [1059, 202] width 256 height 22
type input "60"
click at [847, 240] on input "0.00" at bounding box center [765, 246] width 256 height 22
type input "30"
click at [988, 241] on input "0.00" at bounding box center [1059, 246] width 256 height 22
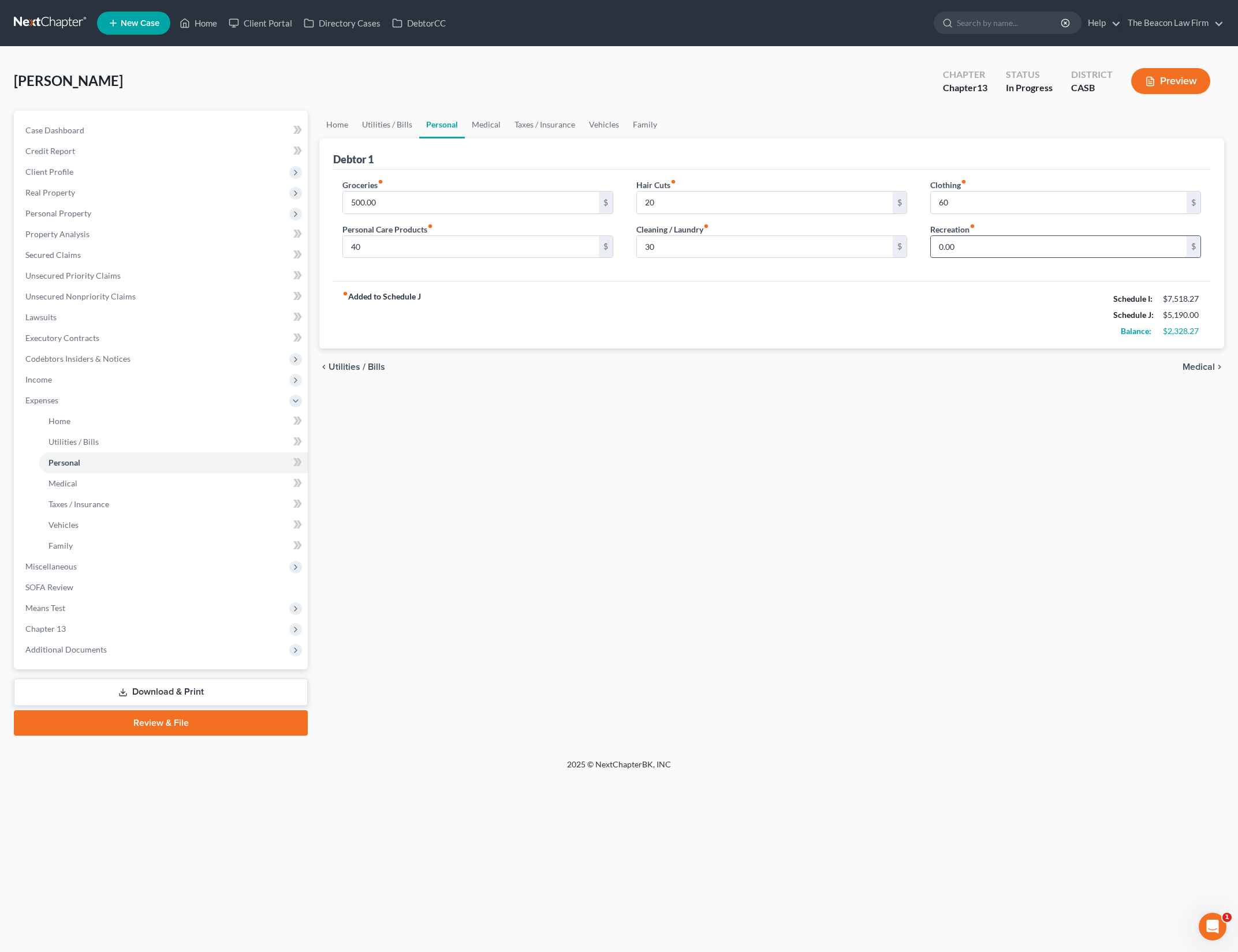
click at [988, 241] on input "0.00" at bounding box center [1059, 246] width 256 height 22
type input "100"
drag, startPoint x: 915, startPoint y: 304, endPoint x: 838, endPoint y: 255, distance: 91.3
click at [915, 304] on div "fiber_manual_record Added to Schedule J Schedule I: $7,518.27 Schedule J: $5,29…" at bounding box center [771, 314] width 877 height 67
click at [742, 205] on input "20" at bounding box center [765, 202] width 256 height 22
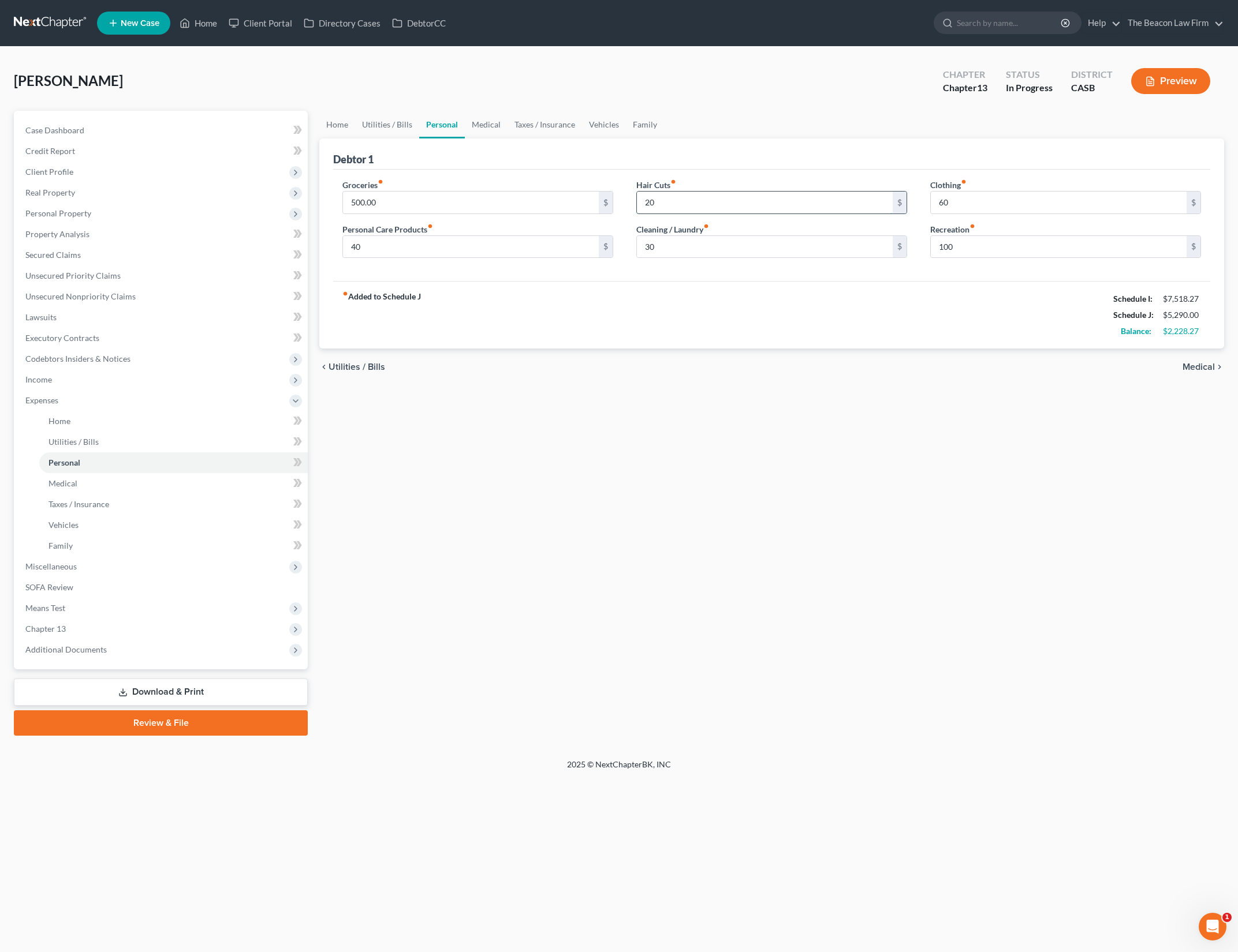
click at [742, 205] on input "20" at bounding box center [765, 202] width 256 height 22
type input "30"
click at [551, 247] on input "40" at bounding box center [471, 246] width 256 height 22
type input "20"
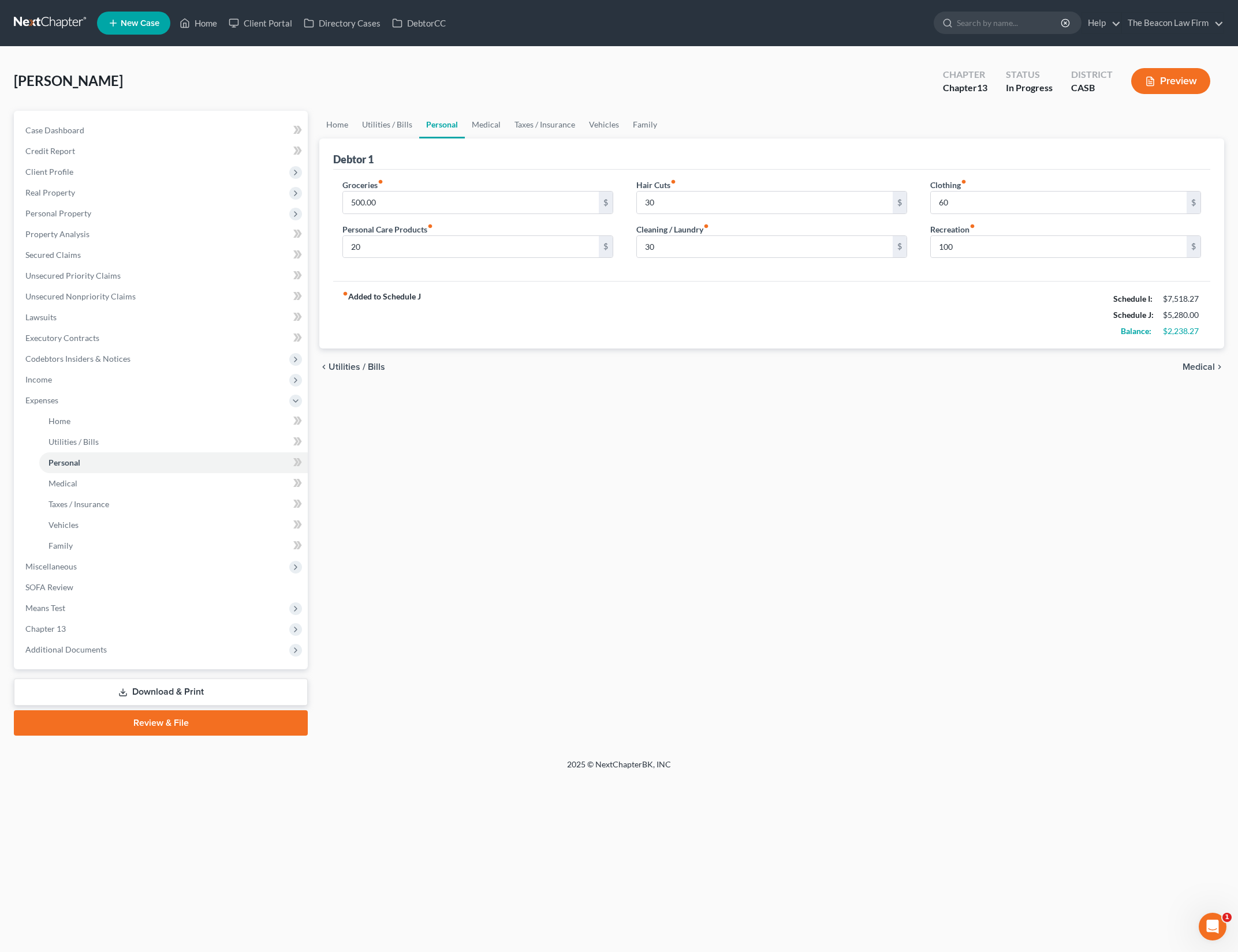
click at [781, 351] on div "chevron_left Utilities / Bills Medical chevron_right" at bounding box center [771, 367] width 904 height 37
click at [479, 122] on link "Medical" at bounding box center [486, 125] width 42 height 28
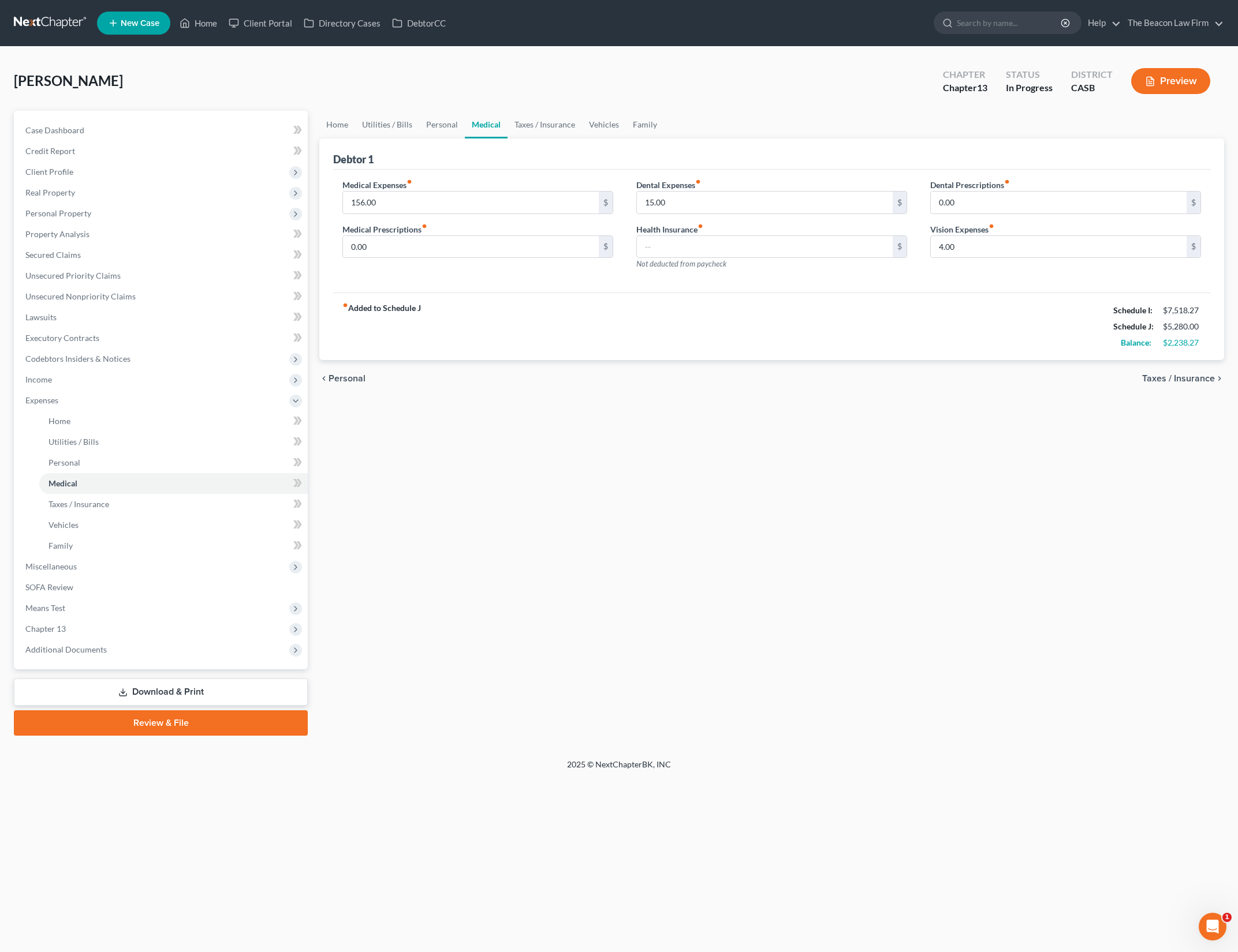
click at [761, 340] on div "fiber_manual_record Added to Schedule J Schedule I: $7,518.27 Schedule J: $5,28…" at bounding box center [771, 326] width 877 height 67
type input "0"
drag, startPoint x: 822, startPoint y: 343, endPoint x: 791, endPoint y: 227, distance: 120.1
click at [822, 343] on div "fiber_manual_record Added to Schedule J Schedule I: $7,518.27 Schedule J: $5,27…" at bounding box center [771, 326] width 877 height 67
type input "0"
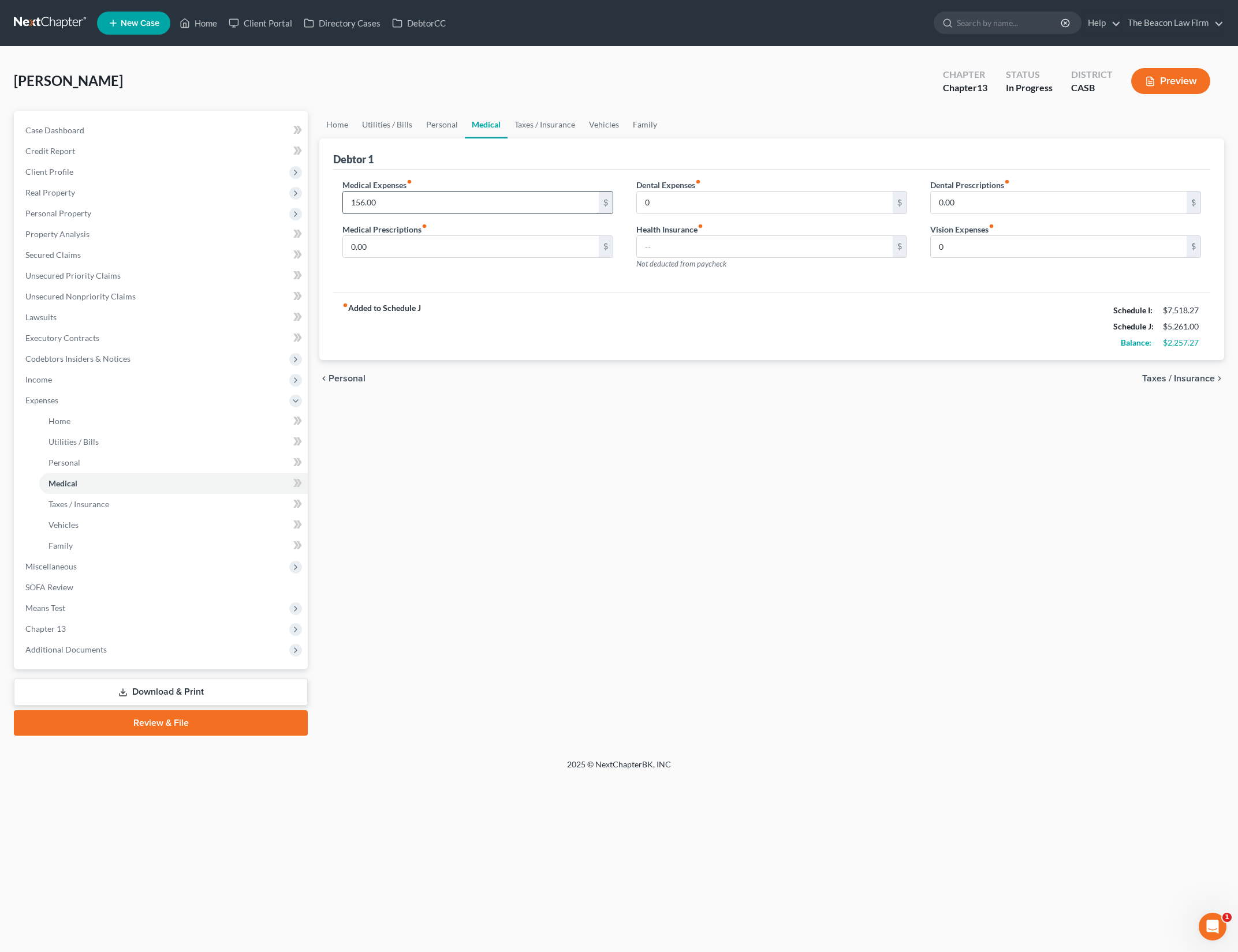
click at [419, 194] on input "156.00" at bounding box center [471, 202] width 256 height 22
type input "0"
click at [606, 422] on div "Home Utilities / Bills Personal Medical Taxes / Insurance Vehicles Family Debto…" at bounding box center [771, 423] width 916 height 625
click at [559, 129] on link "Taxes / Insurance" at bounding box center [544, 125] width 74 height 28
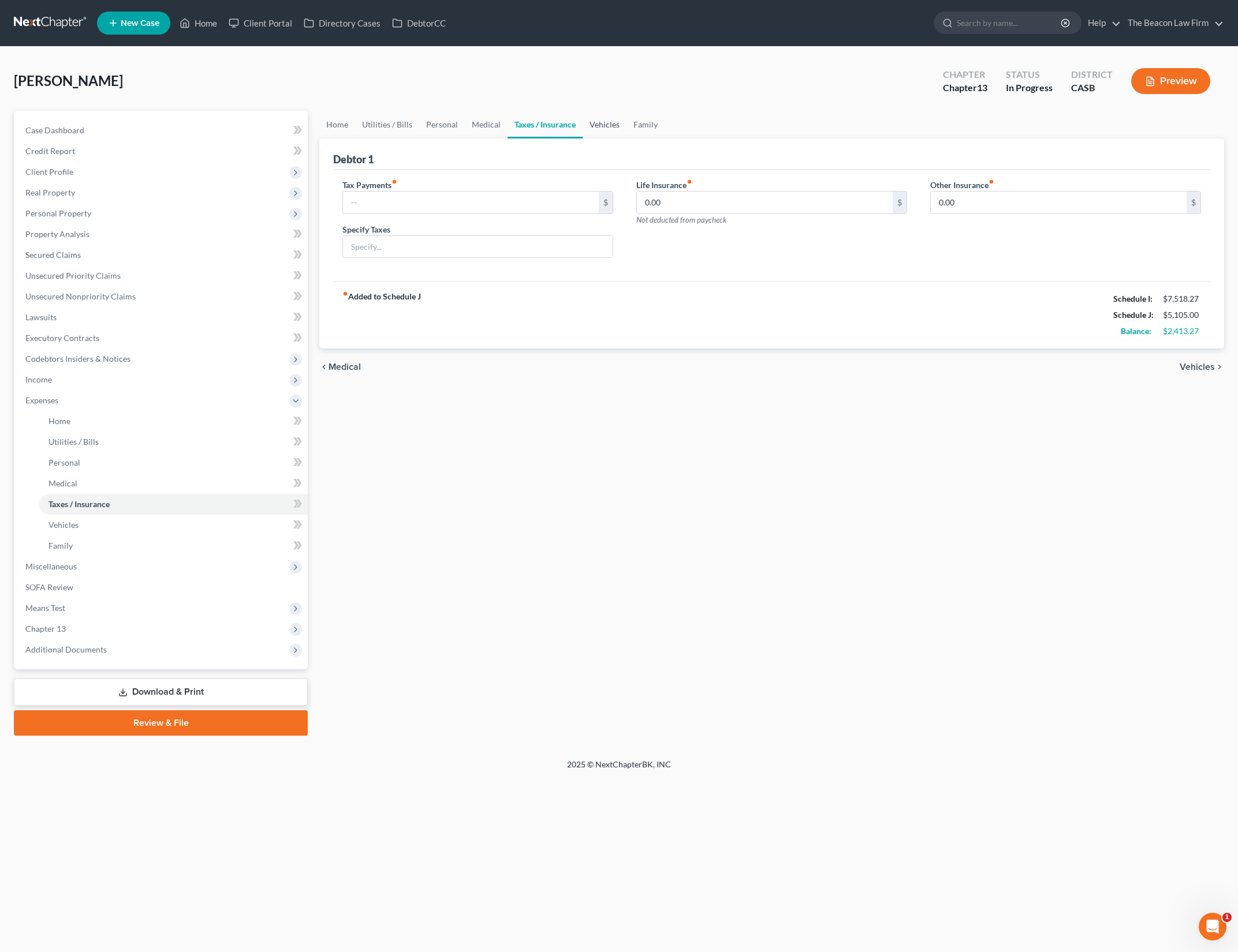
click at [602, 126] on link "Vehicles" at bounding box center [604, 125] width 44 height 28
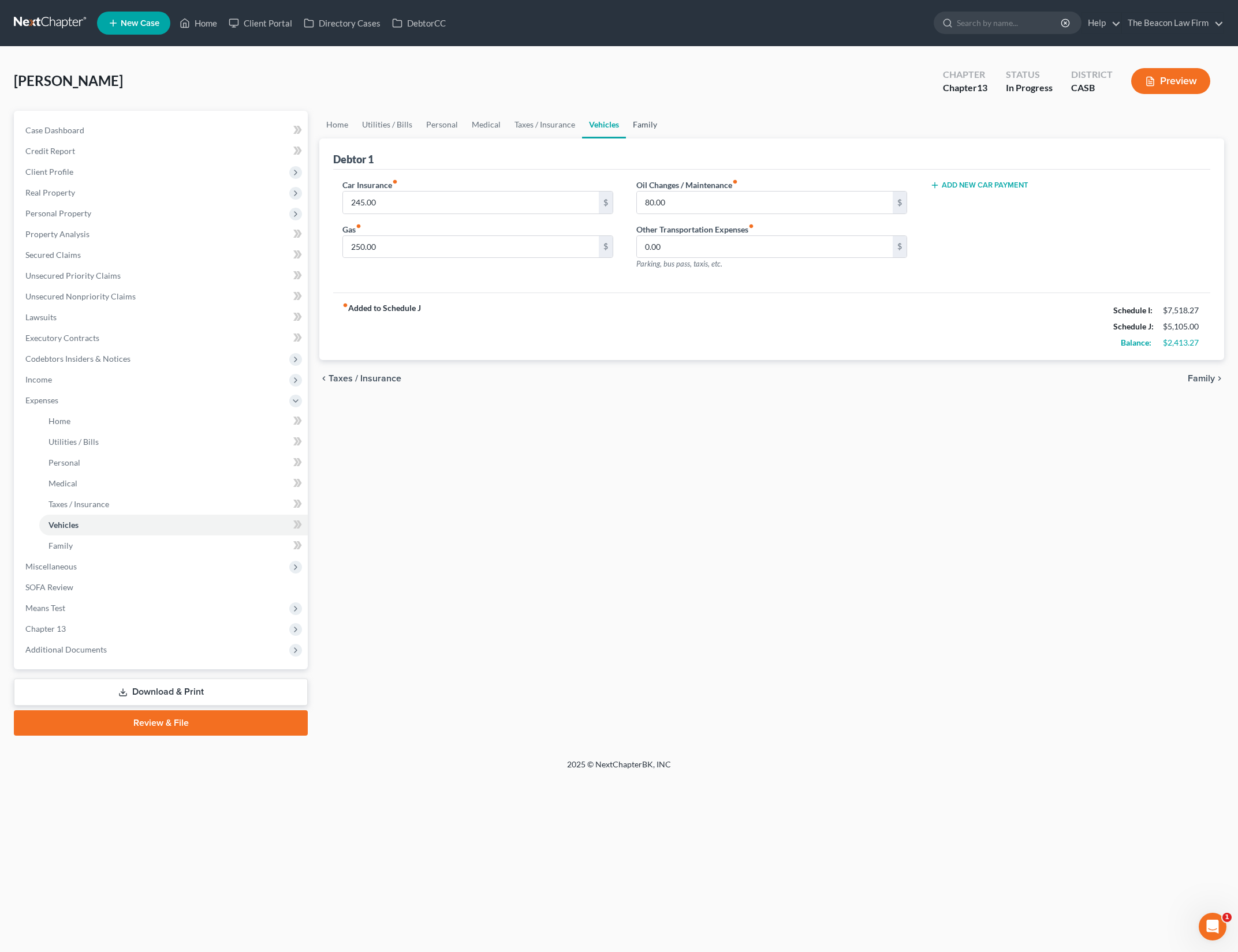
click at [645, 126] on link "Family" at bounding box center [645, 125] width 38 height 28
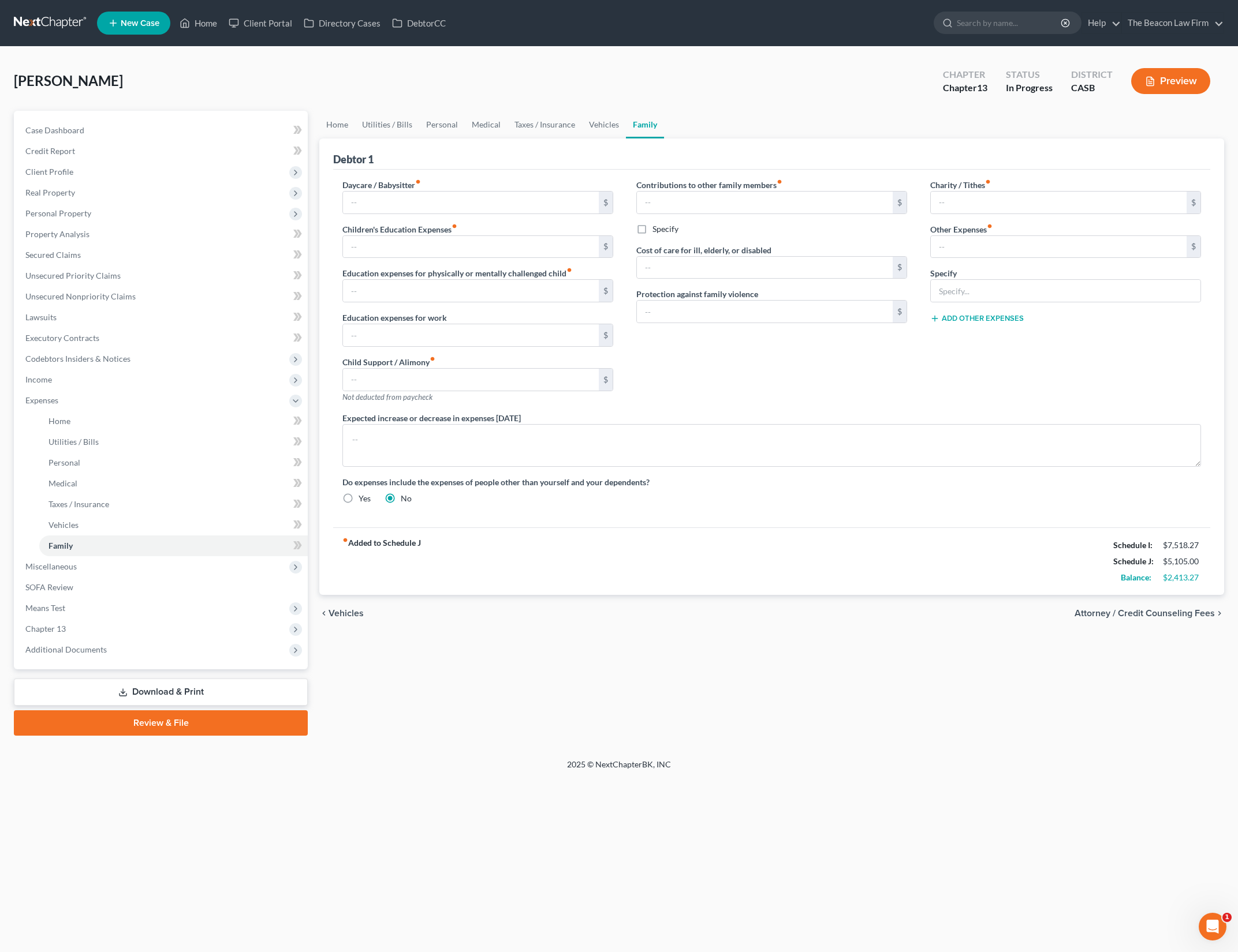
click at [757, 363] on div "Contributions to other family members fiber_manual_record $ Specify Cost of car…" at bounding box center [771, 295] width 294 height 233
click at [590, 121] on link "Vehicles" at bounding box center [603, 125] width 44 height 28
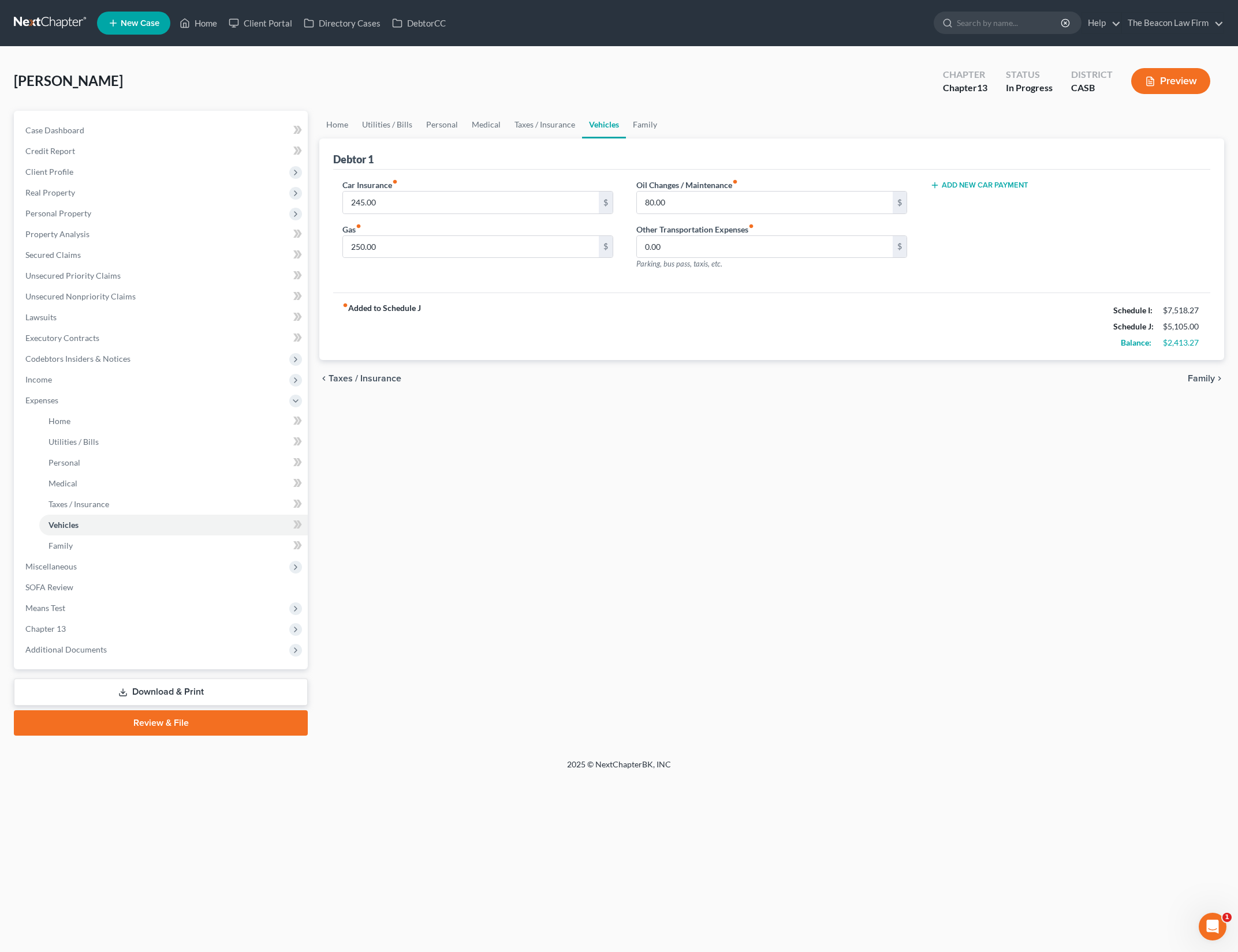
click at [575, 386] on div "chevron_left Taxes / Insurance Family chevron_right" at bounding box center [771, 378] width 904 height 37
drag, startPoint x: 706, startPoint y: 527, endPoint x: 720, endPoint y: 530, distance: 14.3
click at [706, 526] on div "Home Utilities / Bills Personal Medical Taxes / Insurance Vehicles Family Debto…" at bounding box center [771, 423] width 916 height 625
click at [193, 26] on link "Home" at bounding box center [198, 23] width 49 height 21
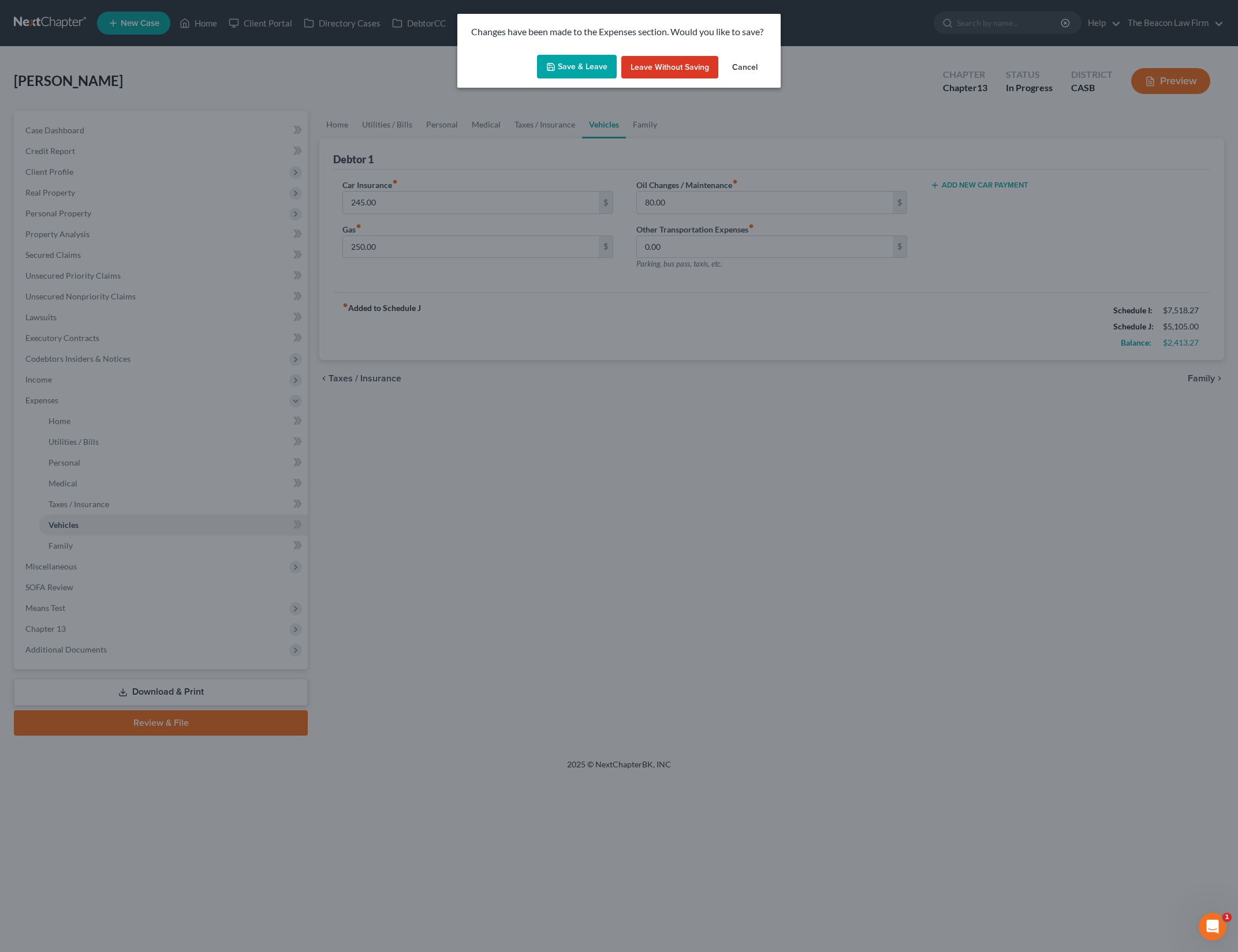
click at [599, 68] on button "Save & Leave" at bounding box center [577, 67] width 80 height 24
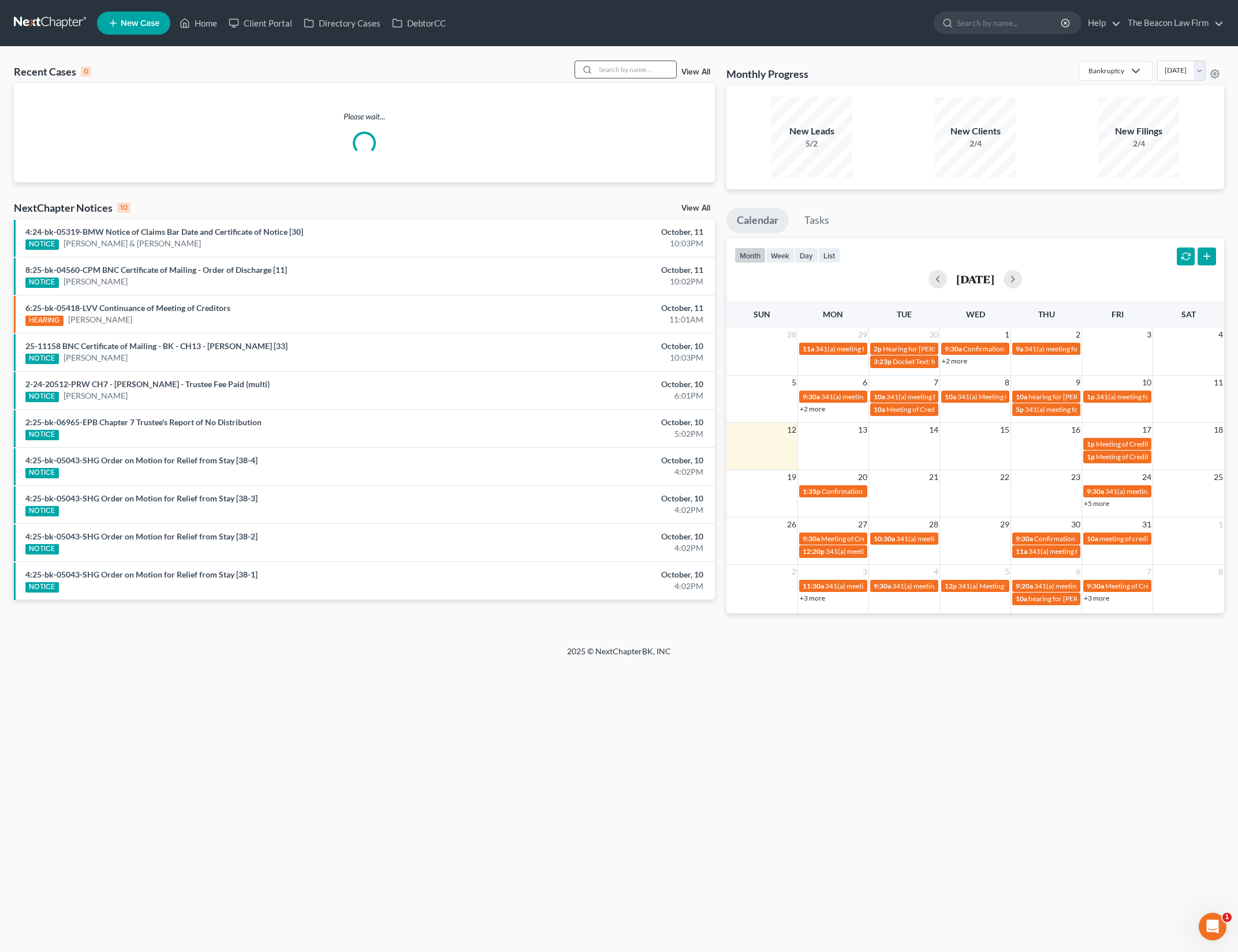
click at [623, 67] on input "search" at bounding box center [635, 69] width 81 height 17
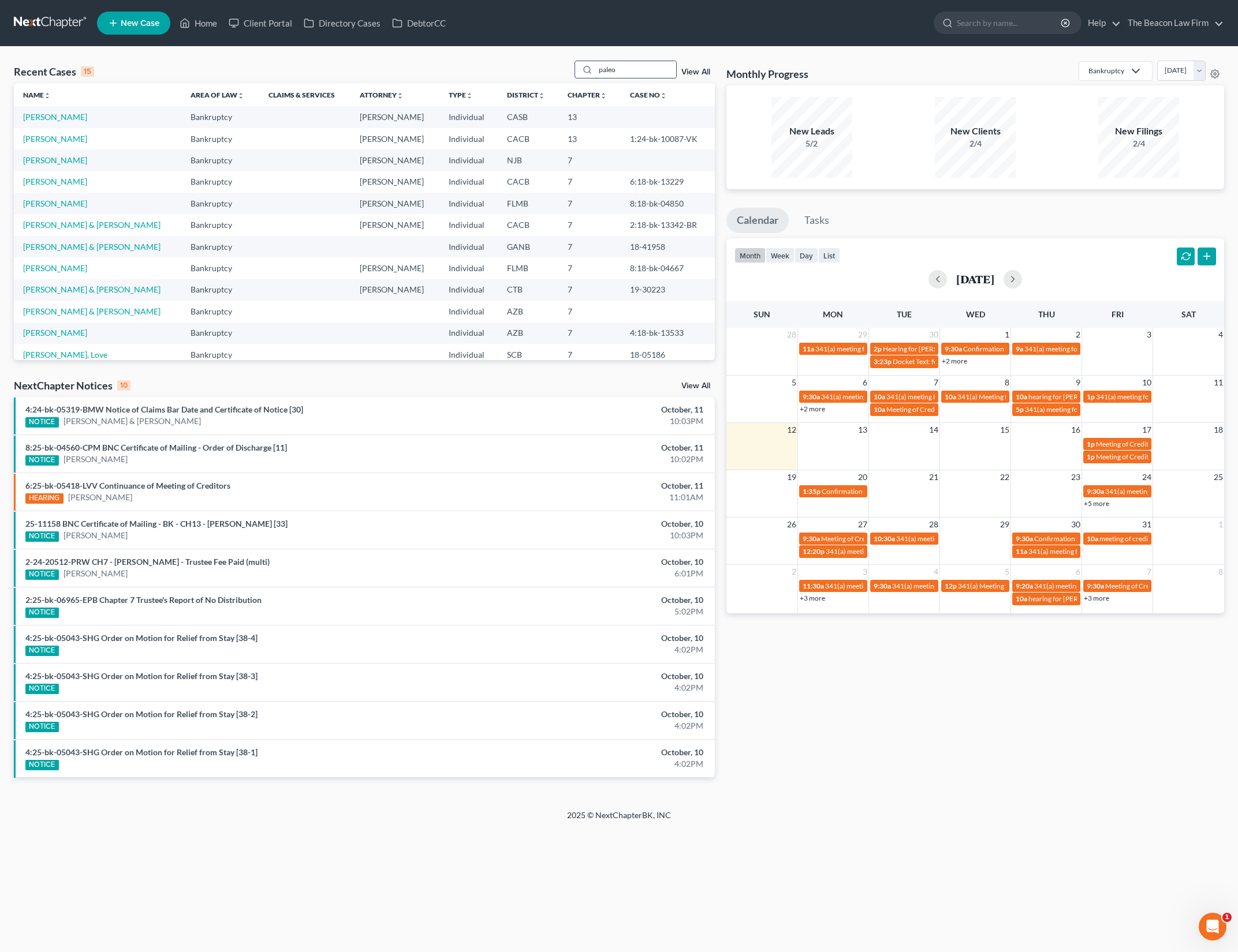
type input "paleo"
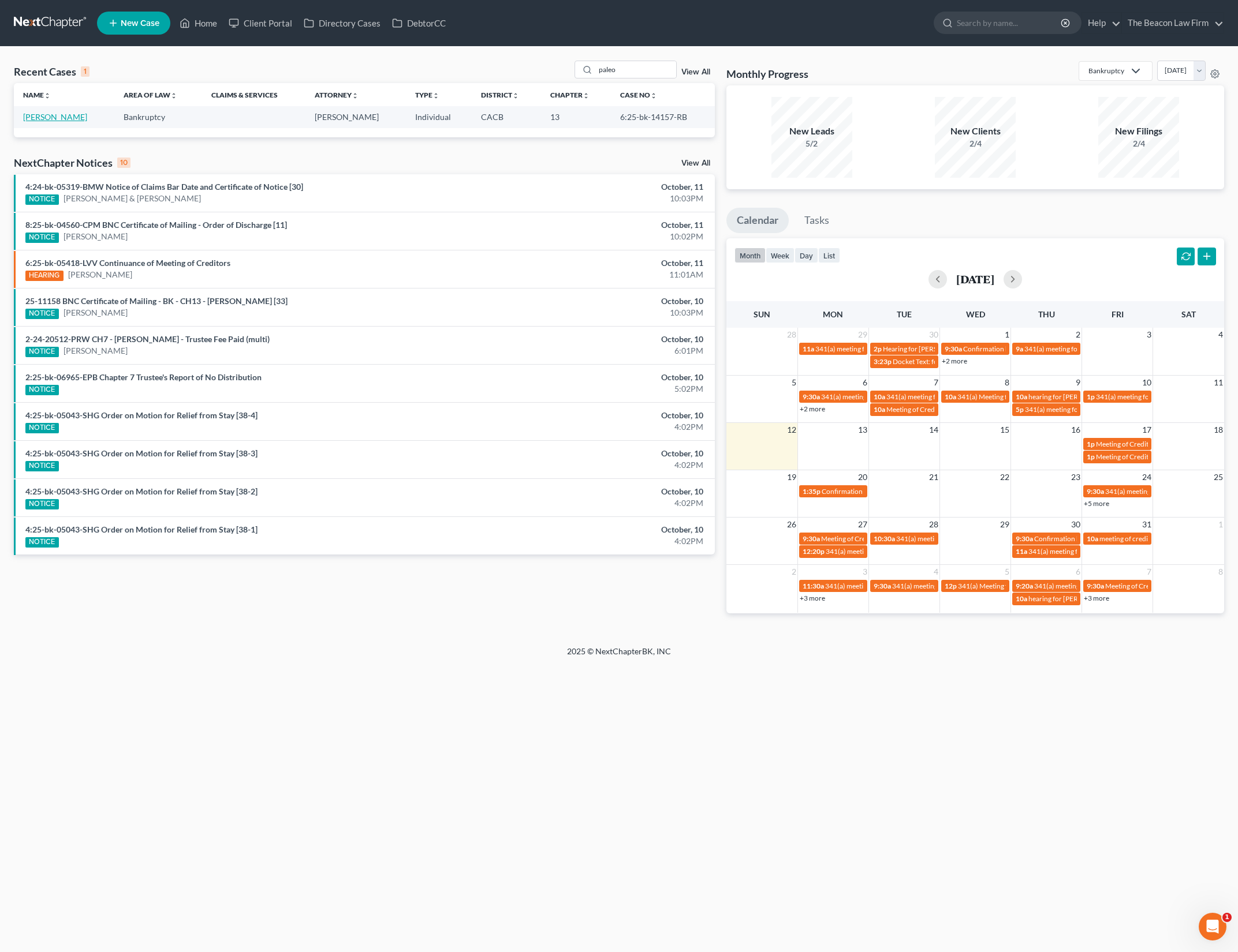
click at [66, 117] on link "Paleo, Kristina" at bounding box center [55, 117] width 64 height 10
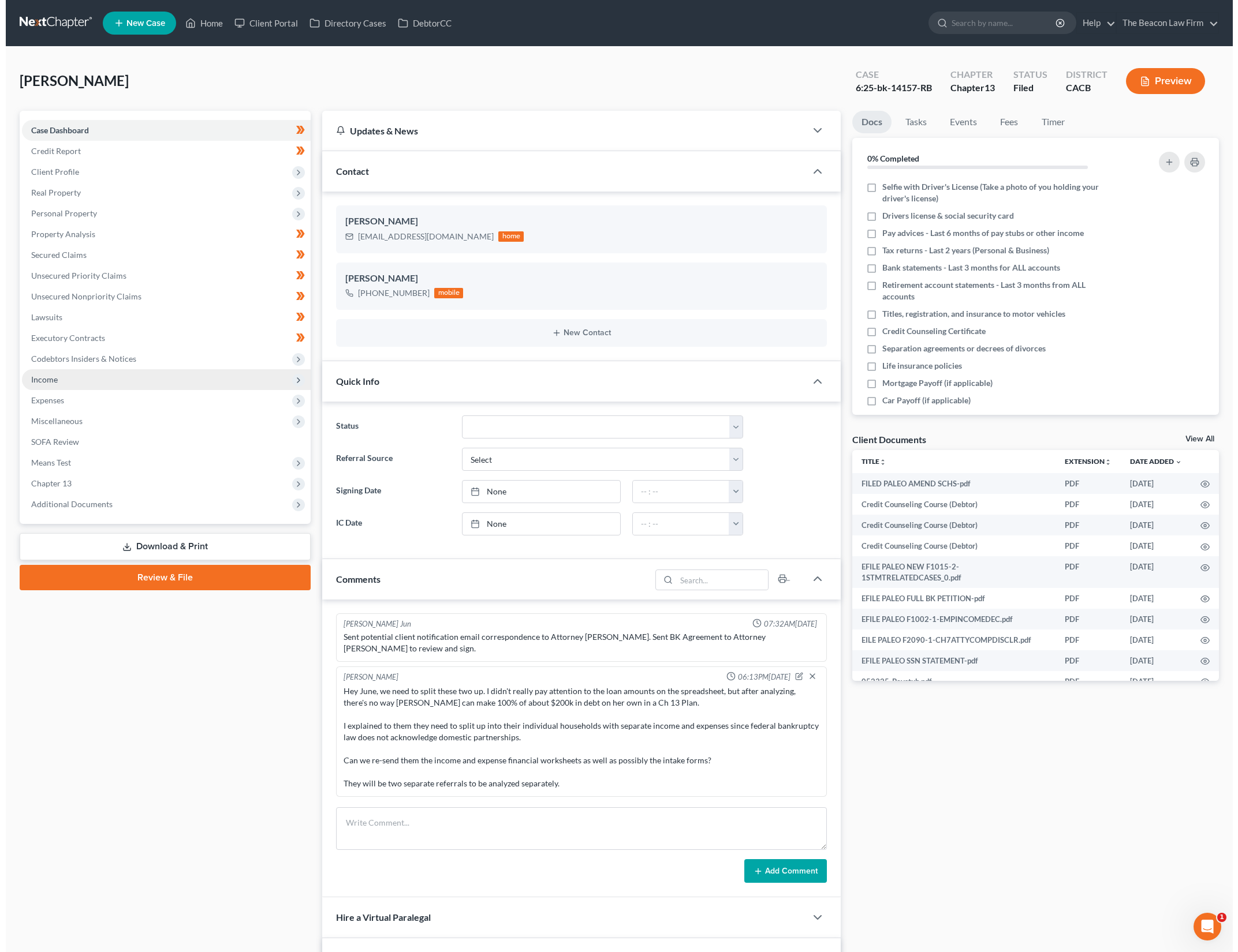
scroll to position [1656, 0]
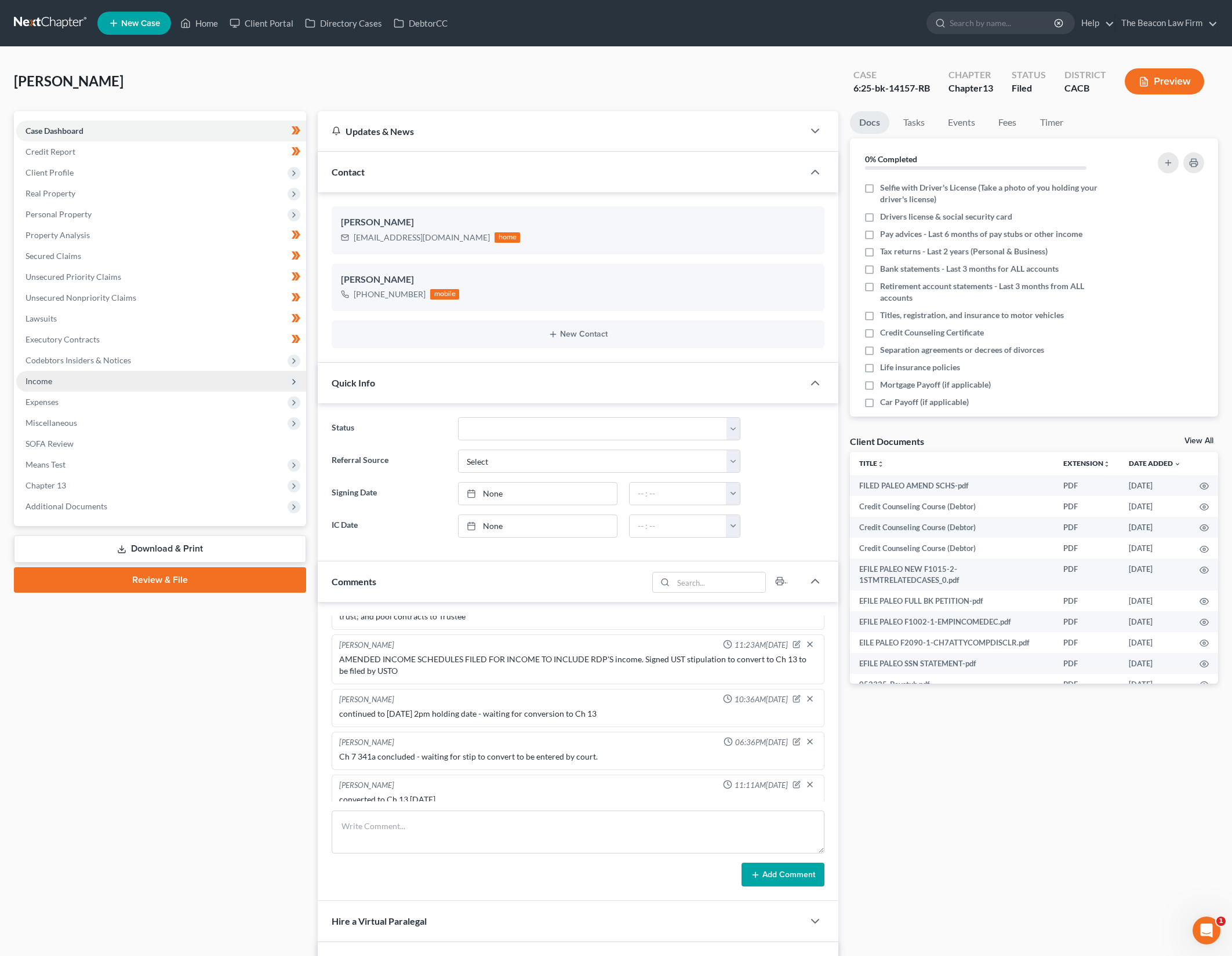
click at [151, 380] on span "Income" at bounding box center [161, 382] width 290 height 21
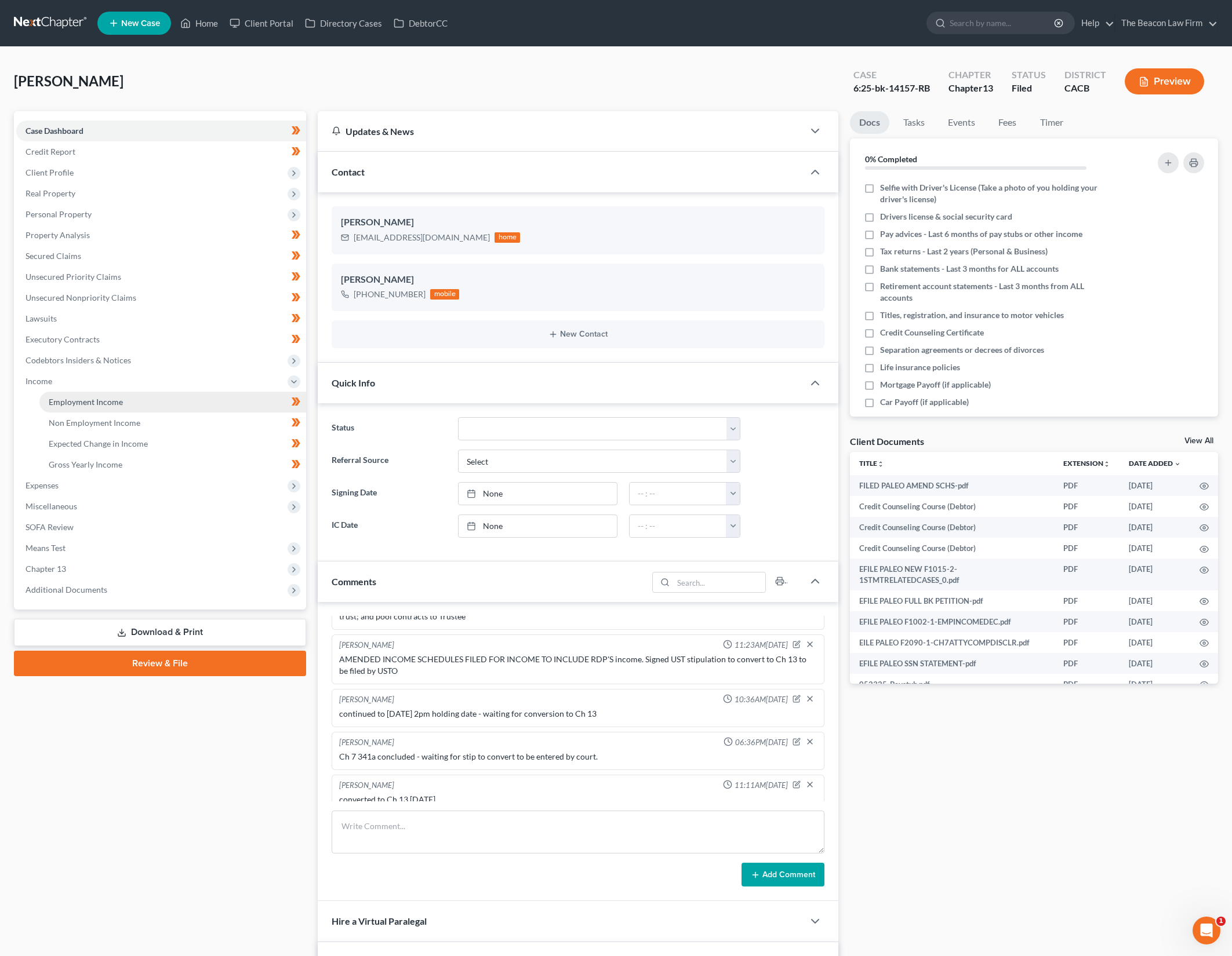
click at [187, 402] on link "Employment Income" at bounding box center [173, 402] width 267 height 21
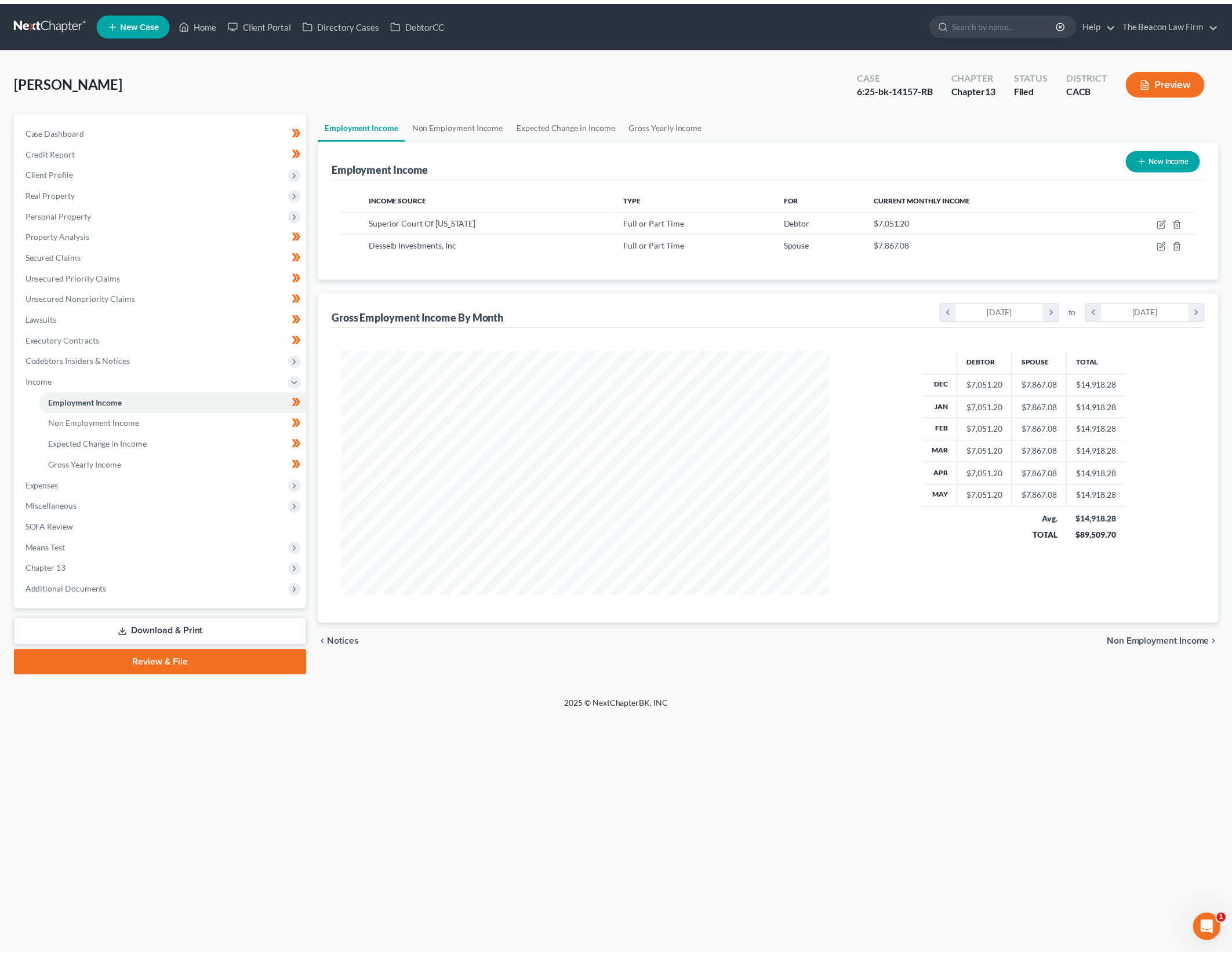
scroll to position [247, 517]
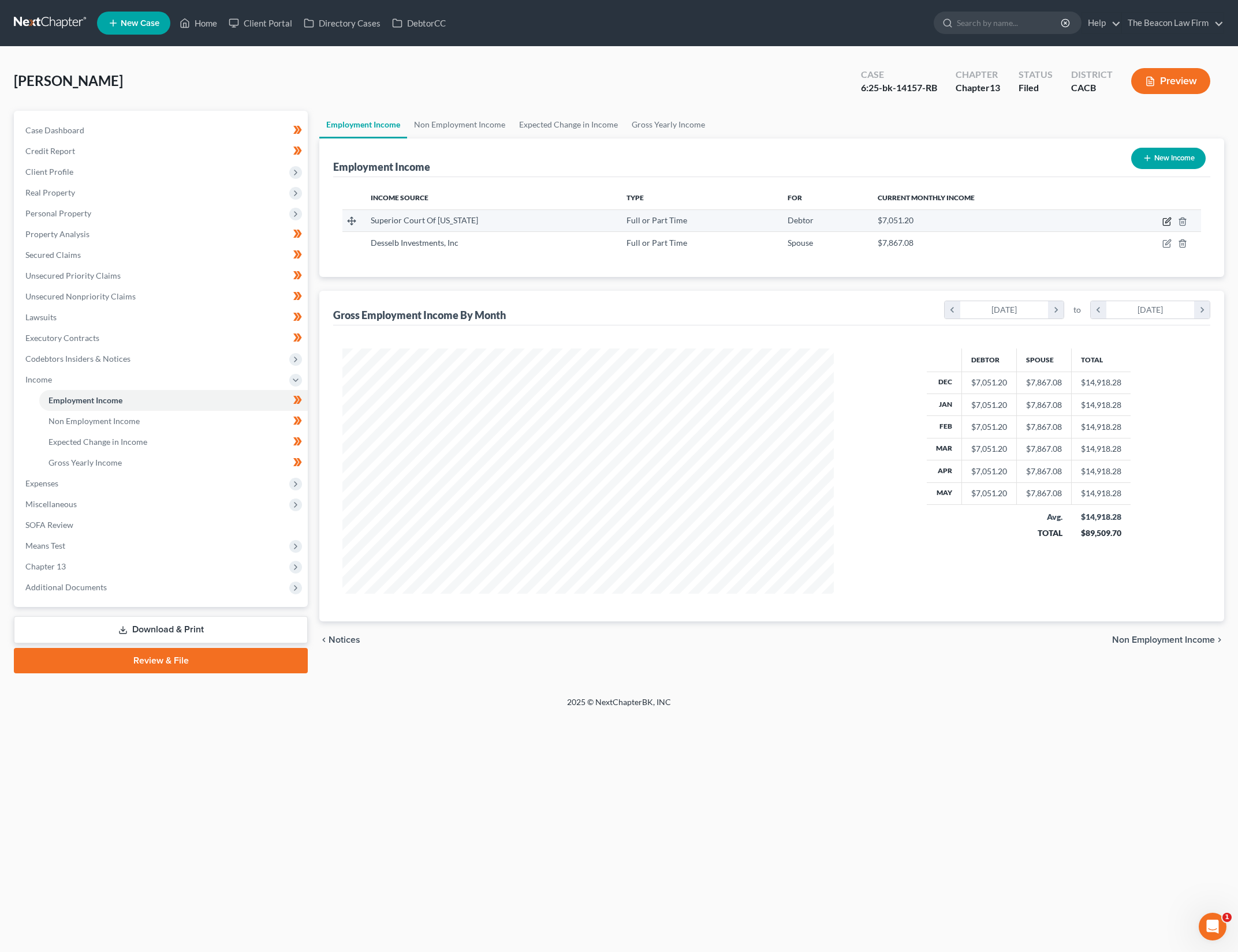
click at [1165, 222] on icon "button" at bounding box center [1168, 220] width 5 height 5
select select "0"
select select "4"
select select "2"
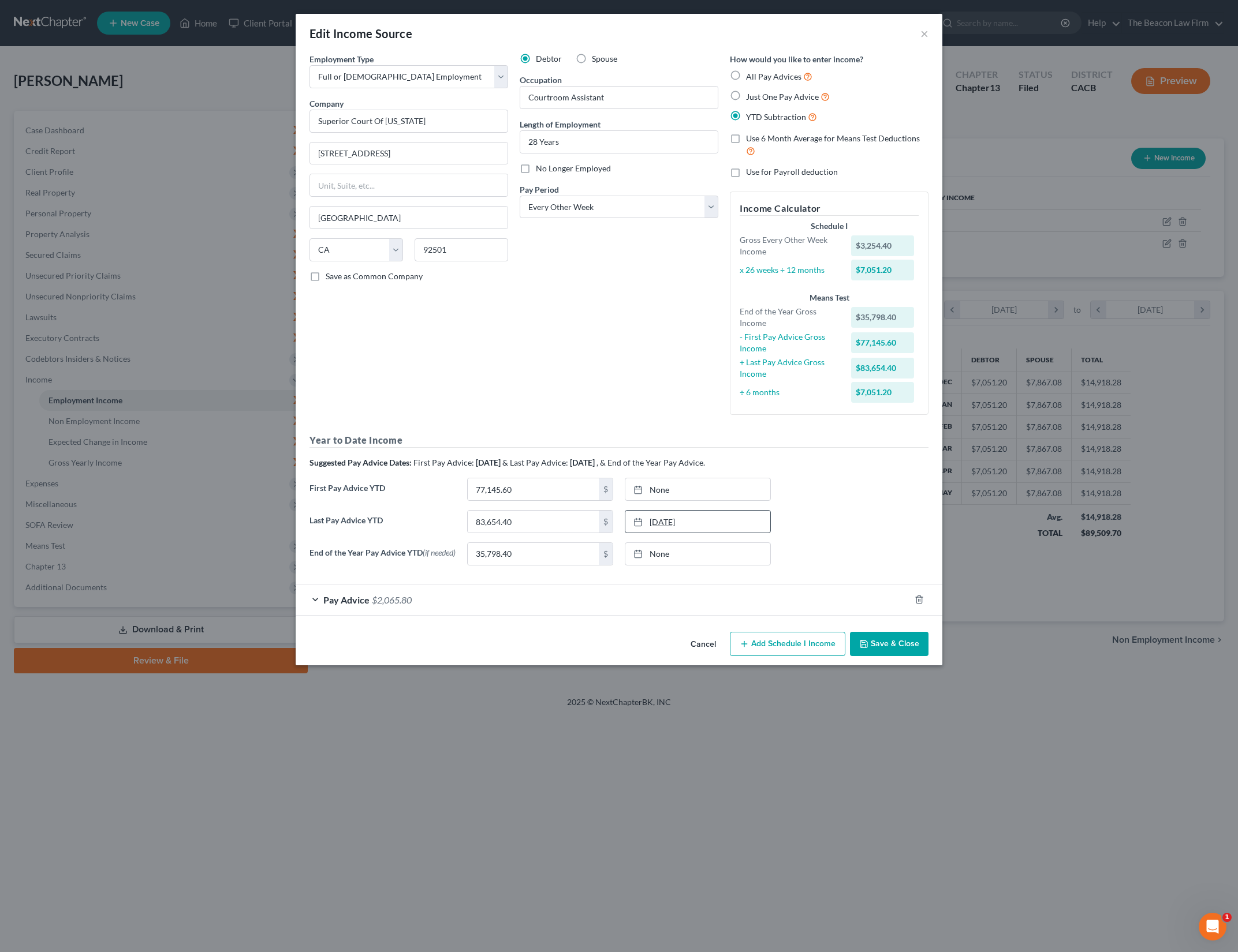
click at [663, 521] on link "10/12/2025" at bounding box center [697, 521] width 145 height 22
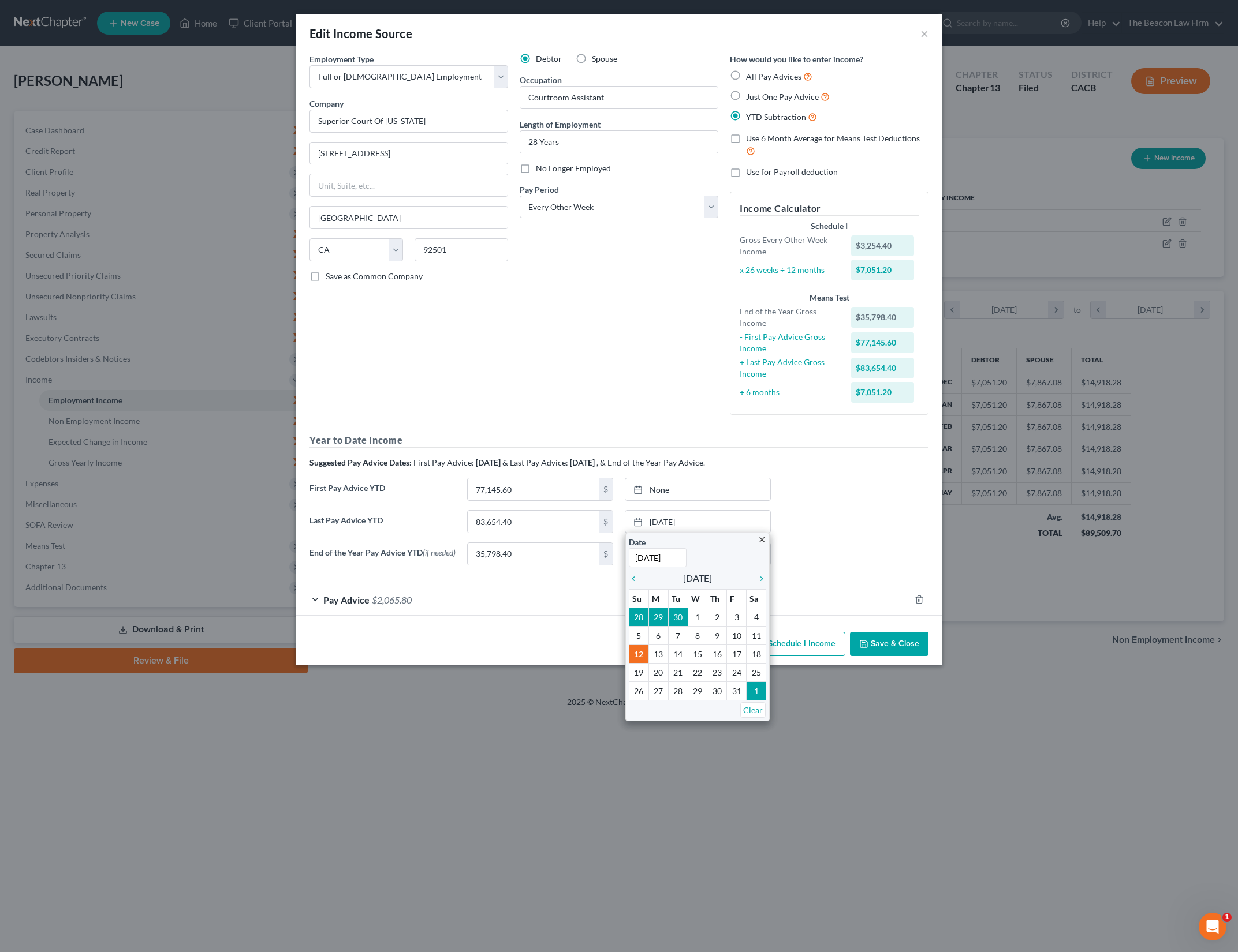
type input "9/25/2025"
click at [850, 510] on div "Last Pay Advice YTD 83,654.40 $ 10/12/2025 close Date 9/25/2025 Time 12:00 AM c…" at bounding box center [619, 526] width 631 height 32
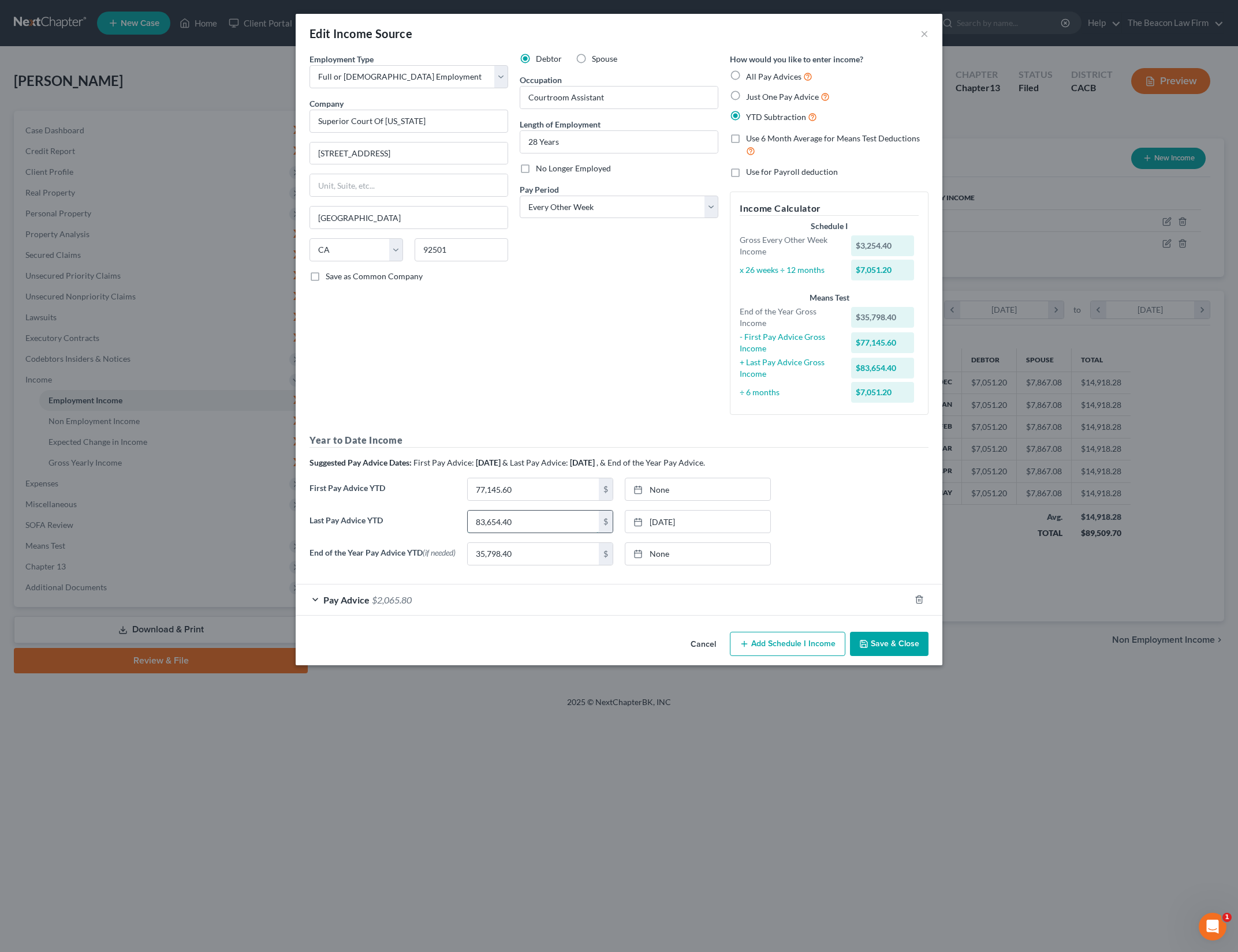
click at [567, 525] on input "83,654.40" at bounding box center [533, 521] width 131 height 22
type input "65,967.61"
click at [559, 558] on input "35,798.40" at bounding box center [533, 554] width 131 height 22
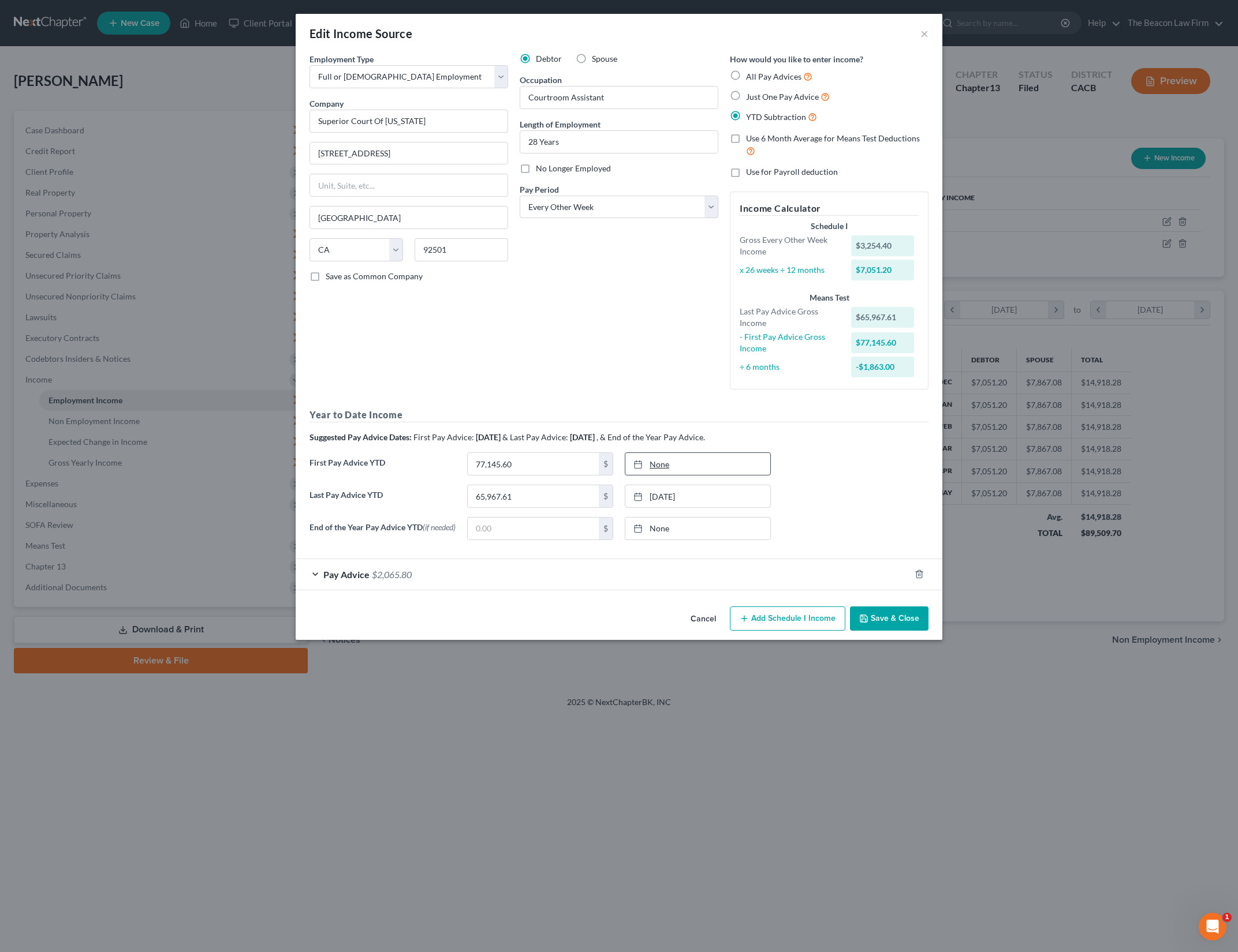
click at [714, 459] on link "None" at bounding box center [697, 463] width 145 height 22
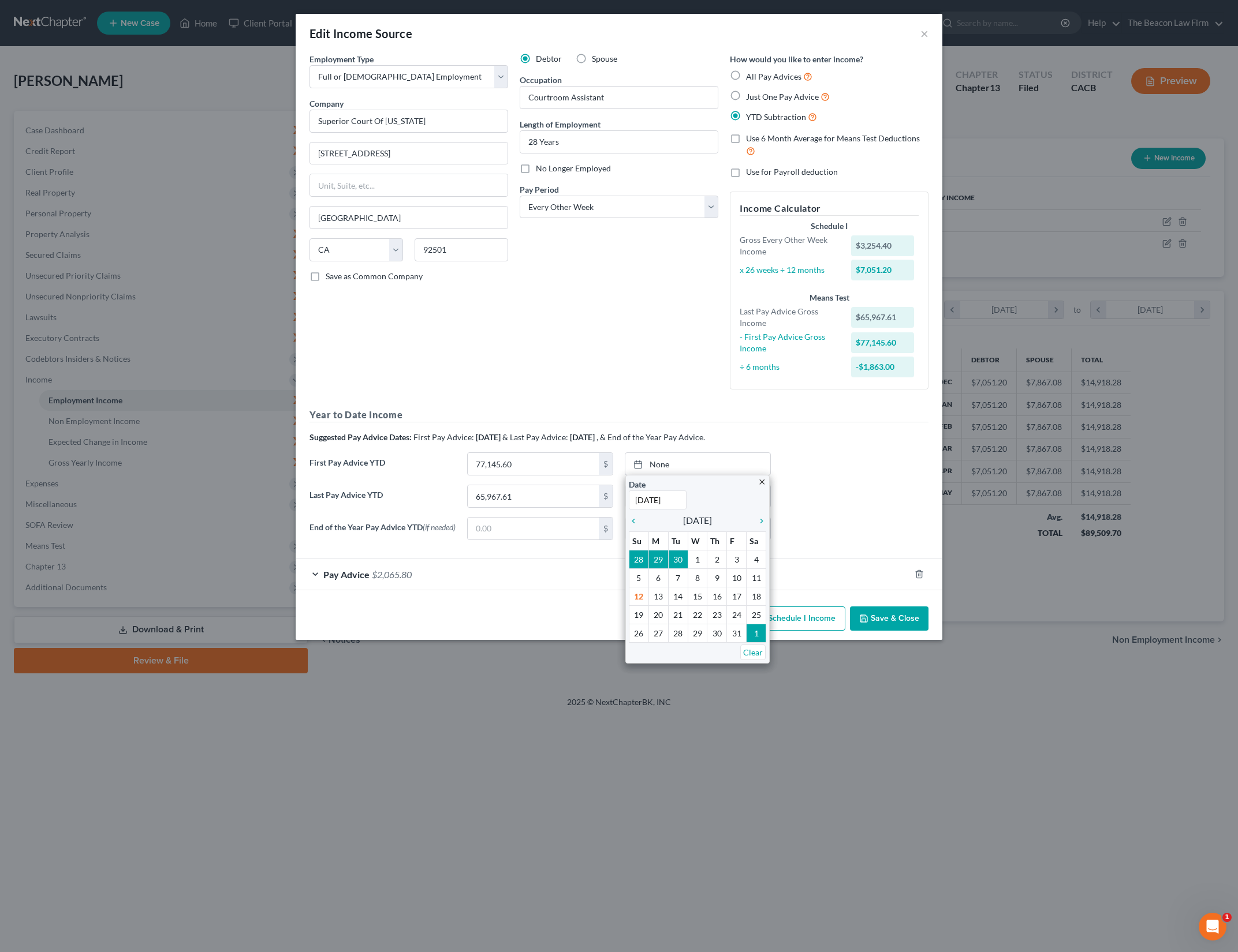
type input "03/28/2025"
click at [875, 450] on div "Year to Date Income Suggested Pay Advice Dates: First Pay Advice: December 2024…" at bounding box center [619, 478] width 619 height 141
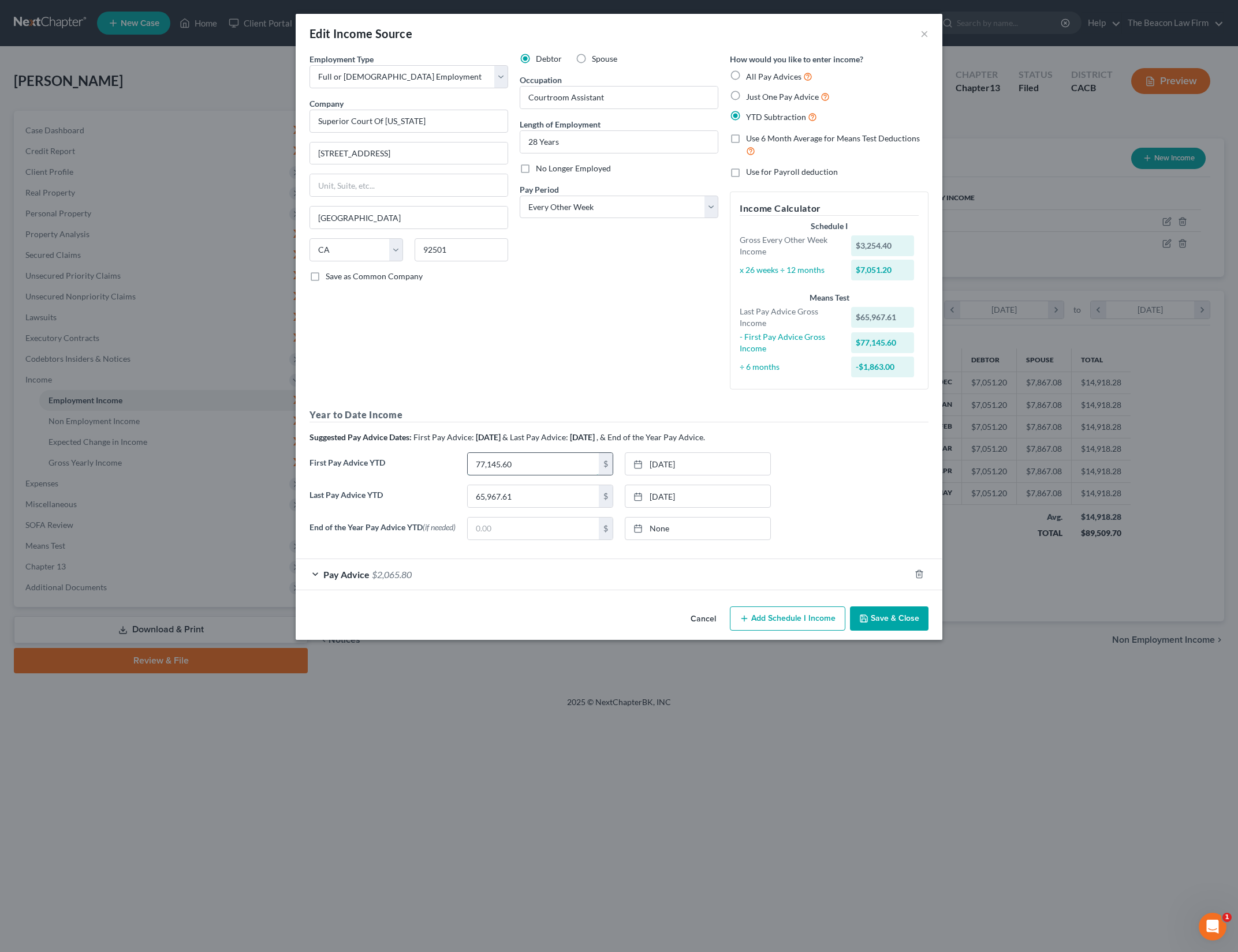
click at [531, 457] on input "77,145.60" at bounding box center [533, 463] width 131 height 22
type input "22,455.36"
click at [887, 494] on div "Last Pay Advice YTD 65,967.61 $ 9/25/2025 close Date 9/25/2025 Time 12:00 AM ch…" at bounding box center [619, 501] width 631 height 32
click at [493, 571] on div "Pay Advice $2,065.80" at bounding box center [603, 574] width 615 height 30
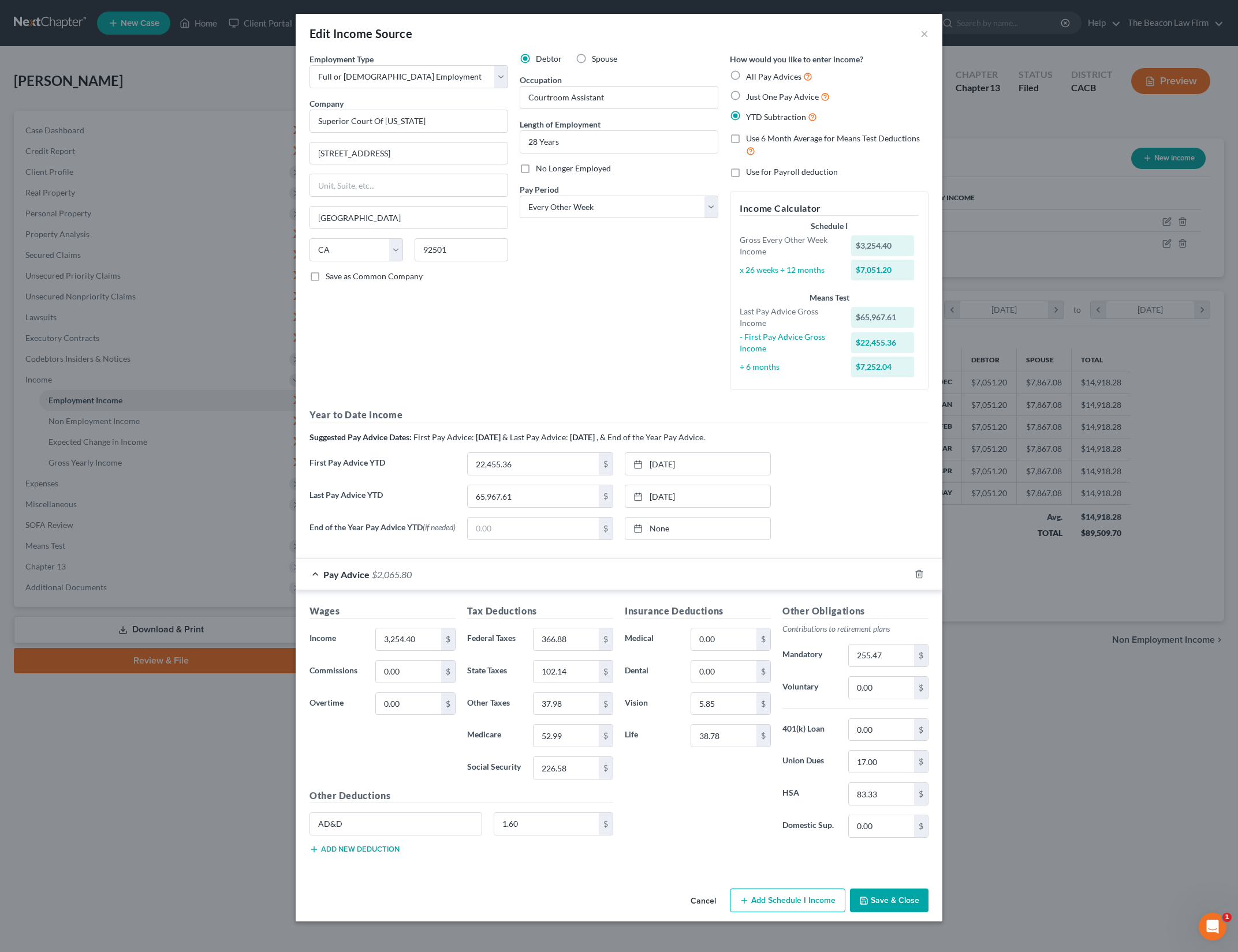
click at [682, 374] on div "Debtor Spouse Occupation Courtroom Assistant Length of Employment 28 Years No L…" at bounding box center [619, 226] width 210 height 346
click at [896, 514] on div "Last Pay Advice YTD 65,967.61 $ 9/25/2025 close Date 9/25/2025 Time 12:00 AM ch…" at bounding box center [619, 501] width 631 height 32
click at [910, 905] on button "Save & Close" at bounding box center [889, 901] width 78 height 24
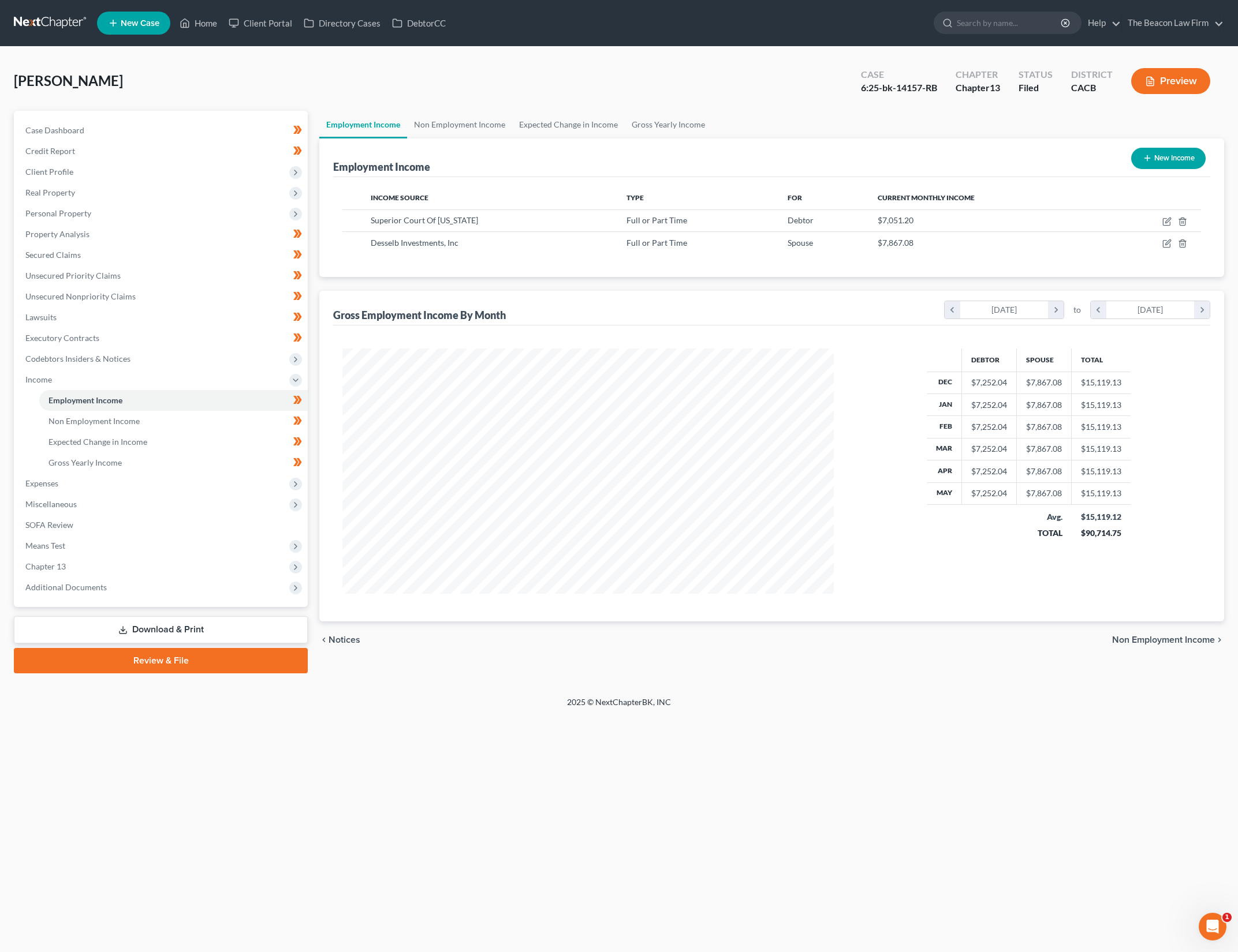
click at [627, 262] on div "Income Source Type For Current Monthly Income Superior Court Of California Full…" at bounding box center [771, 226] width 877 height 100
click at [1165, 244] on icon "button" at bounding box center [1167, 244] width 10 height 10
select select "0"
select select "4"
select select "2"
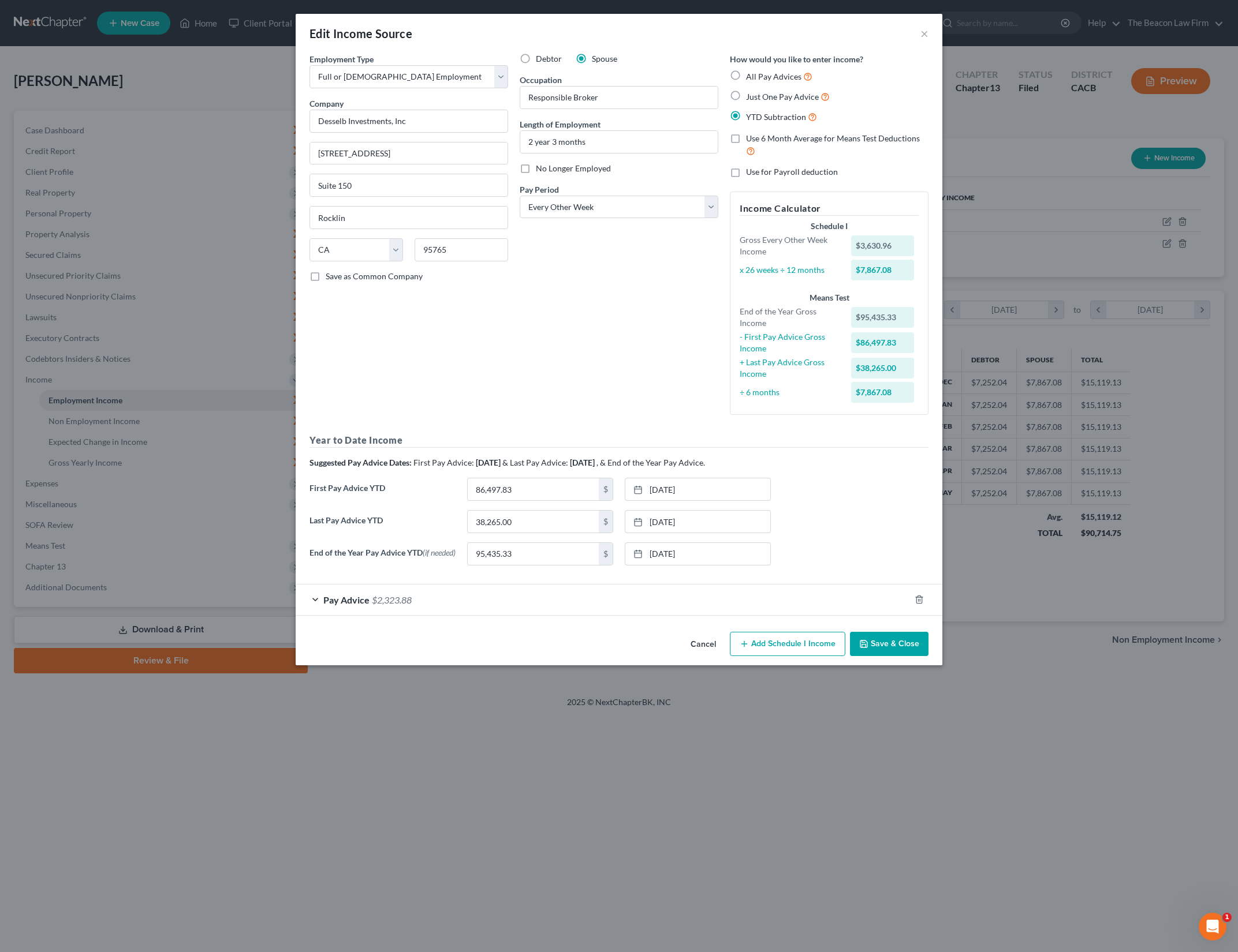
drag, startPoint x: 625, startPoint y: 298, endPoint x: 855, endPoint y: 514, distance: 315.5
click at [625, 298] on div "Debtor Spouse Occupation Responsible Broker Length of Employment 2 year 3 month…" at bounding box center [619, 238] width 210 height 371
click at [873, 641] on button "Save & Close" at bounding box center [889, 644] width 78 height 24
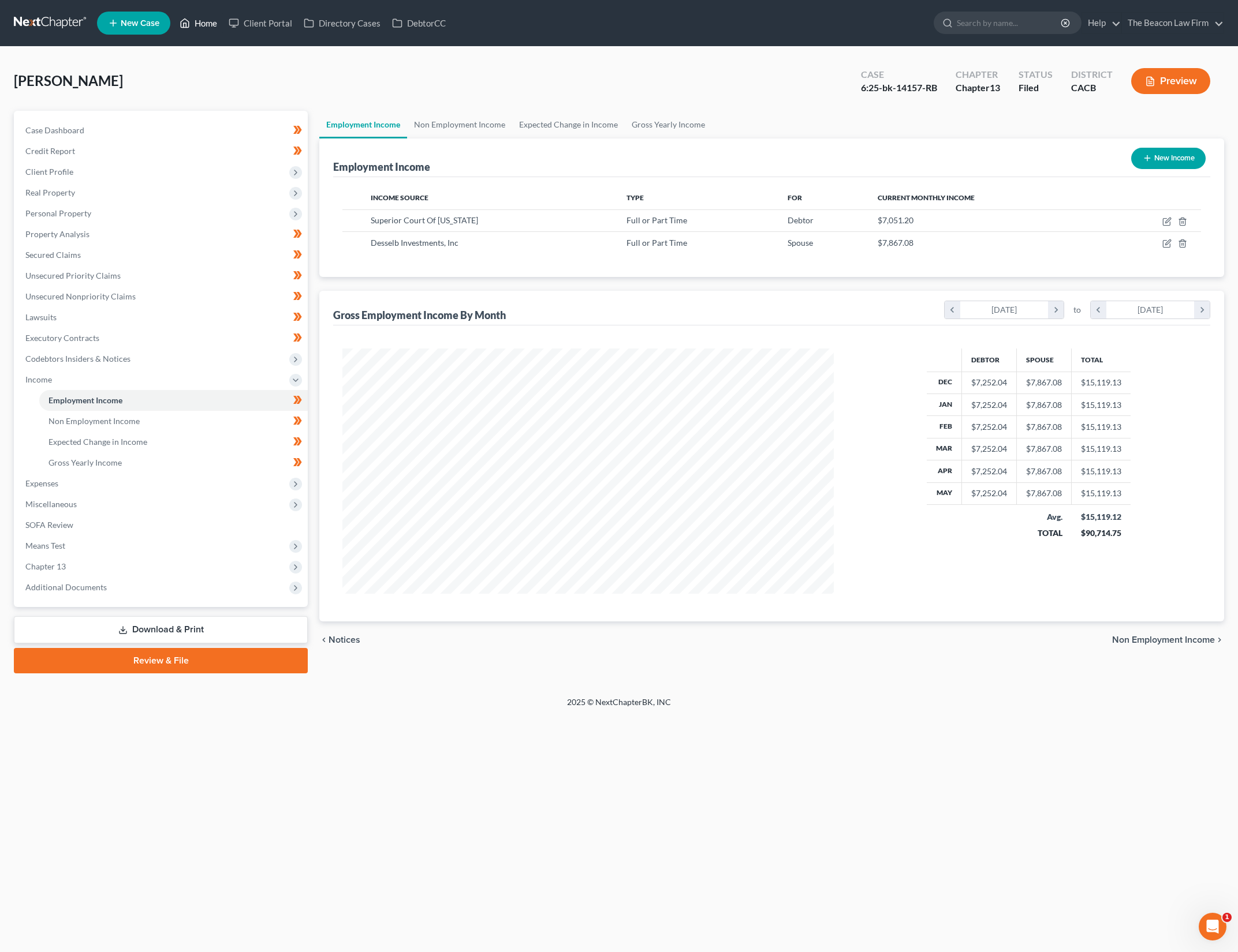
click at [207, 26] on link "Home" at bounding box center [198, 23] width 49 height 21
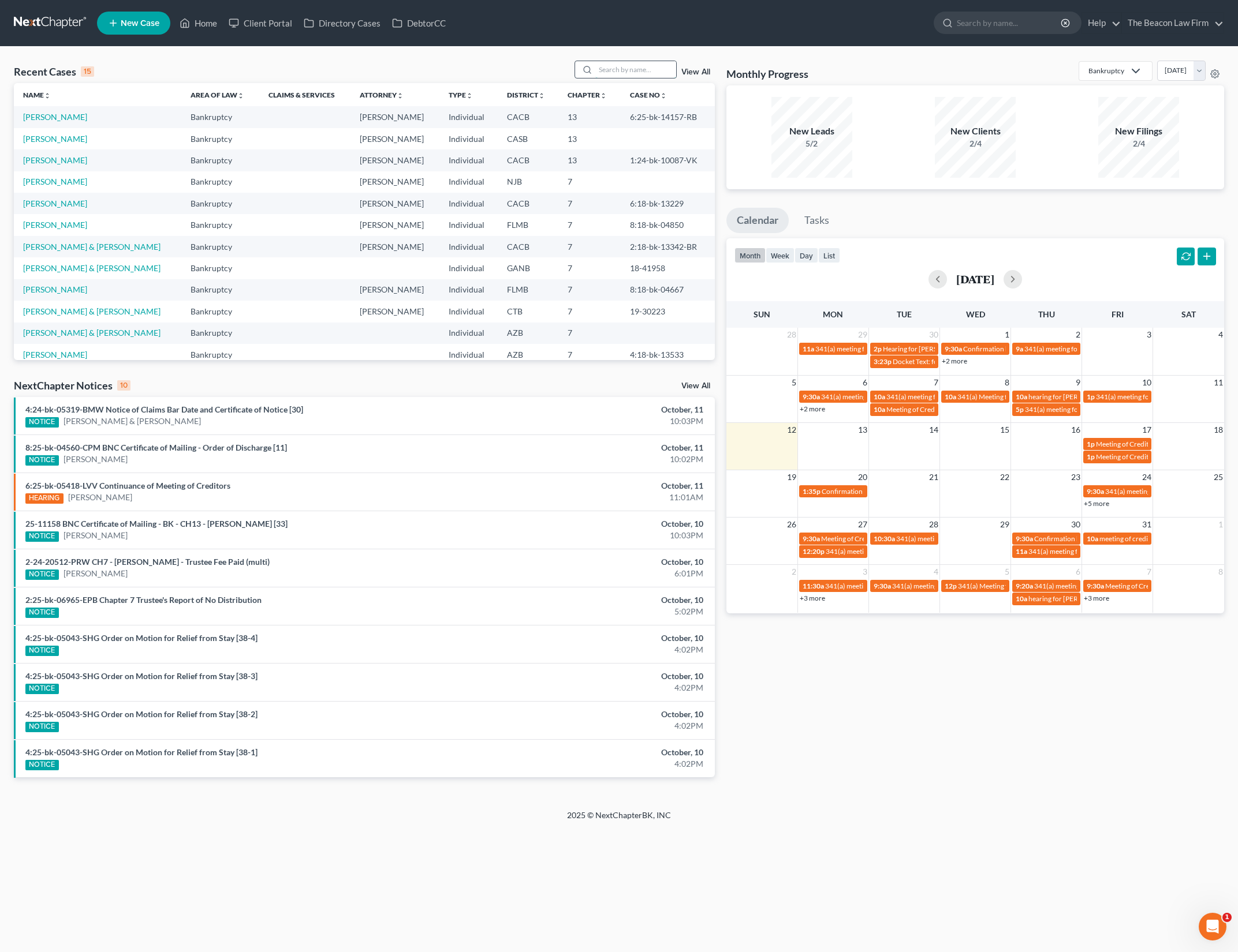
click at [660, 75] on input "search" at bounding box center [635, 69] width 81 height 17
type input "ramirez"
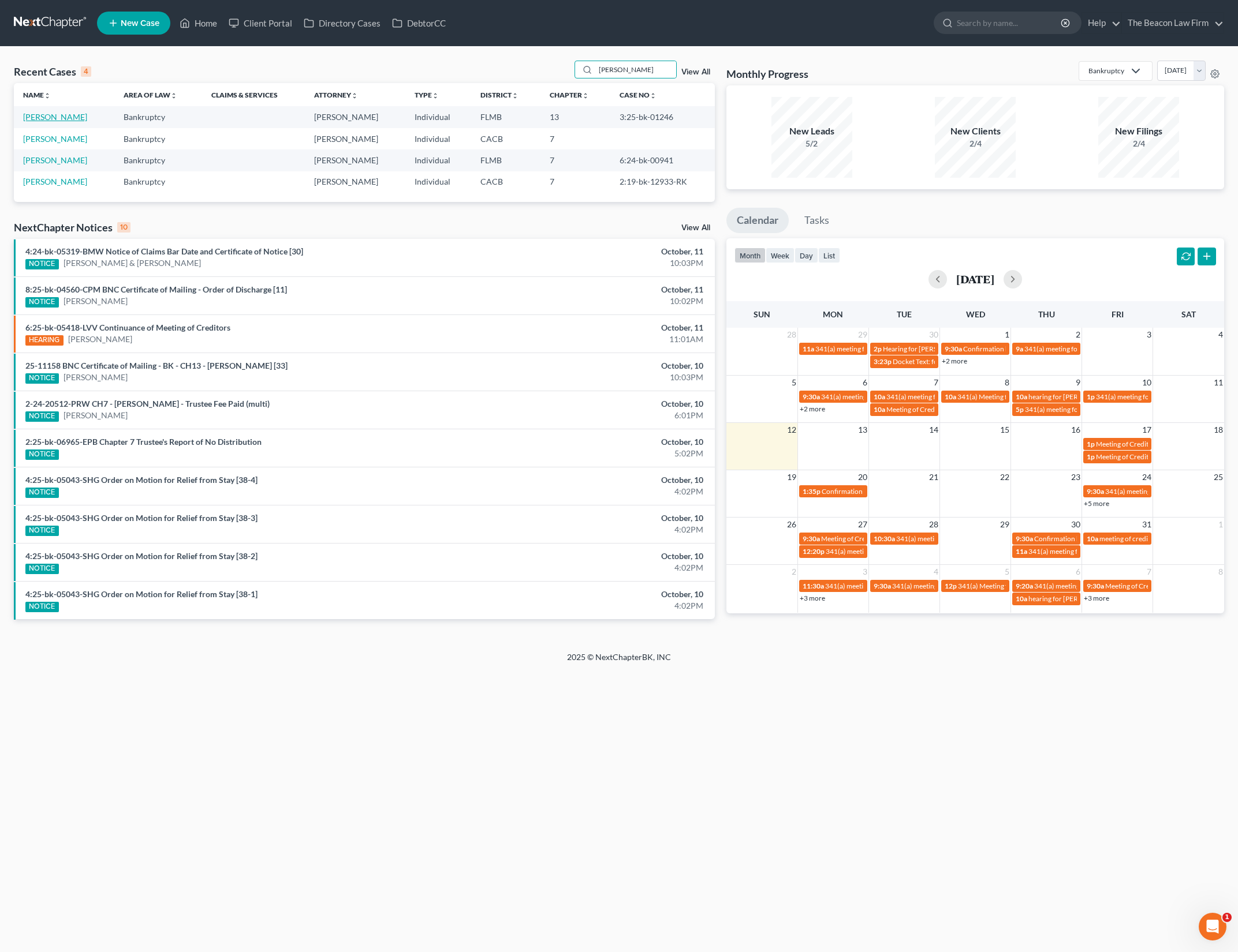
click at [49, 118] on link "Ramirez, Jamie" at bounding box center [55, 117] width 64 height 10
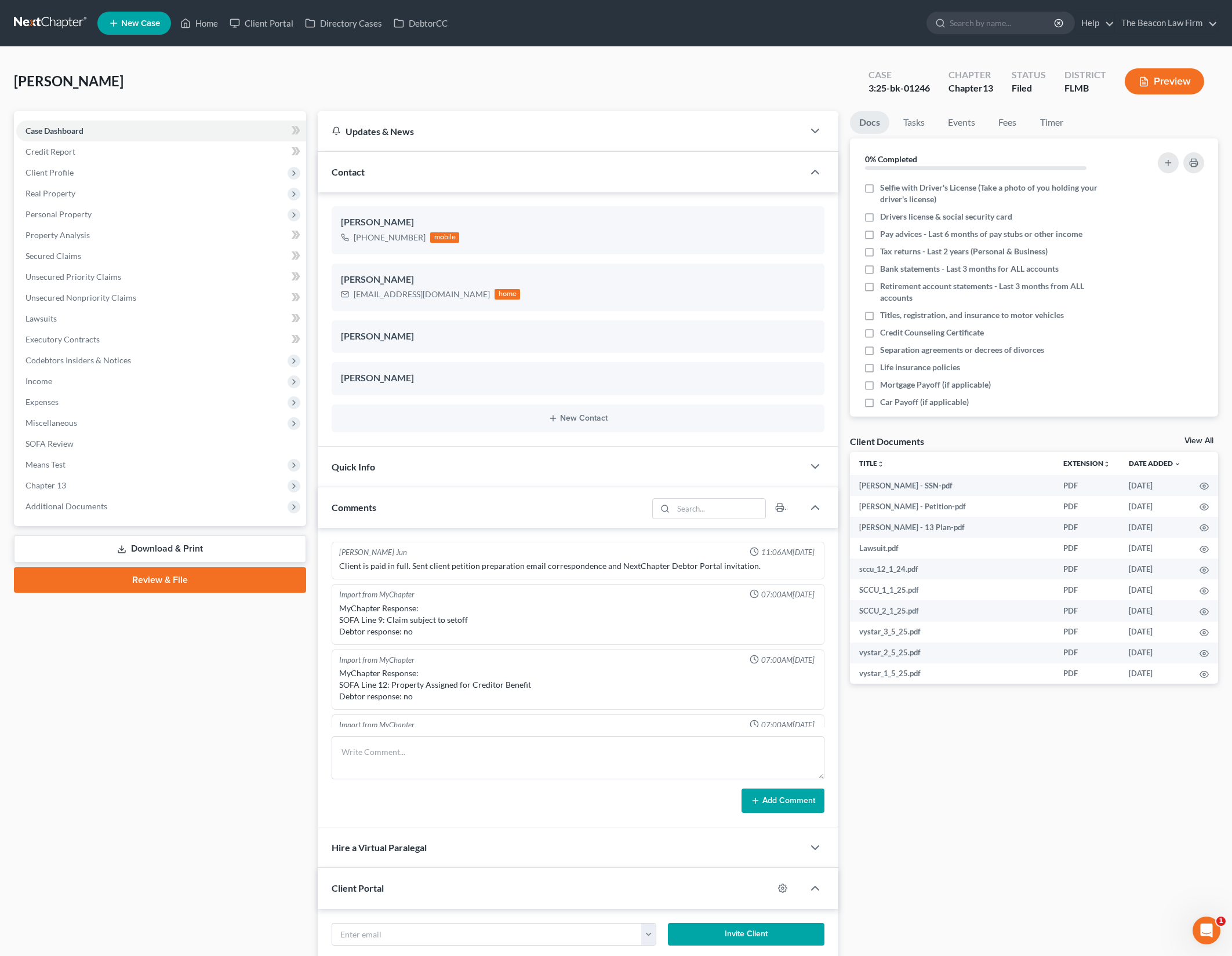
scroll to position [243, 0]
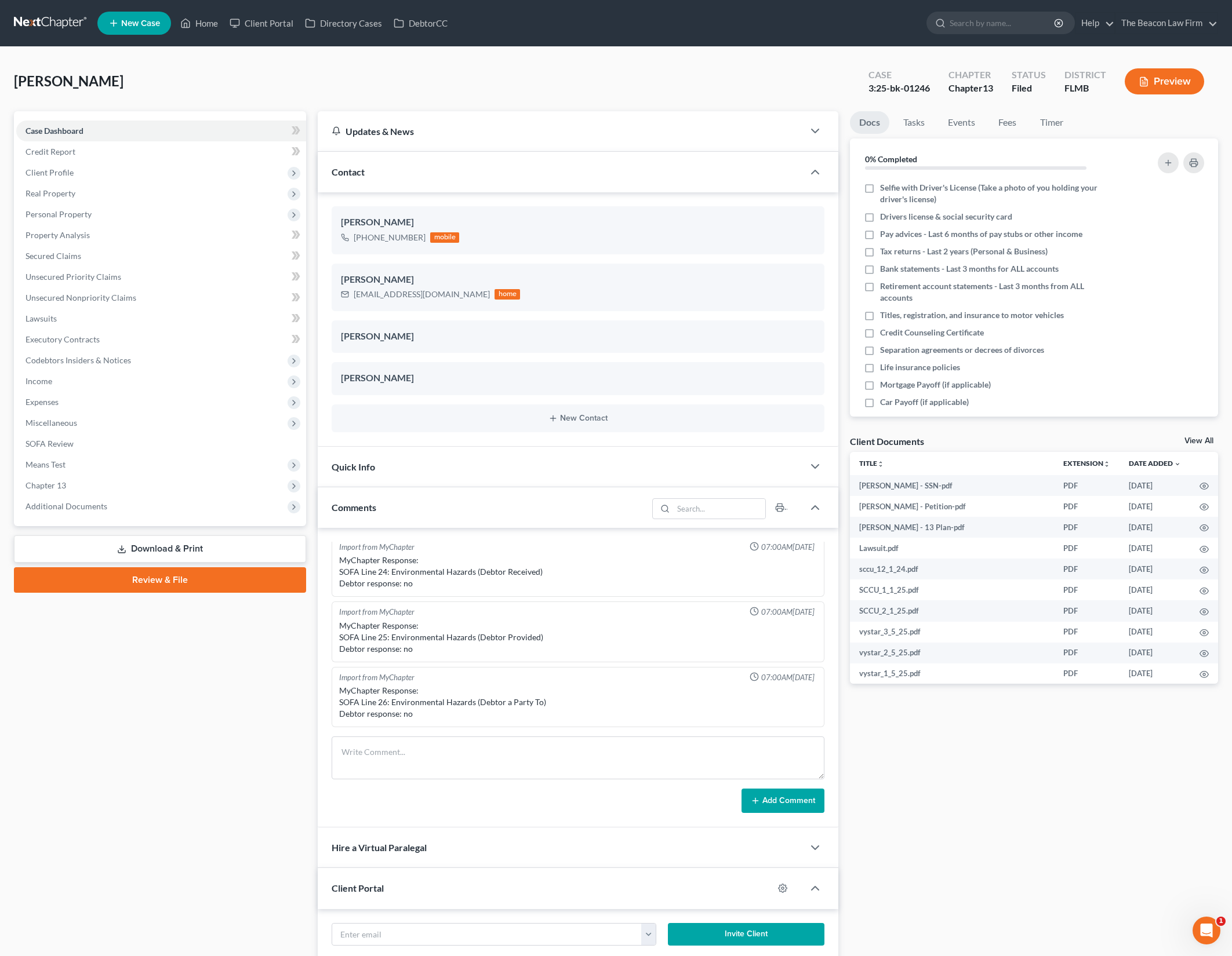
drag, startPoint x: 276, startPoint y: 80, endPoint x: 644, endPoint y: 193, distance: 385.0
click at [276, 80] on div "Ramirez, Jamie Upgraded Case 3:25-bk-01246 Chapter Chapter 13 Status Filed Dist…" at bounding box center [616, 86] width 1204 height 51
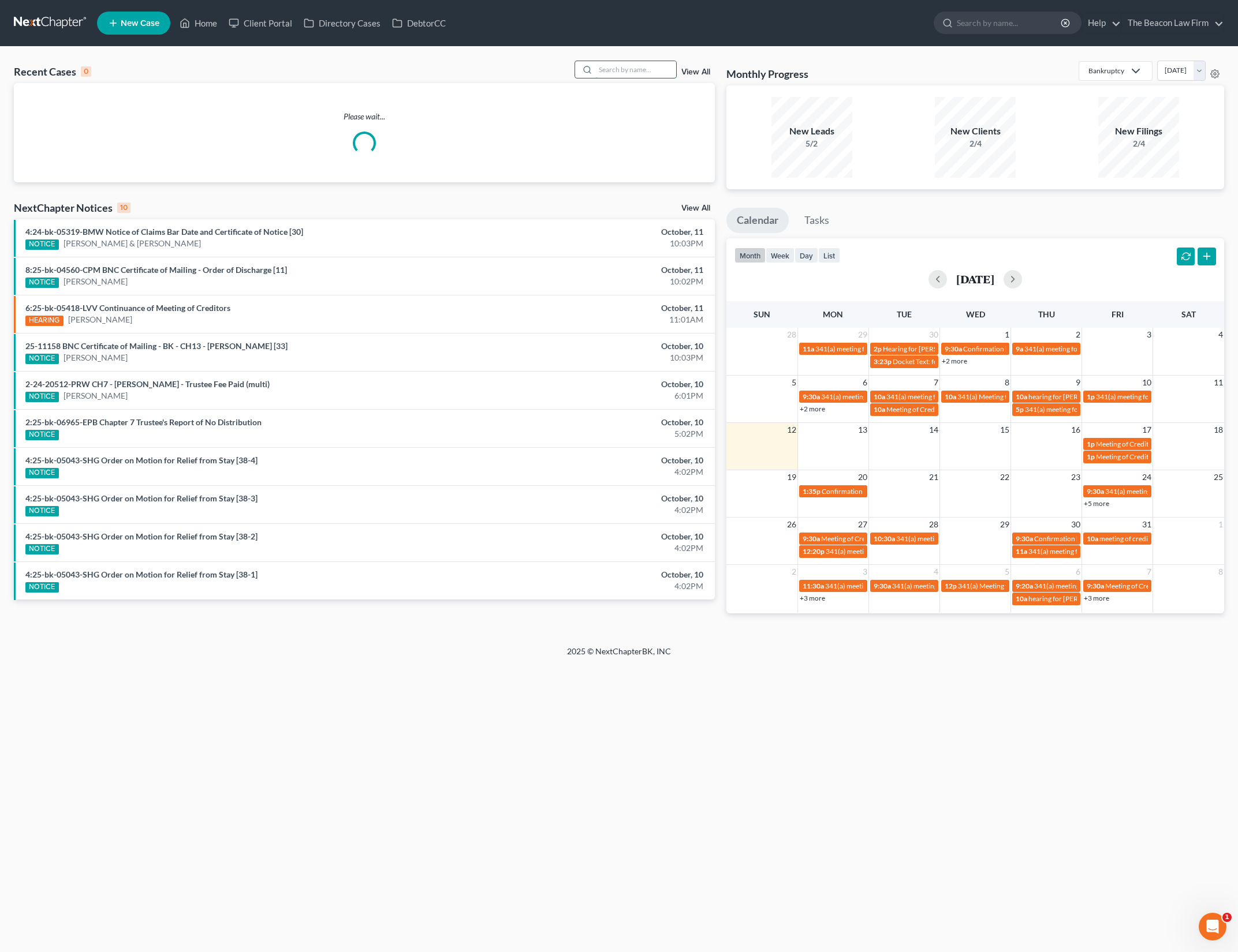
click at [642, 74] on input "search" at bounding box center [635, 69] width 81 height 17
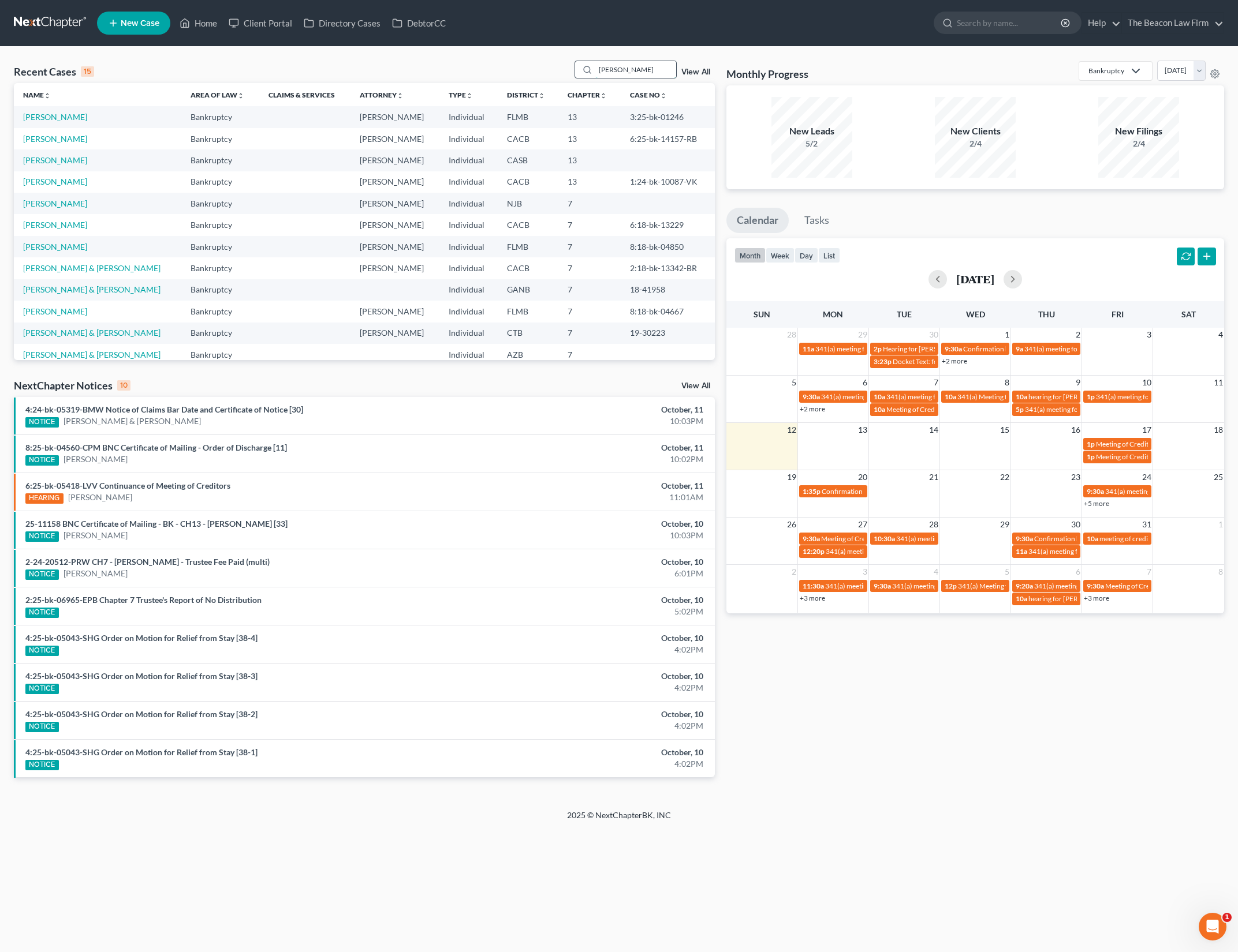
type input "ramirez"
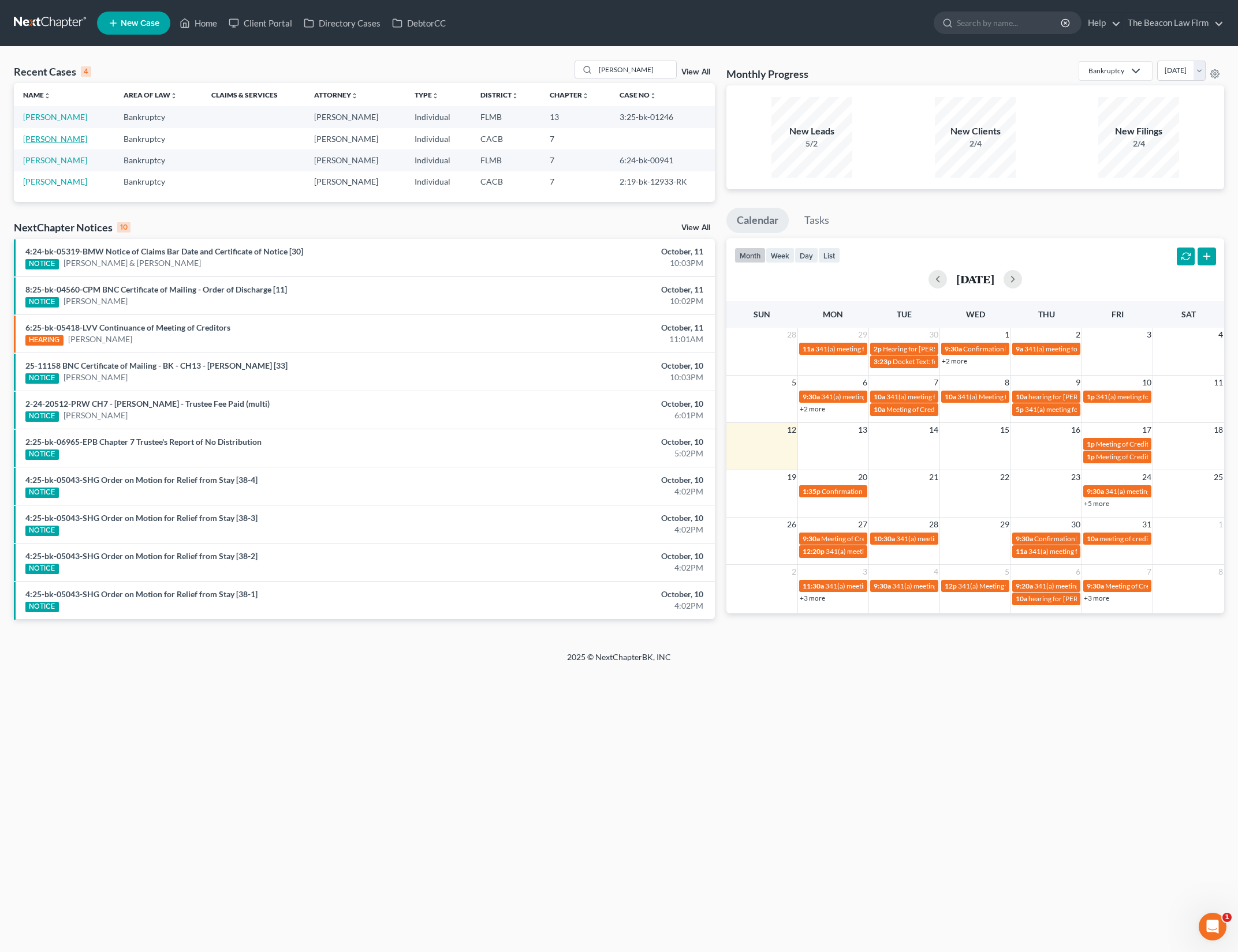
click at [63, 138] on link "Ramirez, Jamie" at bounding box center [55, 138] width 64 height 10
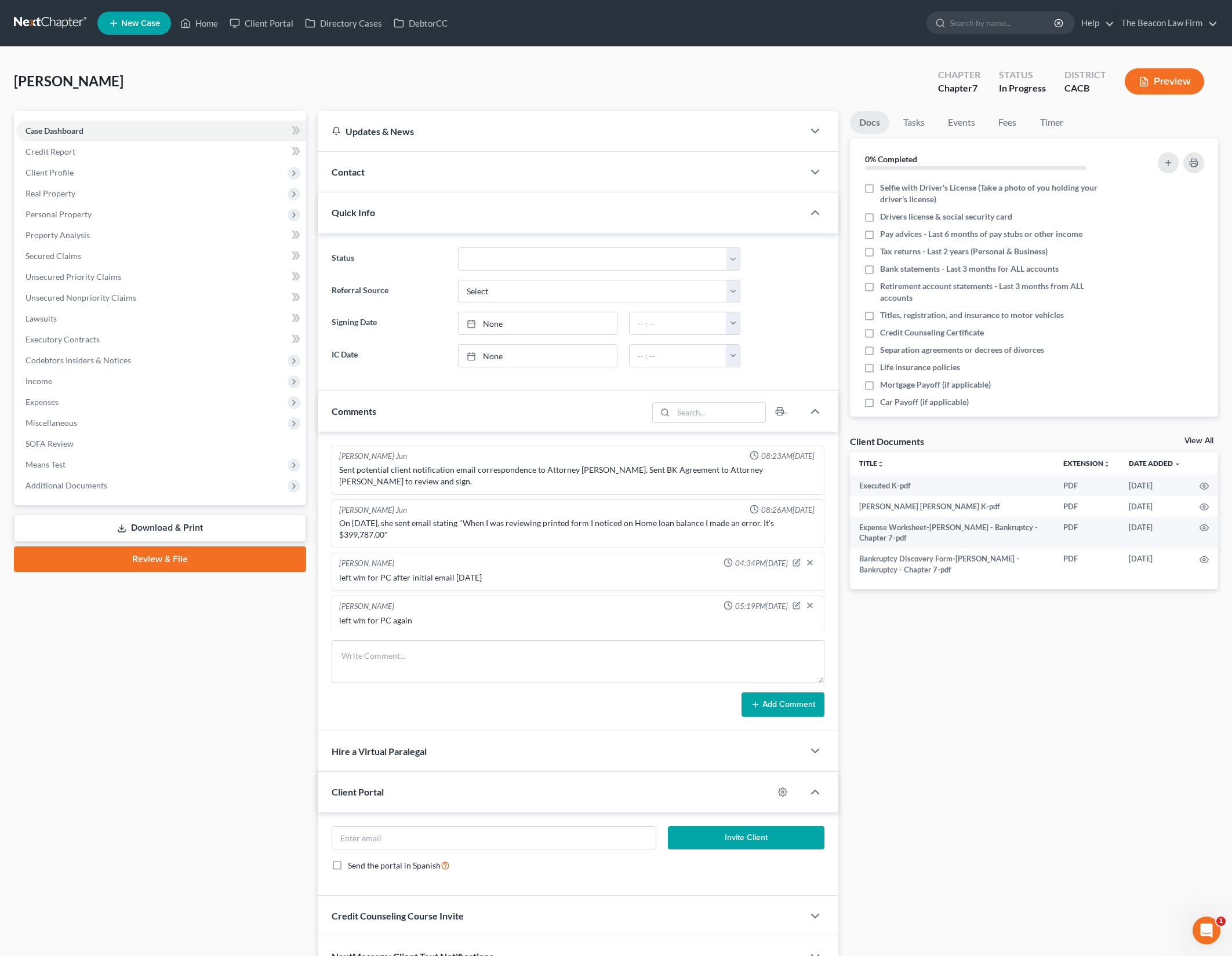
scroll to position [77, 0]
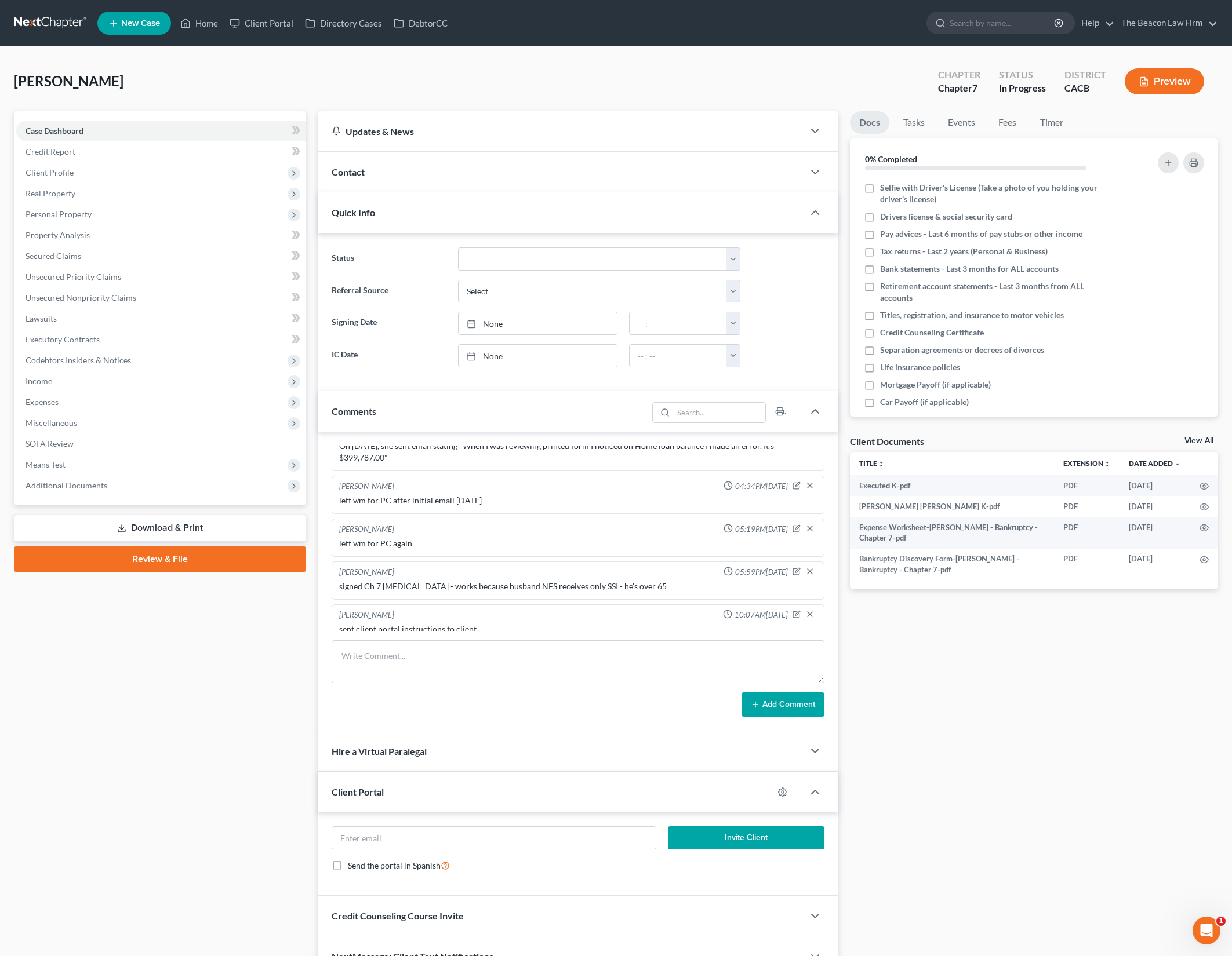
click at [265, 652] on div "Case Dashboard Payments Invoices Payments Payments Credit Report Client Profile" at bounding box center [160, 545] width 304 height 866
